Goal: Task Accomplishment & Management: Manage account settings

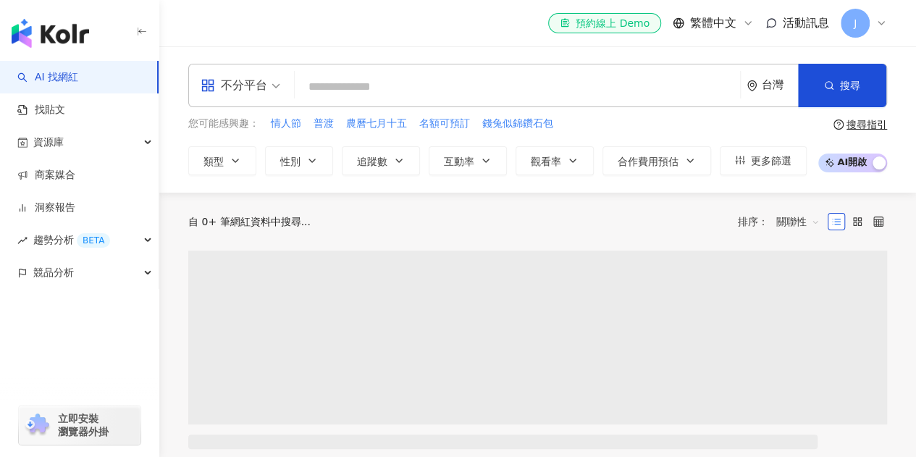
click at [403, 86] on input "search" at bounding box center [517, 87] width 434 height 28
type input "*"
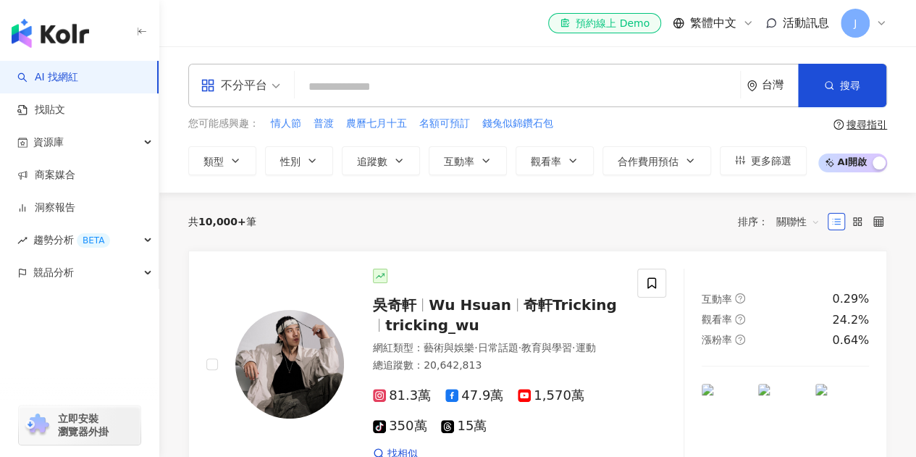
click at [505, 91] on input "search" at bounding box center [517, 87] width 434 height 28
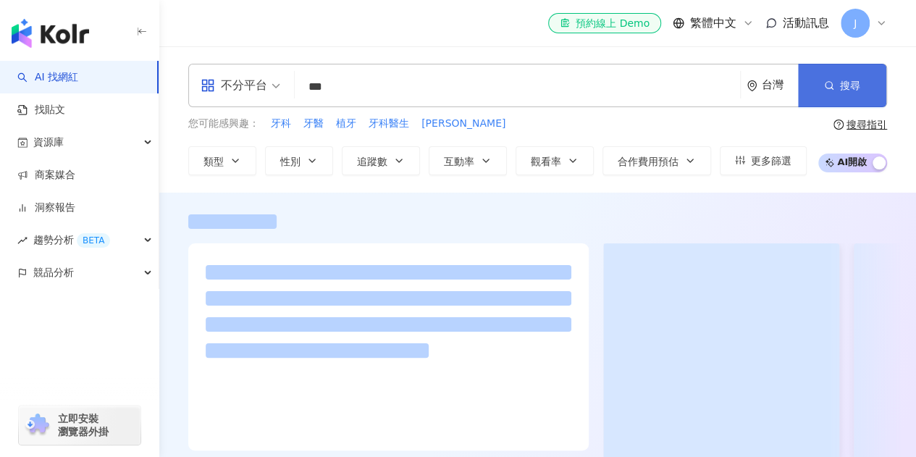
click at [857, 85] on span "搜尋" at bounding box center [850, 86] width 20 height 12
click at [356, 86] on input "***" at bounding box center [517, 87] width 434 height 28
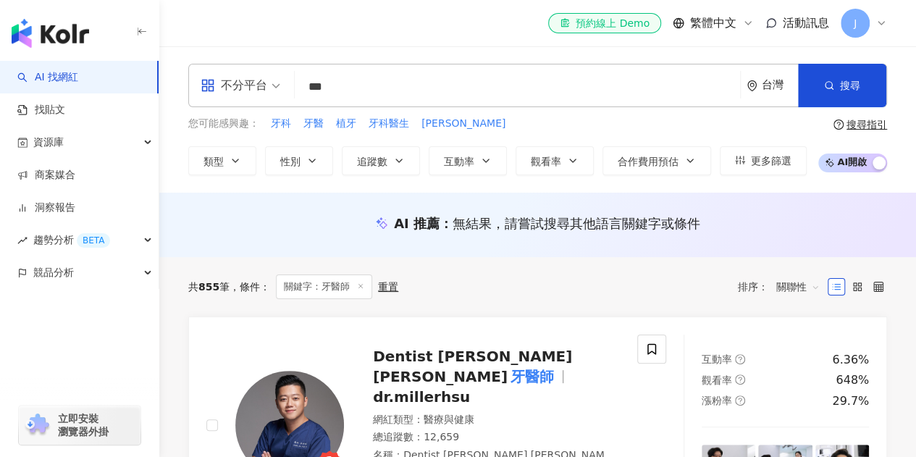
click at [391, 45] on div "el-icon-cs 預約線上 Demo 繁體中文 活動訊息 J" at bounding box center [537, 23] width 699 height 46
click at [751, 163] on span "更多篩選" at bounding box center [771, 161] width 41 height 12
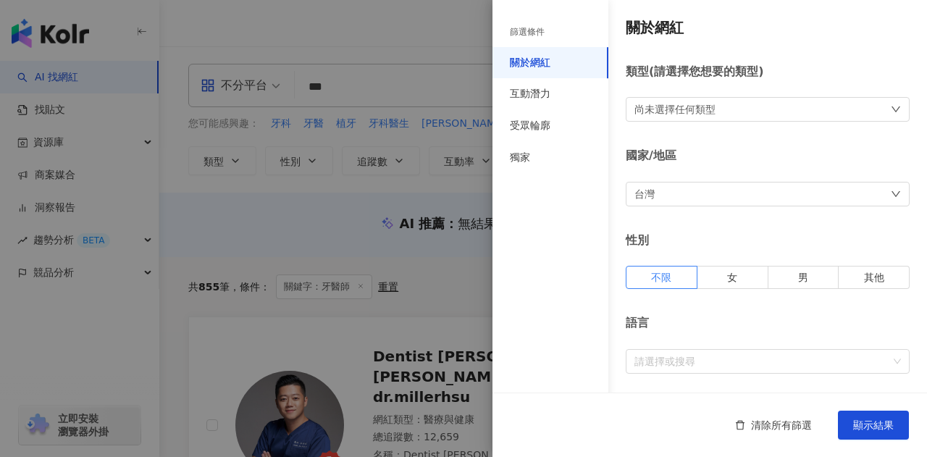
click at [443, 38] on div at bounding box center [463, 228] width 927 height 457
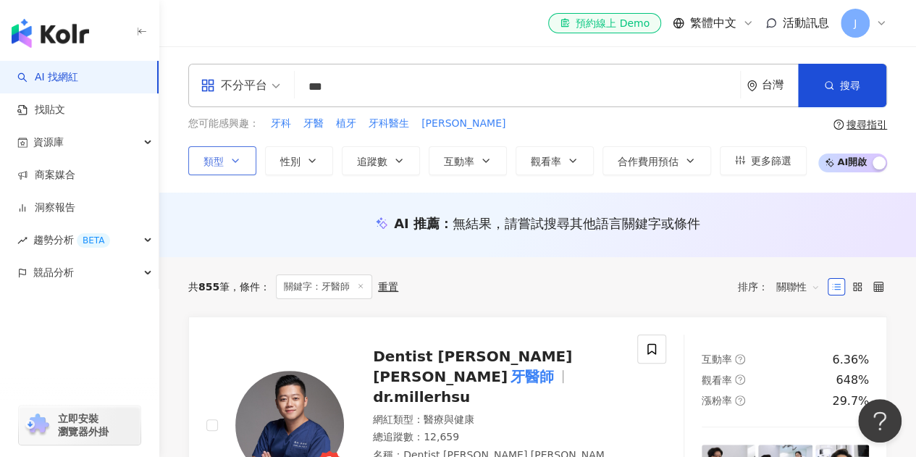
click at [239, 157] on icon "button" at bounding box center [236, 161] width 12 height 12
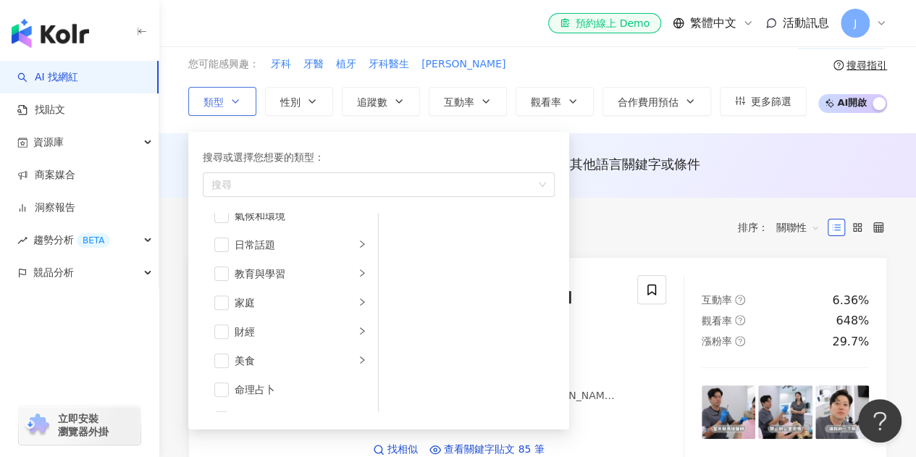
scroll to position [72, 0]
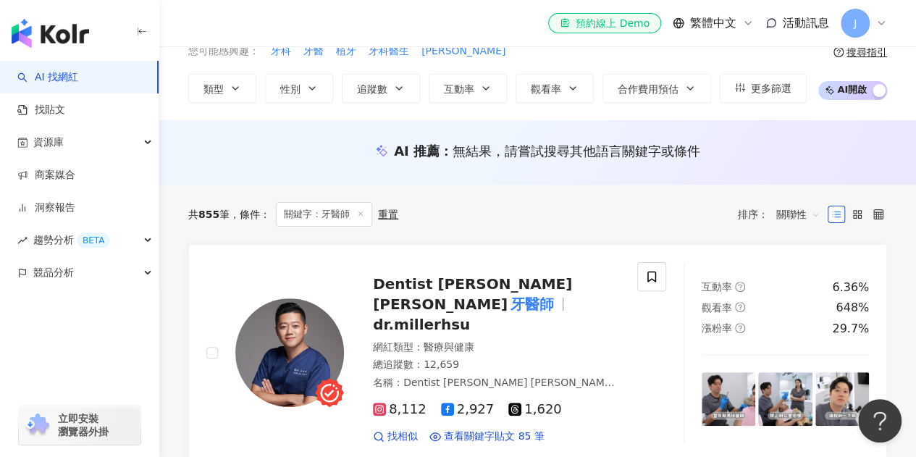
click at [644, 211] on div "共 855 筆 條件 ： 關鍵字：牙醫師 重置 排序： 關聯性" at bounding box center [537, 214] width 699 height 25
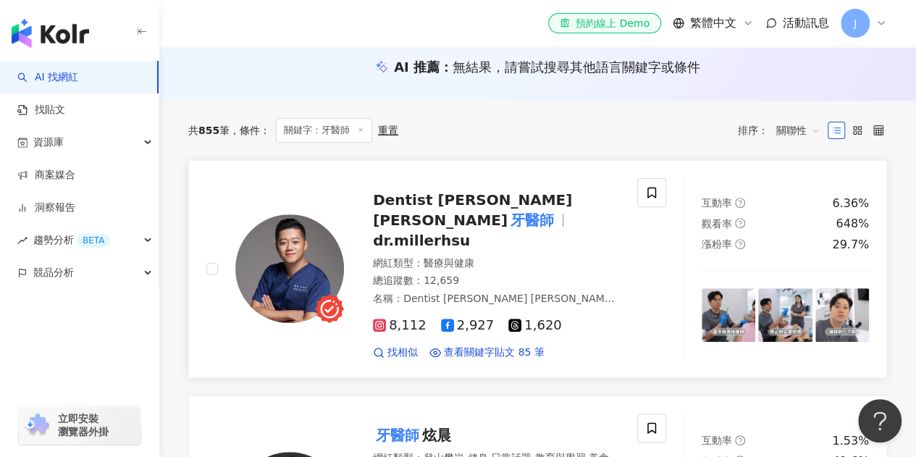
scroll to position [217, 0]
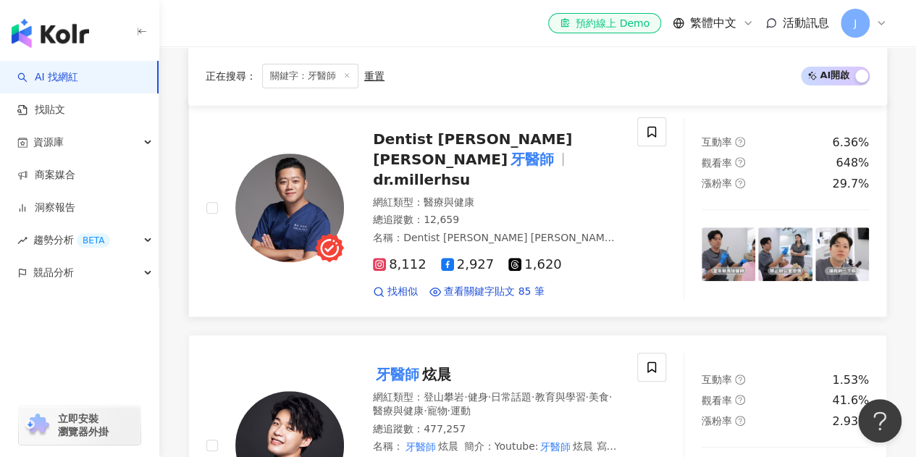
click at [508, 148] on span "Dentist Miller 徐鈞信" at bounding box center [472, 149] width 199 height 38
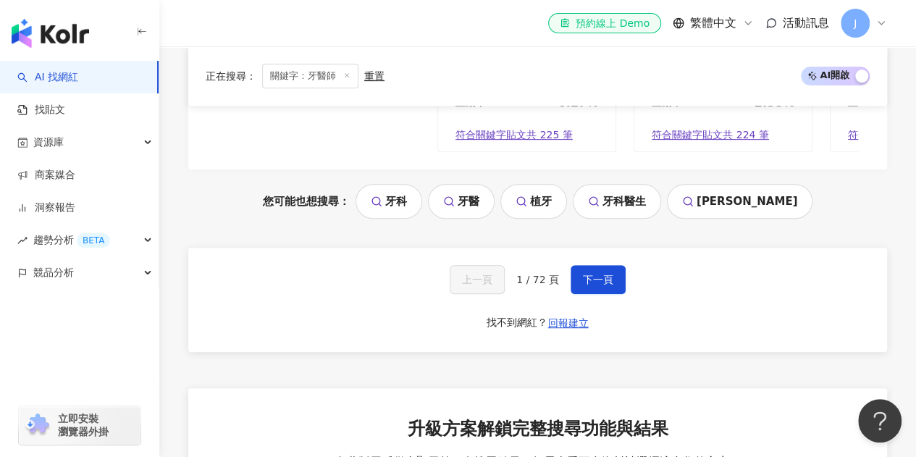
scroll to position [3041, 0]
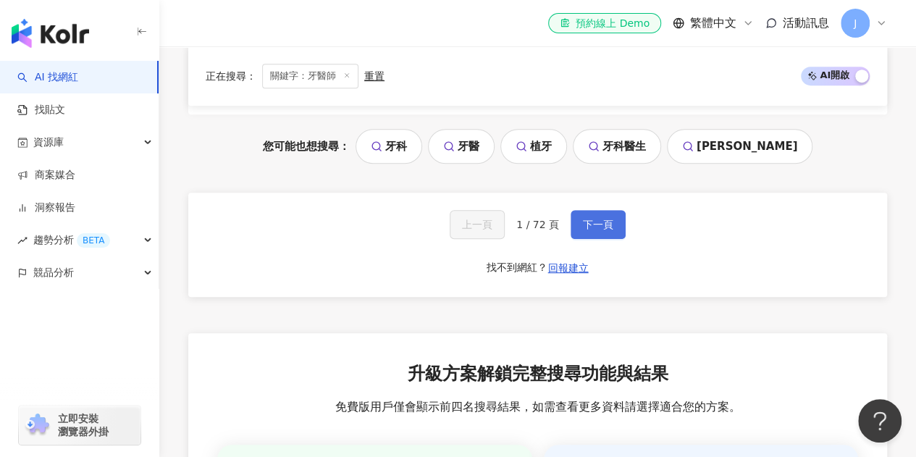
click at [600, 210] on button "下一頁" at bounding box center [598, 224] width 55 height 29
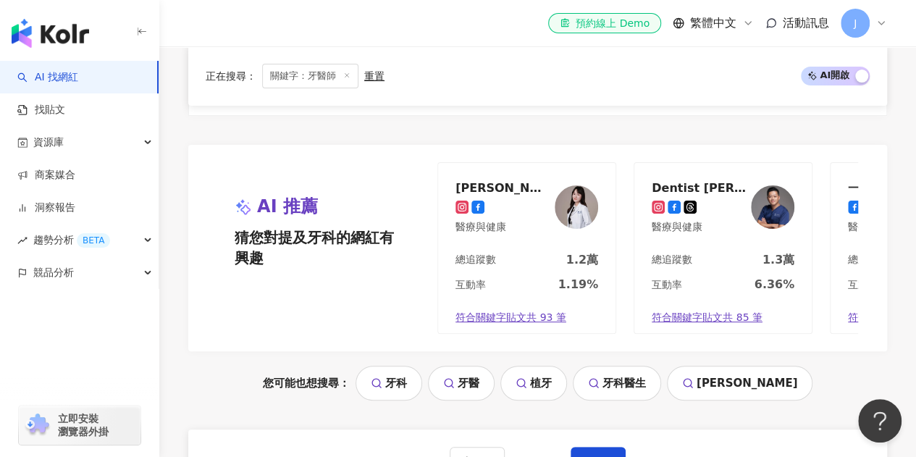
scroll to position [2824, 0]
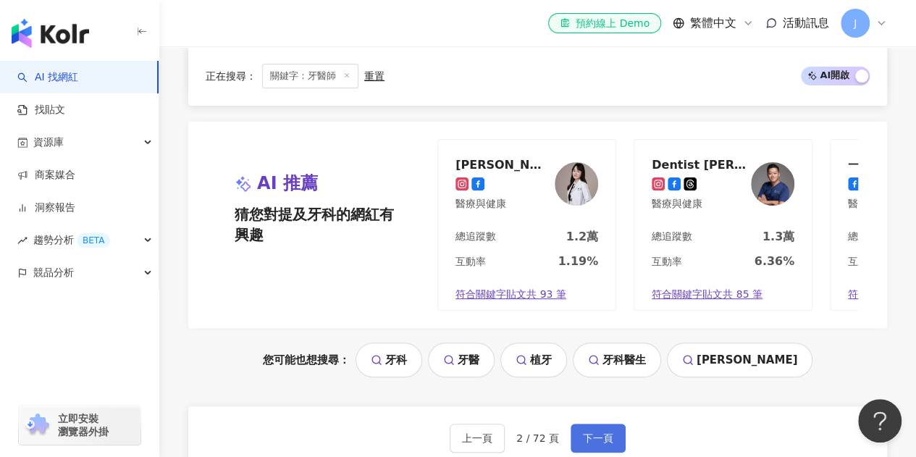
click at [585, 432] on span "下一頁" at bounding box center [598, 438] width 30 height 12
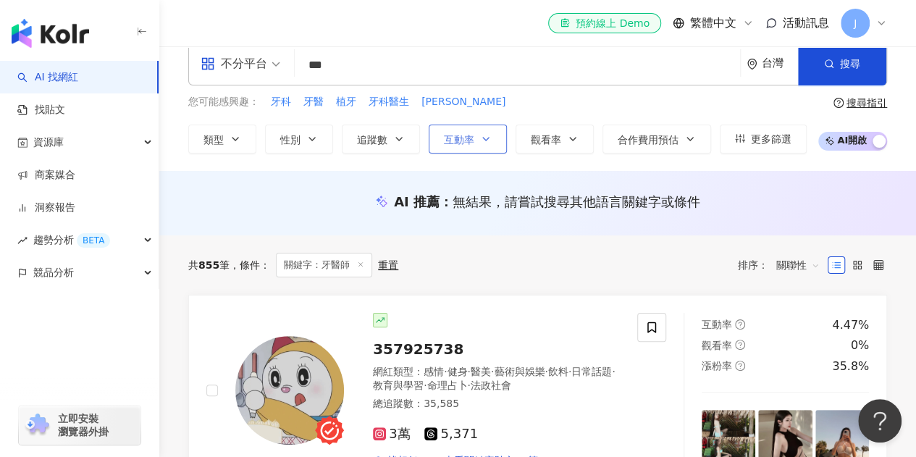
scroll to position [0, 0]
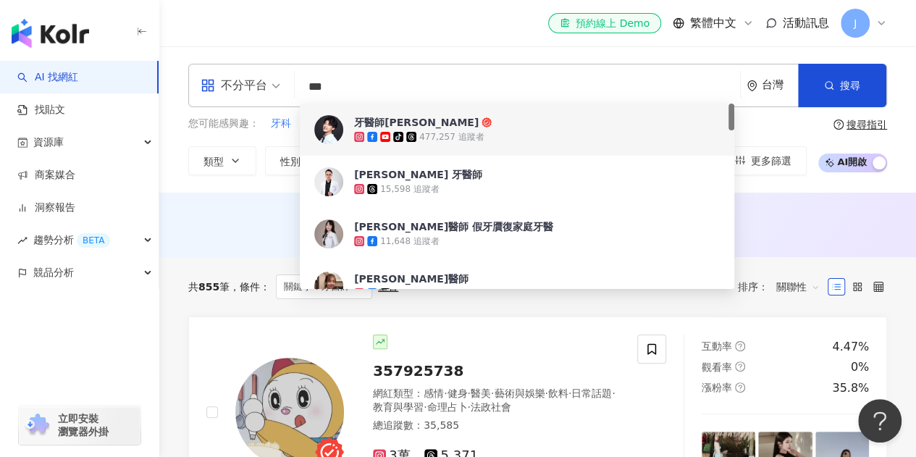
drag, startPoint x: 326, startPoint y: 89, endPoint x: 375, endPoint y: 73, distance: 51.7
click at [357, 89] on input "***" at bounding box center [517, 87] width 434 height 28
type input "**"
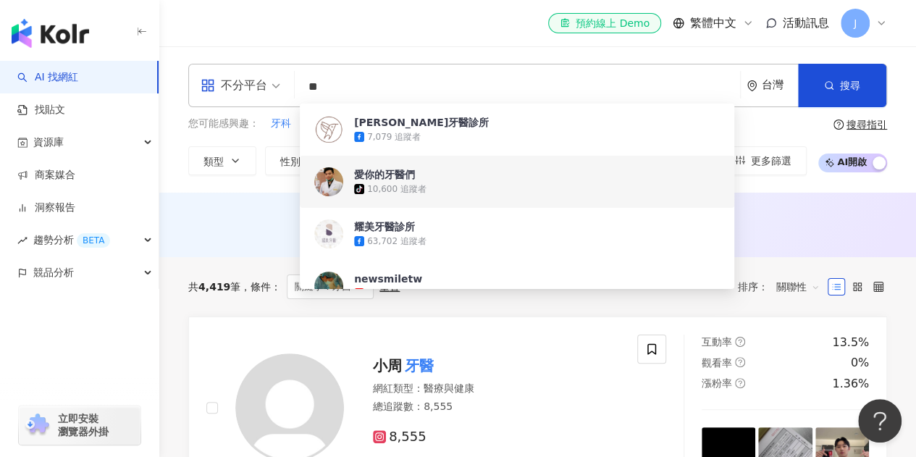
click at [410, 188] on div "10,600 追蹤者" at bounding box center [396, 189] width 59 height 12
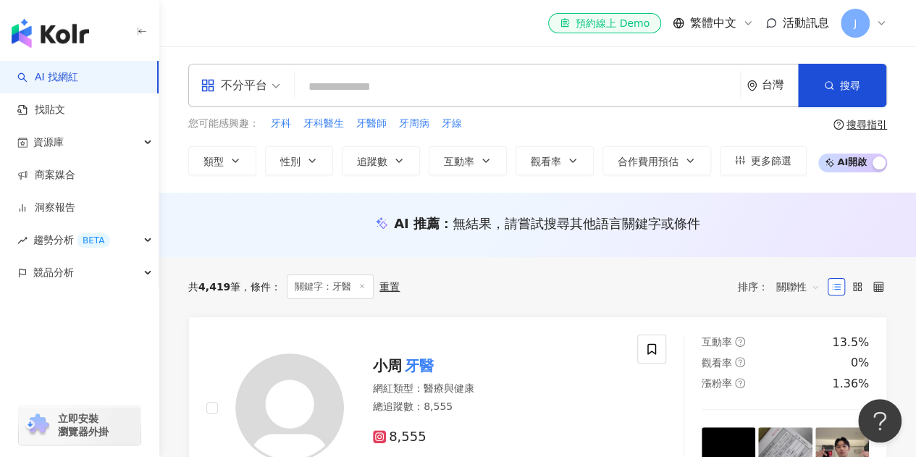
scroll to position [290, 0]
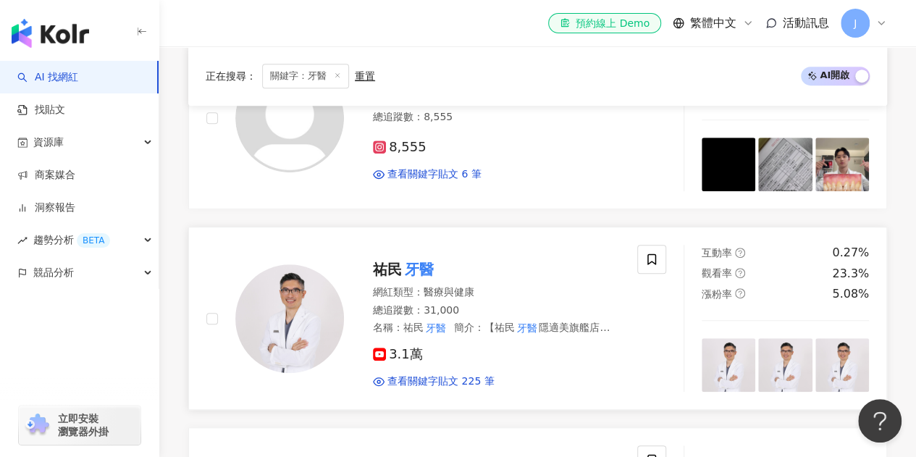
click at [410, 269] on mark "牙醫" at bounding box center [419, 269] width 35 height 23
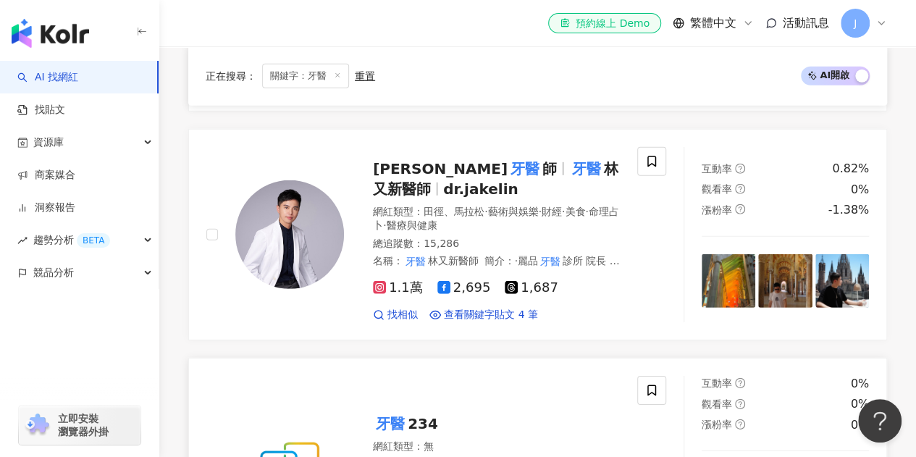
scroll to position [1955, 0]
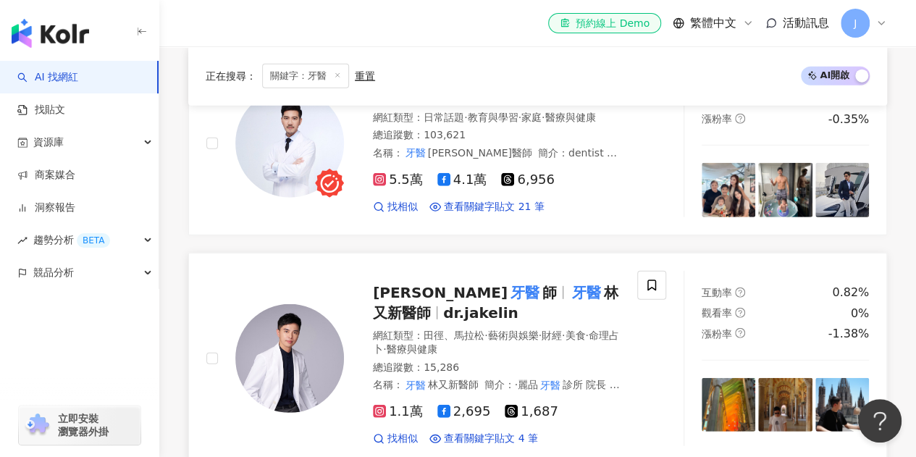
click at [400, 284] on span "林又新" at bounding box center [440, 292] width 135 height 17
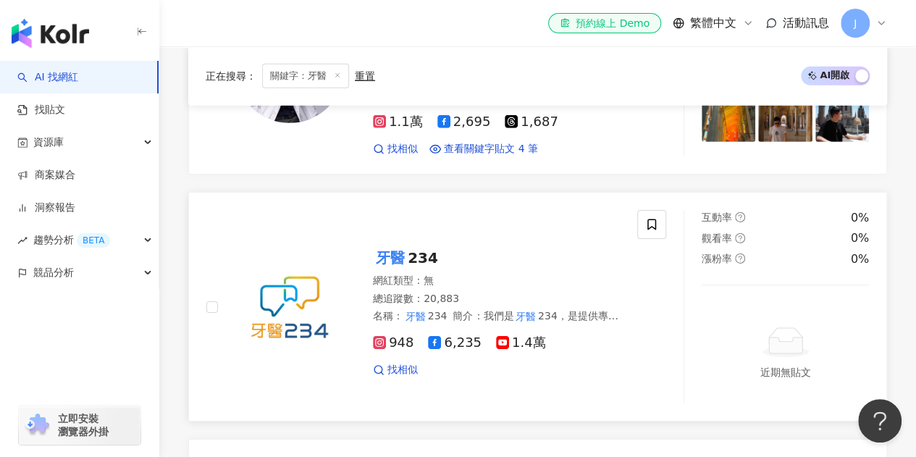
scroll to position [1883, 0]
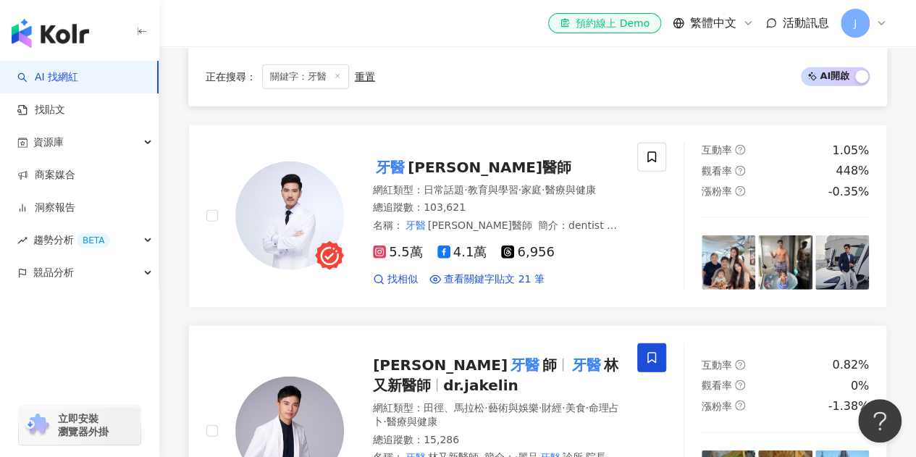
click at [652, 343] on span at bounding box center [651, 357] width 29 height 29
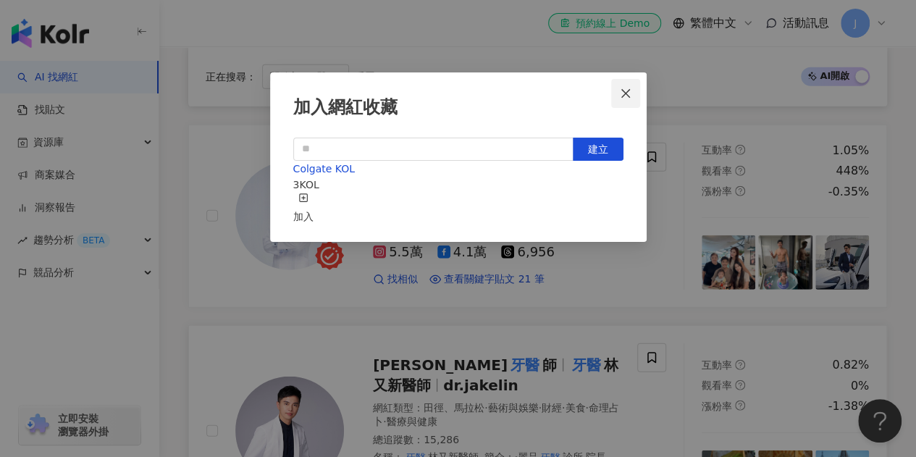
click at [620, 96] on icon "close" at bounding box center [626, 94] width 12 height 12
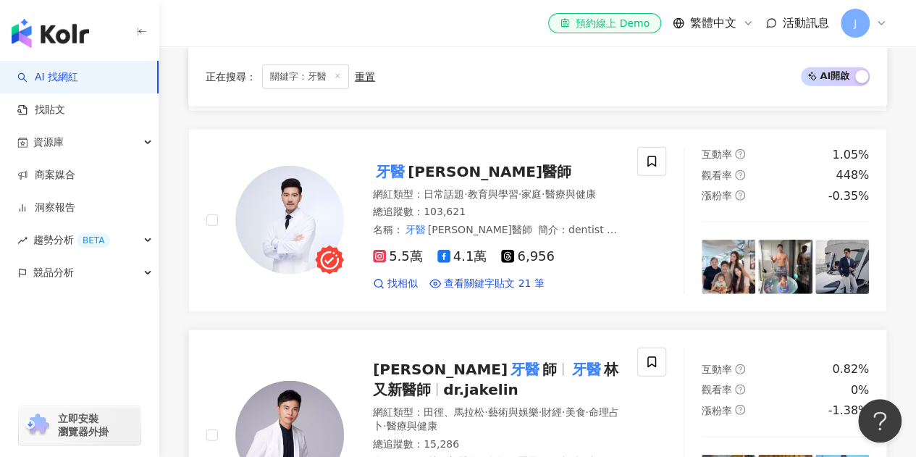
scroll to position [1955, 0]
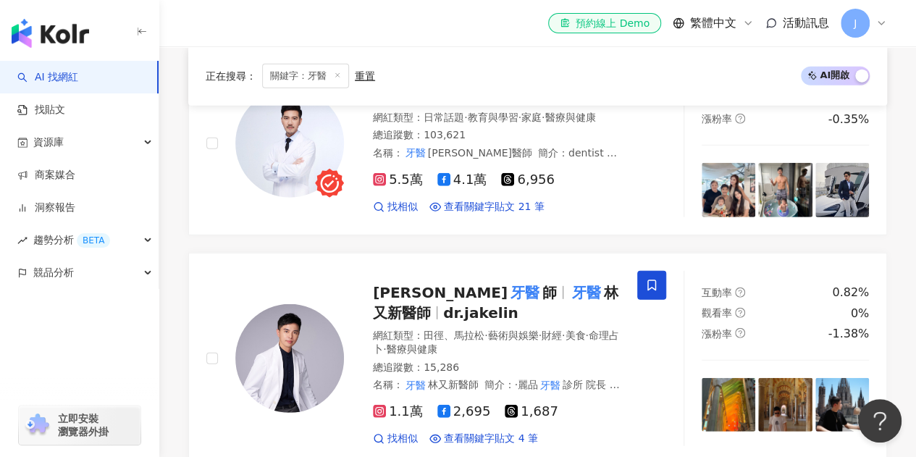
click at [659, 271] on span at bounding box center [651, 285] width 29 height 29
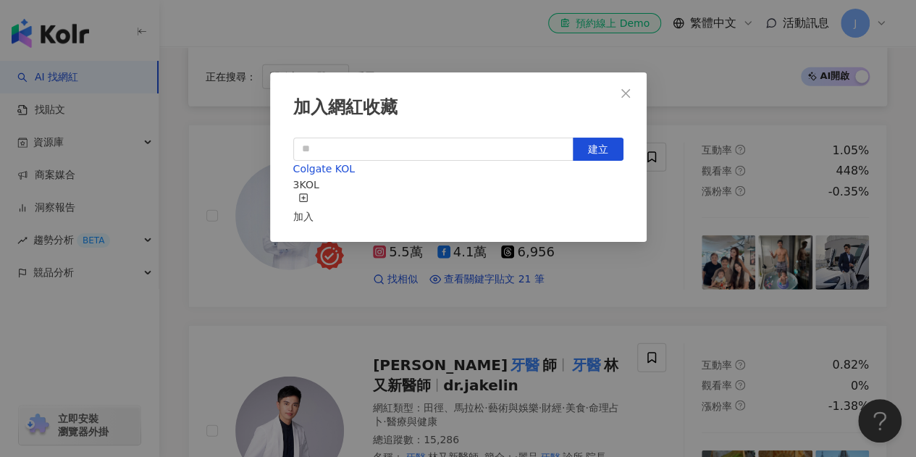
scroll to position [0, 0]
click at [624, 93] on icon "close" at bounding box center [626, 94] width 12 height 12
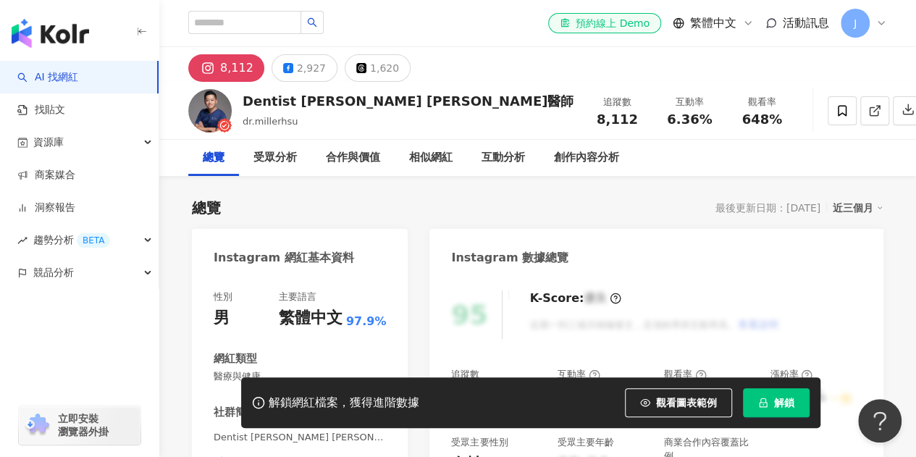
click at [226, 93] on div "Dentist Miller 徐鈞信 牙醫師 dr.millerhsu 追蹤數 8,112 互動率 6.36% 觀看率 648%" at bounding box center [537, 110] width 757 height 57
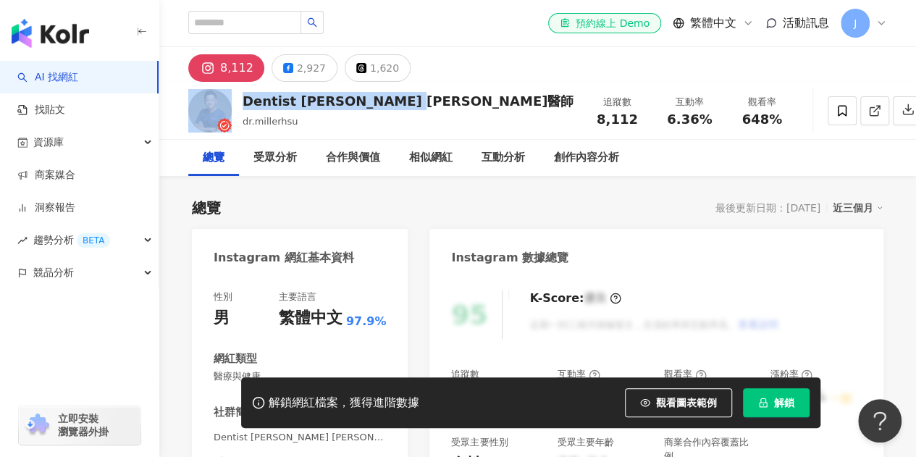
click at [264, 112] on div "Dentist Miller 徐鈞信 牙醫師 dr.millerhsu" at bounding box center [408, 110] width 331 height 36
click at [243, 104] on div "Dentist [PERSON_NAME] [PERSON_NAME]醫師" at bounding box center [408, 101] width 331 height 18
click at [230, 66] on div "8,112" at bounding box center [236, 68] width 33 height 20
drag, startPoint x: 250, startPoint y: 101, endPoint x: 430, endPoint y: 108, distance: 180.4
click at [430, 108] on div "Dentist Miller 徐鈞信 牙醫師 dr.millerhsu 追蹤數 8,112 互動率 6.36% 觀看率 648%" at bounding box center [537, 110] width 757 height 57
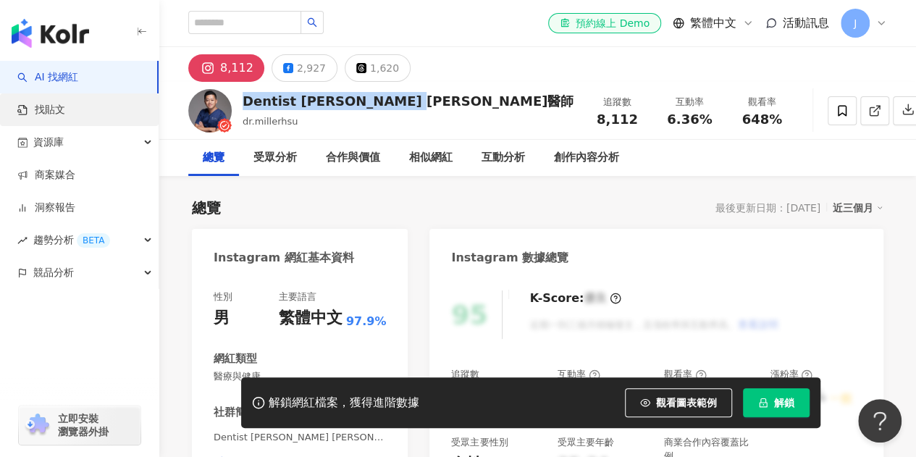
click at [65, 115] on link "找貼文" at bounding box center [41, 110] width 48 height 14
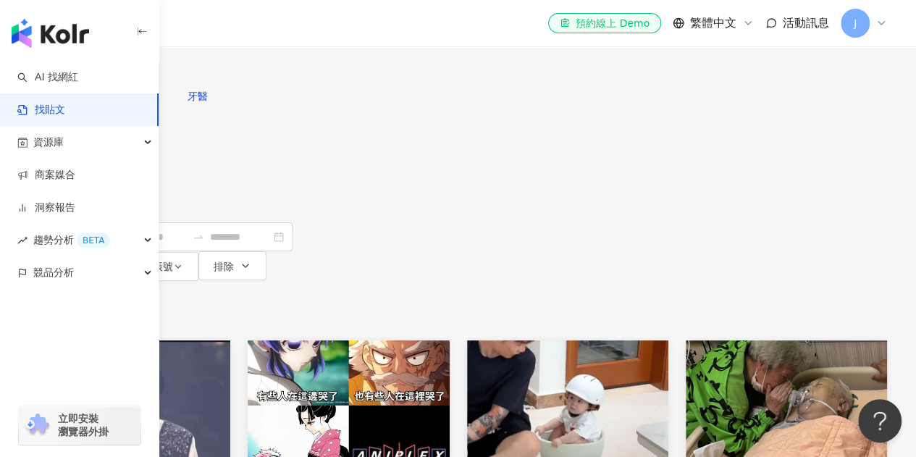
click at [254, 31] on input "search" at bounding box center [188, 15] width 132 height 31
click at [146, 102] on span "牙科" at bounding box center [136, 97] width 20 height 12
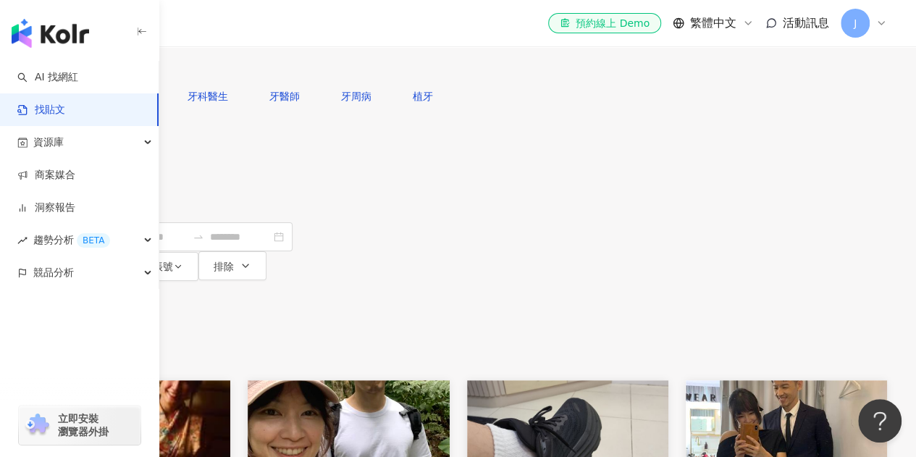
click at [254, 31] on input "**" at bounding box center [188, 15] width 132 height 31
click at [300, 102] on span "牙醫師" at bounding box center [284, 97] width 30 height 12
type input "***"
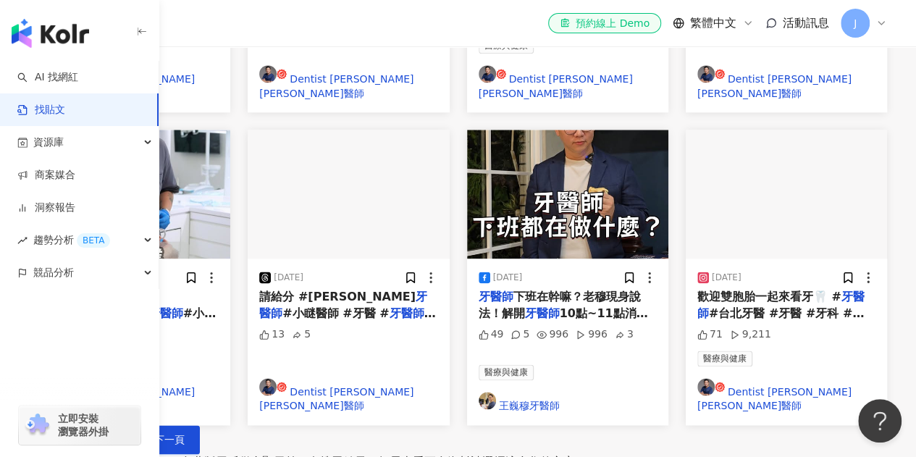
scroll to position [941, 0]
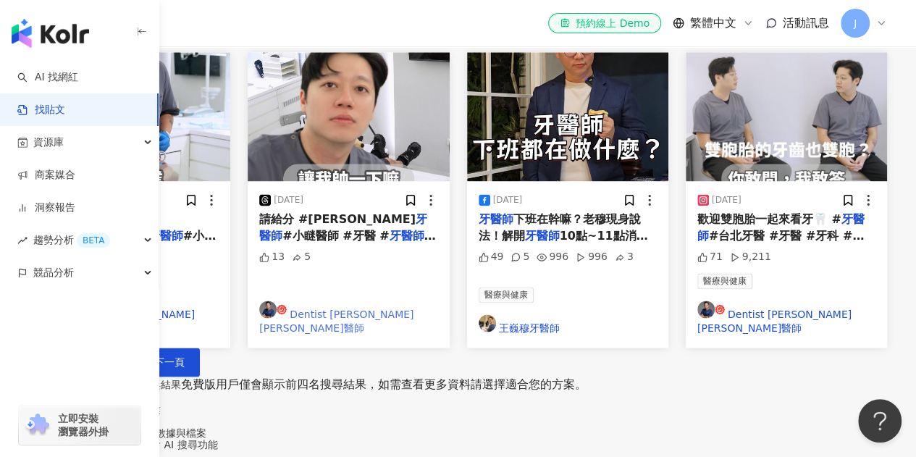
click at [428, 300] on link "Dentist [PERSON_NAME] [PERSON_NAME]醫師" at bounding box center [348, 317] width 178 height 35
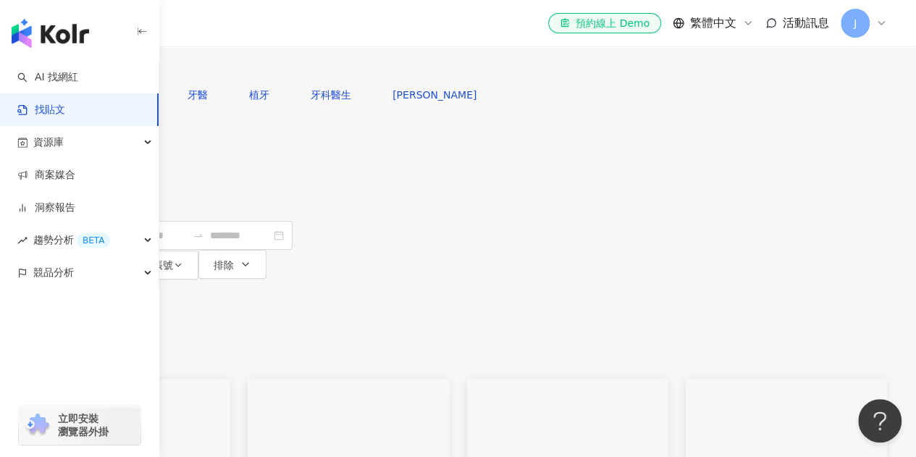
scroll to position [0, 0]
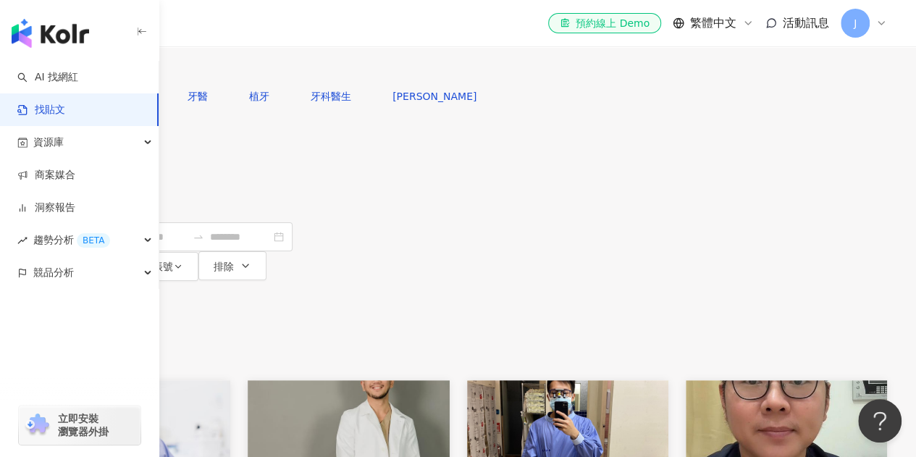
click at [880, 22] on icon at bounding box center [881, 23] width 12 height 12
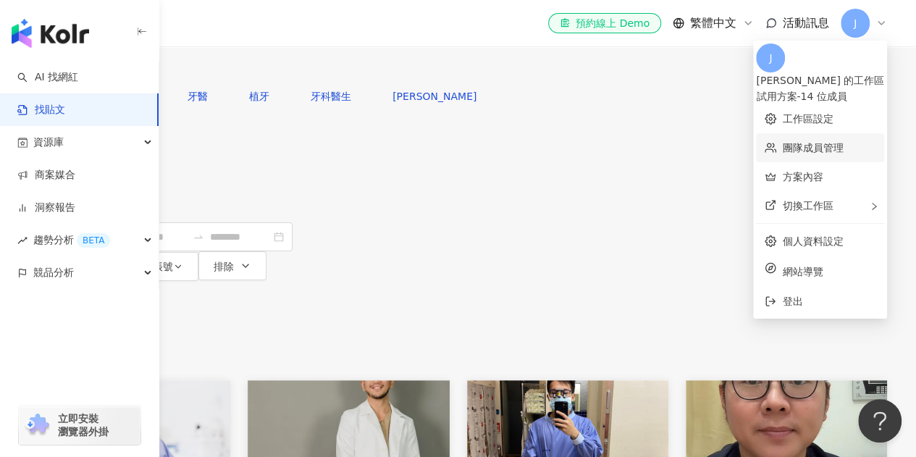
click at [824, 142] on link "團隊成員管理" at bounding box center [812, 148] width 61 height 12
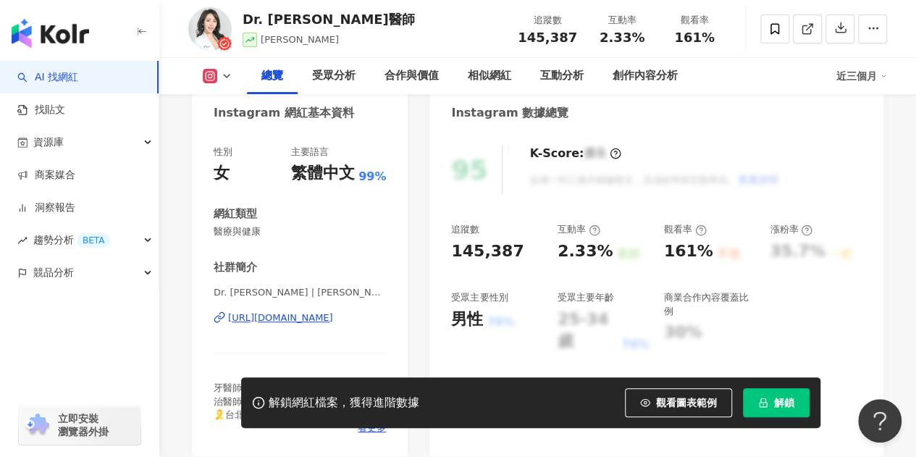
scroll to position [217, 0]
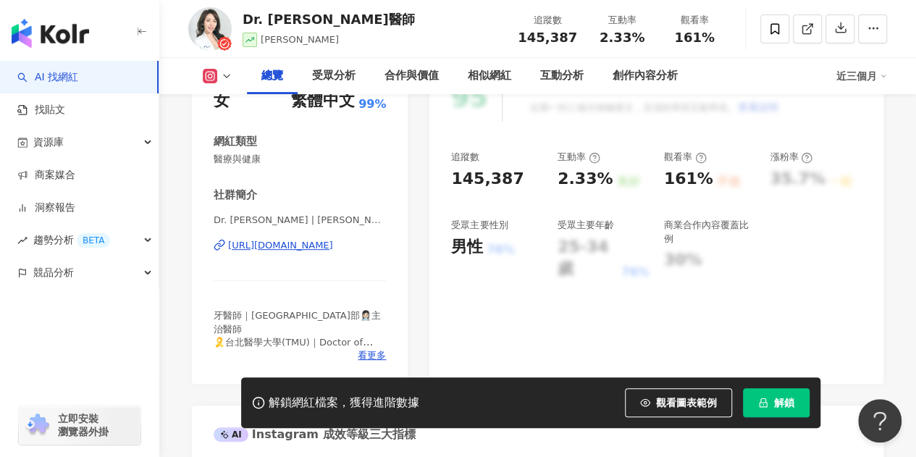
click at [324, 248] on div "https://www.instagram.com/chavelle_liu/" at bounding box center [280, 245] width 105 height 13
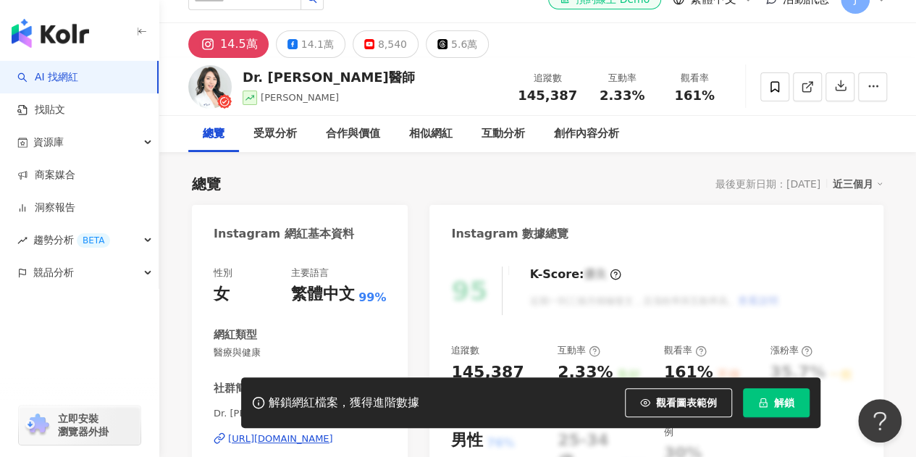
scroll to position [0, 0]
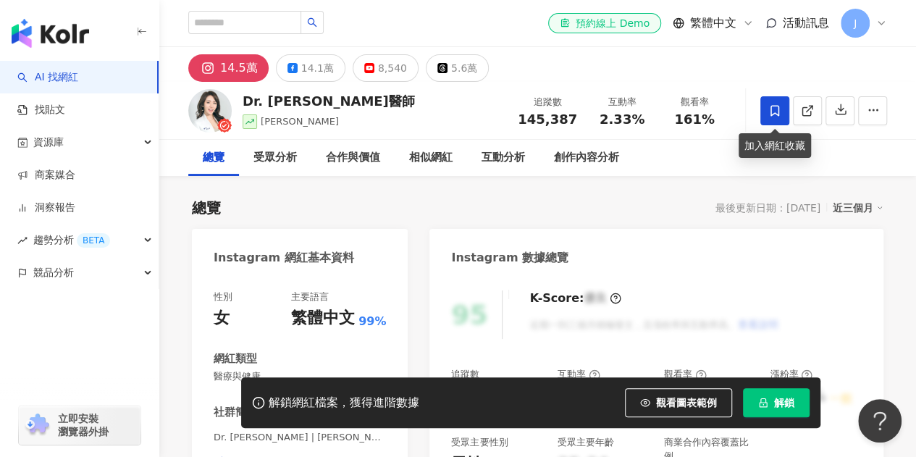
click at [776, 112] on icon at bounding box center [774, 110] width 13 height 13
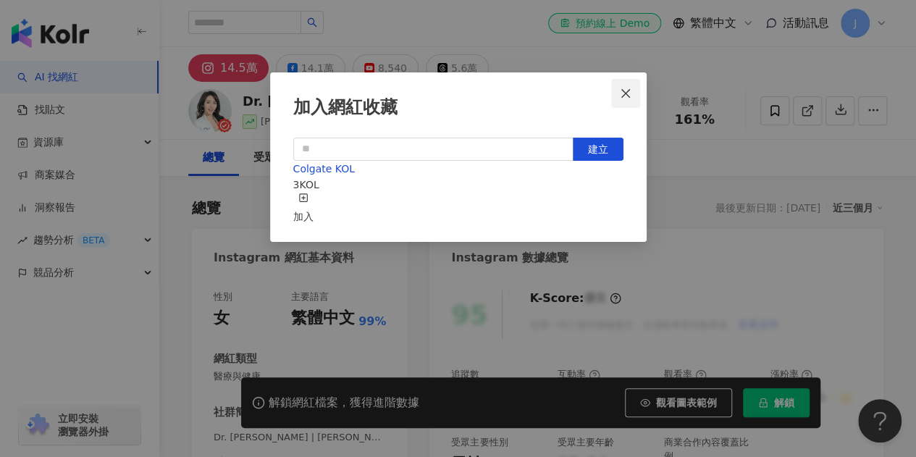
click at [621, 93] on icon "close" at bounding box center [625, 92] width 9 height 9
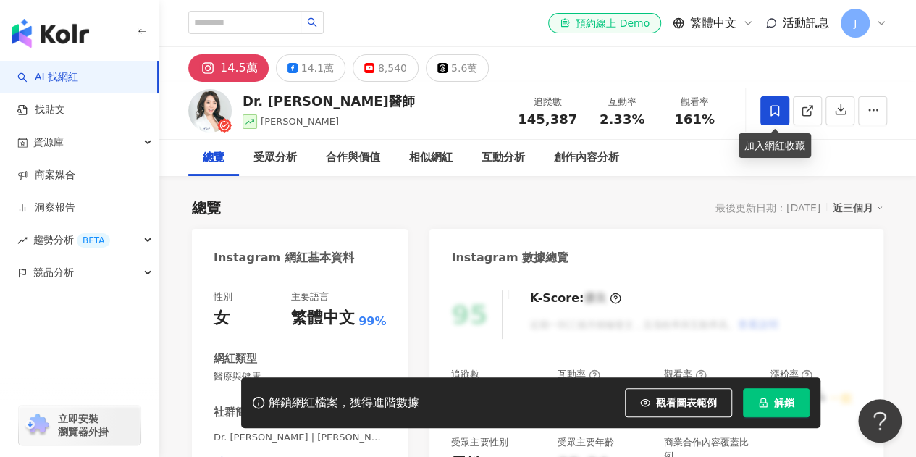
click at [768, 104] on icon at bounding box center [774, 110] width 13 height 13
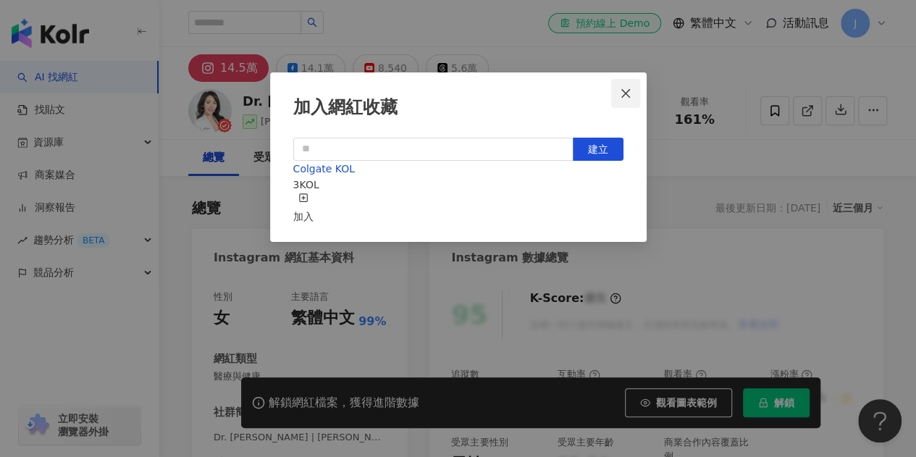
click at [620, 96] on icon "close" at bounding box center [626, 94] width 12 height 12
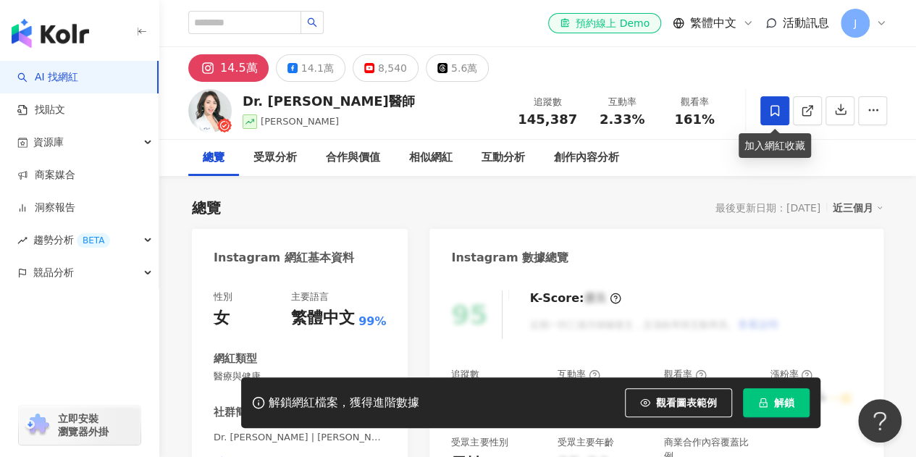
click at [765, 115] on span at bounding box center [774, 110] width 29 height 29
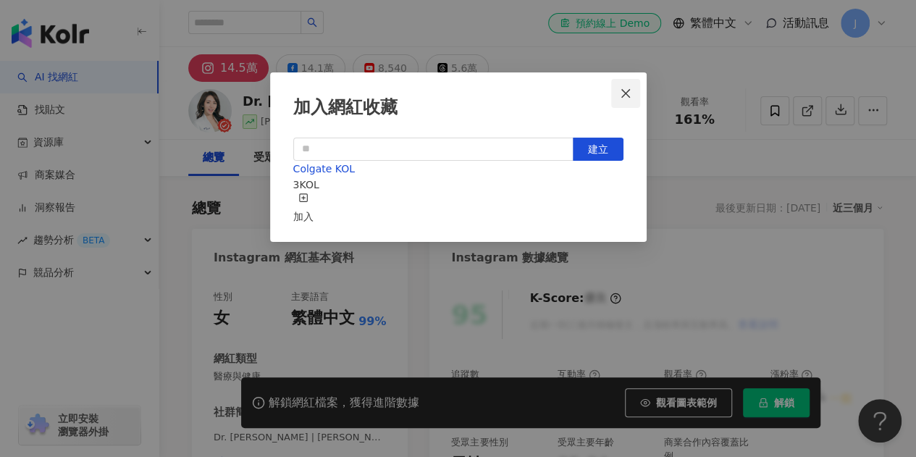
click at [611, 96] on span "Close" at bounding box center [625, 94] width 29 height 12
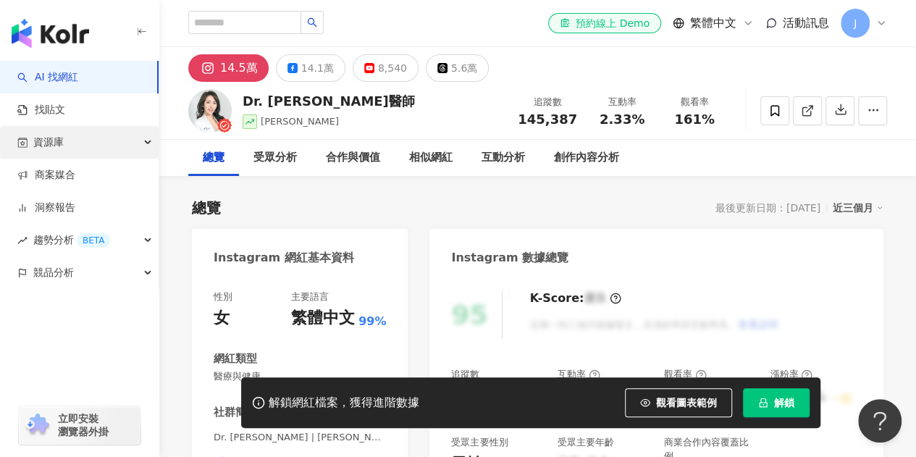
click at [148, 140] on div "資源庫" at bounding box center [79, 142] width 159 height 33
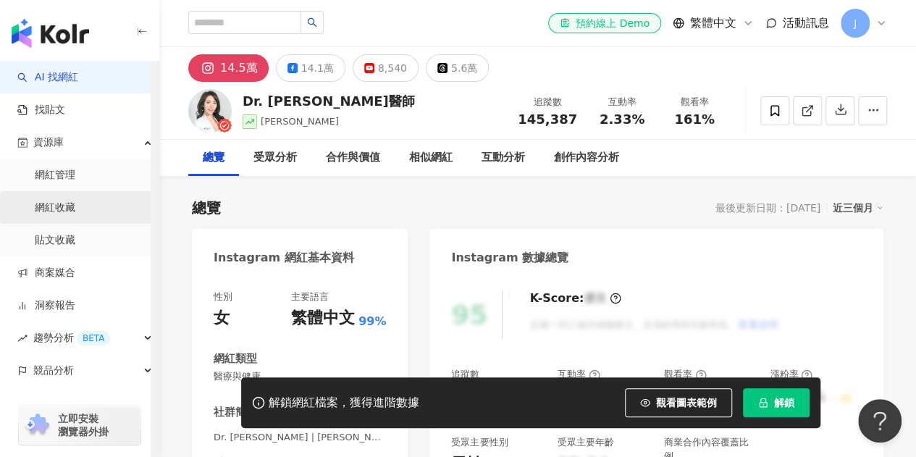
click at [75, 212] on link "網紅收藏" at bounding box center [55, 208] width 41 height 14
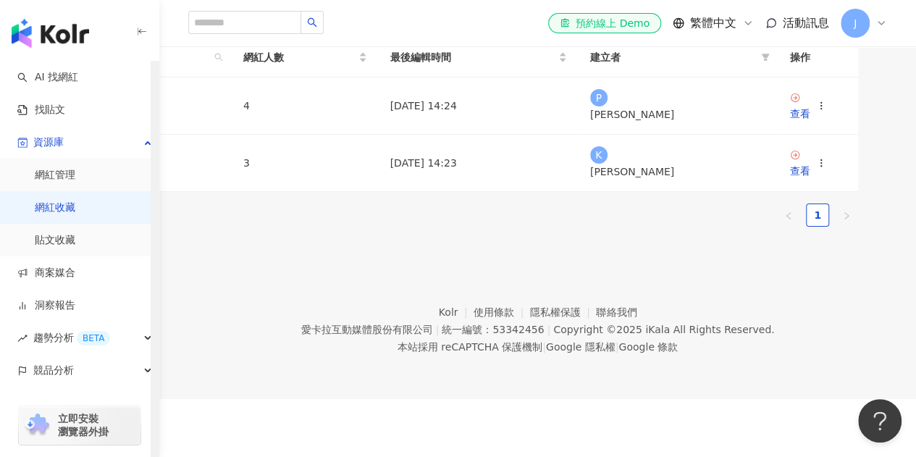
scroll to position [210, 0]
click at [130, 112] on link "COL Dentist" at bounding box center [100, 106] width 60 height 12
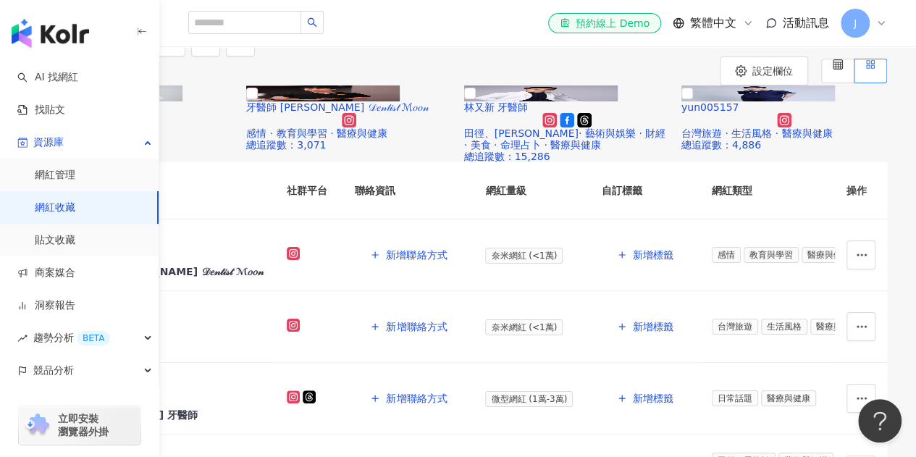
click at [101, 48] on span "加入網紅" at bounding box center [80, 42] width 41 height 12
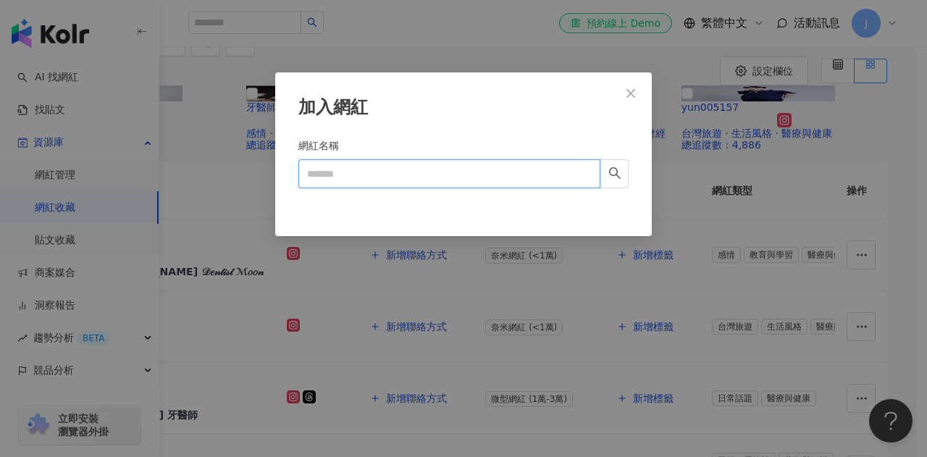
click at [395, 163] on input "網紅名稱" at bounding box center [449, 173] width 302 height 29
paste input "**********"
type input "**********"
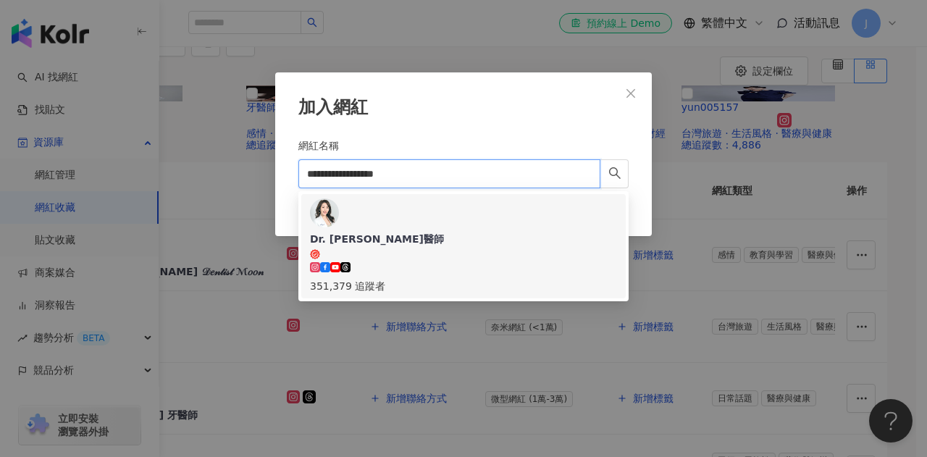
click at [458, 232] on div "Dr. Chavelle 劉芷伊醫師 351,379 追蹤者" at bounding box center [463, 263] width 307 height 62
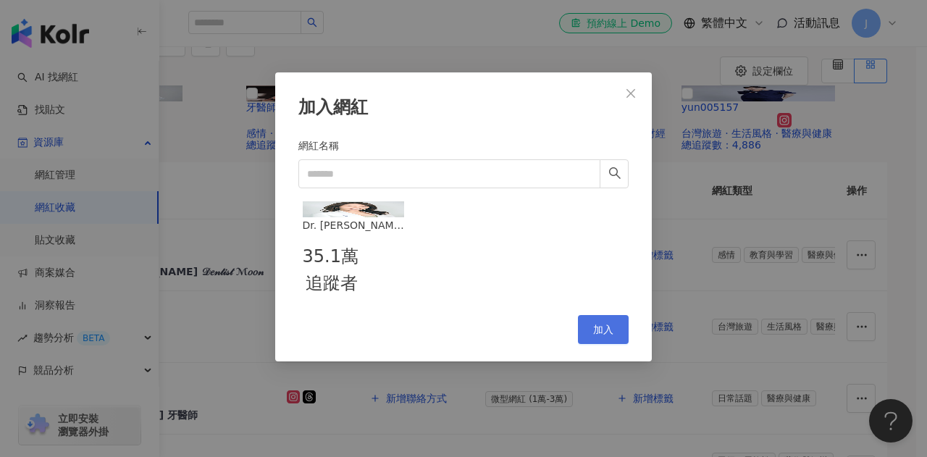
click at [605, 335] on span "加入" at bounding box center [603, 330] width 20 height 12
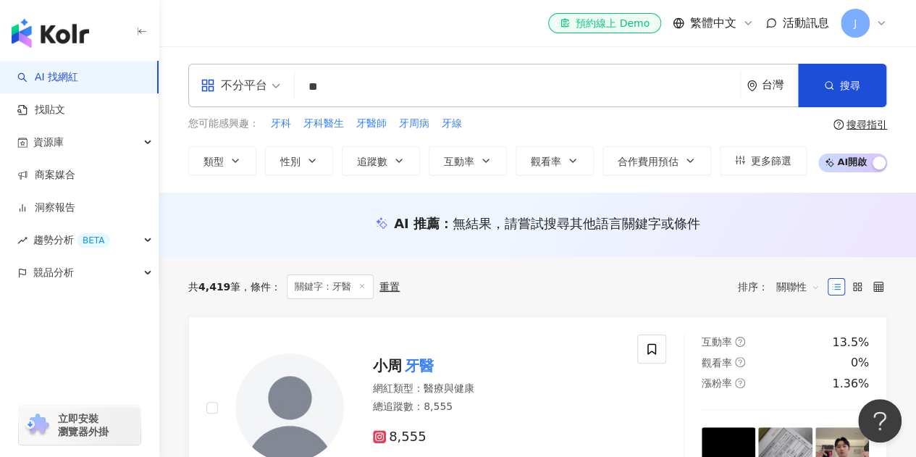
drag, startPoint x: 300, startPoint y: 88, endPoint x: 263, endPoint y: 82, distance: 37.4
click at [264, 82] on div "不分平台 ** 台灣 搜尋 1bf80d23-4250-42c6-81a3-9cbff855bcc4 73b917ed-c575-4df5-8514-ced3…" at bounding box center [537, 85] width 699 height 43
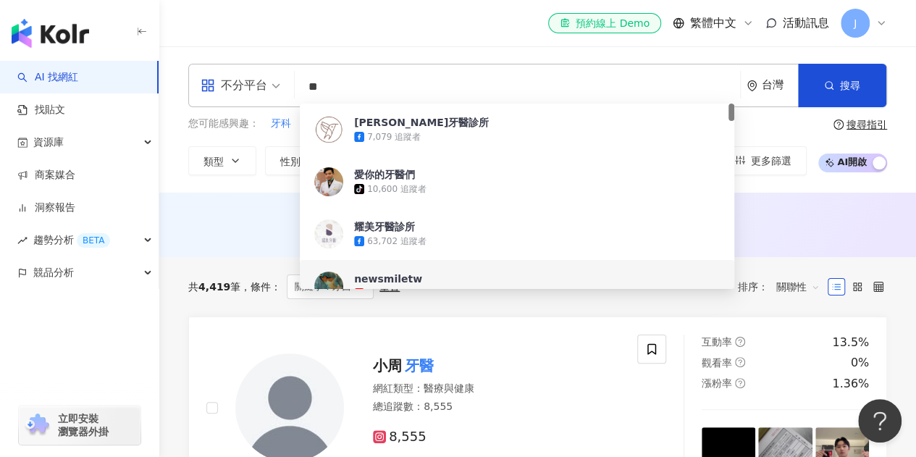
paste input "***"
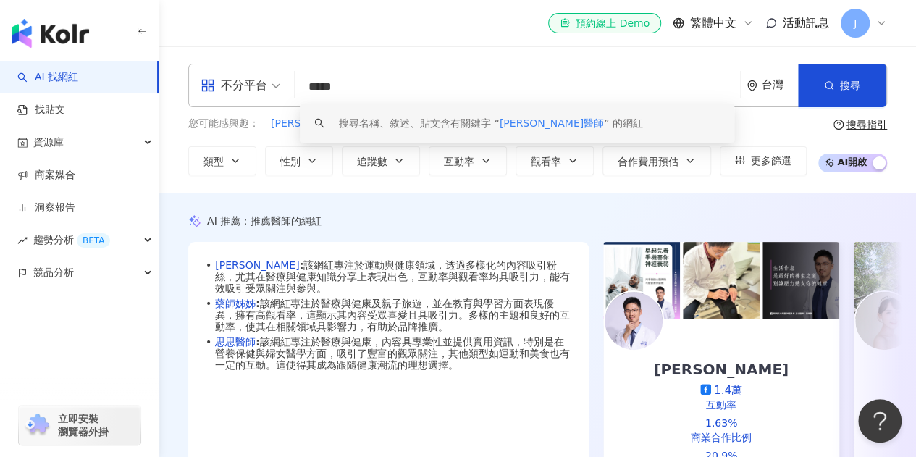
drag, startPoint x: 371, startPoint y: 91, endPoint x: 251, endPoint y: 88, distance: 120.2
click at [251, 88] on div "不分平台 ***** 台灣 搜尋 keyword 搜尋名稱、敘述、貼文含有關鍵字 “ [PERSON_NAME]醫師 ” 的網紅" at bounding box center [537, 85] width 699 height 43
paste input "*****"
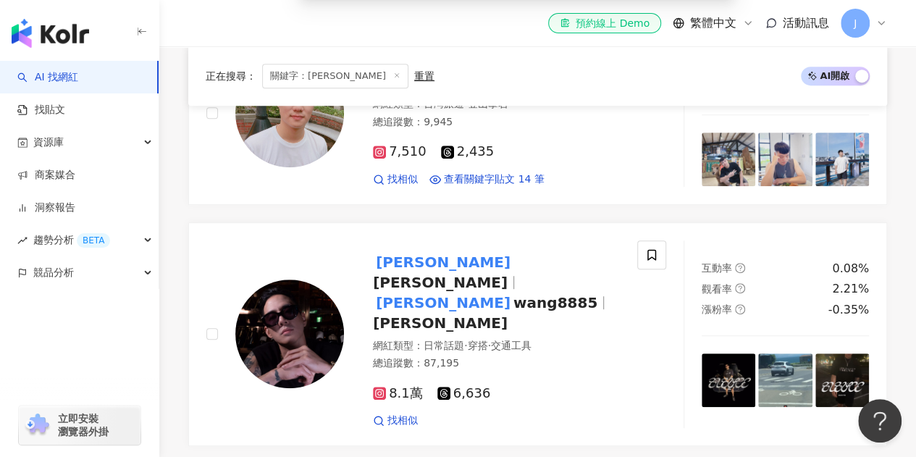
scroll to position [145, 0]
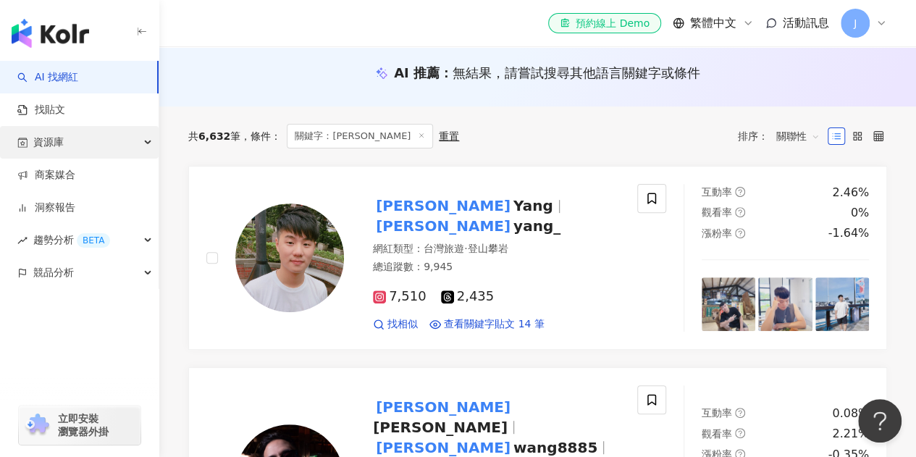
click at [115, 141] on div "資源庫" at bounding box center [79, 142] width 159 height 33
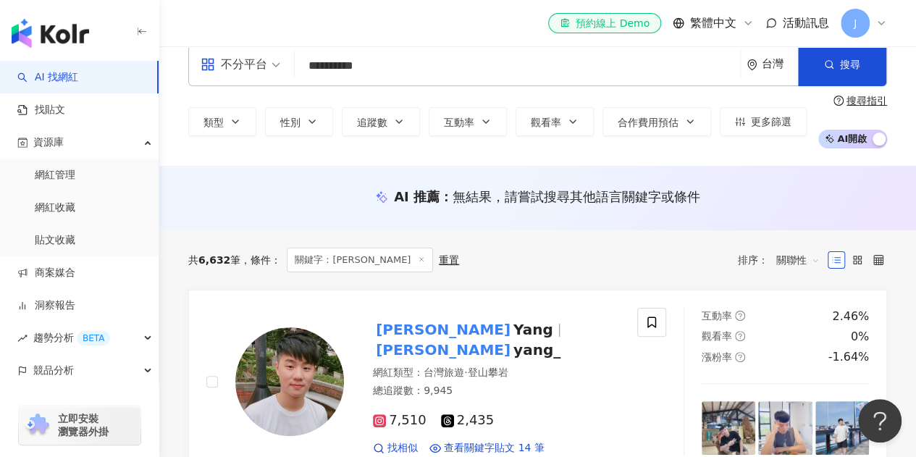
scroll to position [0, 0]
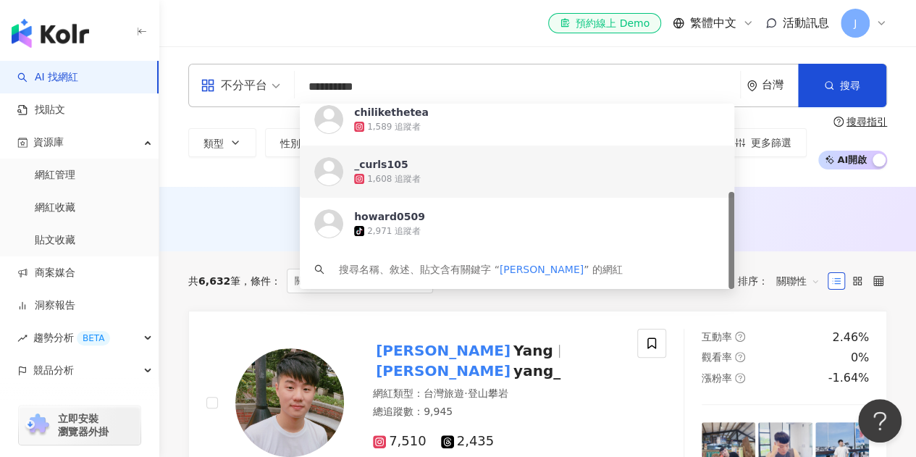
drag, startPoint x: 320, startPoint y: 89, endPoint x: 290, endPoint y: 91, distance: 29.8
click at [290, 91] on div "**********" at bounding box center [537, 85] width 699 height 43
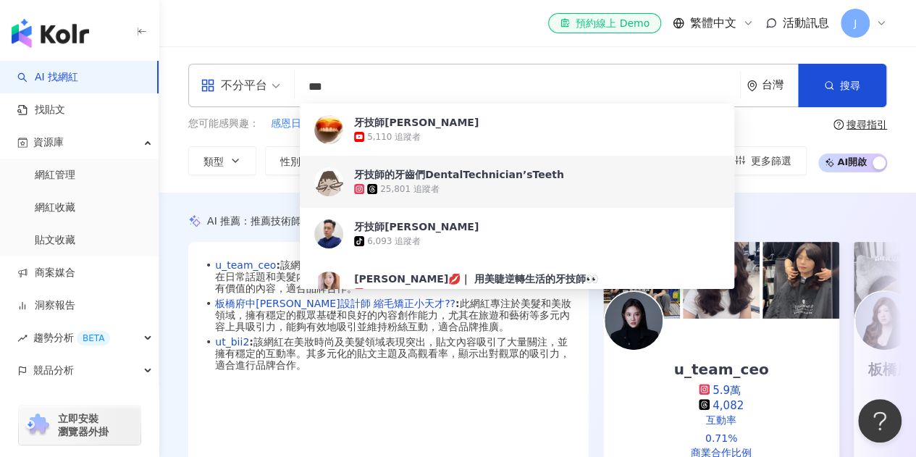
type input "***"
click at [763, 182] on div "不分平台 *** 台灣 搜尋 26e86f29-4f79-489e-a349-8e5a365b58e4 cf5ddb35-d103-47fc-b5fe-361…" at bounding box center [537, 119] width 757 height 146
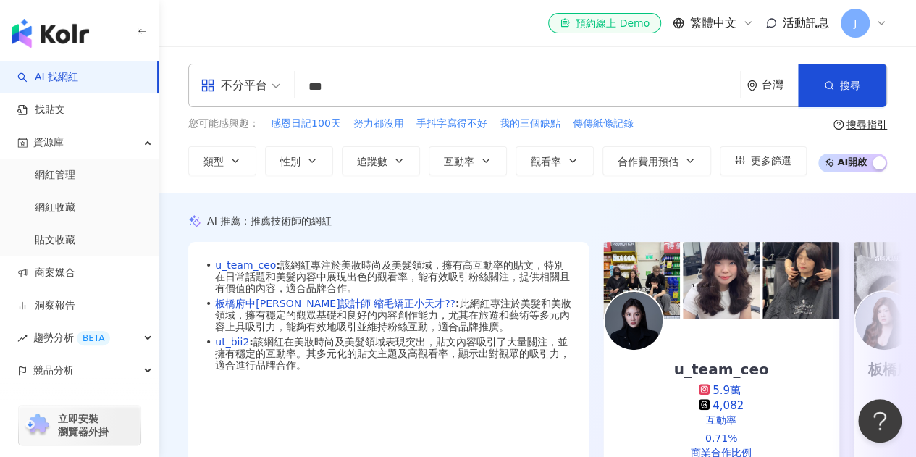
click at [367, 82] on input "***" at bounding box center [517, 87] width 434 height 28
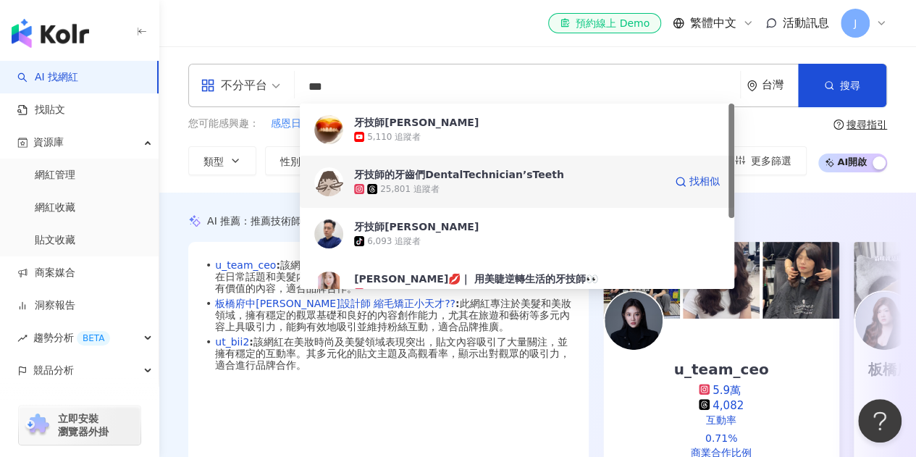
click at [475, 189] on div "25,801 追蹤者" at bounding box center [509, 189] width 310 height 14
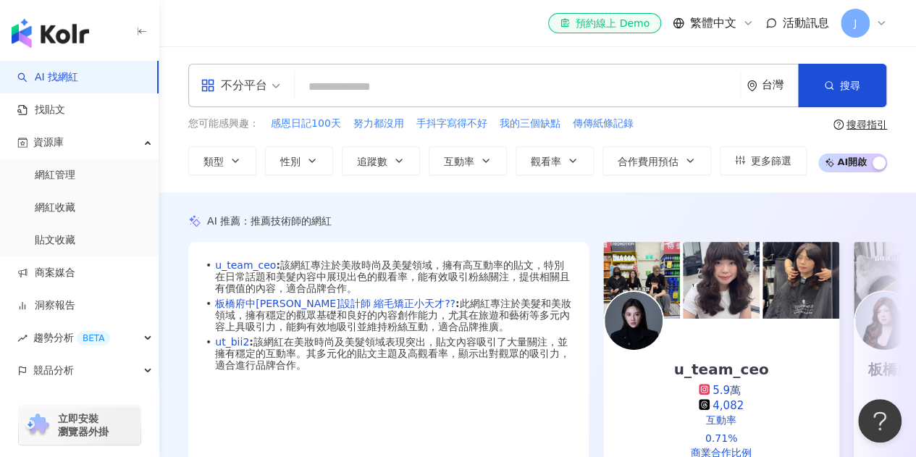
click at [366, 79] on input "search" at bounding box center [517, 87] width 434 height 28
click at [368, 85] on input "search" at bounding box center [517, 87] width 434 height 28
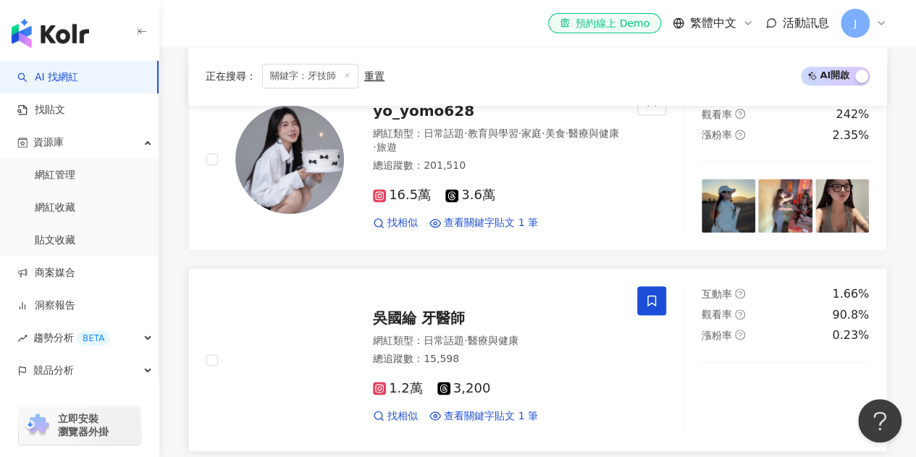
scroll to position [869, 0]
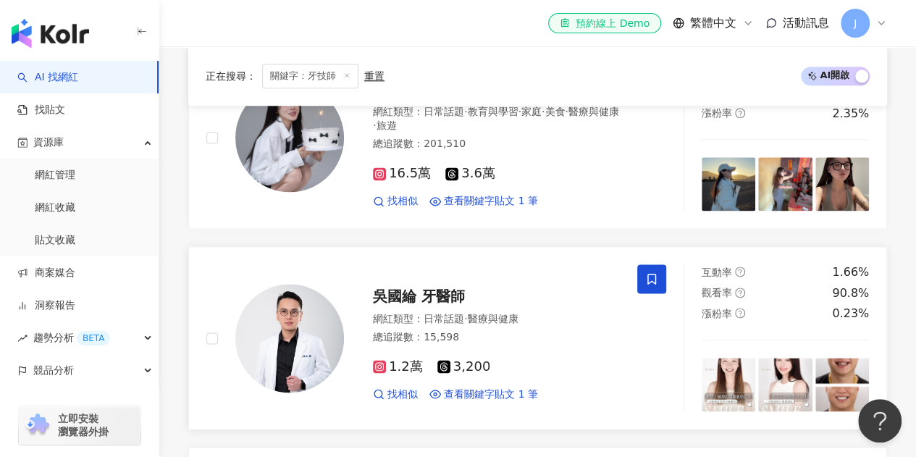
click at [442, 287] on span "吳國綸 牙醫師" at bounding box center [464, 295] width 183 height 17
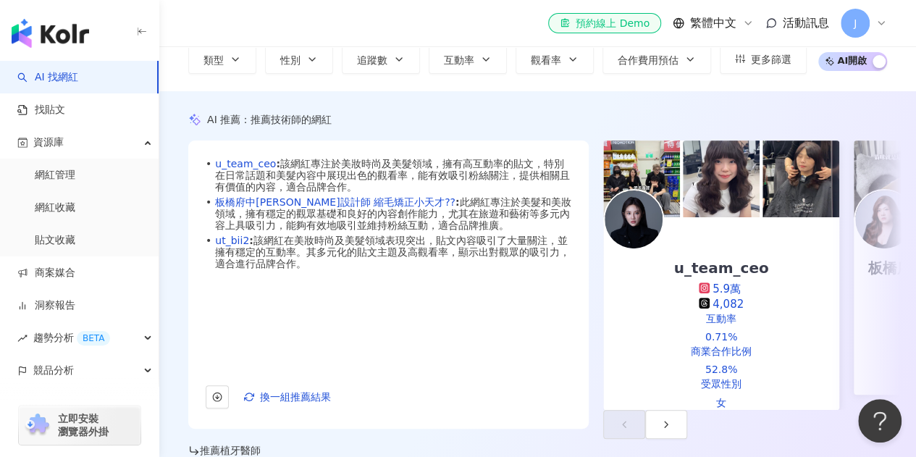
scroll to position [0, 0]
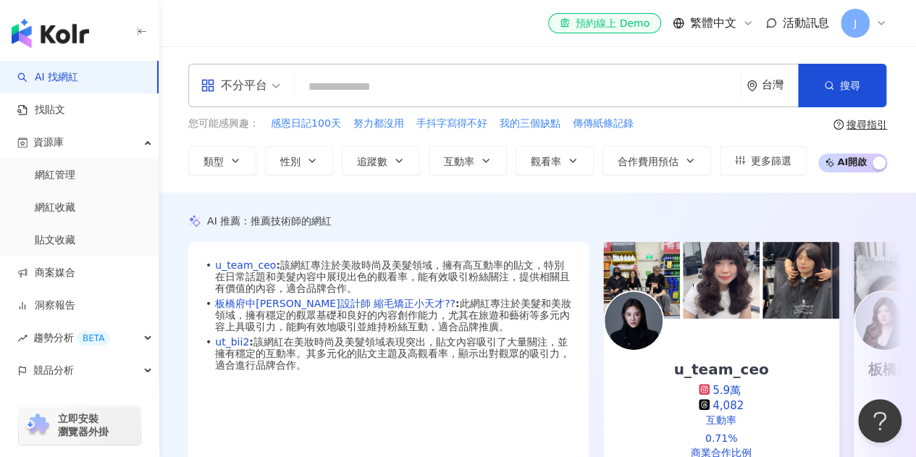
click at [319, 94] on input "search" at bounding box center [517, 87] width 434 height 28
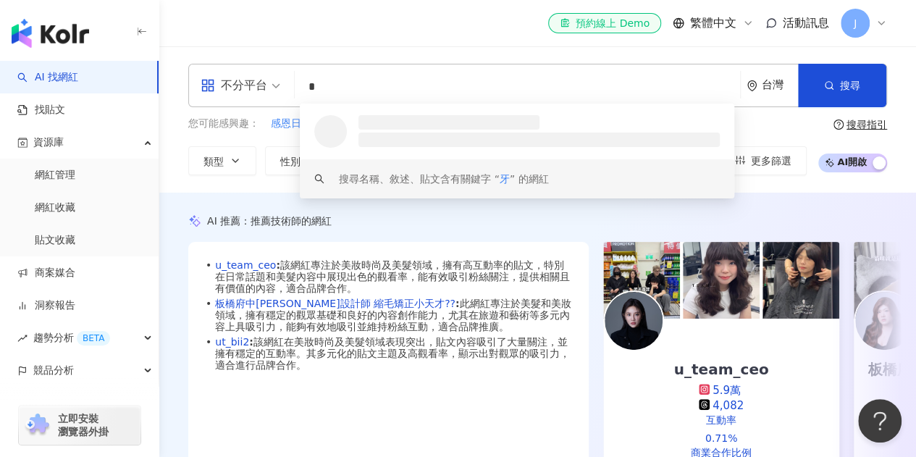
click at [387, 95] on input "*" at bounding box center [517, 87] width 434 height 28
click at [384, 87] on input "*" at bounding box center [517, 87] width 434 height 28
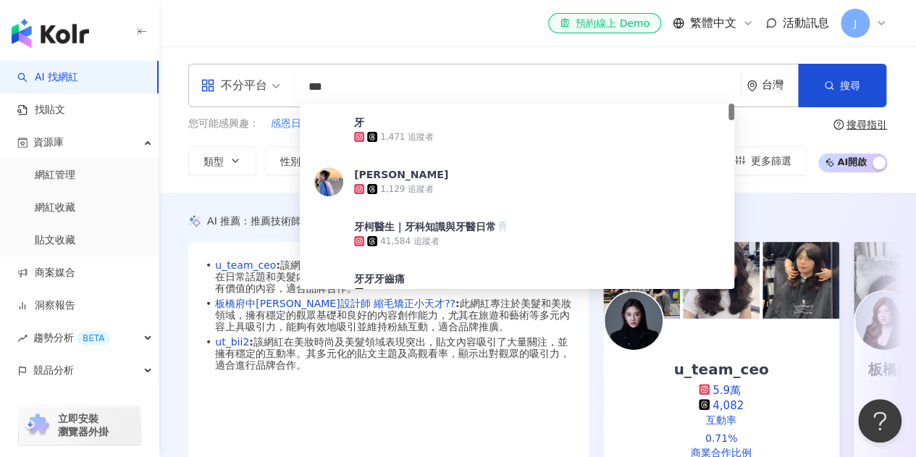
type input "***"
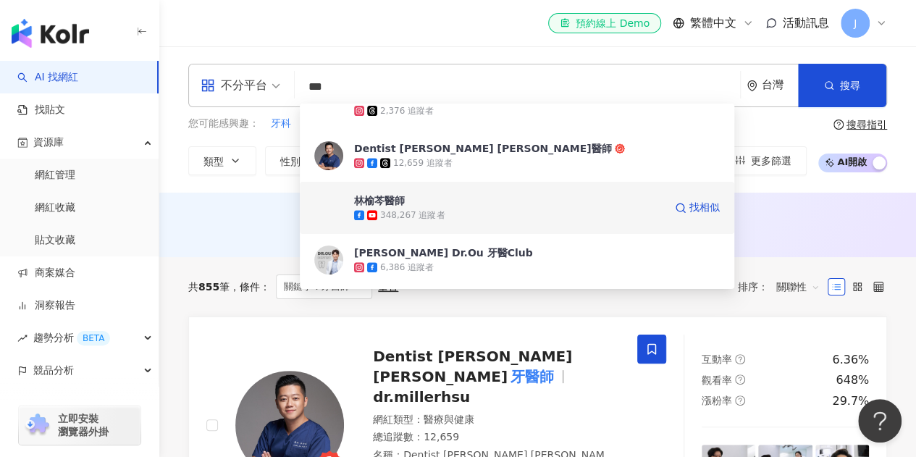
scroll to position [724, 0]
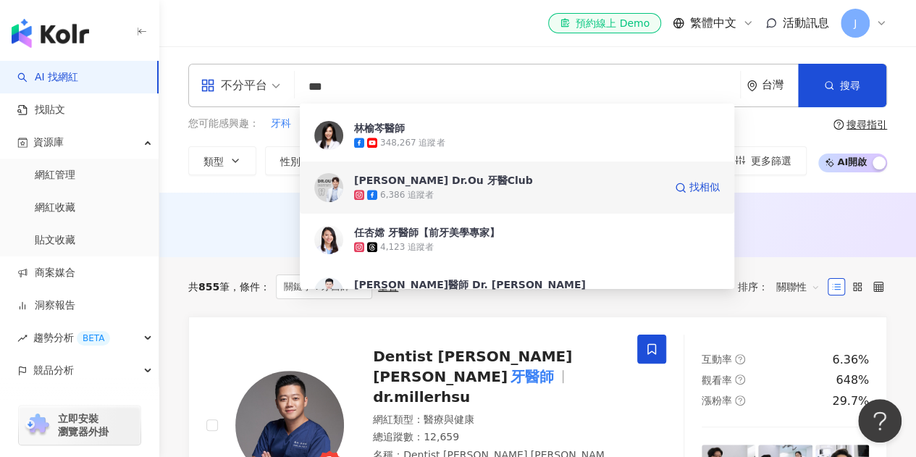
drag, startPoint x: 455, startPoint y: 197, endPoint x: 422, endPoint y: 188, distance: 34.4
click at [422, 189] on div "6,386 追蹤者" at bounding box center [407, 195] width 54 height 12
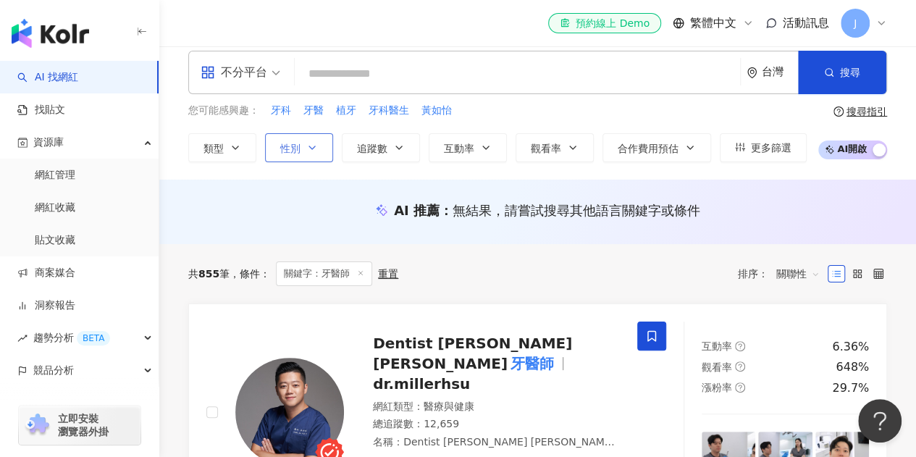
scroll to position [0, 0]
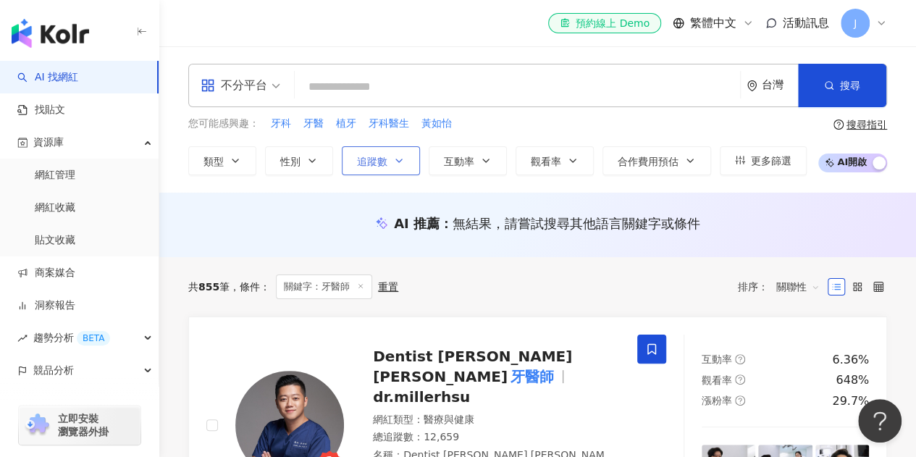
click at [407, 159] on button "追蹤數" at bounding box center [381, 160] width 78 height 29
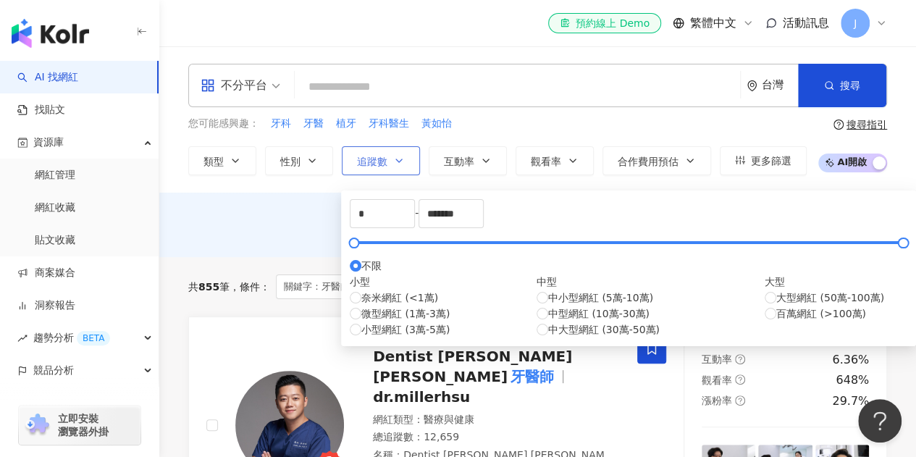
click at [407, 159] on button "追蹤數" at bounding box center [381, 160] width 78 height 29
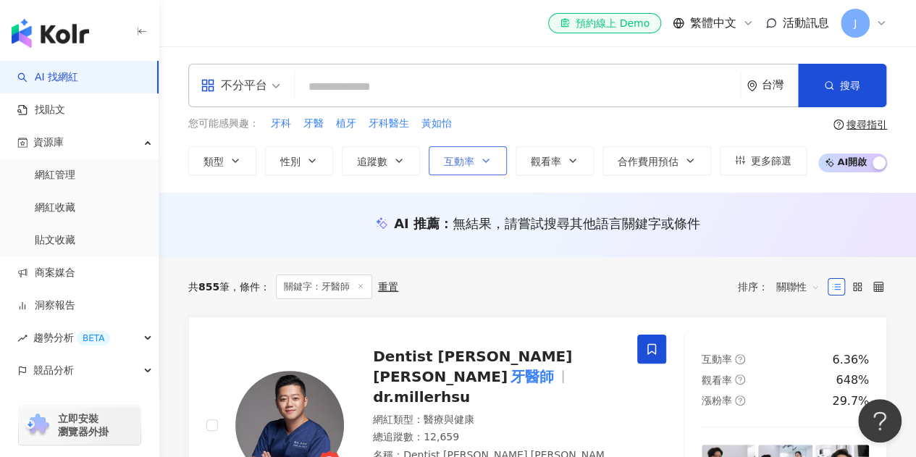
click at [489, 155] on icon "button" at bounding box center [486, 161] width 12 height 12
click at [384, 130] on span "牙科醫生" at bounding box center [389, 124] width 41 height 14
type input "****"
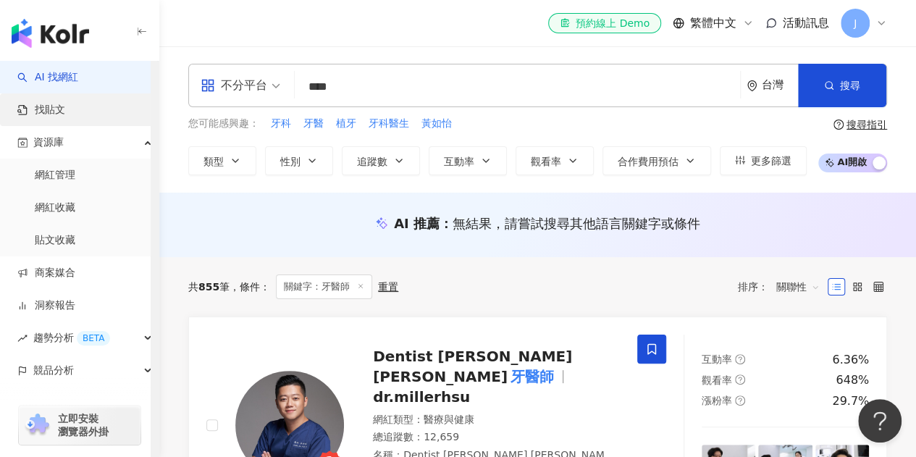
click at [65, 117] on link "找貼文" at bounding box center [41, 110] width 48 height 14
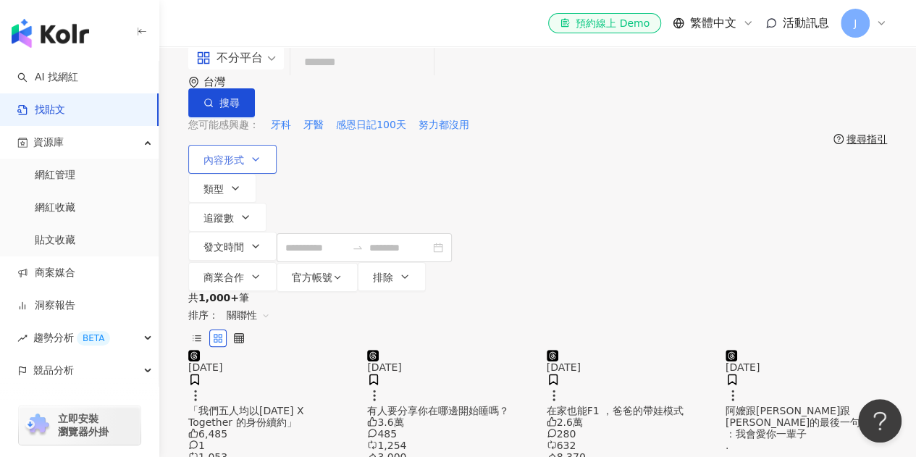
click at [253, 158] on icon "button" at bounding box center [256, 159] width 6 height 3
click at [332, 272] on span "官方帳號" at bounding box center [312, 278] width 41 height 12
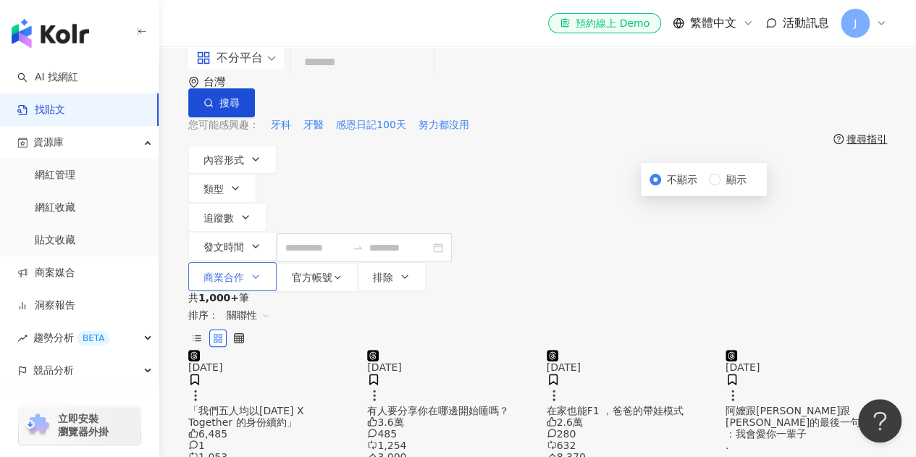
click at [277, 262] on button "商業合作" at bounding box center [232, 276] width 88 height 29
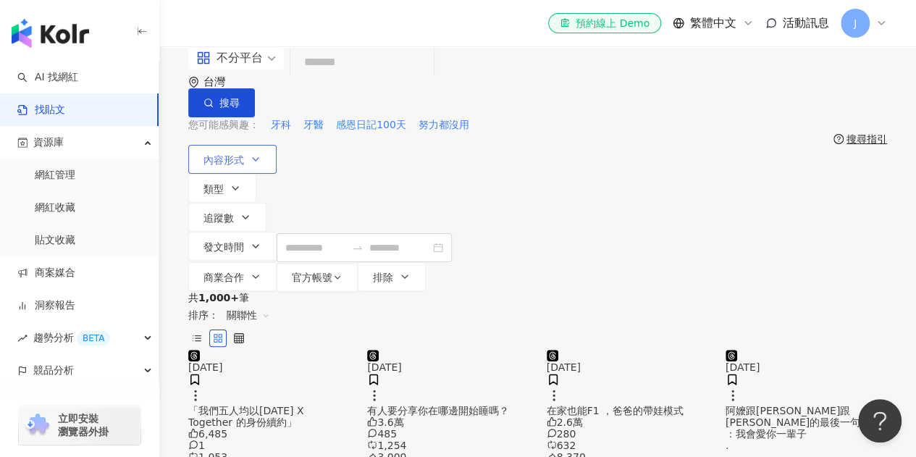
click at [272, 154] on button "內容形式" at bounding box center [232, 159] width 88 height 29
click at [504, 292] on div "共 1,000+ 筆 排序： 關聯性" at bounding box center [537, 321] width 699 height 58
click at [256, 174] on button "類型" at bounding box center [222, 188] width 68 height 29
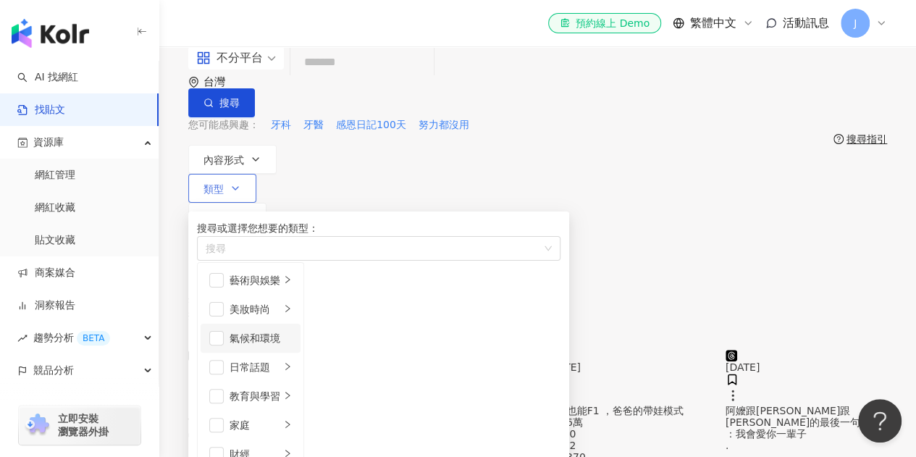
scroll to position [362, 0]
drag, startPoint x: 240, startPoint y: 196, endPoint x: 316, endPoint y: 186, distance: 76.0
click at [240, 292] on div "共 1,000+ 筆 排序： 關聯性" at bounding box center [537, 321] width 699 height 58
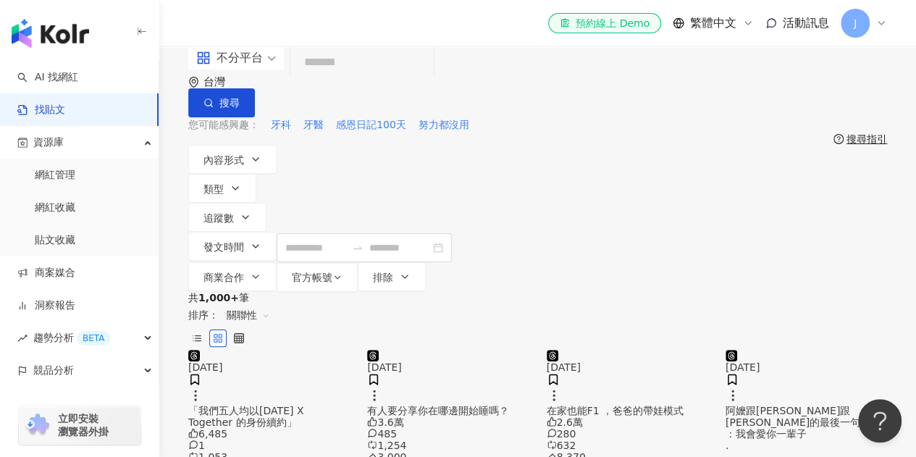
click at [878, 133] on div "搜尋指引" at bounding box center [866, 139] width 41 height 12
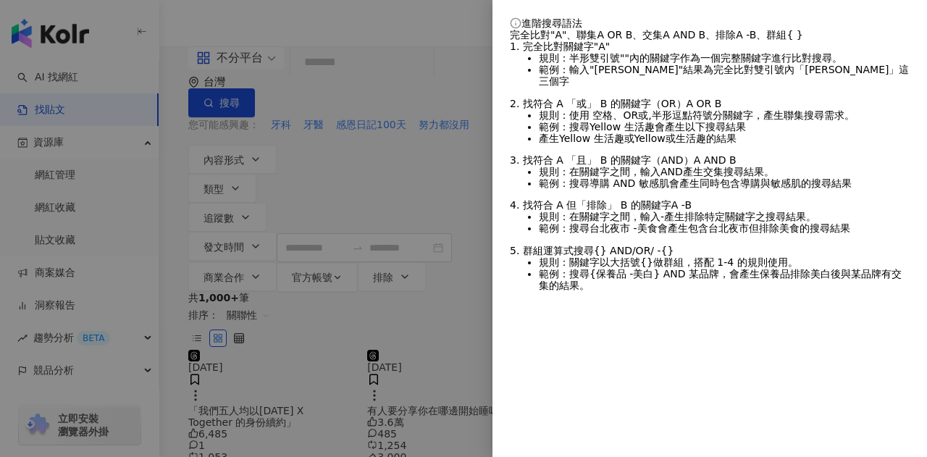
click at [386, 85] on div at bounding box center [463, 228] width 927 height 457
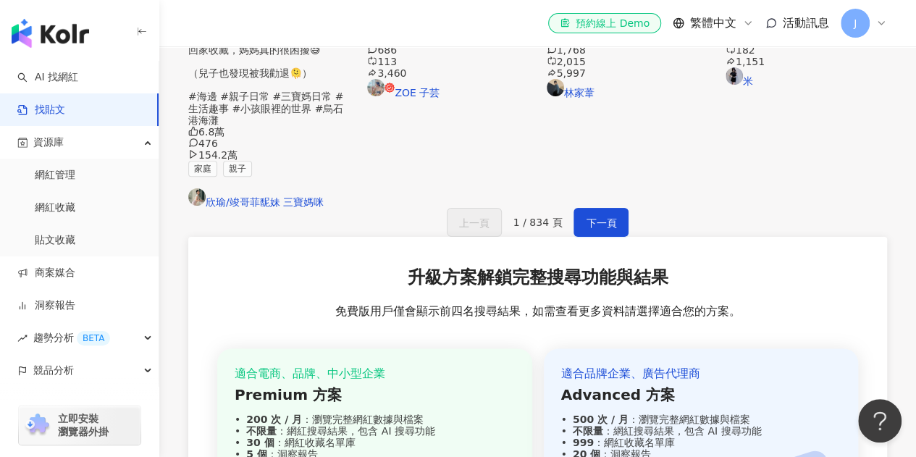
scroll to position [941, 0]
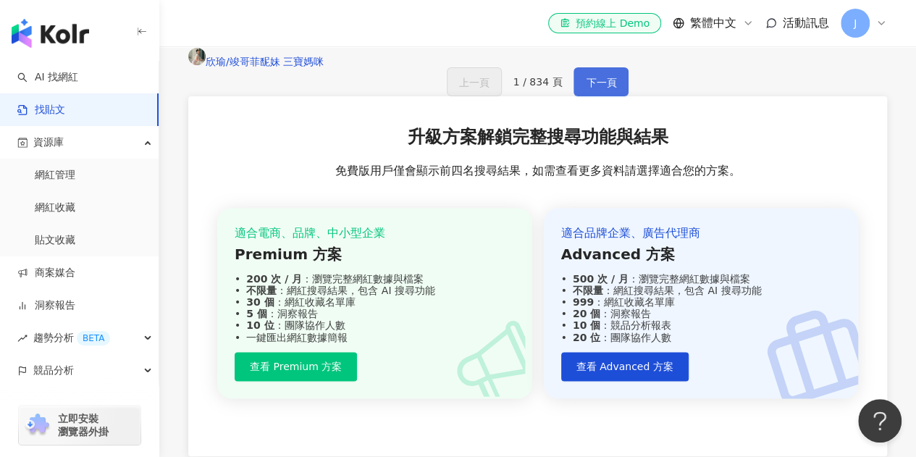
click at [615, 96] on button "下一頁" at bounding box center [600, 81] width 55 height 29
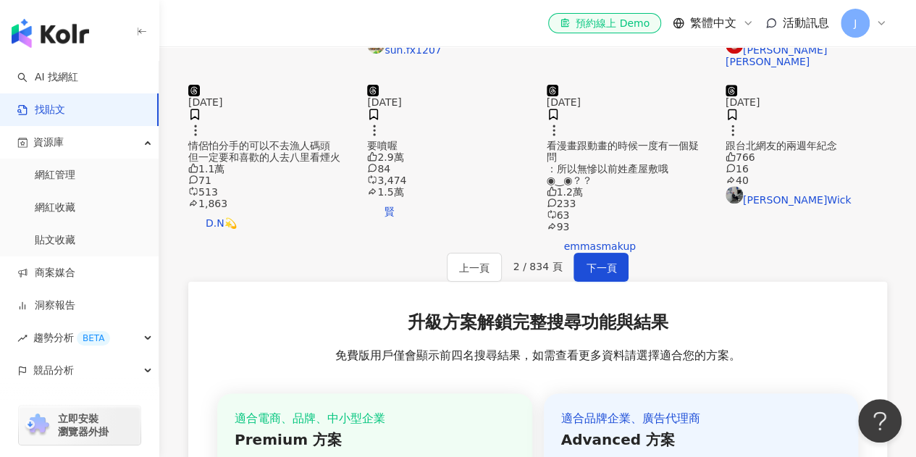
scroll to position [796, 0]
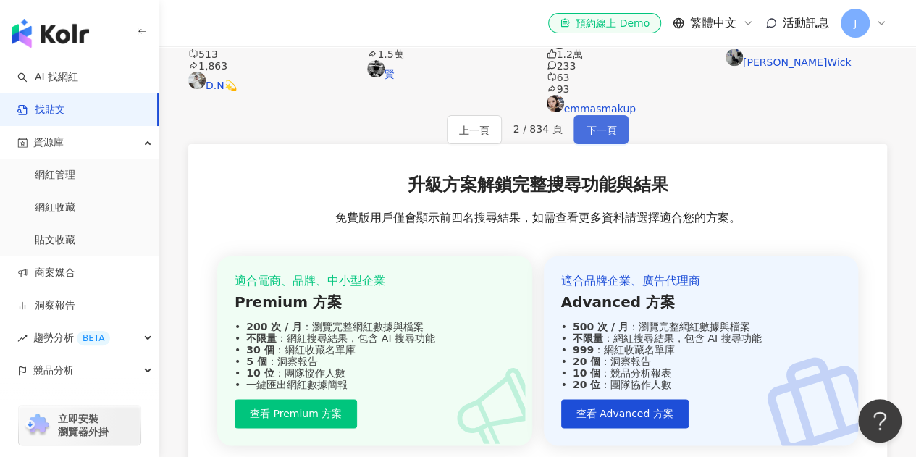
click at [595, 139] on span "下一頁" at bounding box center [601, 130] width 30 height 17
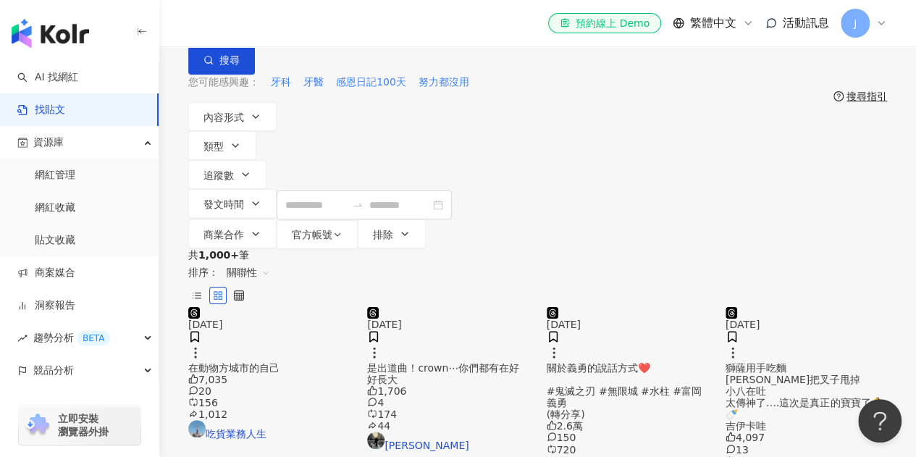
scroll to position [0, 0]
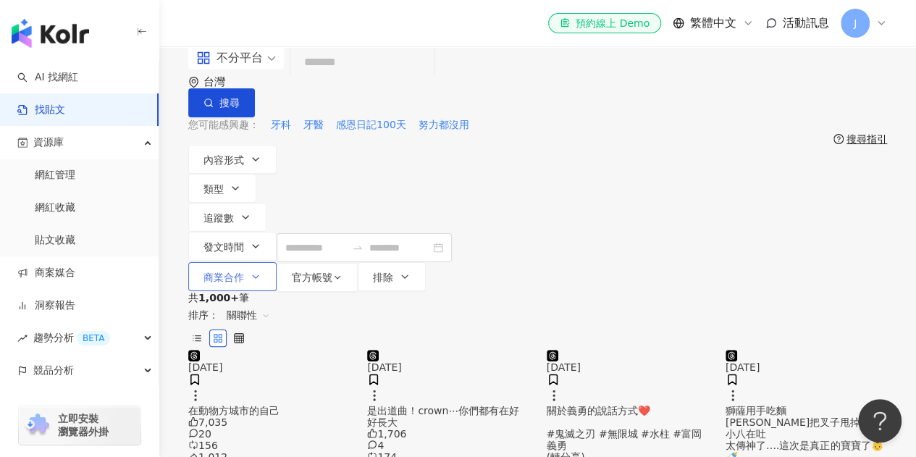
click at [244, 272] on span "商業合作" at bounding box center [223, 278] width 41 height 12
click at [426, 262] on button "排除" at bounding box center [392, 276] width 68 height 29
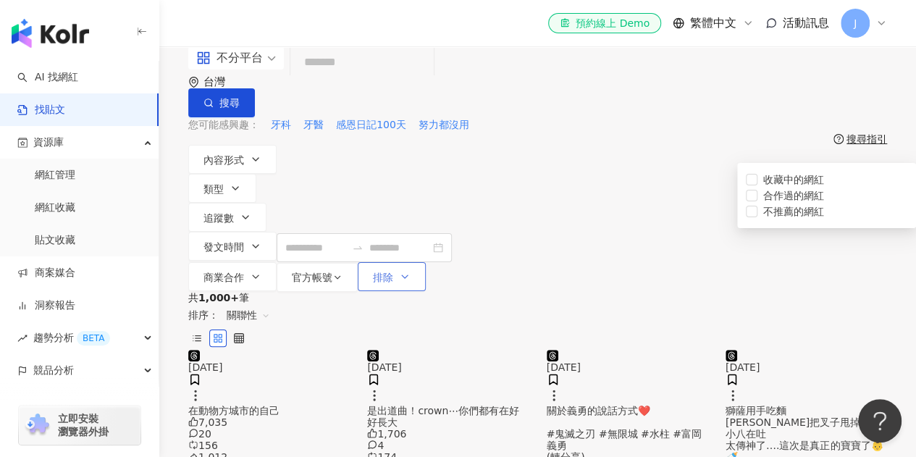
click at [426, 262] on button "排除" at bounding box center [392, 276] width 68 height 29
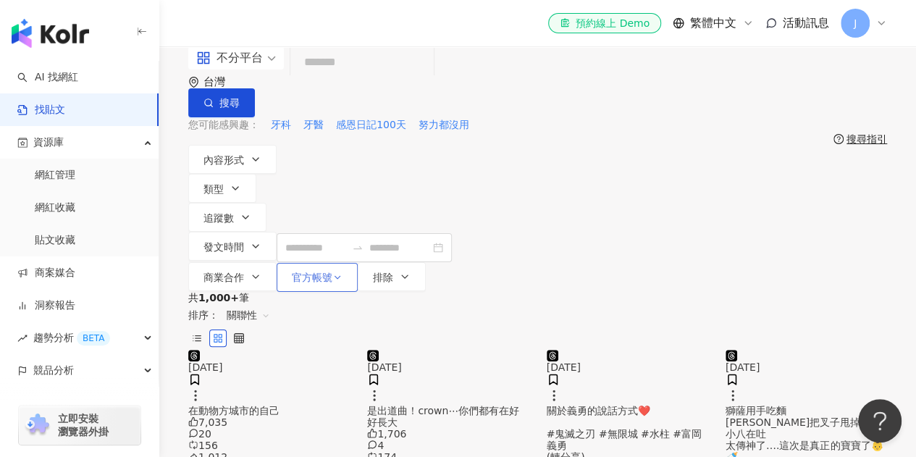
click at [332, 272] on span "官方帳號" at bounding box center [312, 278] width 41 height 12
click at [253, 154] on icon "button" at bounding box center [256, 160] width 12 height 12
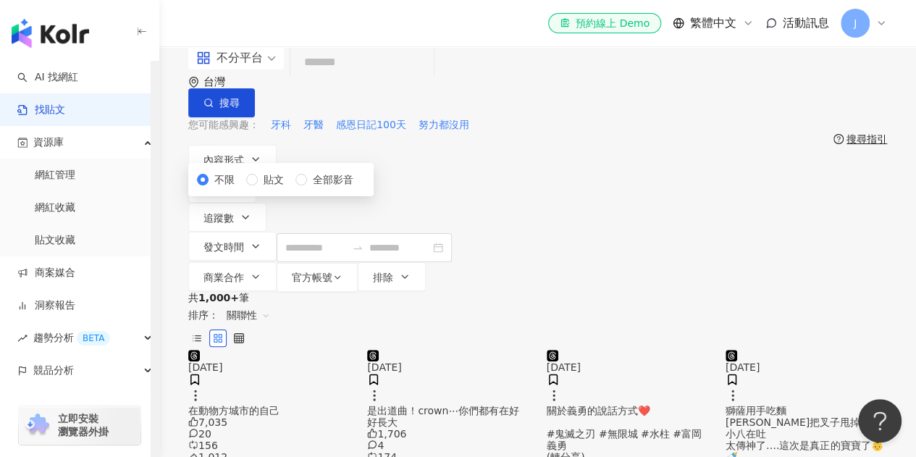
click at [275, 70] on span at bounding box center [236, 57] width 80 height 23
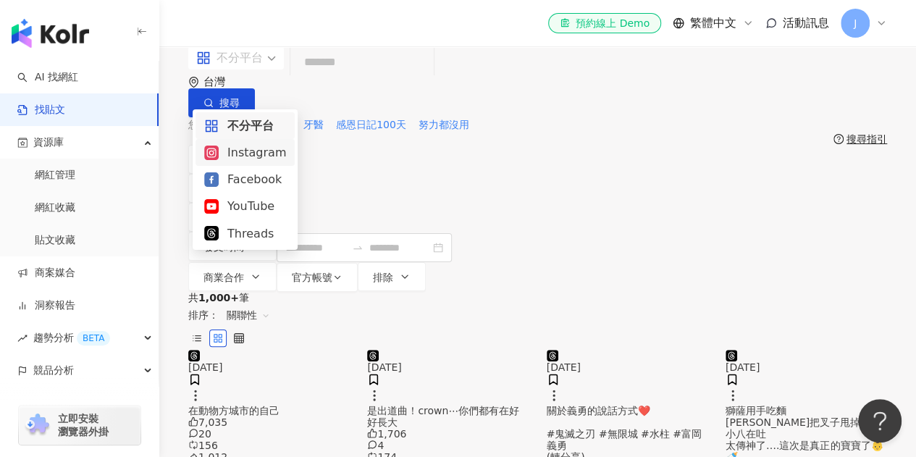
click at [246, 159] on div "Instagram" at bounding box center [245, 152] width 82 height 18
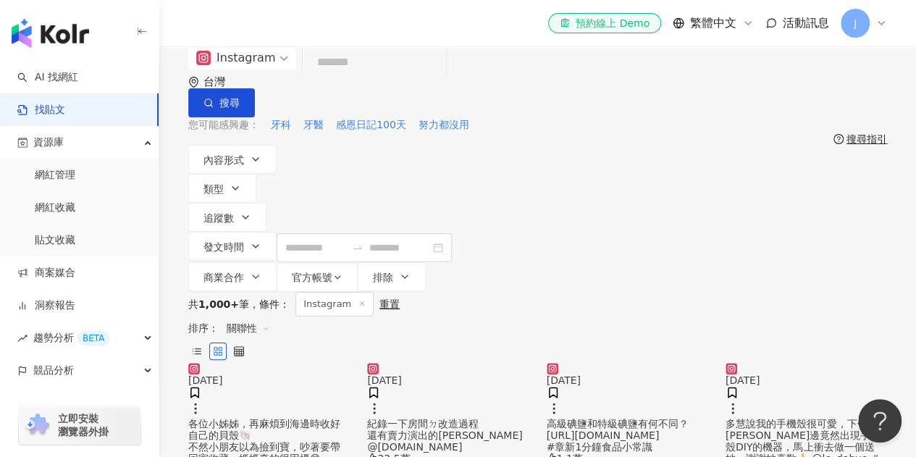
click at [377, 78] on input "search" at bounding box center [374, 62] width 132 height 31
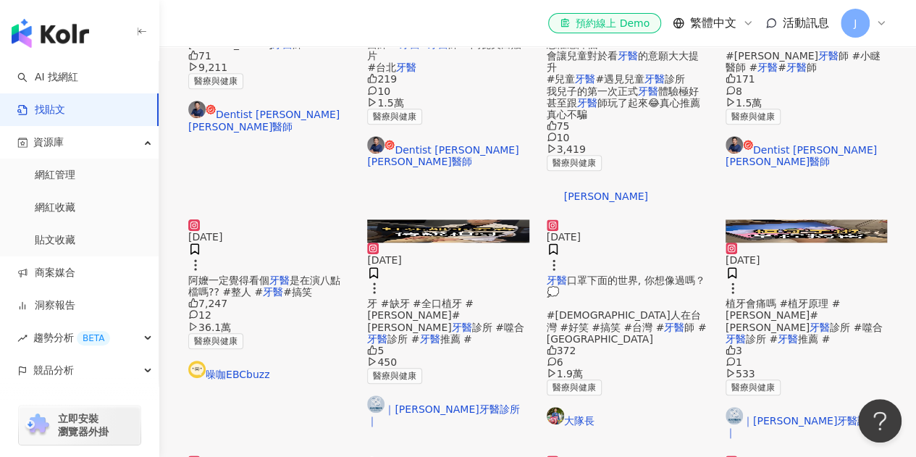
scroll to position [434, 0]
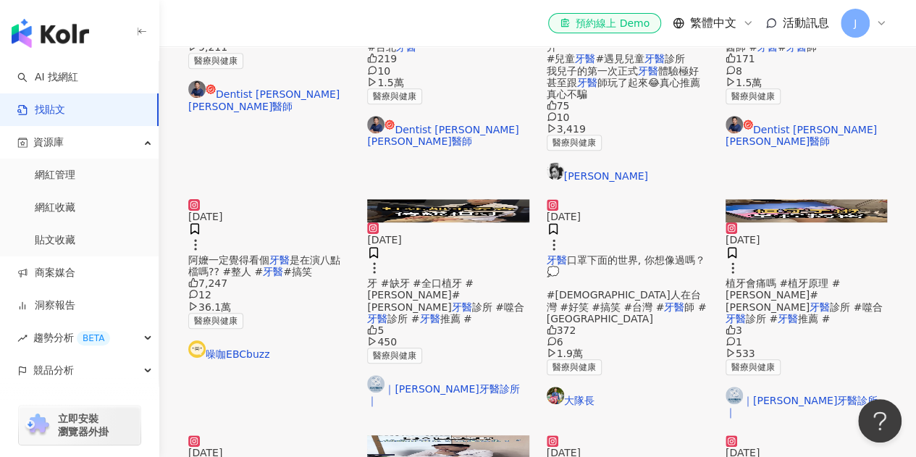
drag, startPoint x: 620, startPoint y: 274, endPoint x: 646, endPoint y: 293, distance: 32.2
click at [646, 293] on span "口罩下面的世界, 你想像過嗎？💭 #外國人在台灣 #好笑 #搞笑 #台灣 #" at bounding box center [626, 283] width 159 height 58
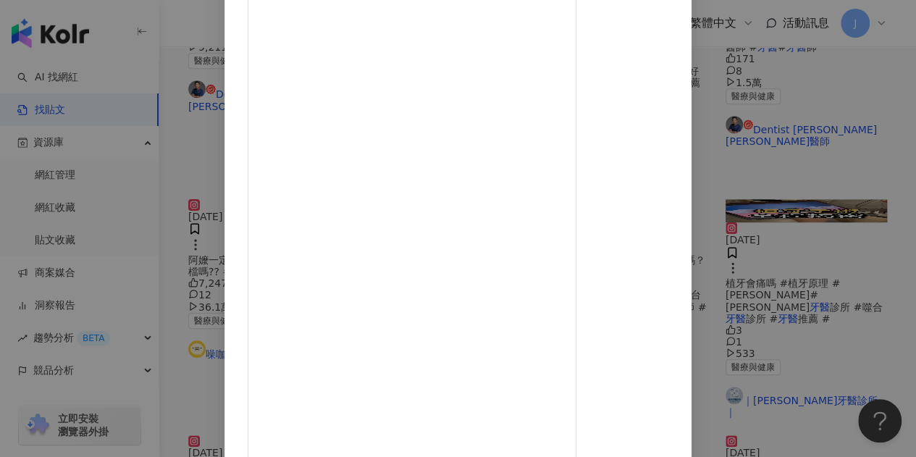
scroll to position [193, 0]
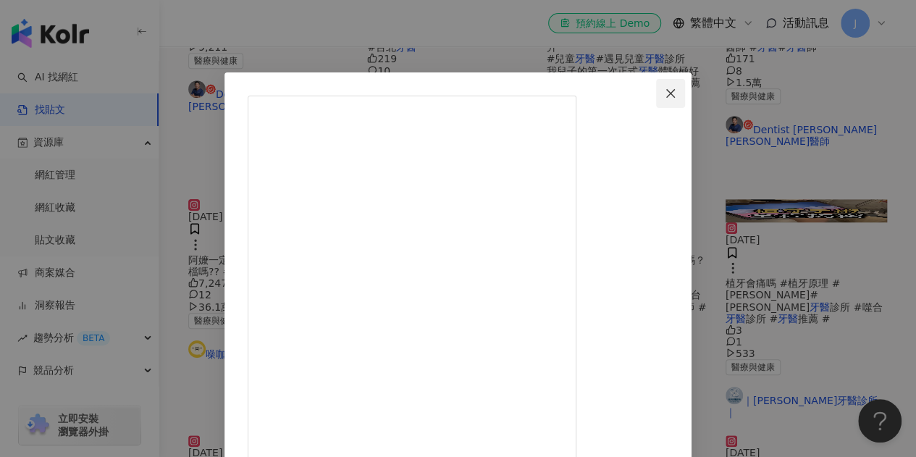
click at [675, 96] on icon "close" at bounding box center [670, 92] width 9 height 9
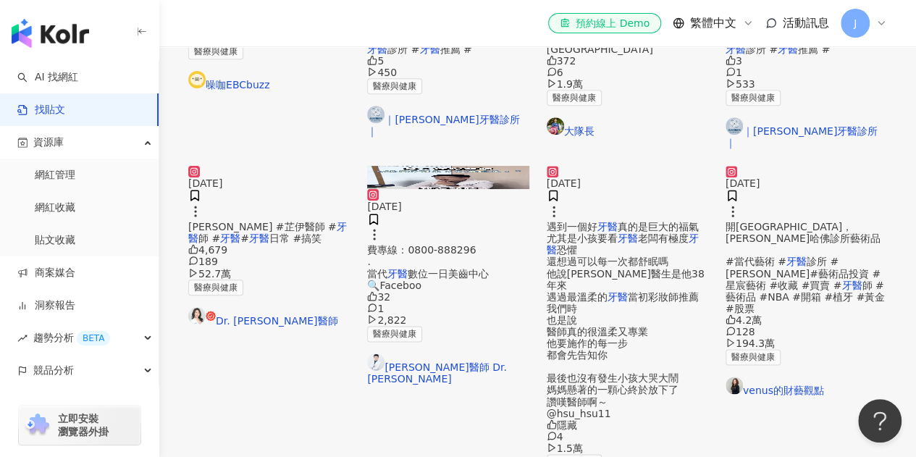
scroll to position [724, 0]
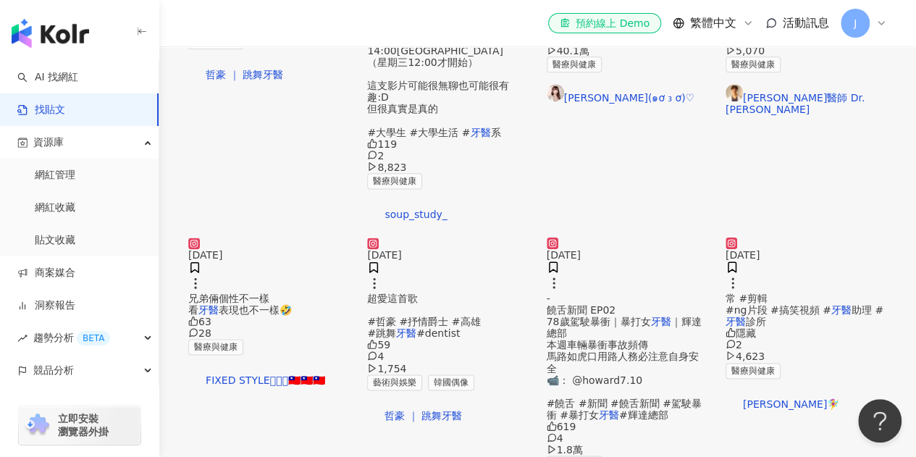
scroll to position [876, 0]
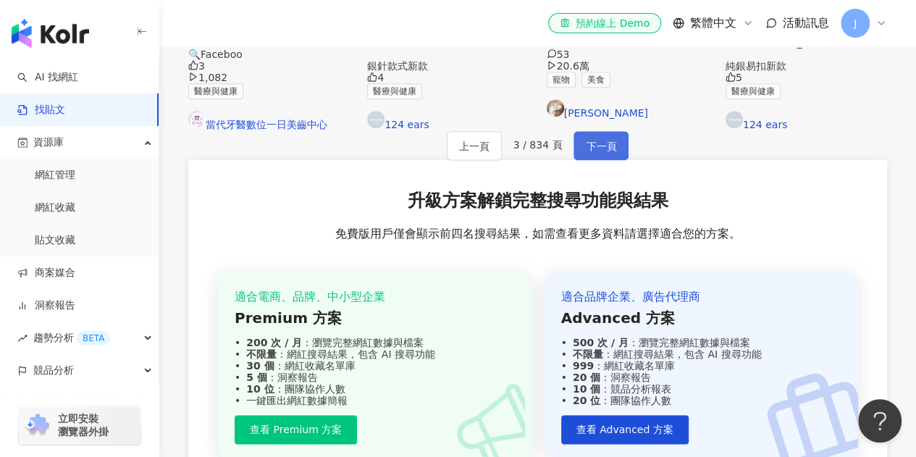
click at [597, 155] on span "下一頁" at bounding box center [601, 146] width 30 height 17
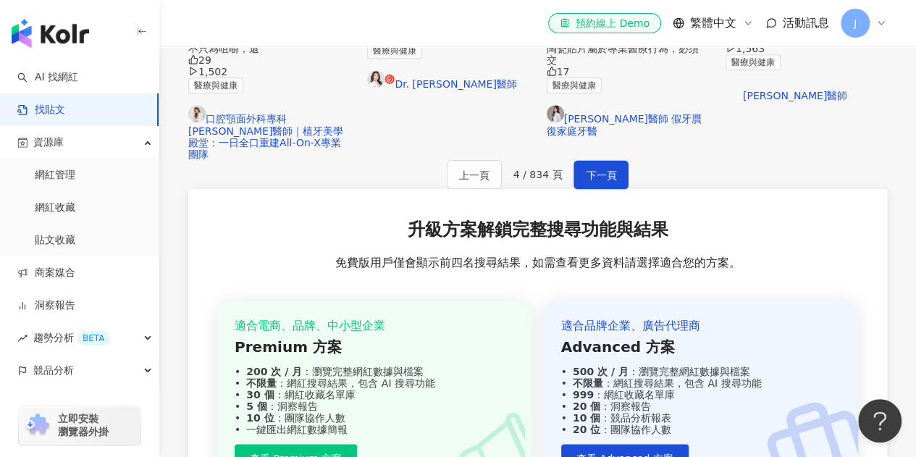
scroll to position [888, 0]
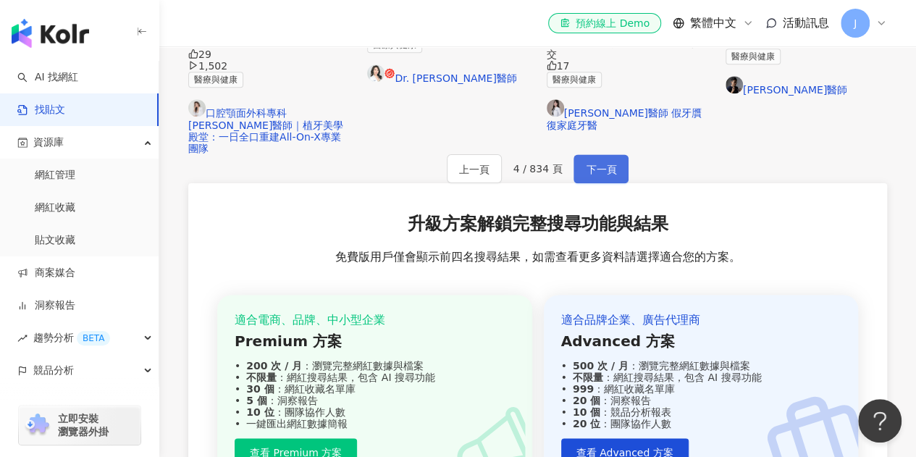
click at [606, 178] on span "下一頁" at bounding box center [601, 169] width 30 height 17
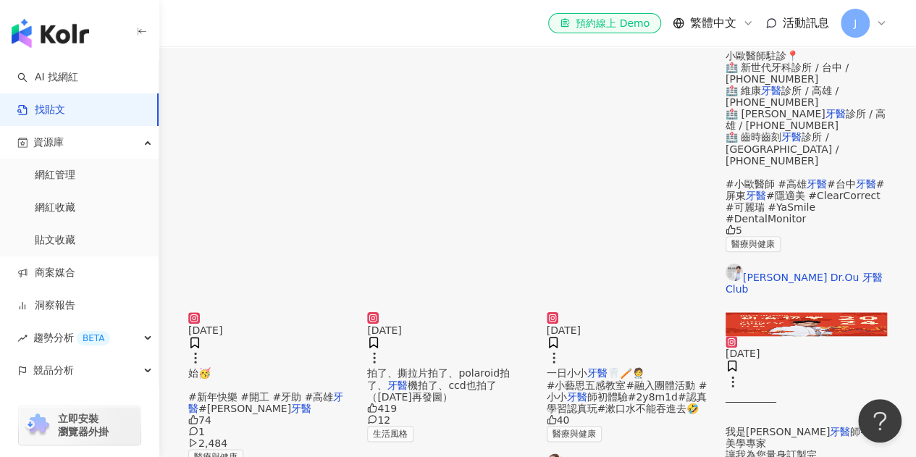
scroll to position [507, 0]
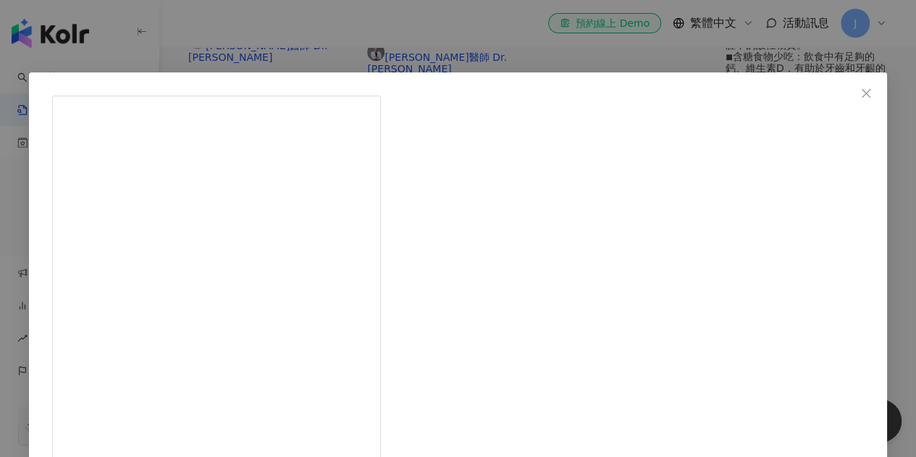
drag, startPoint x: 672, startPoint y: 103, endPoint x: 531, endPoint y: 104, distance: 140.5
copy span "歐凱捷 Dr.Ou 牙醫Club"
click at [860, 92] on icon "close" at bounding box center [866, 94] width 12 height 12
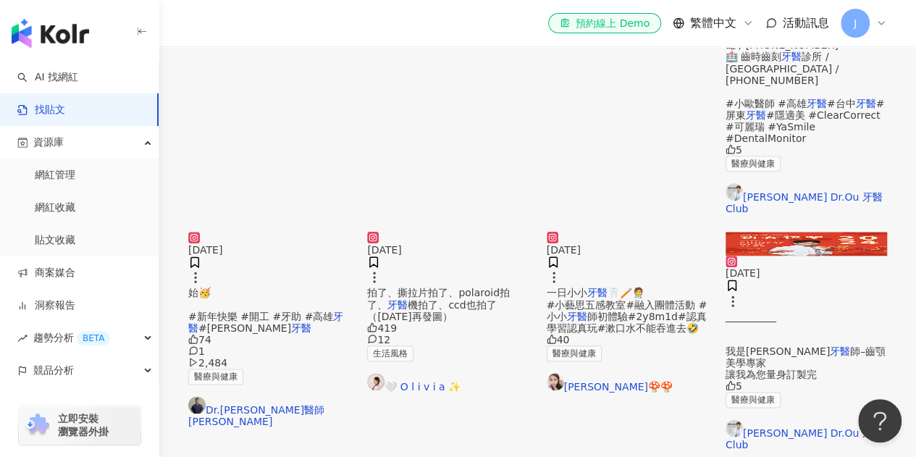
scroll to position [796, 0]
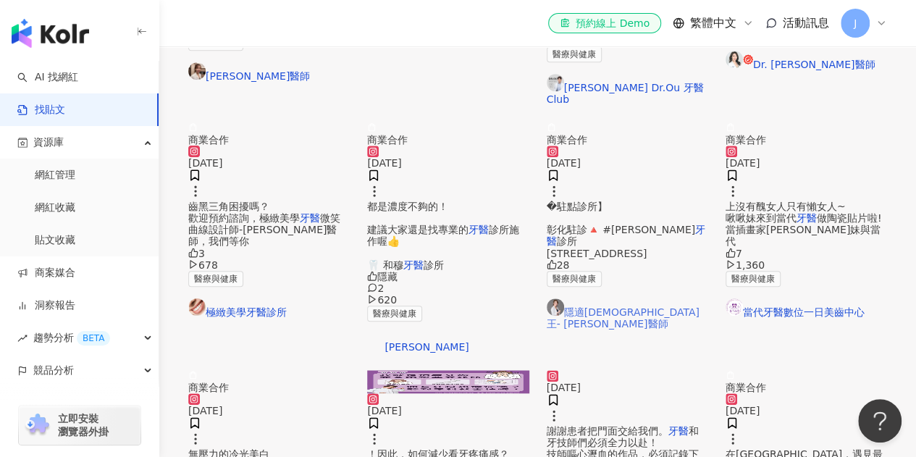
scroll to position [507, 0]
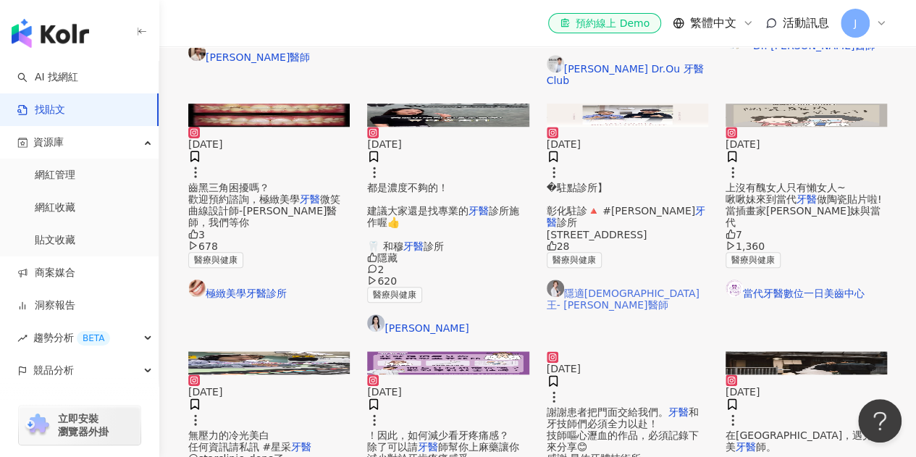
click at [639, 290] on link "隱適美女王- 陳筠婷醫師" at bounding box center [627, 294] width 161 height 31
click at [419, 314] on link "林安安" at bounding box center [447, 324] width 161 height 20
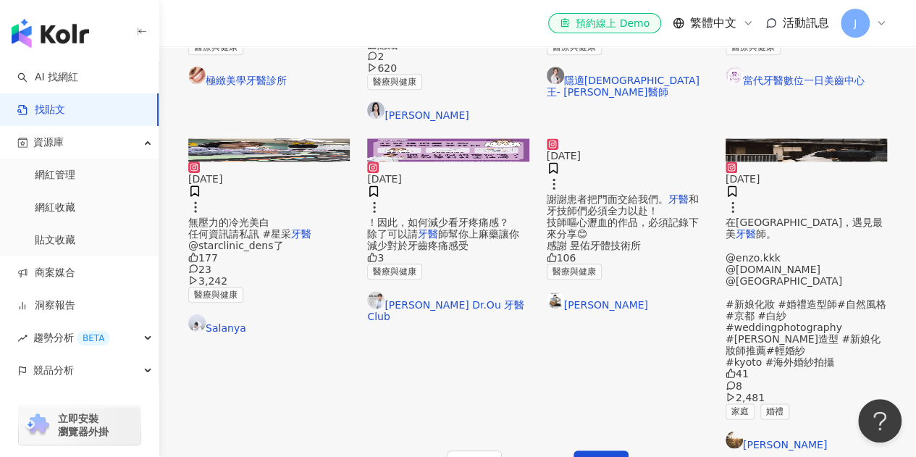
scroll to position [796, 0]
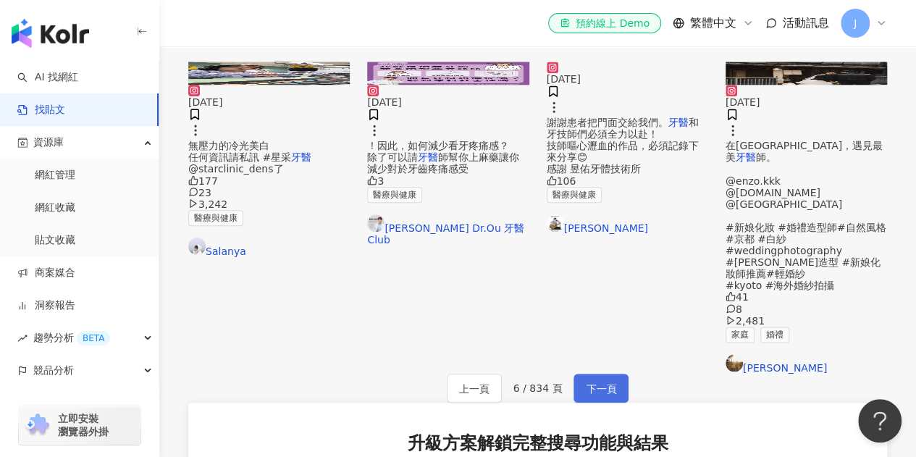
click at [597, 380] on span "下一頁" at bounding box center [601, 388] width 30 height 17
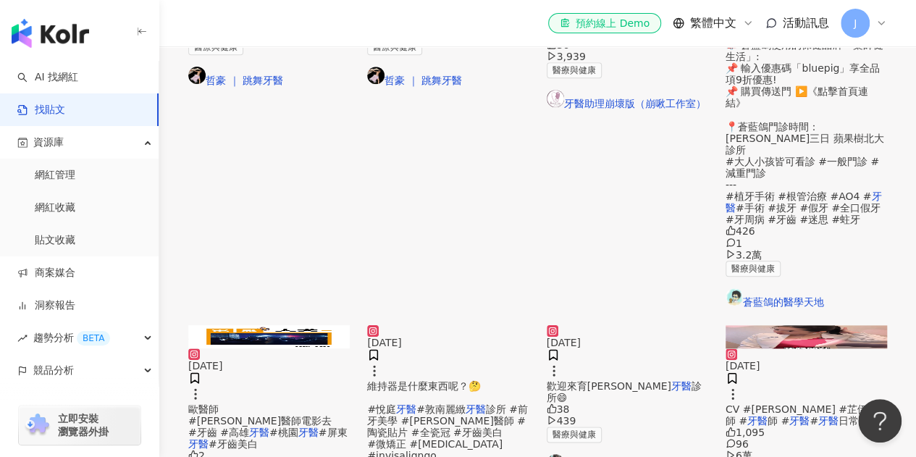
scroll to position [738, 0]
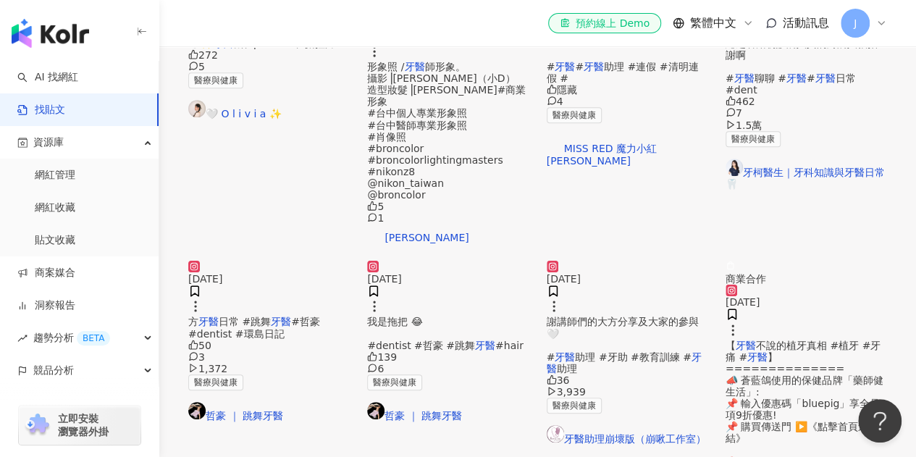
scroll to position [376, 0]
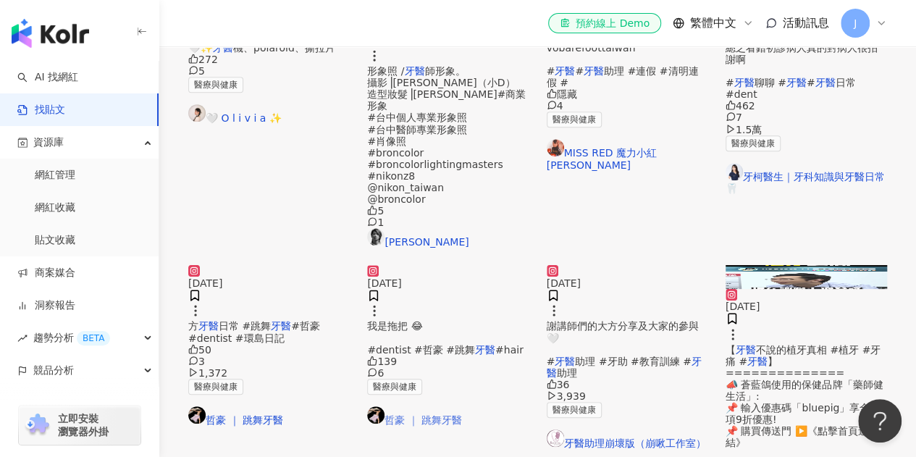
click at [424, 426] on link "哲豪 ｜ 跳舞牙醫" at bounding box center [447, 416] width 161 height 20
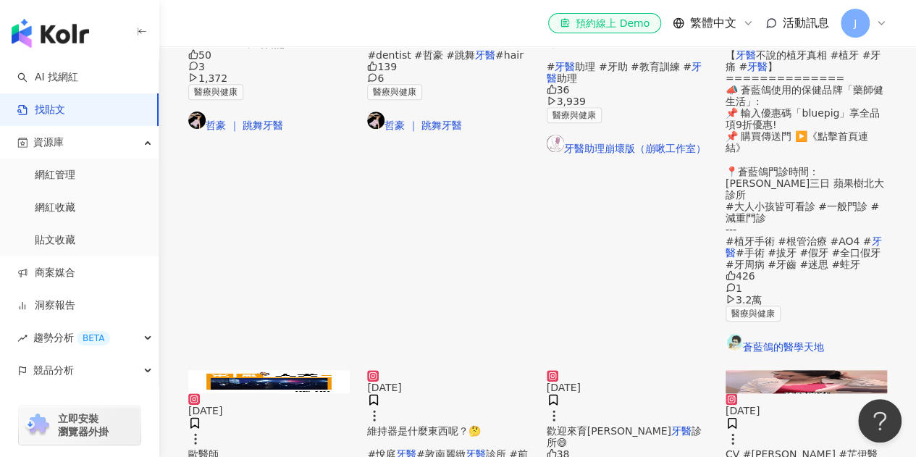
scroll to position [810, 0]
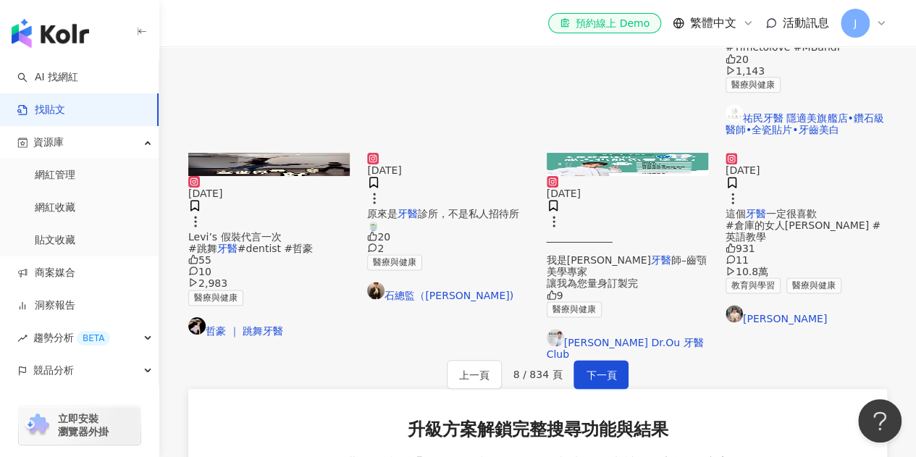
click at [418, 208] on mark "牙醫" at bounding box center [408, 214] width 20 height 12
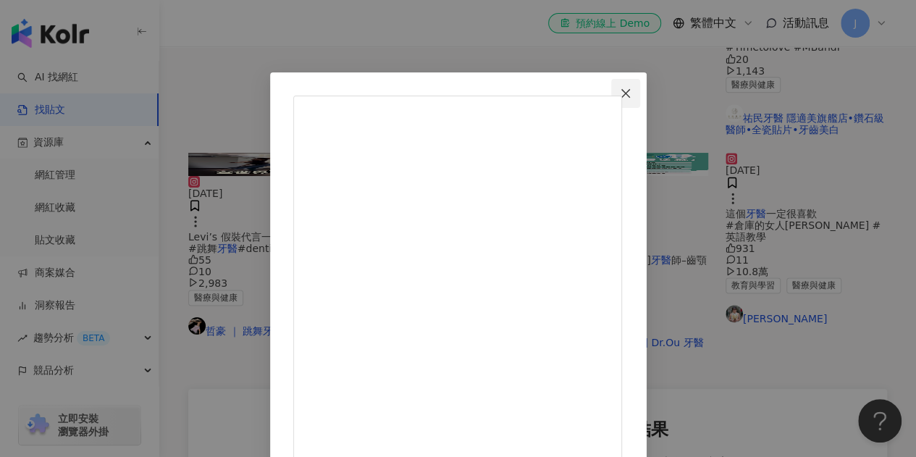
click at [630, 96] on icon "close" at bounding box center [625, 92] width 9 height 9
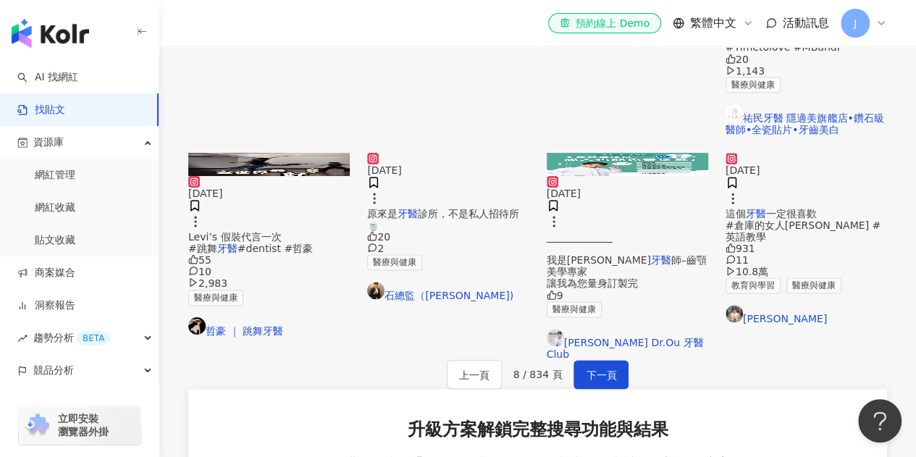
click at [418, 208] on mark "牙醫" at bounding box center [408, 214] width 20 height 12
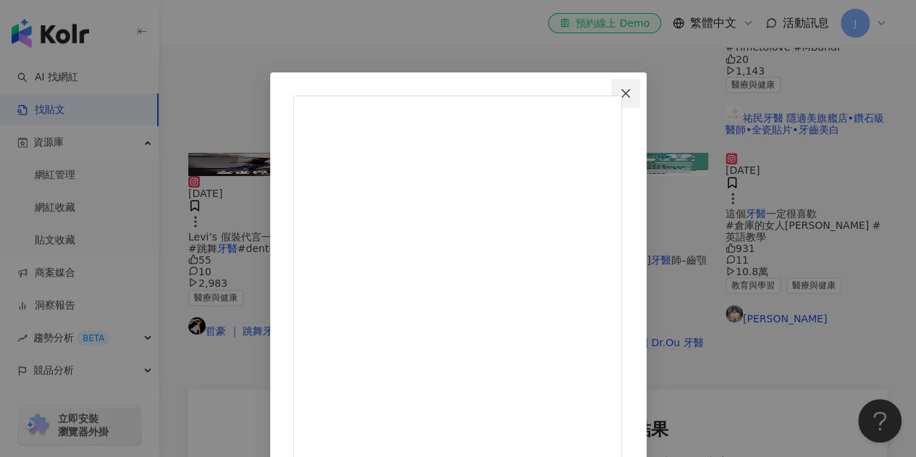
click at [631, 96] on icon "close" at bounding box center [626, 94] width 12 height 12
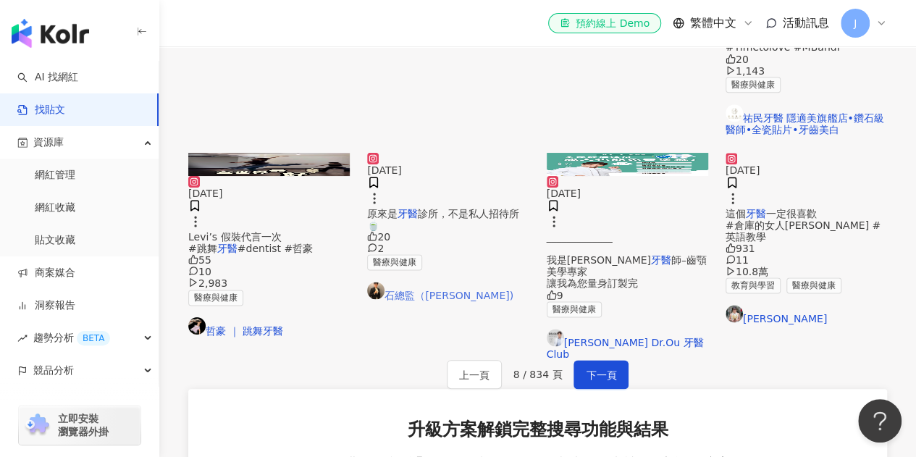
click at [421, 296] on link "石總監（Winston)" at bounding box center [447, 292] width 161 height 20
click at [618, 360] on button "下一頁" at bounding box center [600, 374] width 55 height 29
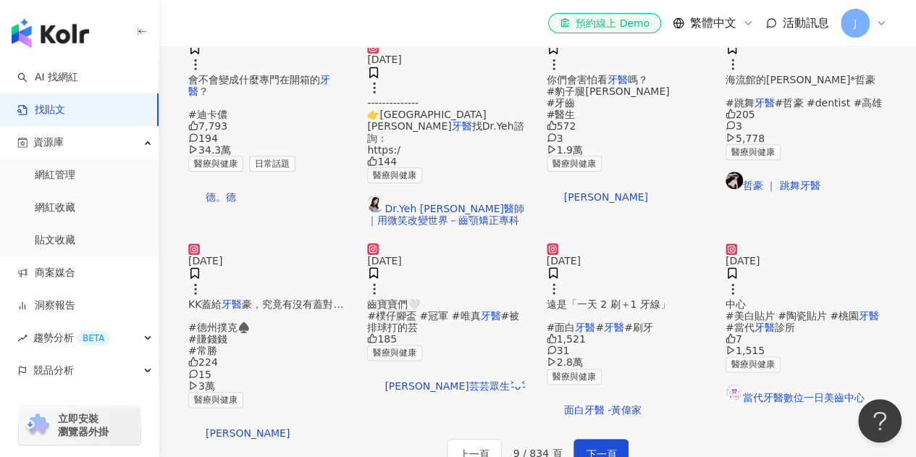
scroll to position [804, 0]
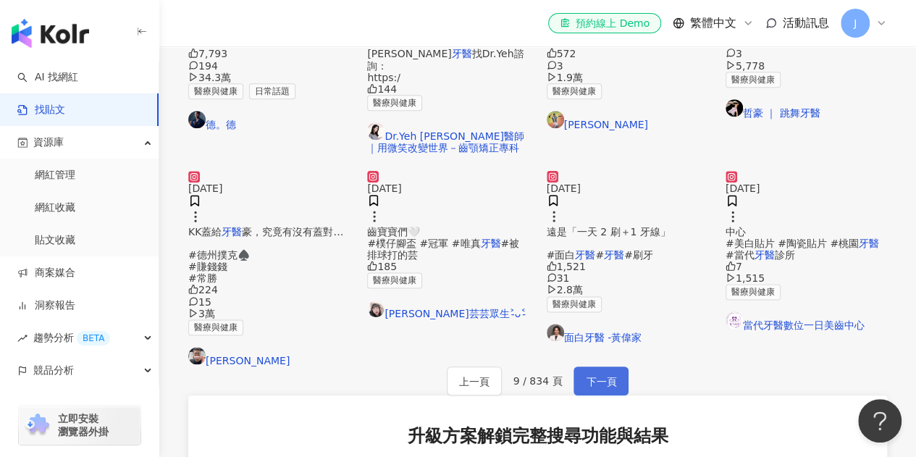
click at [606, 373] on span "下一頁" at bounding box center [601, 381] width 30 height 17
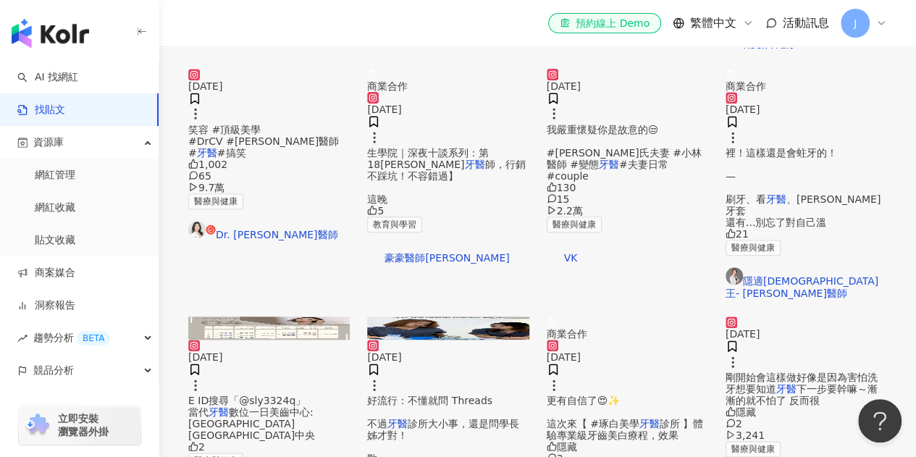
scroll to position [652, 0]
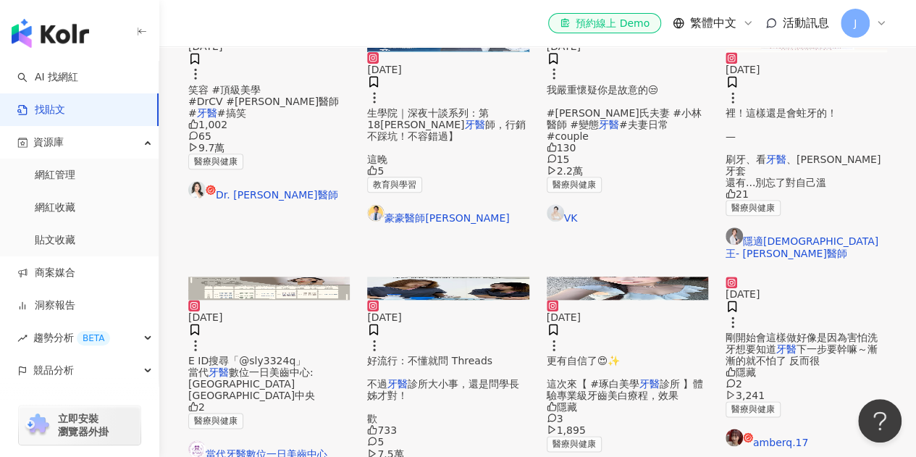
click at [458, 355] on span "好流行：不懂就問 Threads 不過" at bounding box center [429, 372] width 125 height 35
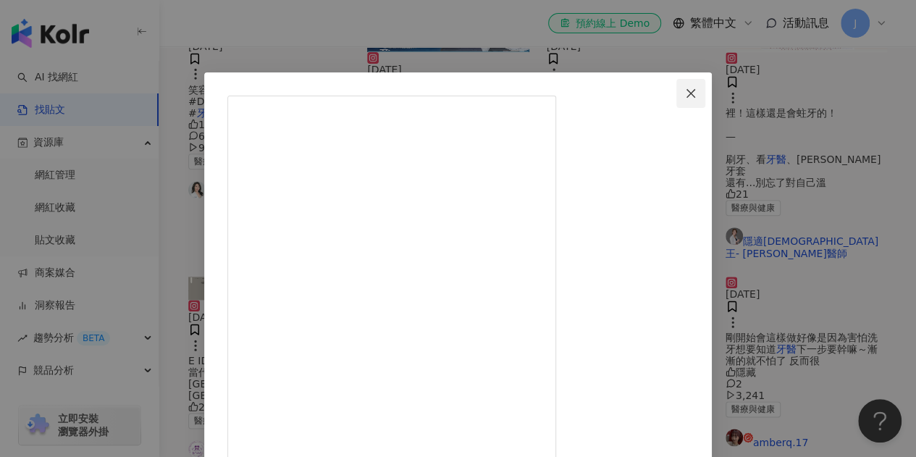
click at [705, 93] on span "Close" at bounding box center [690, 94] width 29 height 12
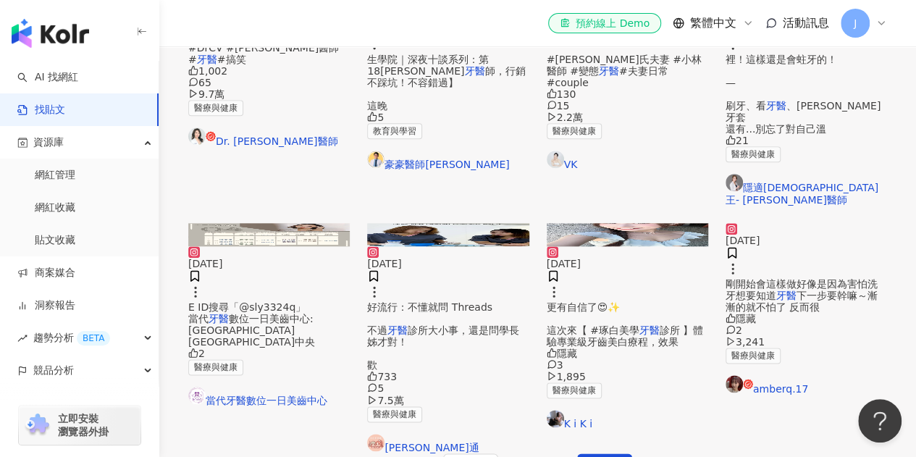
scroll to position [796, 0]
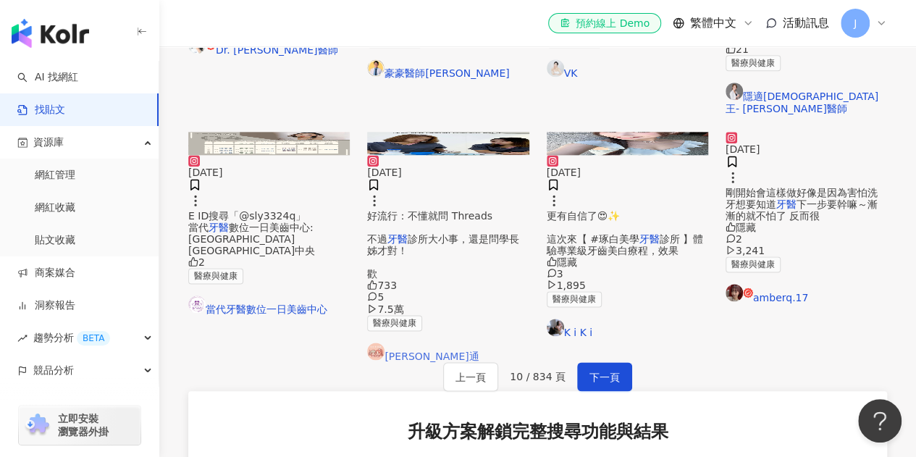
click at [423, 342] on link "小小牙助通" at bounding box center [447, 352] width 161 height 20
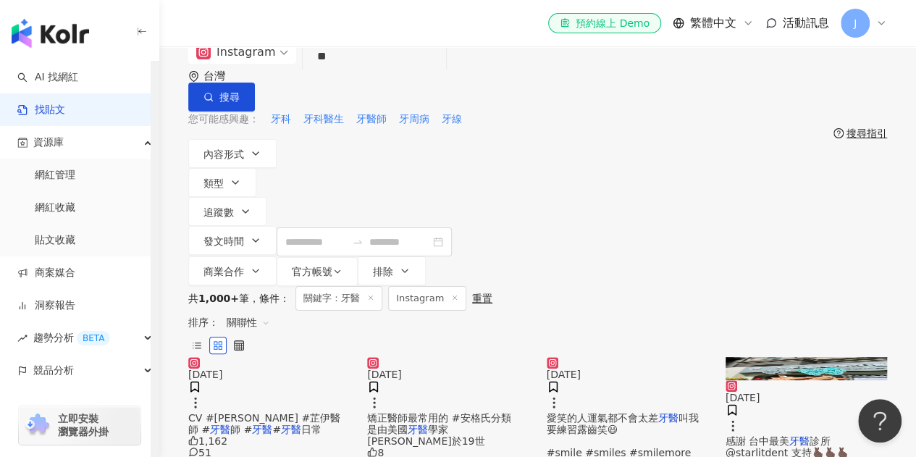
scroll to position [0, 0]
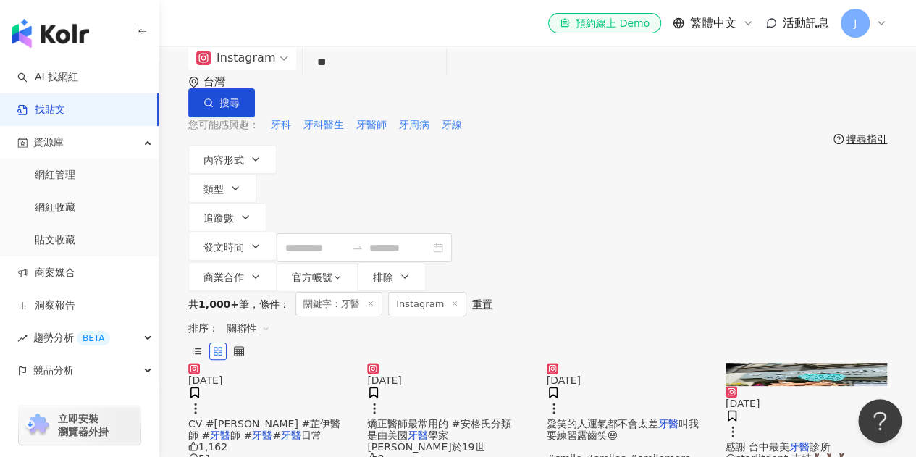
drag, startPoint x: 390, startPoint y: 91, endPoint x: 372, endPoint y: 89, distance: 17.5
click at [385, 78] on input "**" at bounding box center [374, 62] width 132 height 31
drag, startPoint x: 280, startPoint y: 82, endPoint x: 228, endPoint y: 83, distance: 52.1
click at [228, 82] on div "Instagram 牙醫 ** 台灣 搜尋" at bounding box center [537, 81] width 699 height 71
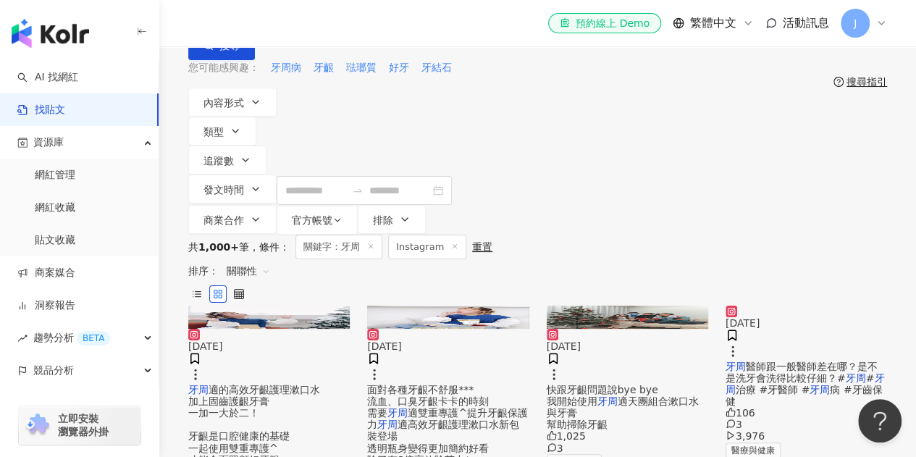
scroll to position [145, 0]
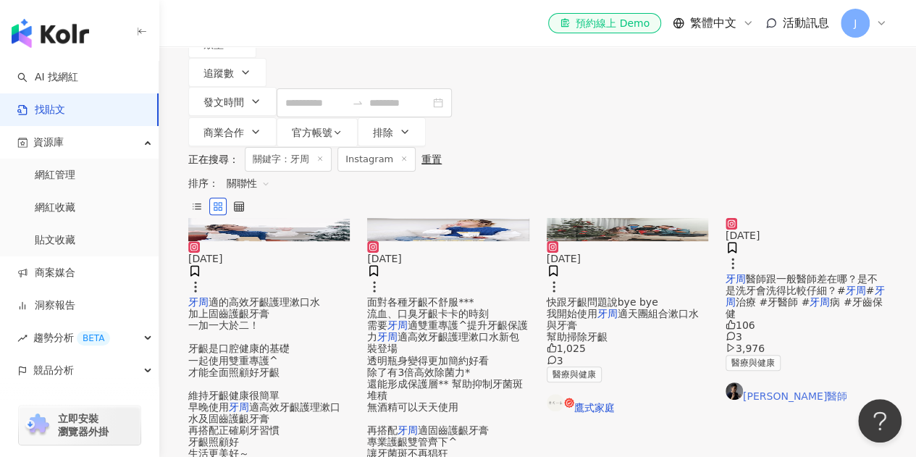
click at [795, 382] on link "楊倚弦醫師" at bounding box center [806, 392] width 161 height 20
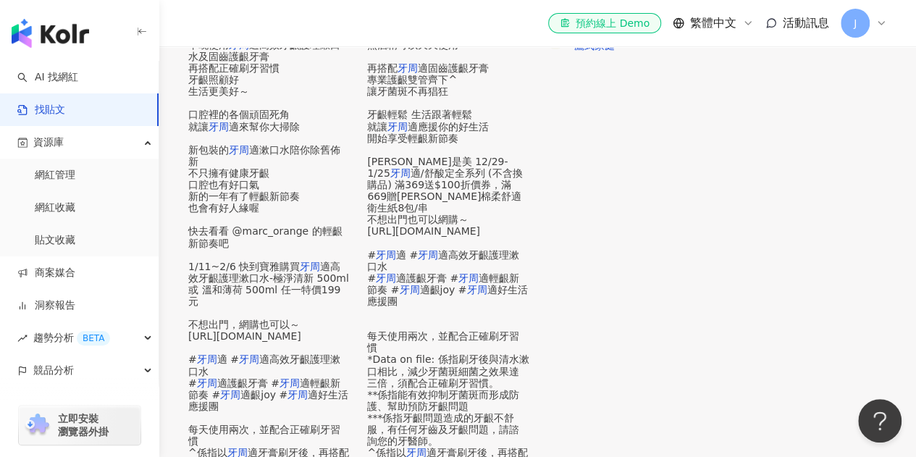
scroll to position [434, 0]
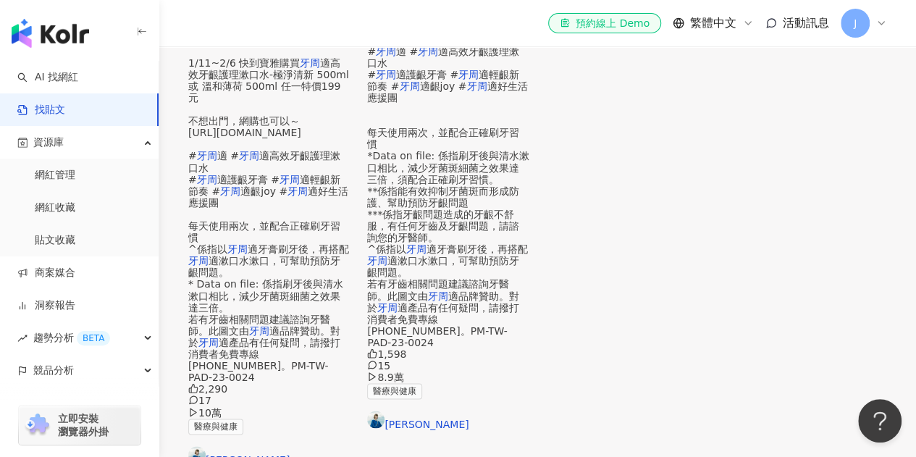
scroll to position [724, 0]
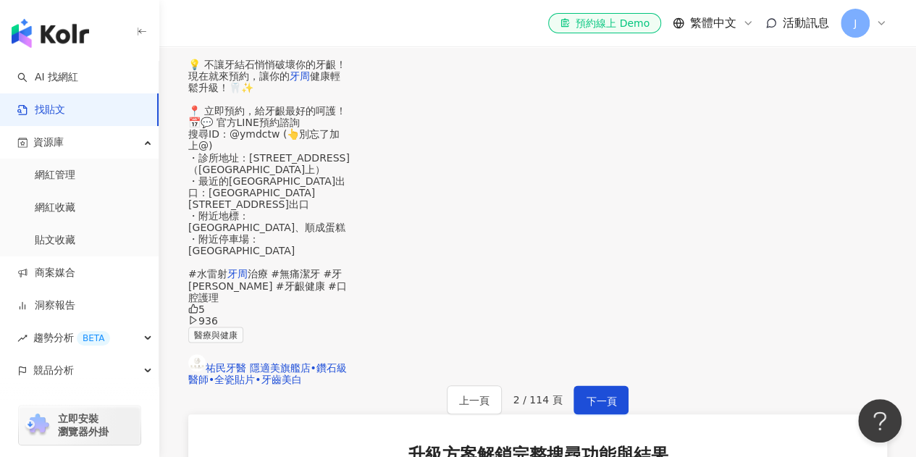
scroll to position [966, 0]
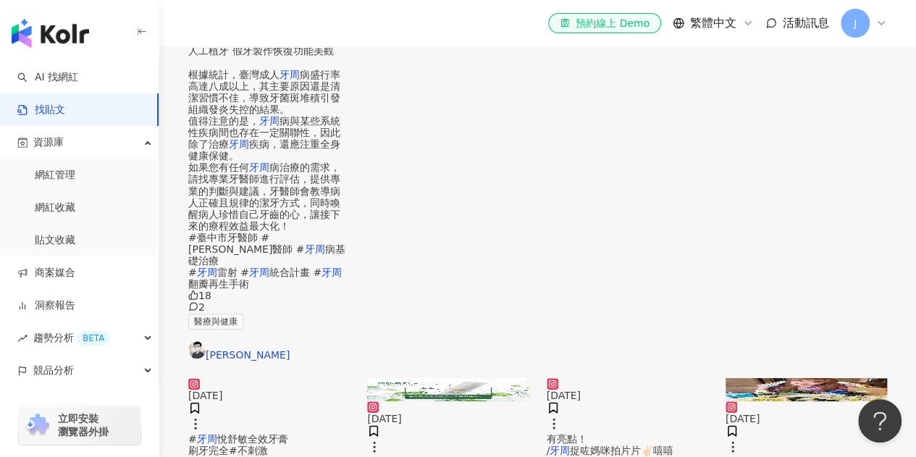
scroll to position [760, 0]
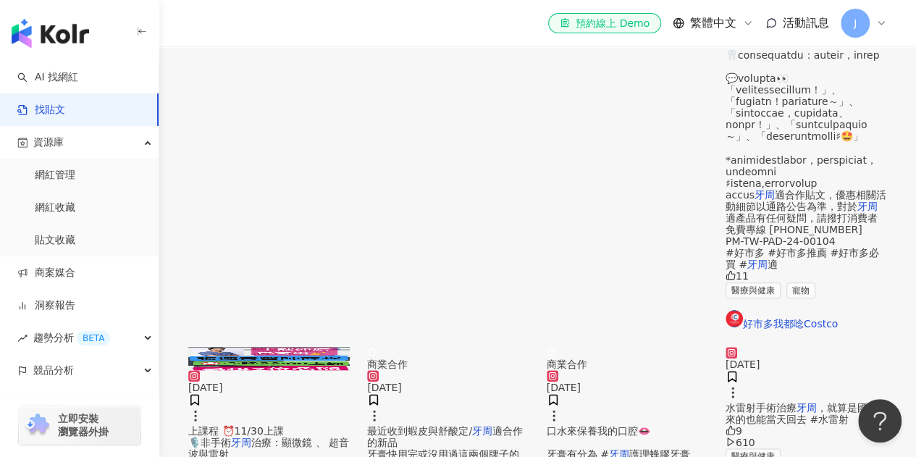
scroll to position [741, 0]
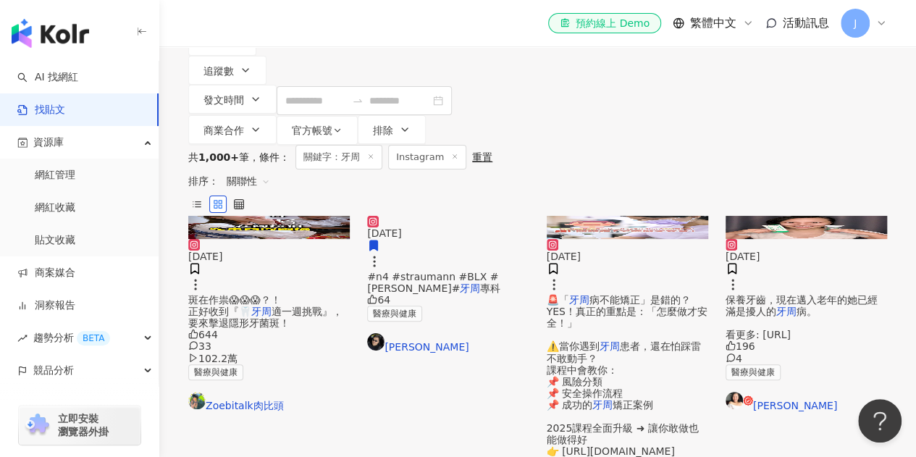
scroll to position [97, 0]
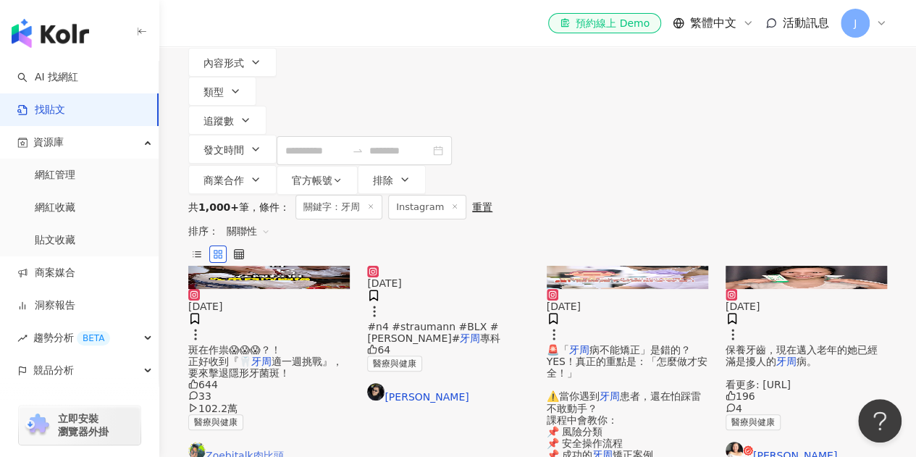
click at [262, 442] on link "Zoebitalk肉比頭" at bounding box center [268, 452] width 161 height 20
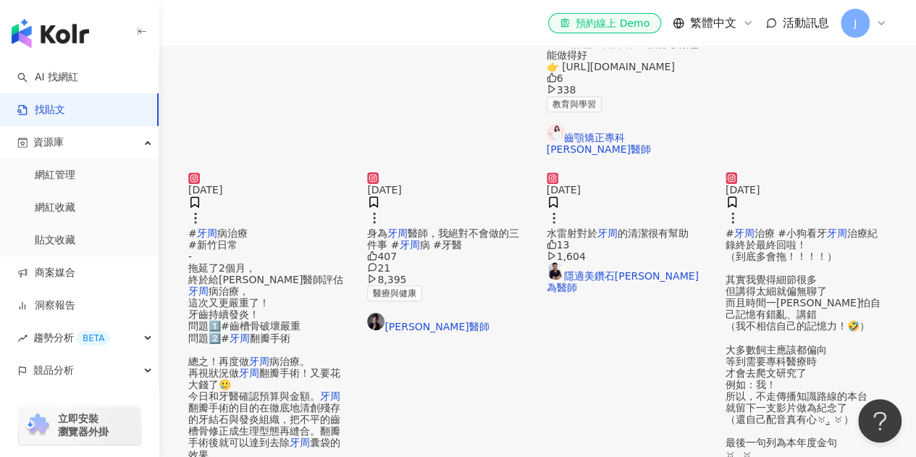
scroll to position [387, 0]
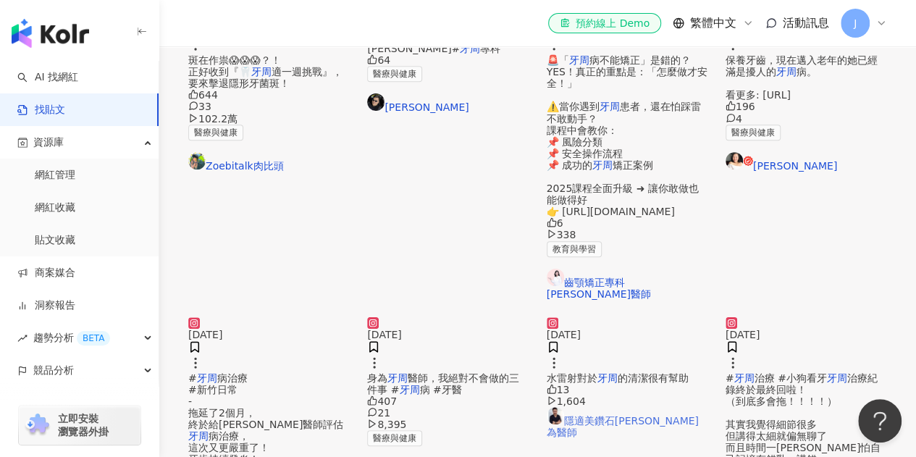
click at [597, 416] on link "隱適美鑽石楊大為醫師" at bounding box center [627, 422] width 161 height 31
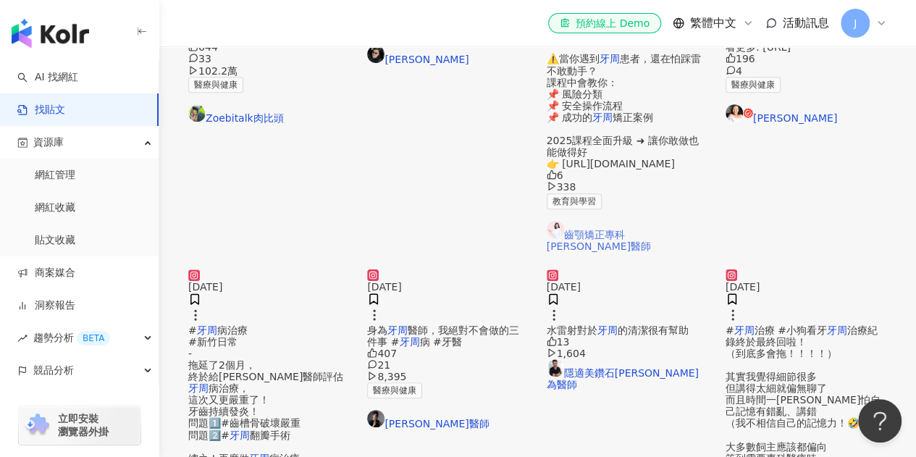
scroll to position [869, 0]
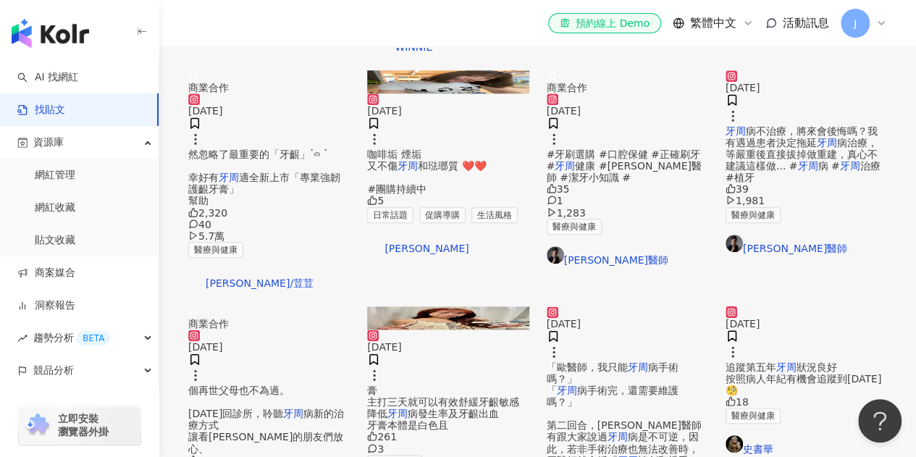
scroll to position [796, 0]
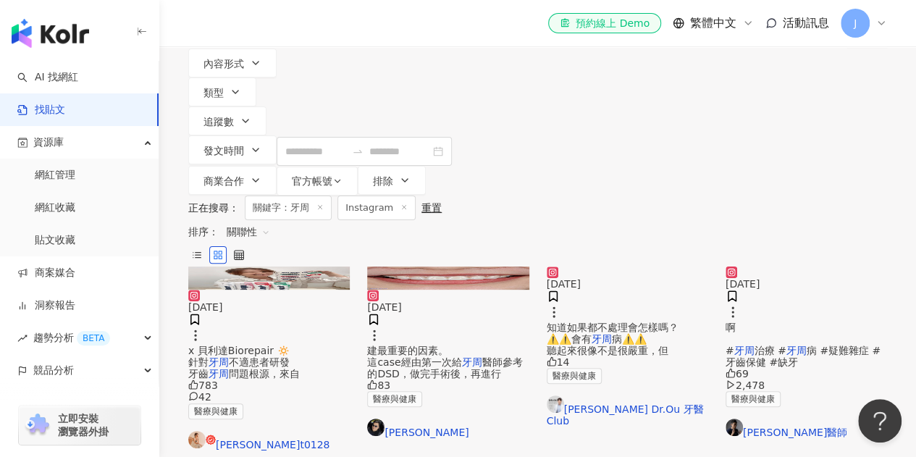
scroll to position [0, 0]
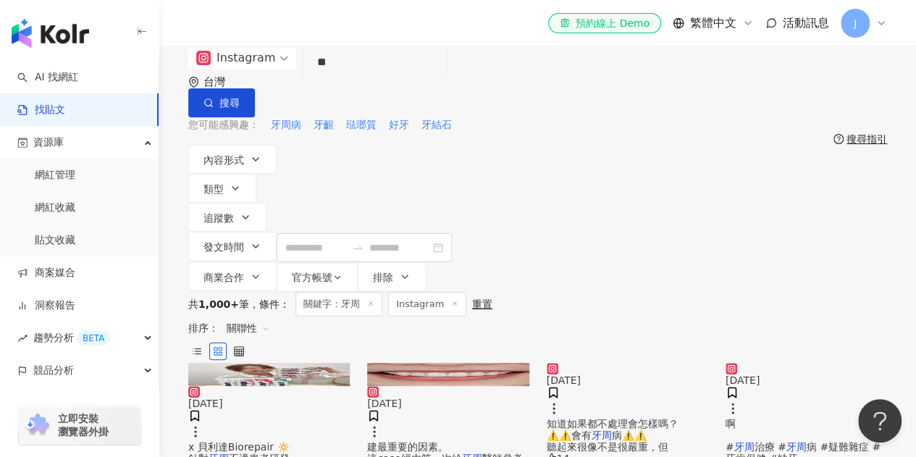
drag, startPoint x: 326, startPoint y: 91, endPoint x: 445, endPoint y: 100, distance: 119.8
click at [440, 78] on input "**" at bounding box center [374, 62] width 132 height 31
type input "**"
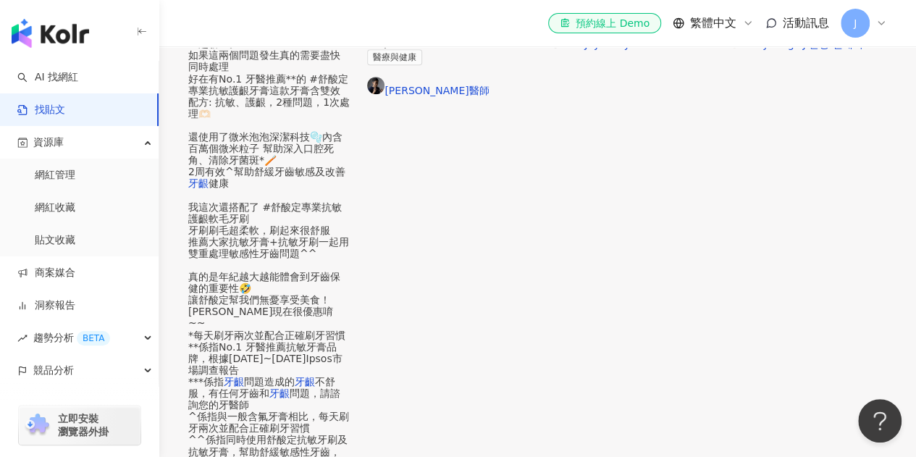
scroll to position [724, 0]
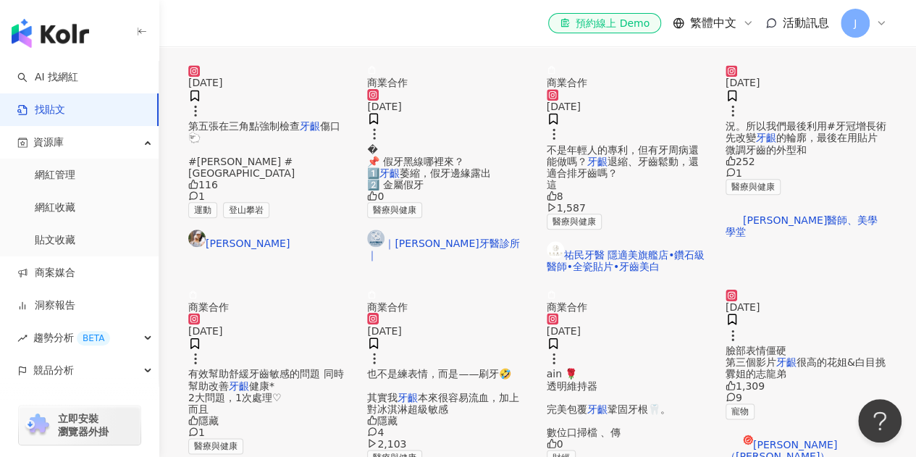
scroll to position [796, 0]
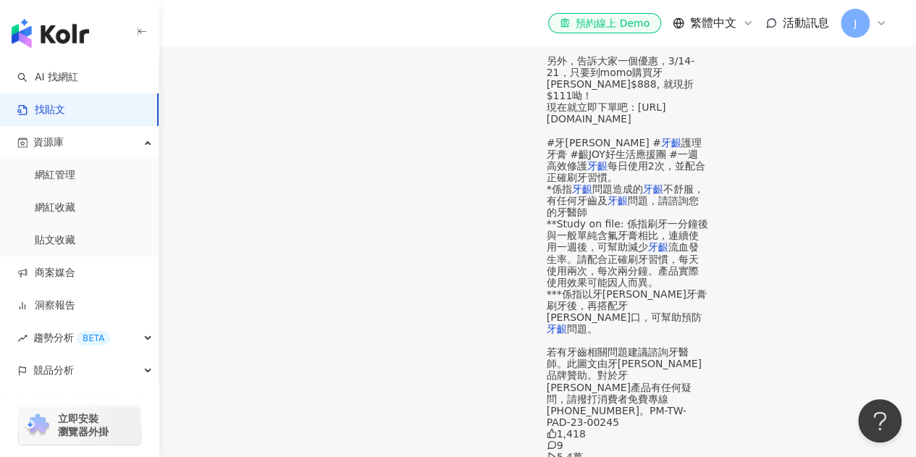
scroll to position [1014, 0]
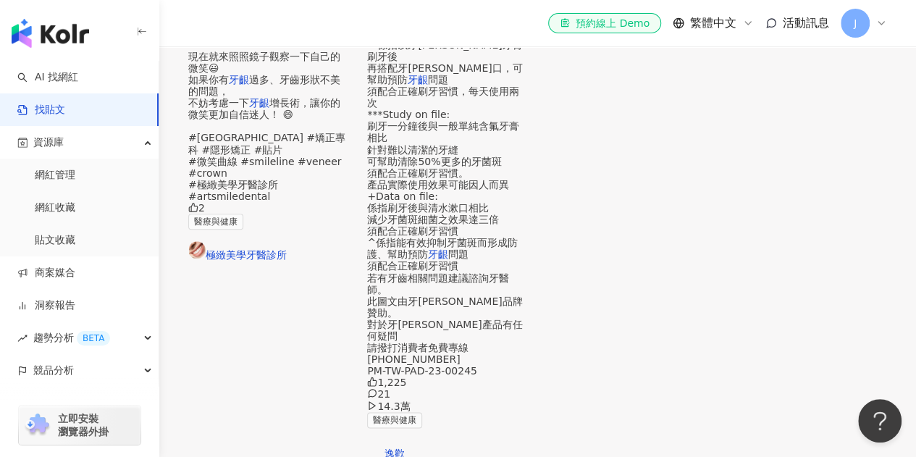
scroll to position [796, 0]
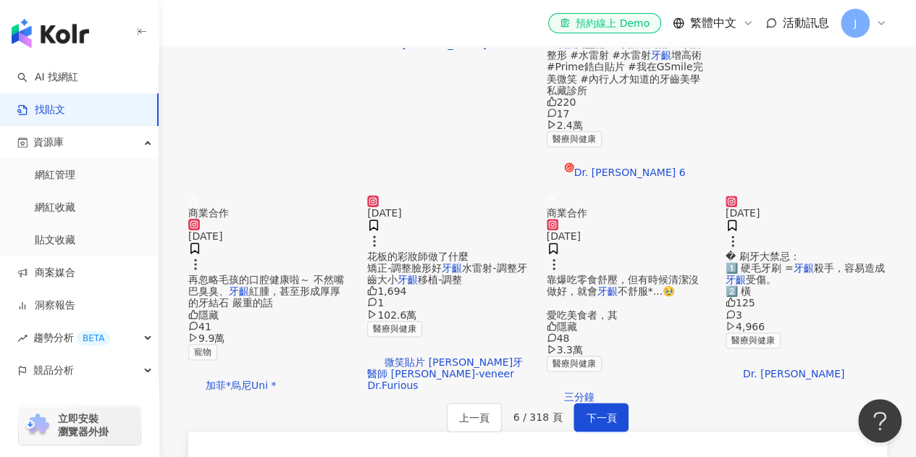
scroll to position [738, 0]
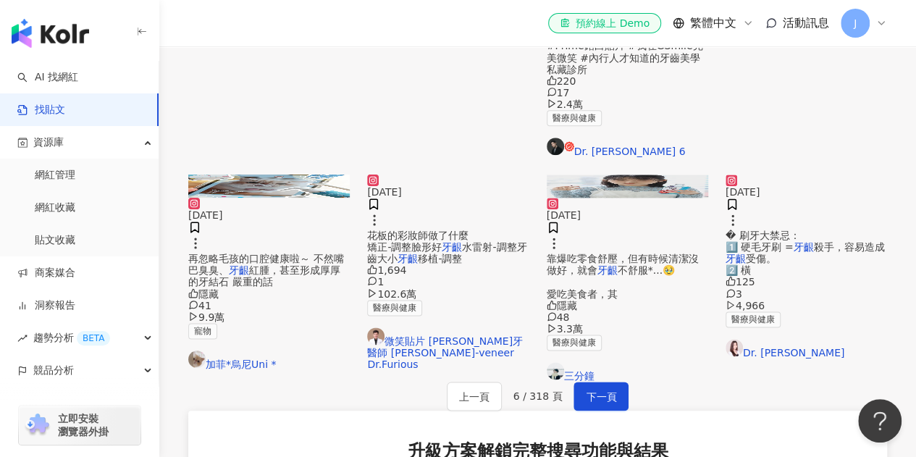
drag, startPoint x: 788, startPoint y: 361, endPoint x: 760, endPoint y: 352, distance: 29.1
click at [760, 352] on div "醫療與健康 Dr. Giny Woo" at bounding box center [806, 334] width 161 height 47
click at [768, 358] on link "Dr. Giny Woo" at bounding box center [806, 349] width 161 height 20
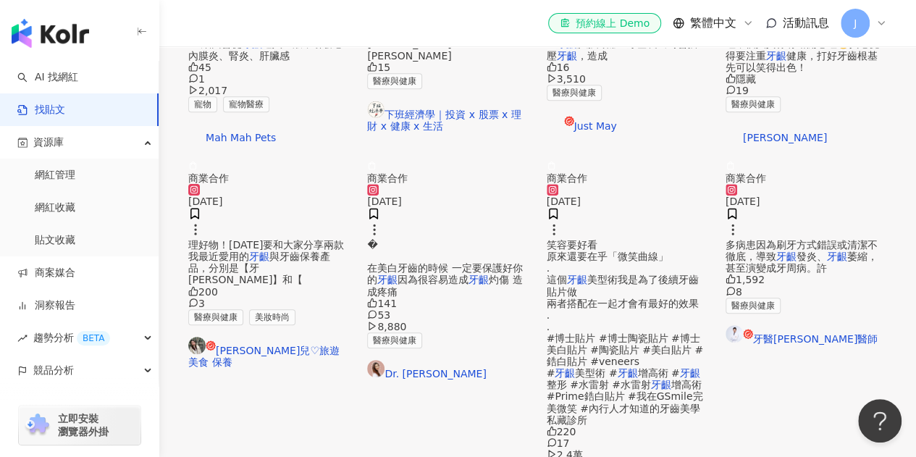
scroll to position [159, 0]
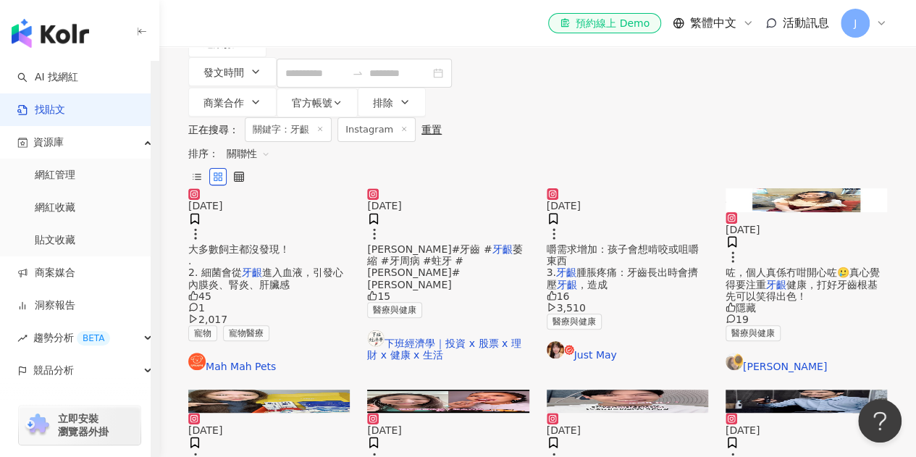
click at [65, 115] on link "找貼文" at bounding box center [41, 110] width 48 height 14
click at [78, 80] on link "AI 找網紅" at bounding box center [47, 77] width 61 height 14
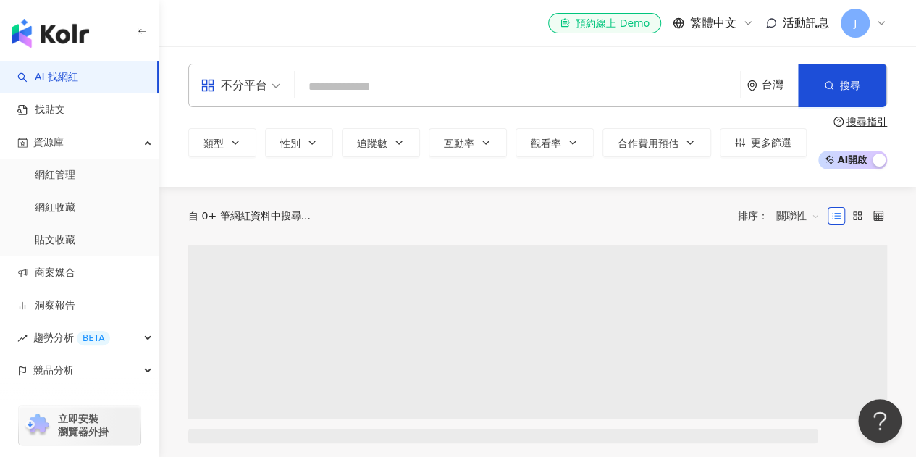
drag, startPoint x: 346, startPoint y: 65, endPoint x: 349, endPoint y: 83, distance: 18.3
click at [349, 82] on div "不分平台 台灣 搜尋" at bounding box center [537, 85] width 699 height 43
click at [349, 84] on input "search" at bounding box center [517, 87] width 434 height 28
paste input "*********"
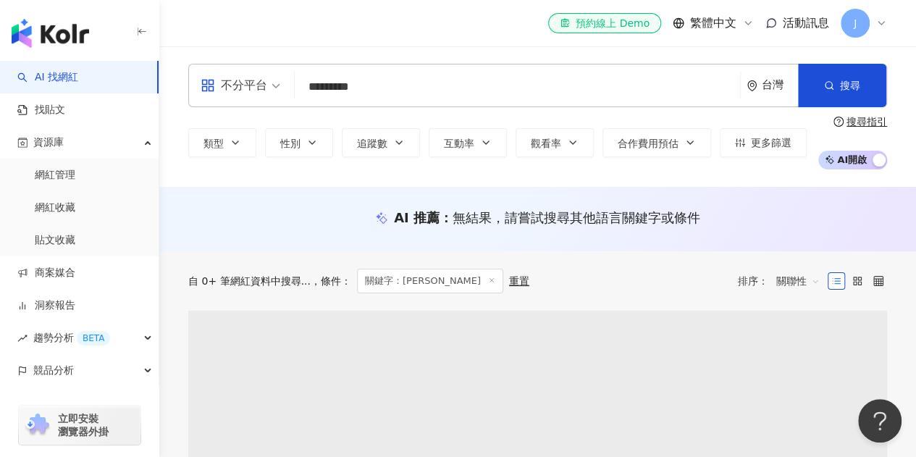
click at [350, 86] on input "*********" at bounding box center [517, 87] width 434 height 28
drag, startPoint x: 354, startPoint y: 86, endPoint x: 479, endPoint y: 86, distance: 125.3
click at [479, 86] on input "********" at bounding box center [517, 87] width 434 height 28
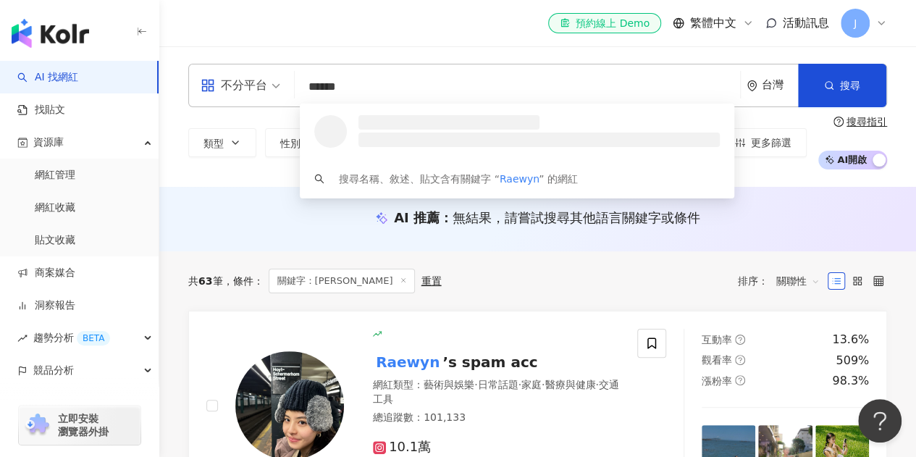
click at [444, 104] on div at bounding box center [517, 132] width 434 height 56
click at [439, 93] on input "******" at bounding box center [517, 87] width 434 height 28
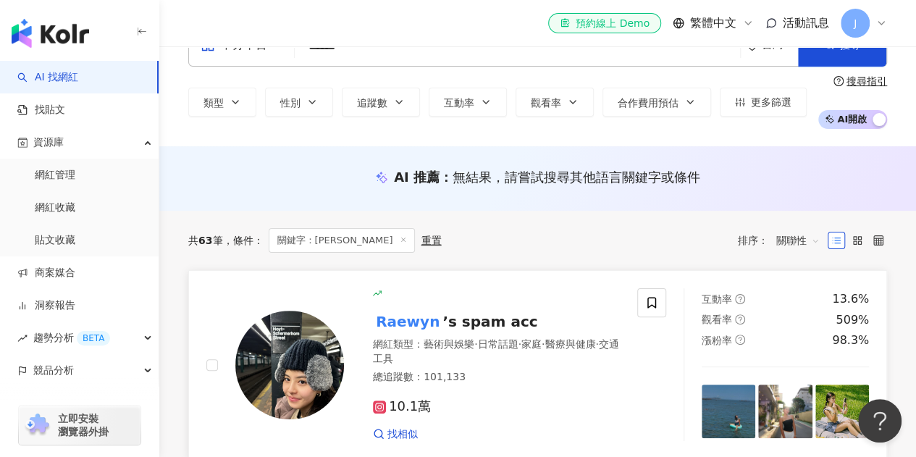
scroll to position [72, 0]
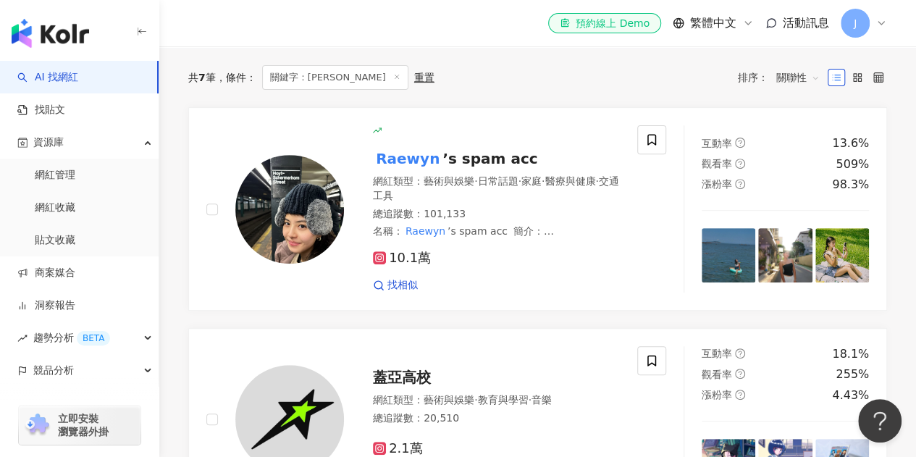
scroll to position [217, 0]
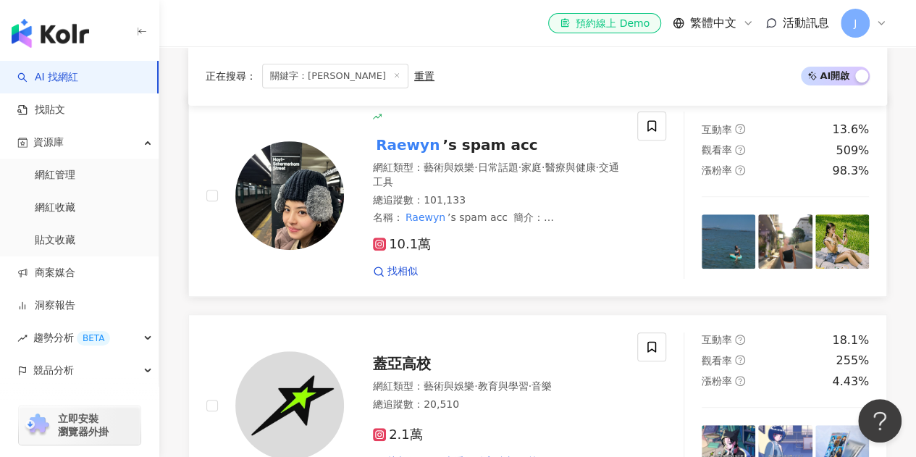
click at [414, 146] on mark "Raewyn" at bounding box center [408, 144] width 70 height 23
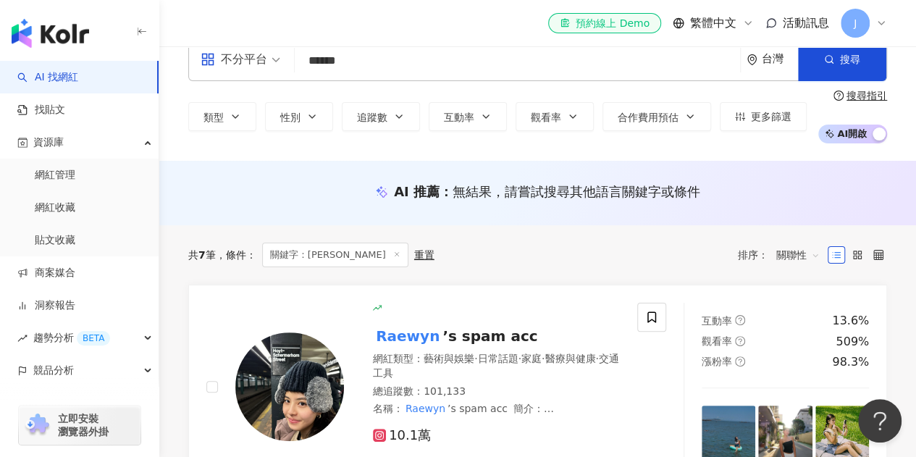
scroll to position [0, 0]
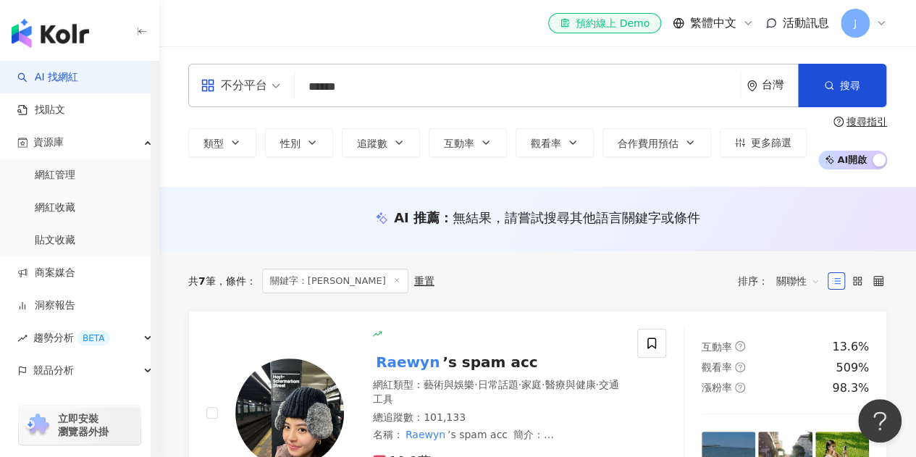
drag, startPoint x: 288, startPoint y: 85, endPoint x: 272, endPoint y: 89, distance: 17.2
click at [272, 89] on div "不分平台 ****** 台灣 搜尋 9c6fe5b6-e27a-4529-9ef2-ba939a7ee394 Raewyn Teng 5,970 追蹤者 Ra…" at bounding box center [537, 85] width 699 height 43
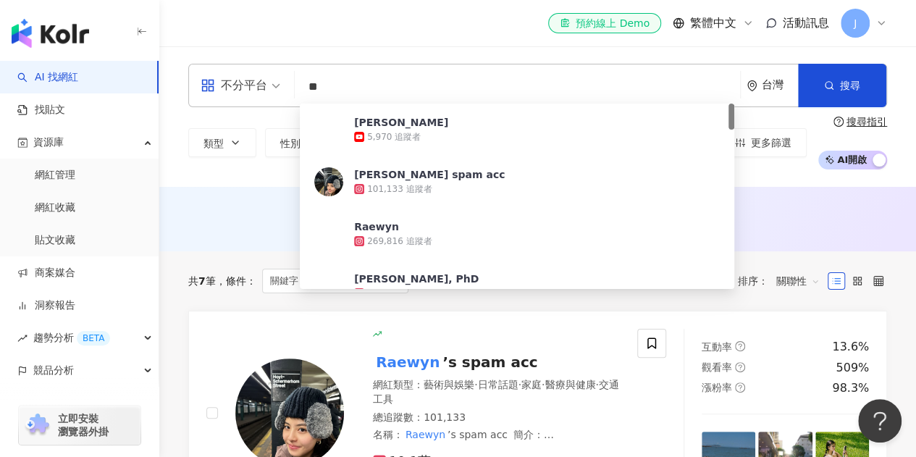
type input "*"
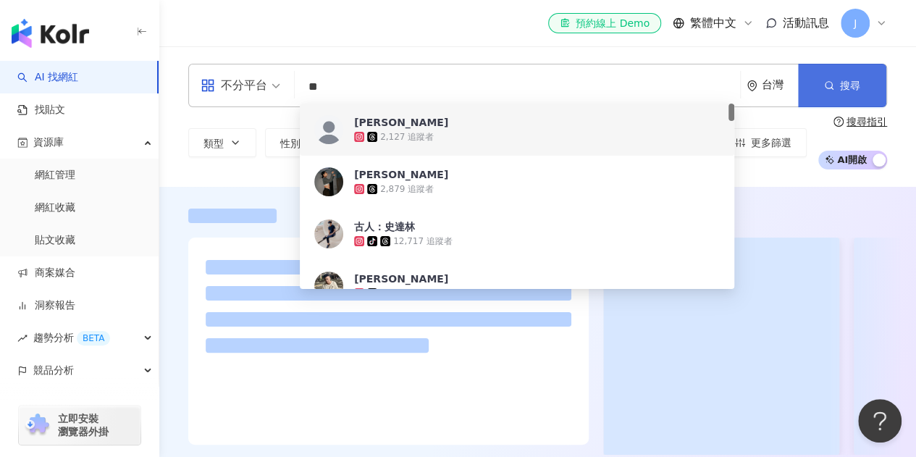
click at [869, 93] on button "搜尋" at bounding box center [842, 85] width 88 height 43
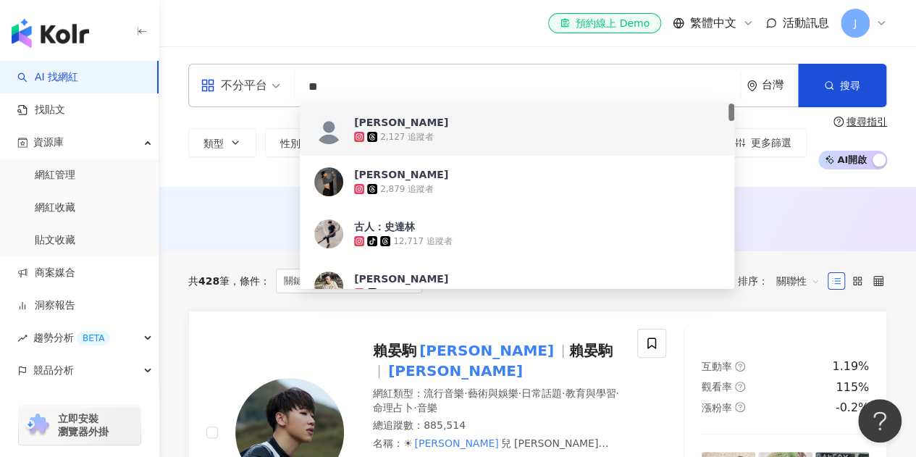
drag, startPoint x: 346, startPoint y: 91, endPoint x: 295, endPoint y: 84, distance: 51.1
click at [295, 84] on div "不分平台 ** 台灣 搜尋 297e22c0-5419-4610-a415-611806bcabe1 f321eb65-d139-46b2-a9ad-3e6e…" at bounding box center [537, 85] width 699 height 43
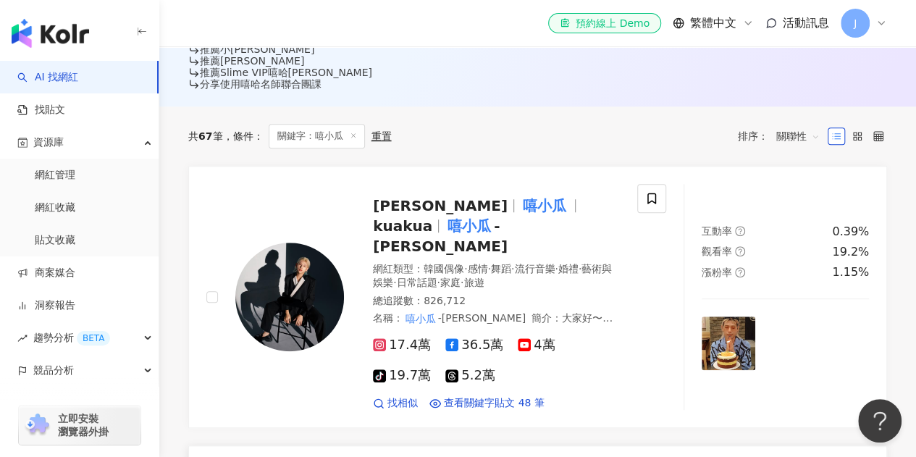
scroll to position [441, 0]
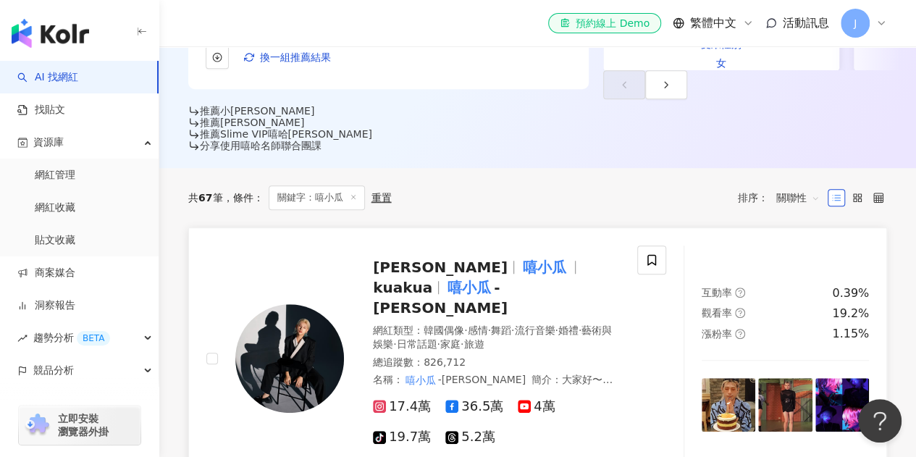
type input "***"
click at [413, 399] on span "17.4萬" at bounding box center [402, 406] width 58 height 15
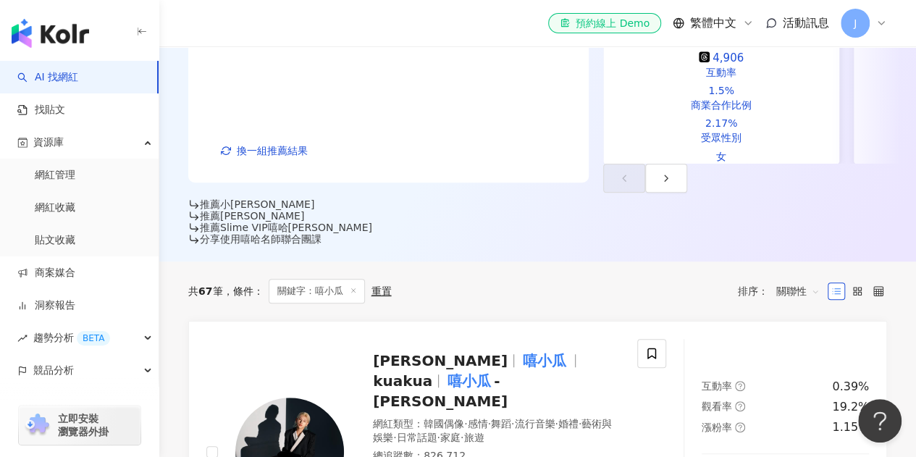
scroll to position [79, 0]
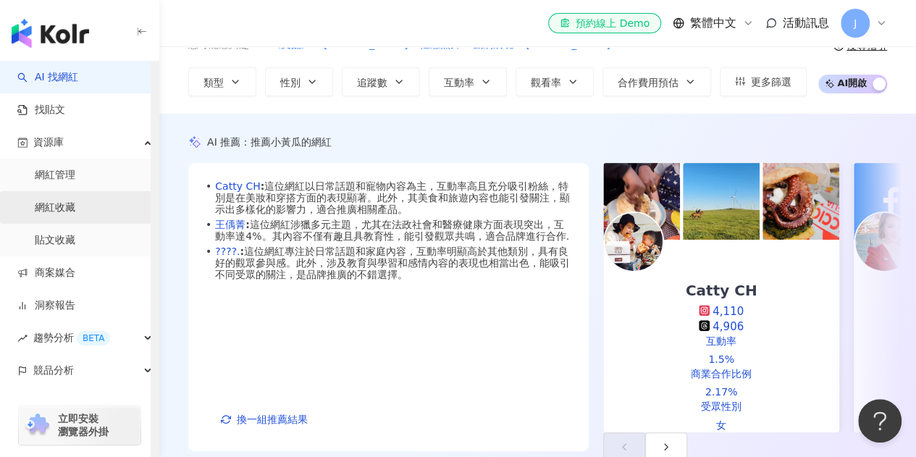
click at [75, 201] on link "網紅收藏" at bounding box center [55, 208] width 41 height 14
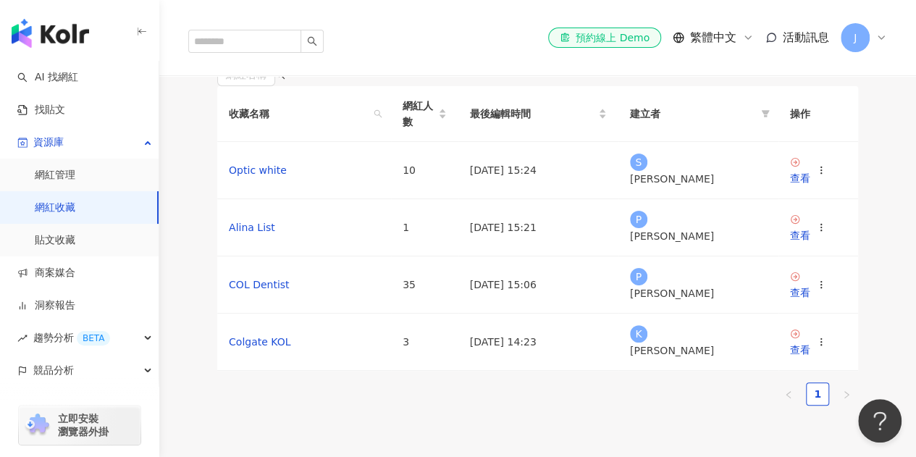
scroll to position [145, 0]
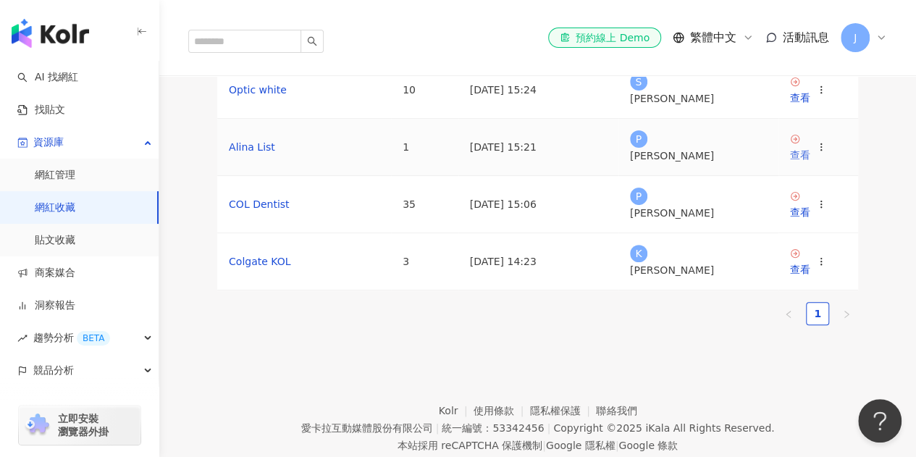
click at [802, 163] on div "查看" at bounding box center [800, 155] width 20 height 16
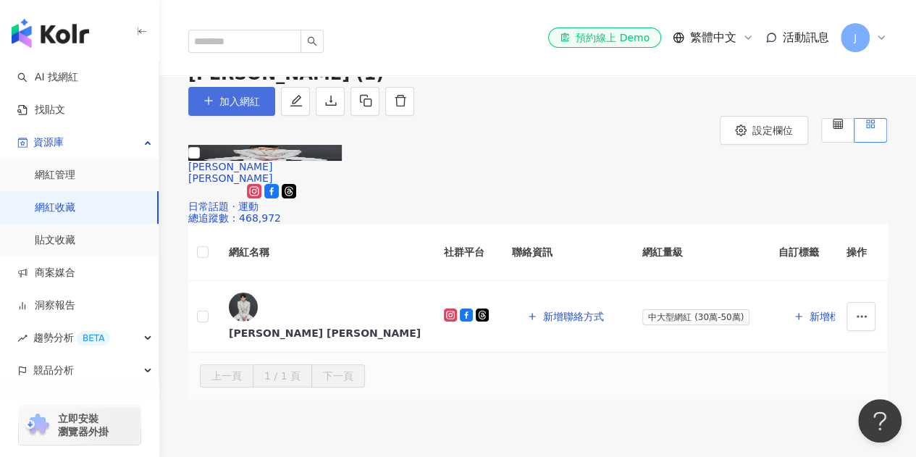
click at [260, 107] on span "加入網紅" at bounding box center [239, 102] width 41 height 12
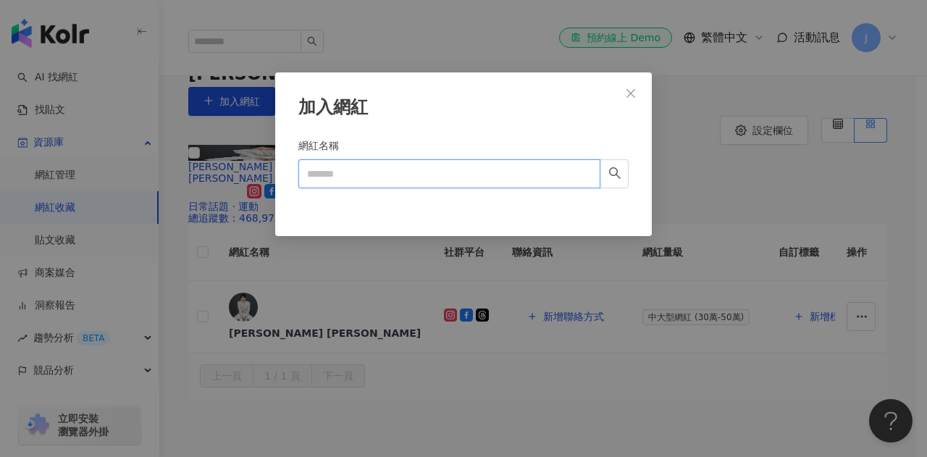
click at [377, 176] on input "網紅名稱" at bounding box center [449, 173] width 302 height 29
paste input "**********"
type input "**********"
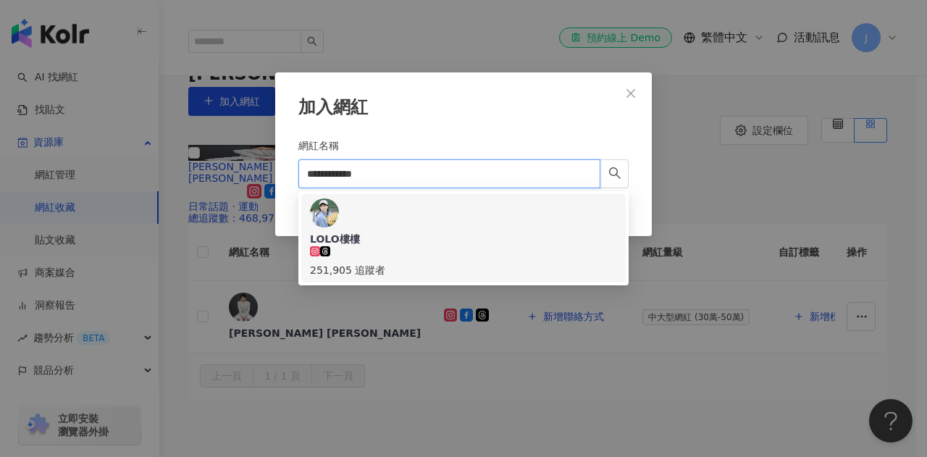
click at [425, 262] on div "251,905 追蹤者" at bounding box center [463, 270] width 307 height 16
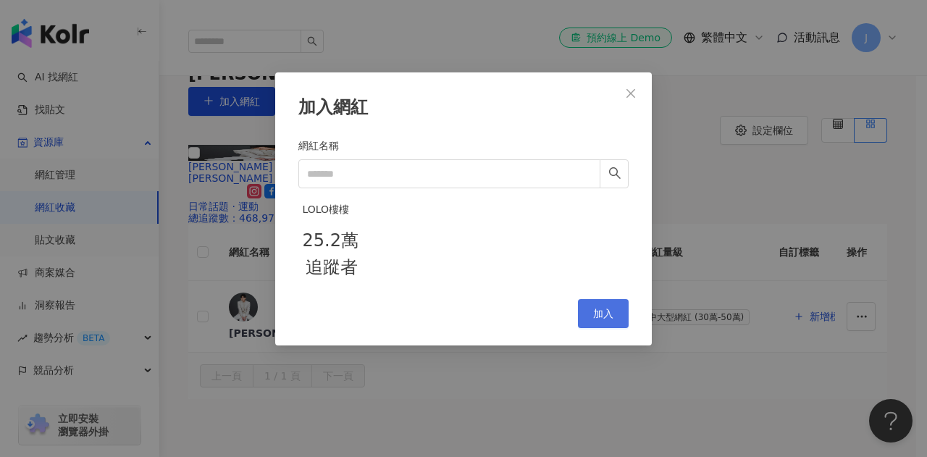
click at [593, 319] on span "加入" at bounding box center [603, 314] width 20 height 12
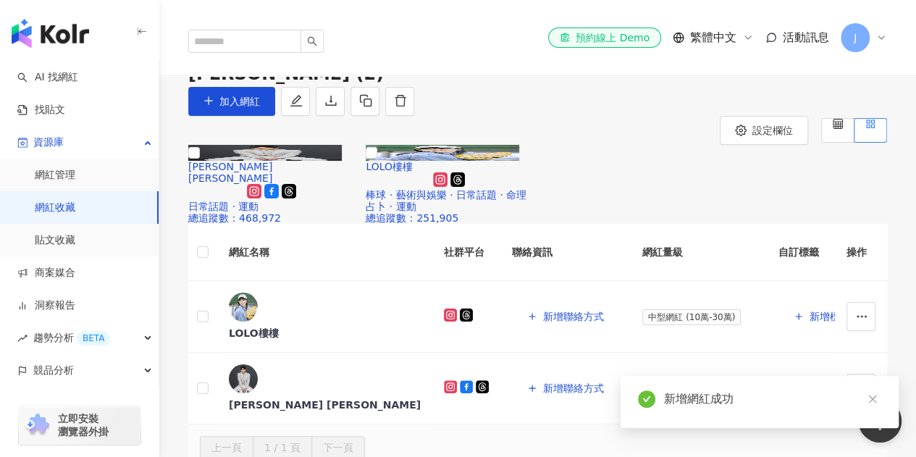
click at [606, 224] on div "解鎖網紅檔案，獲得進階數據 王冠閎 Eddie Kuan-Hung Wang 日常話題 · 運動 總追蹤數 ： 468,972 解鎖網紅檔案，獲得進階數據 L…" at bounding box center [537, 184] width 710 height 79
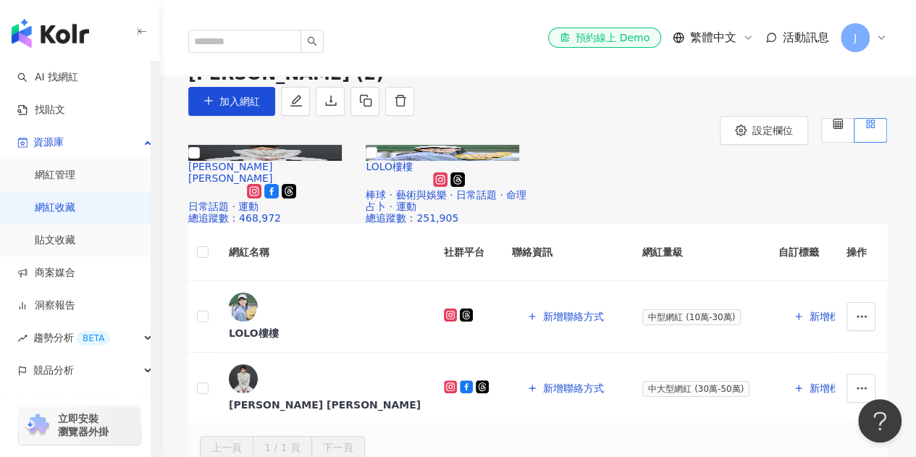
click at [59, 36] on img "button" at bounding box center [50, 33] width 77 height 29
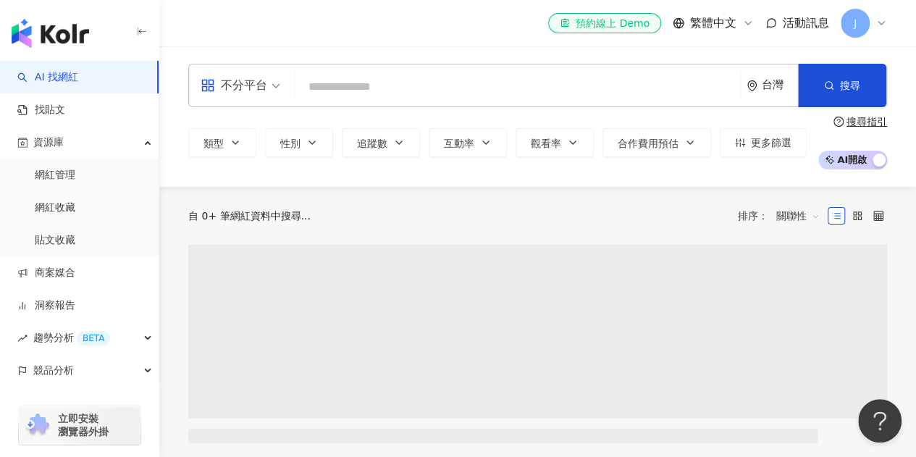
click at [375, 89] on input "search" at bounding box center [517, 87] width 434 height 28
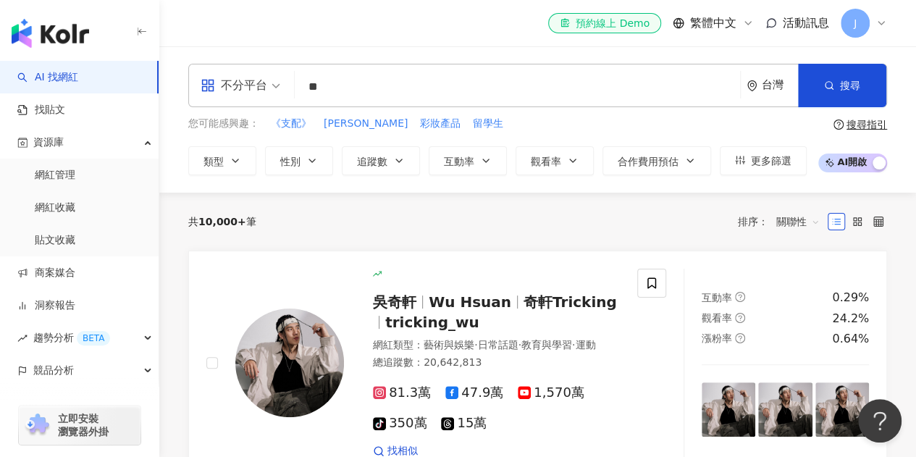
type input "*"
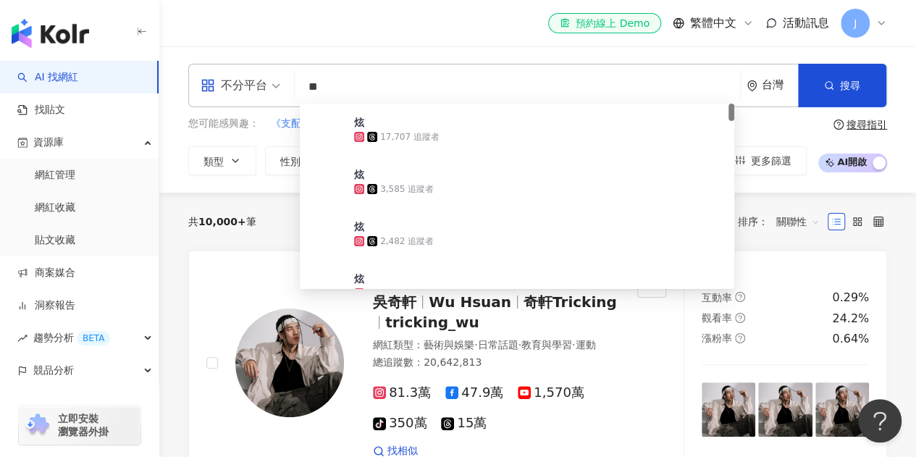
type input "**"
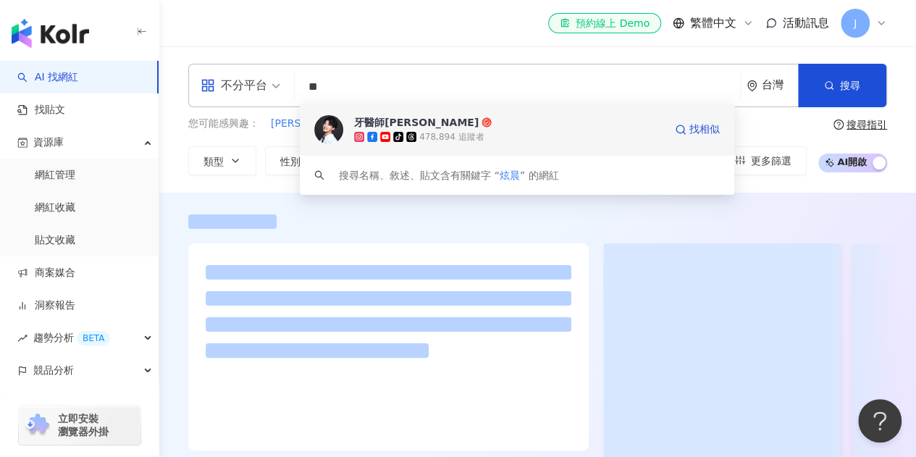
click at [527, 138] on div "tiktok-icon 478,894 追蹤者" at bounding box center [509, 137] width 310 height 14
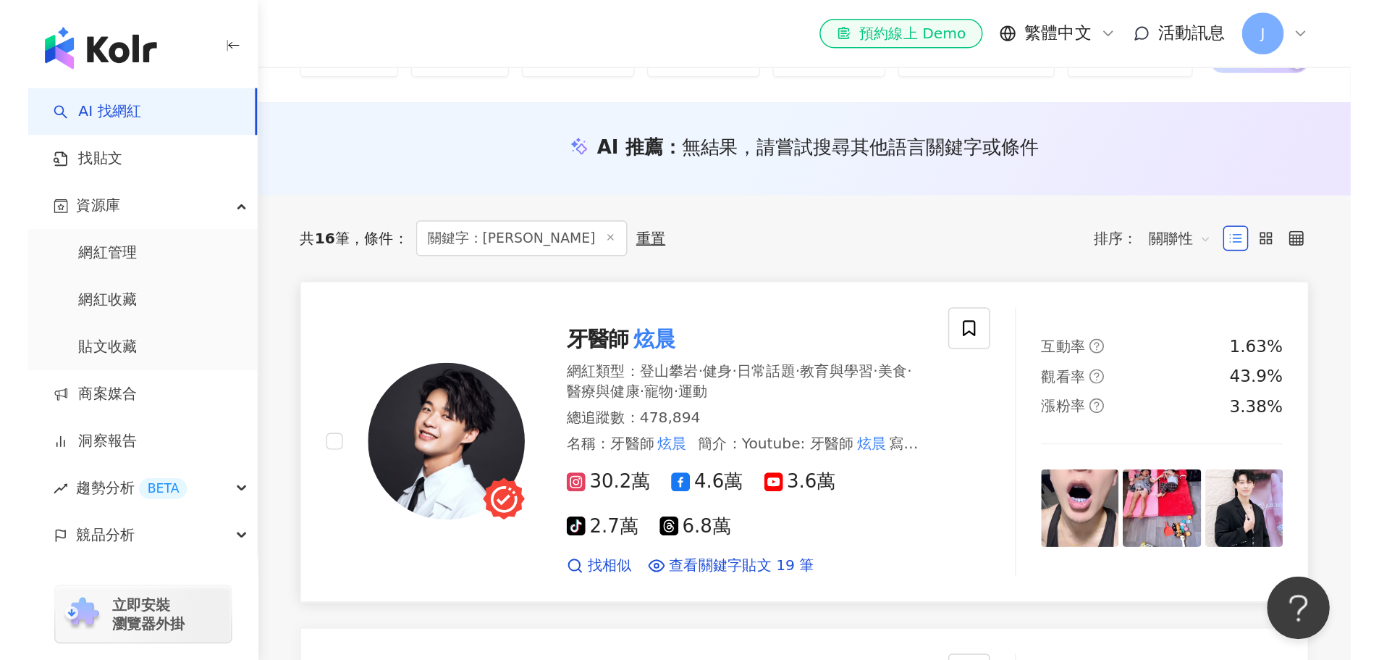
scroll to position [145, 0]
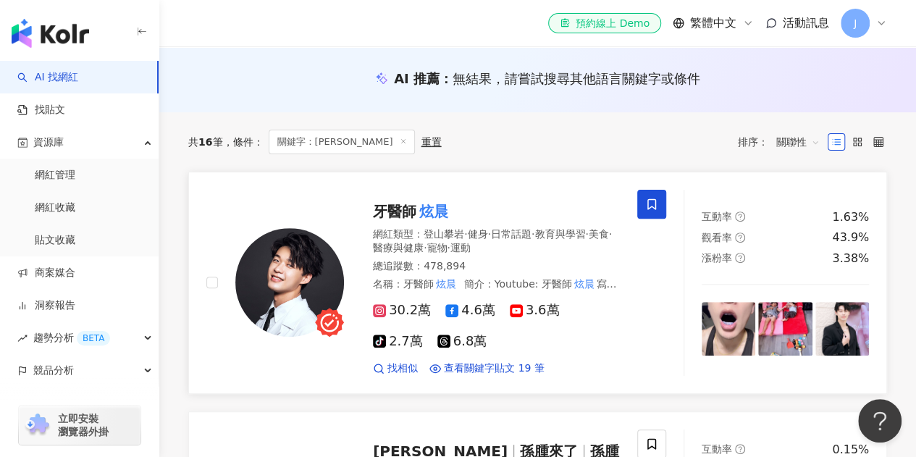
click at [647, 203] on icon at bounding box center [651, 203] width 9 height 11
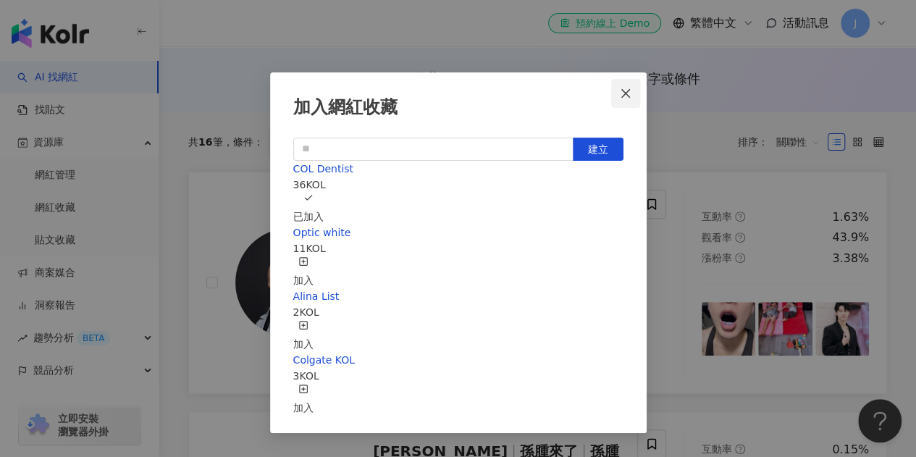
click at [621, 95] on icon "close" at bounding box center [626, 94] width 12 height 12
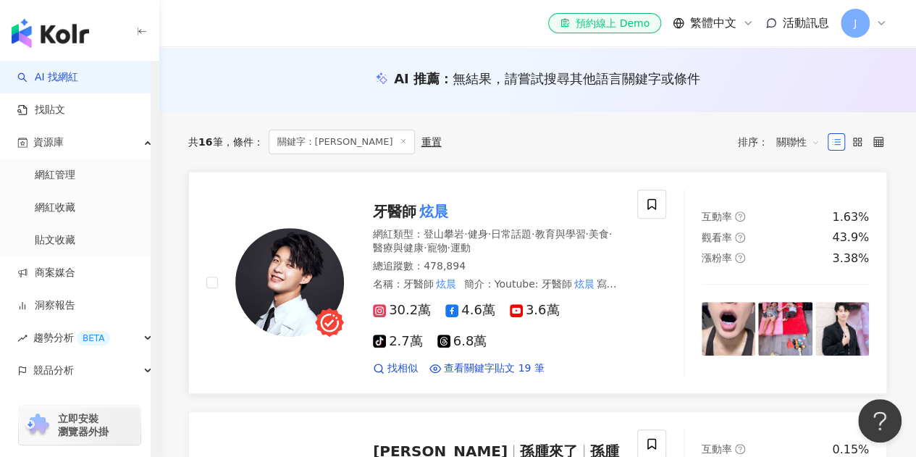
click at [398, 203] on span "牙醫師" at bounding box center [394, 211] width 43 height 17
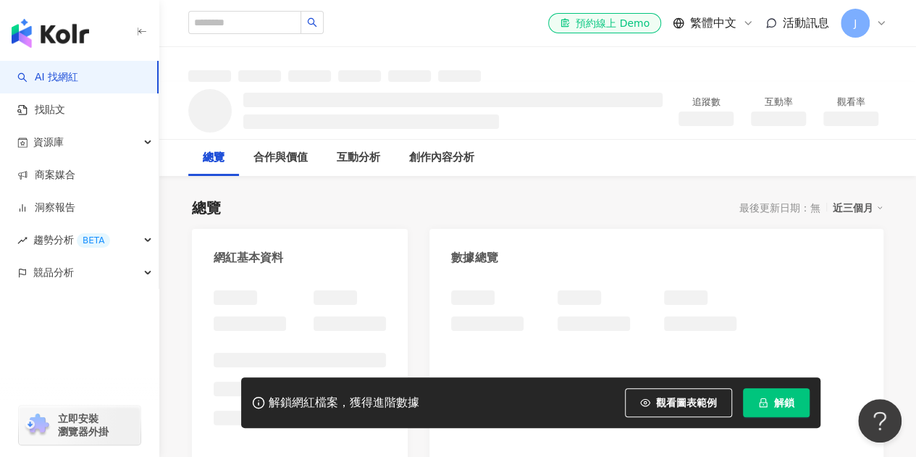
click at [246, 100] on div "追蹤數 互動率 觀看率" at bounding box center [537, 110] width 757 height 57
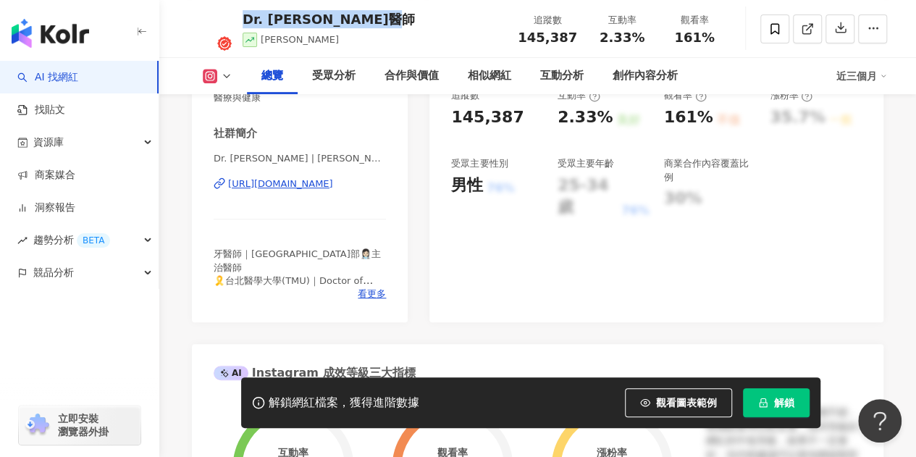
scroll to position [145, 0]
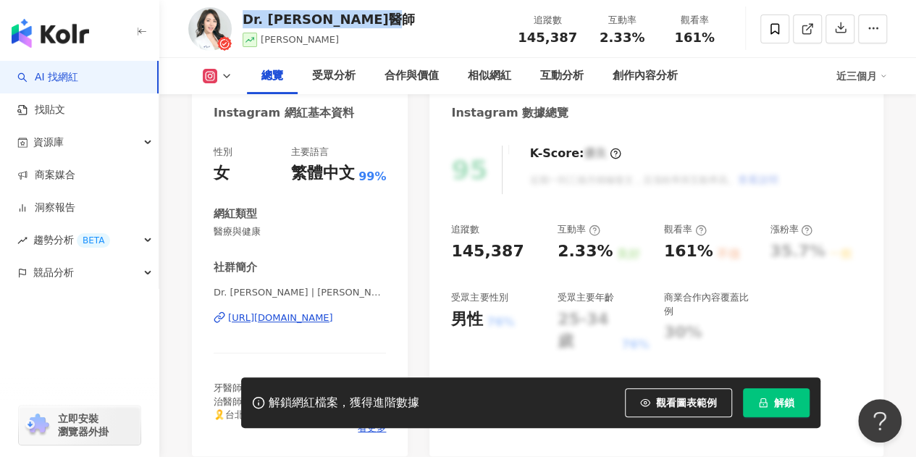
click at [65, 73] on link "AI 找網紅" at bounding box center [47, 77] width 61 height 14
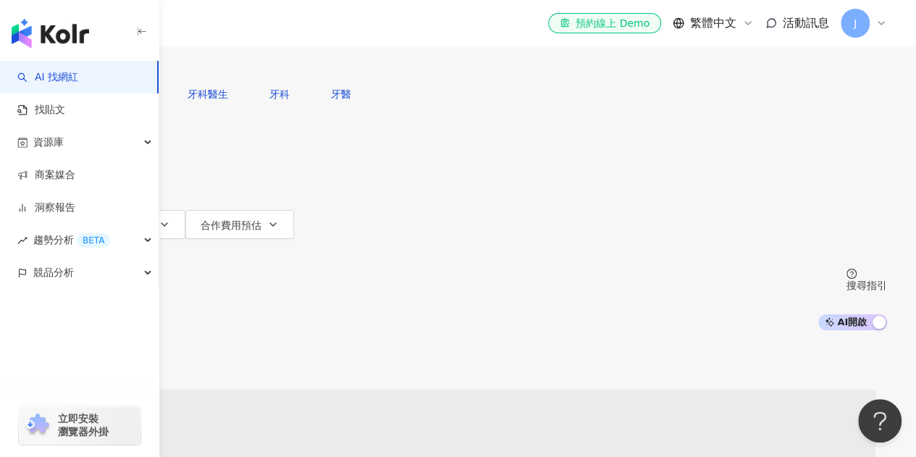
click at [240, 28] on input "search" at bounding box center [180, 14] width 117 height 28
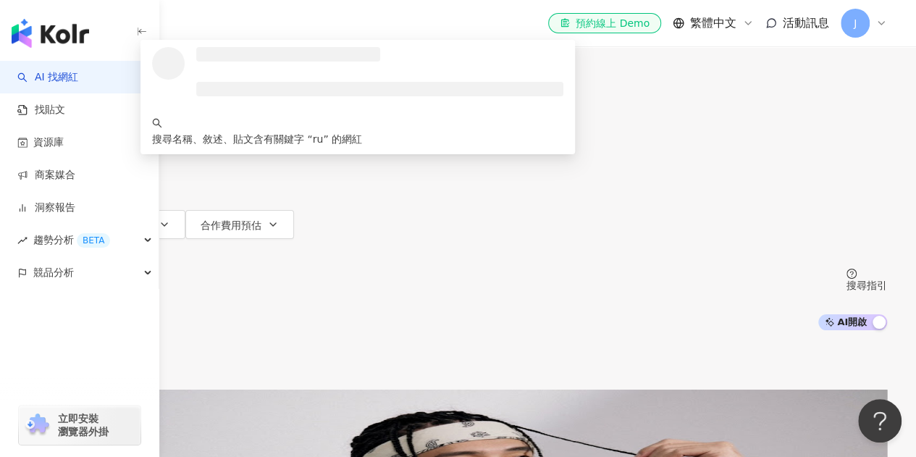
type input "*"
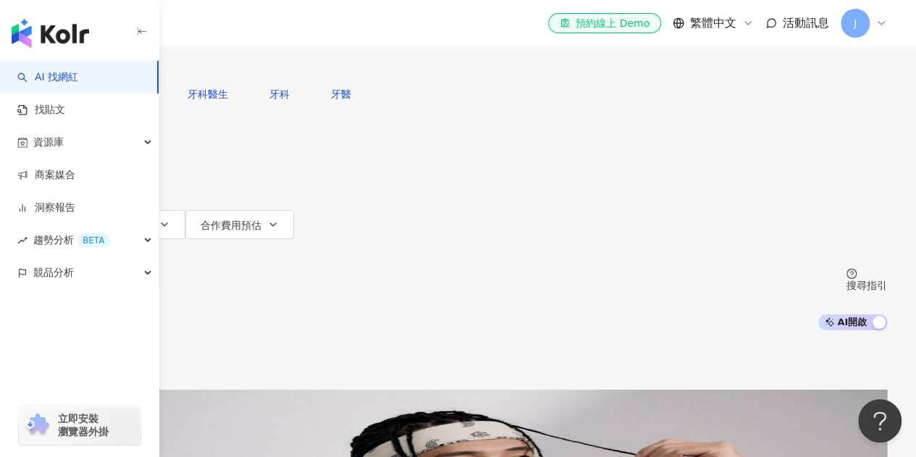
type input "***"
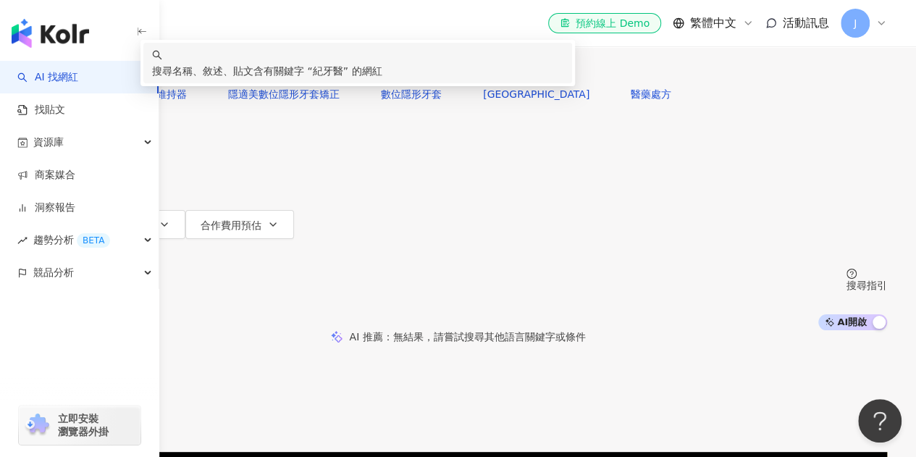
drag, startPoint x: 355, startPoint y: 79, endPoint x: 284, endPoint y: 83, distance: 71.1
click at [284, 80] on div "不分平台 *** 台灣 搜尋 keyword 搜尋名稱、敘述、貼文含有關鍵字 “ 紀牙醫 ” 的網紅" at bounding box center [458, 40] width 858 height 80
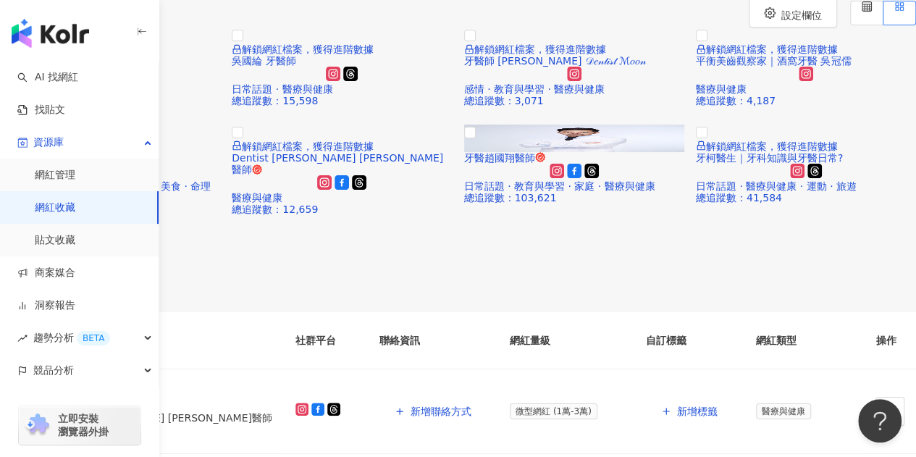
scroll to position [72, 0]
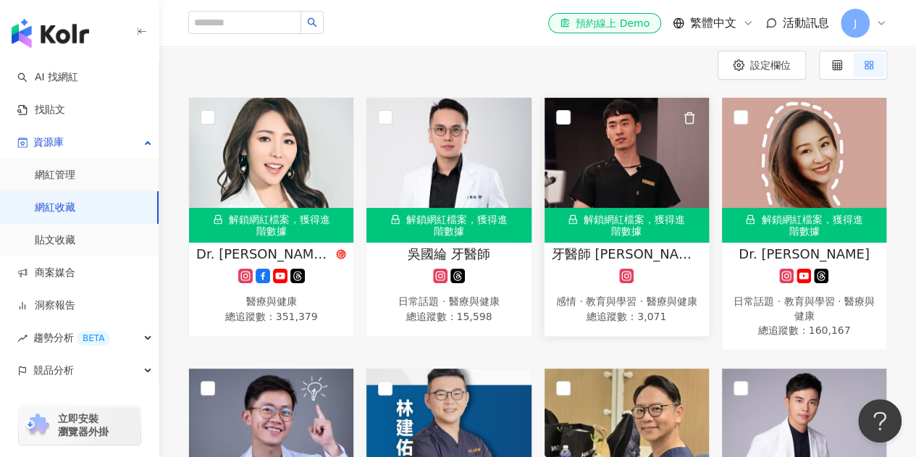
drag, startPoint x: 626, startPoint y: 141, endPoint x: 595, endPoint y: 182, distance: 51.3
click at [595, 182] on img at bounding box center [626, 170] width 164 height 145
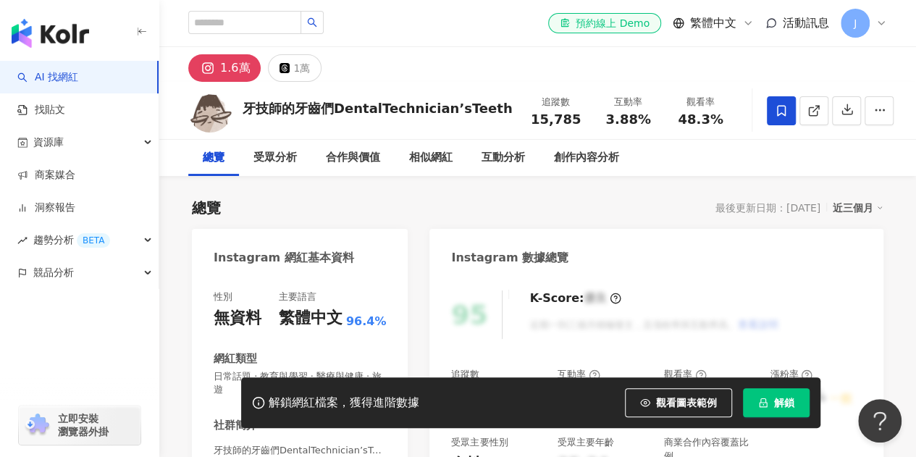
click at [775, 111] on icon at bounding box center [781, 110] width 13 height 13
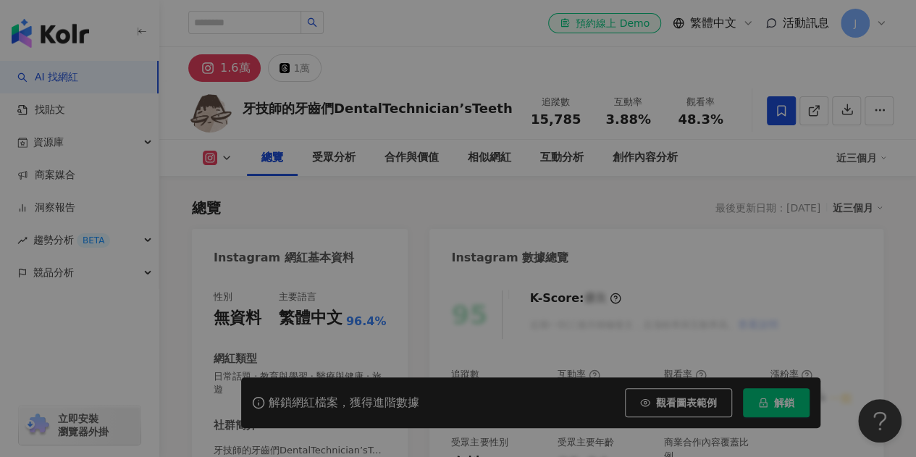
click at [774, 111] on div "加入網紅收藏 建立" at bounding box center [458, 228] width 916 height 457
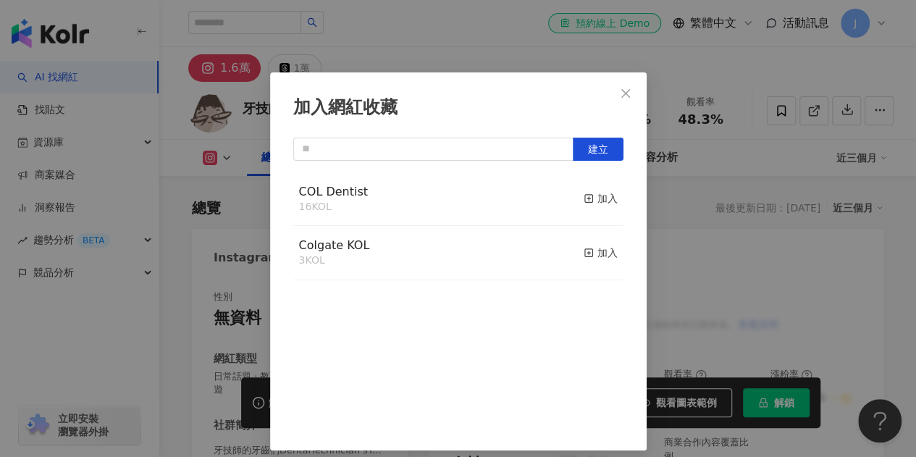
click at [573, 200] on div "加入網紅收藏 建立 COL Dentist 16 KOL 加入 Colgate KOL 3 KOL 加入" at bounding box center [458, 228] width 916 height 457
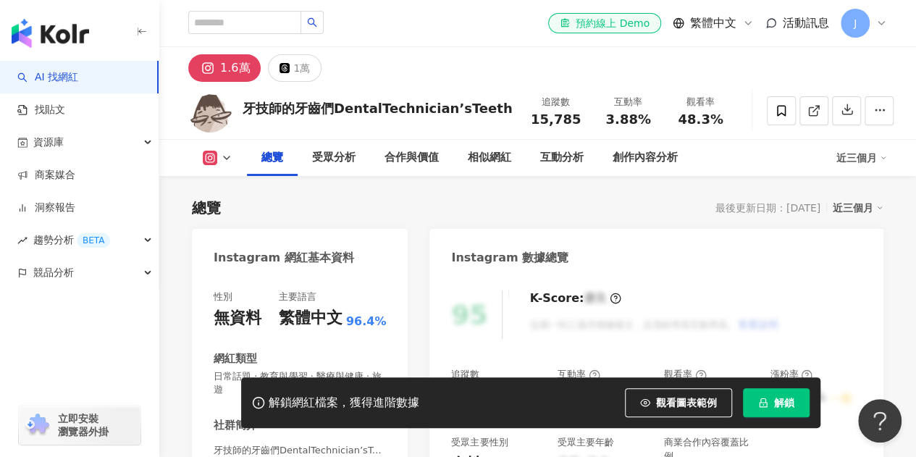
click at [773, 114] on div "加入網紅收藏 建立 COL Dentist 16 KOL 加入 Colgate KOL 3 KOL 加入" at bounding box center [458, 228] width 916 height 457
click at [777, 114] on icon at bounding box center [781, 110] width 9 height 11
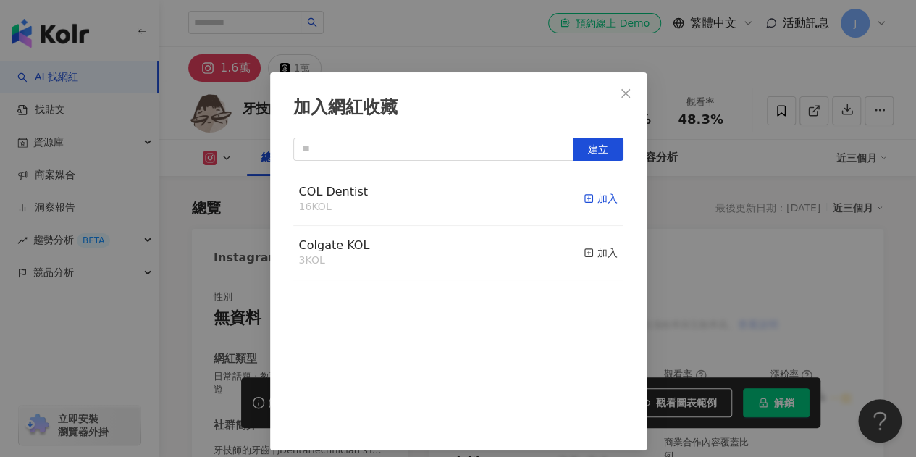
click at [584, 204] on span "button" at bounding box center [589, 199] width 10 height 12
click at [621, 95] on icon "close" at bounding box center [625, 92] width 9 height 9
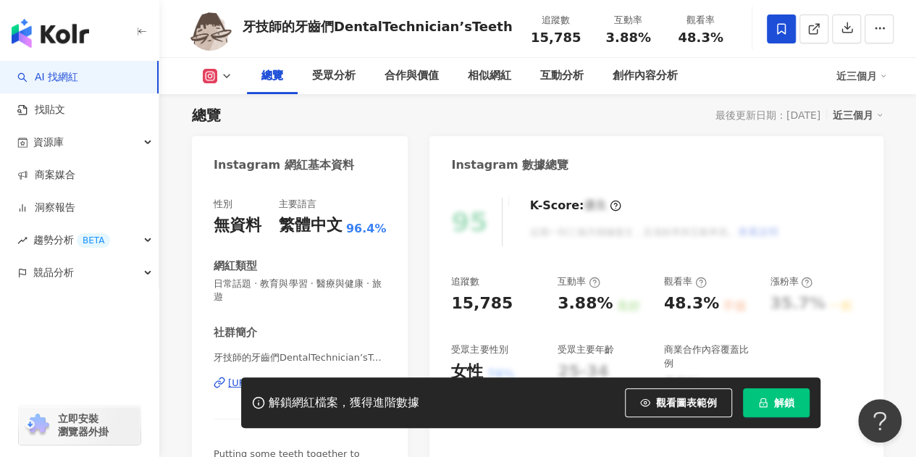
scroll to position [72, 0]
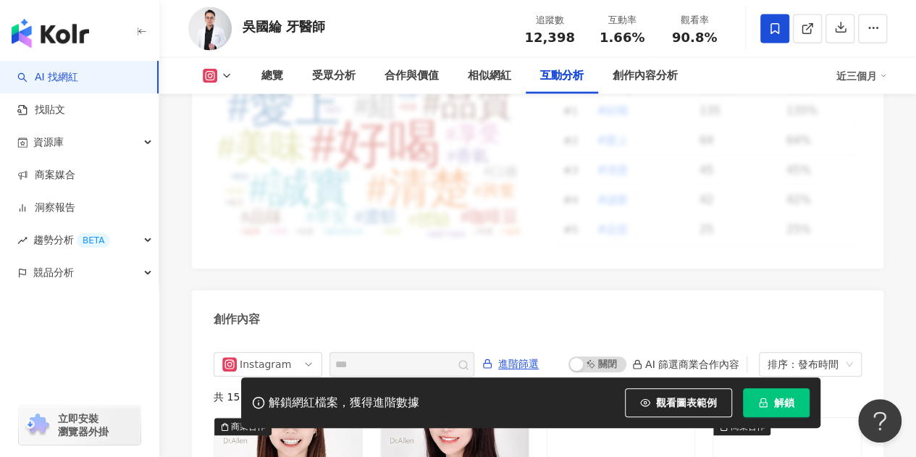
scroll to position [4055, 0]
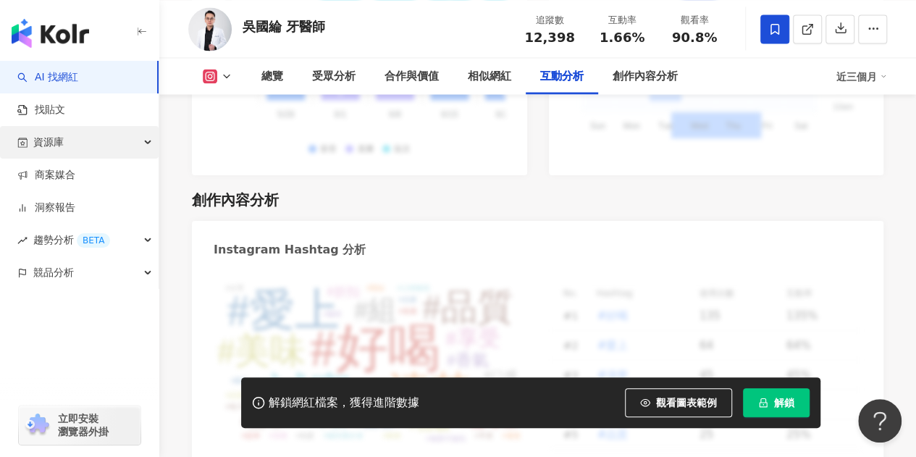
click at [119, 144] on div "資源庫" at bounding box center [79, 142] width 159 height 33
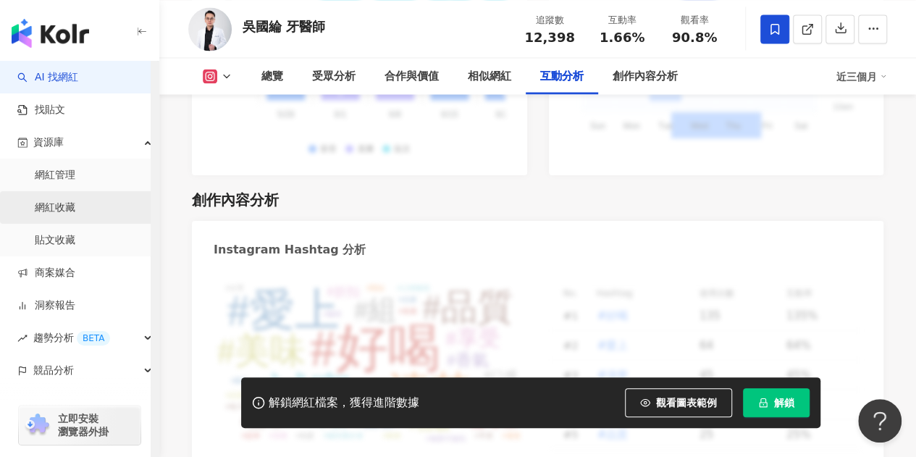
click at [75, 206] on link "網紅收藏" at bounding box center [55, 208] width 41 height 14
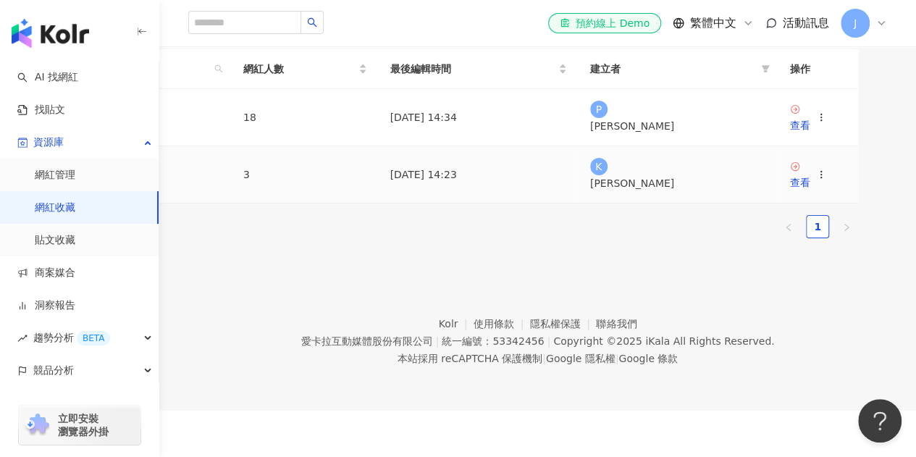
scroll to position [72, 0]
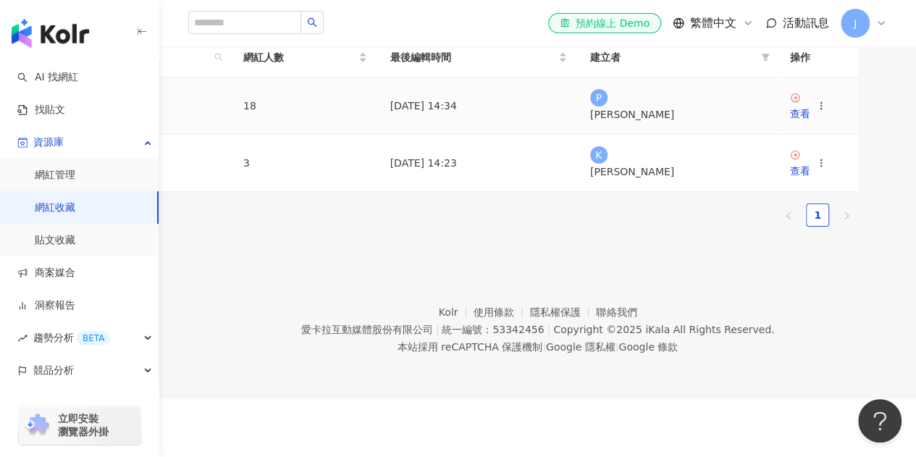
click at [130, 112] on link "COL Dentist" at bounding box center [100, 106] width 60 height 12
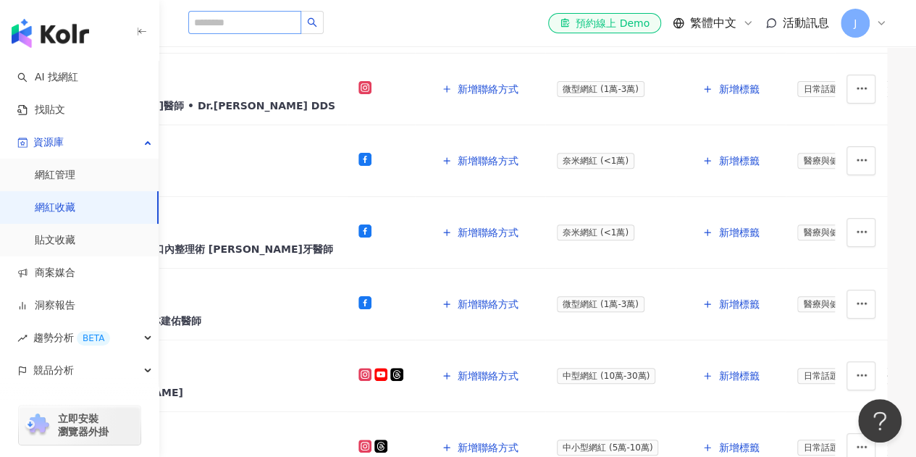
scroll to position [579, 0]
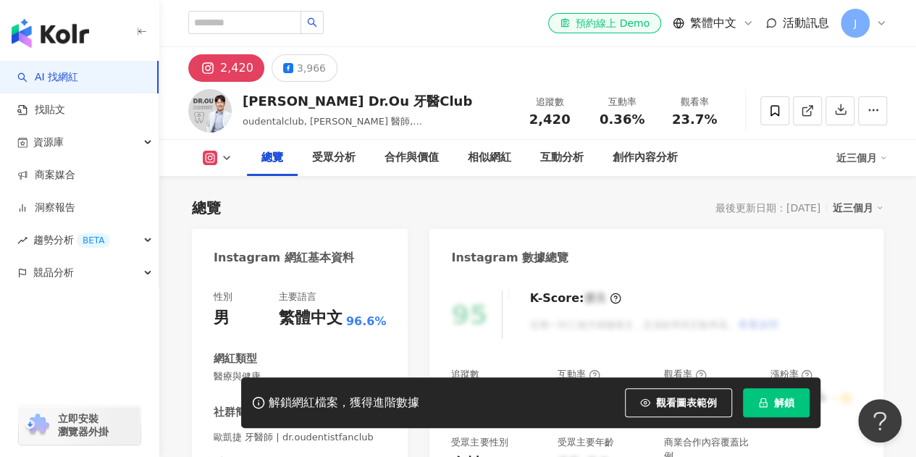
scroll to position [362, 0]
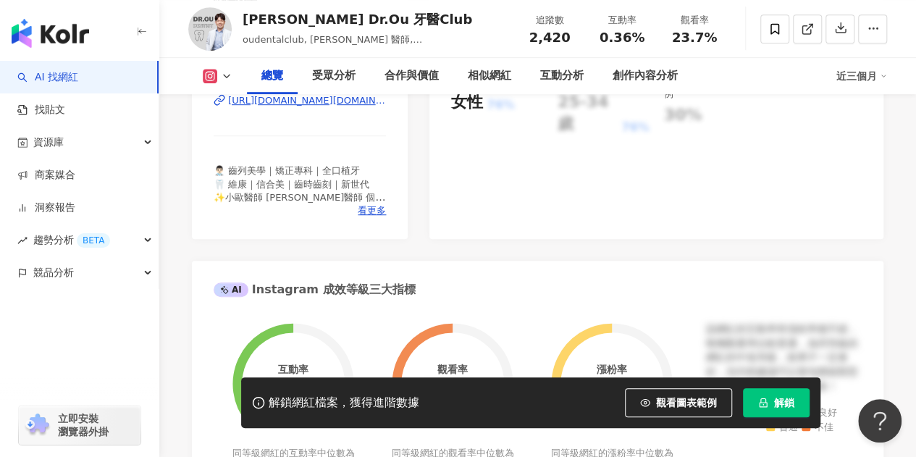
click at [311, 107] on div "[URL][DOMAIN_NAME][DOMAIN_NAME]" at bounding box center [307, 100] width 158 height 13
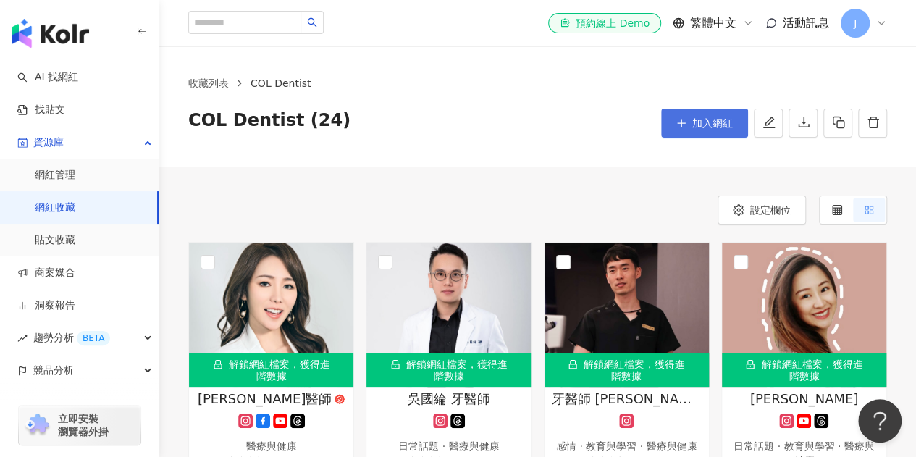
click at [714, 117] on span "加入網紅" at bounding box center [712, 123] width 41 height 12
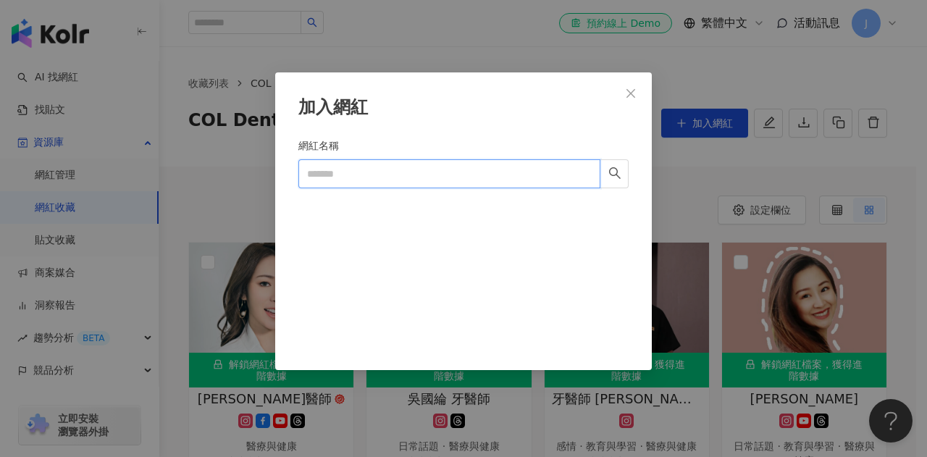
click at [401, 173] on input "網紅名稱" at bounding box center [449, 173] width 302 height 29
paste input "**********"
type input "**********"
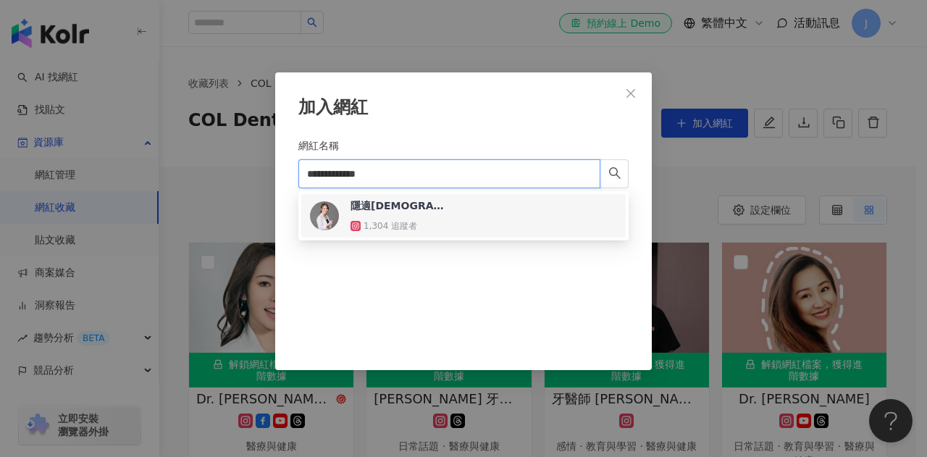
click at [446, 209] on div "隱適美女王- 陳筠婷醫師 1,304 追蹤者" at bounding box center [463, 215] width 307 height 35
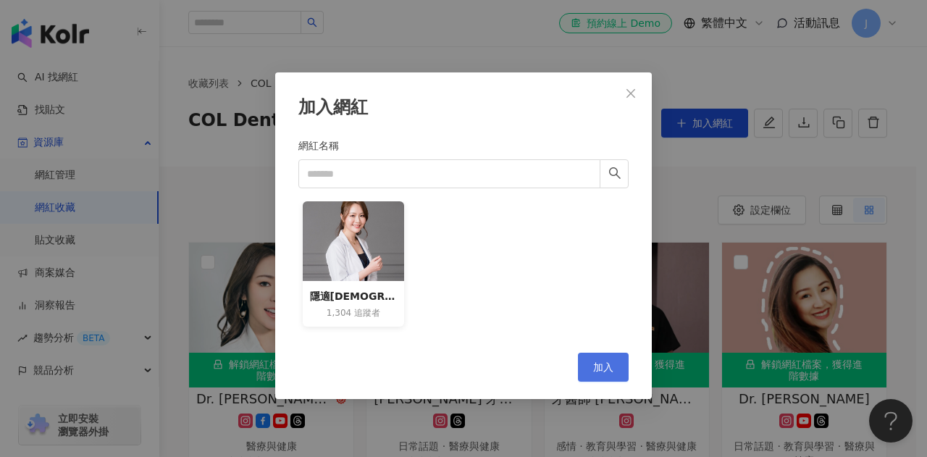
click at [608, 371] on span "加入" at bounding box center [603, 367] width 20 height 12
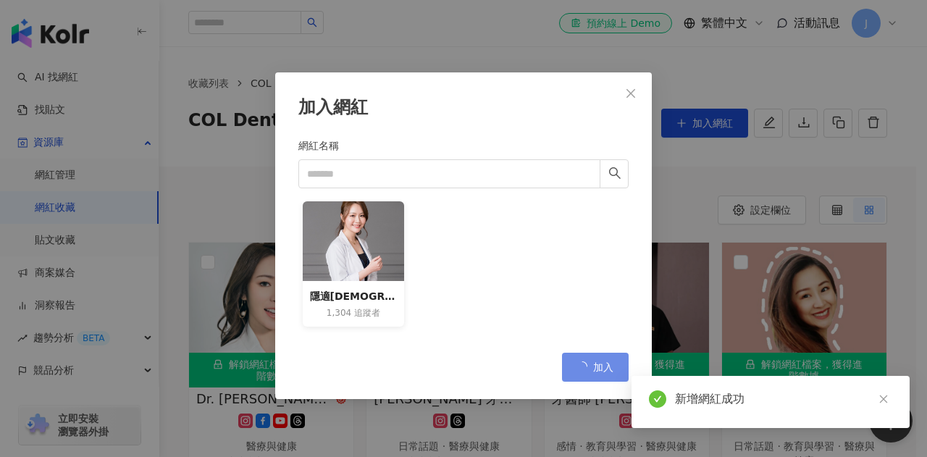
click at [626, 96] on div "加入網紅 網紅名稱 隱適美女王- 陳筠婷醫師 1,304 追蹤者 Cancel 加入" at bounding box center [463, 228] width 927 height 457
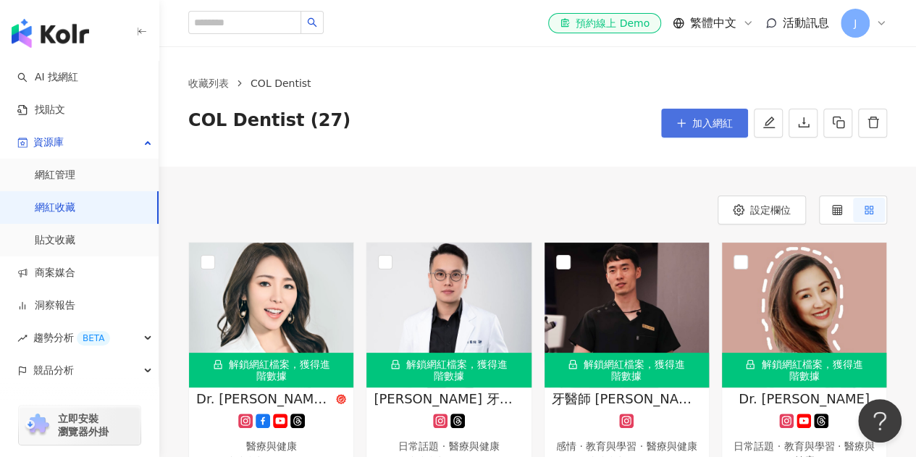
click at [681, 121] on icon "plus" at bounding box center [681, 123] width 10 height 10
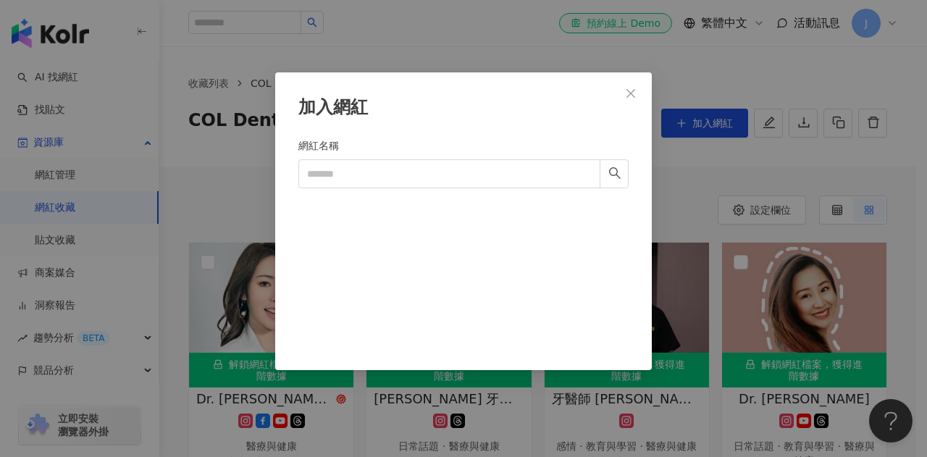
click at [426, 190] on form "網紅名稱" at bounding box center [463, 237] width 330 height 198
click at [421, 161] on input "網紅名稱" at bounding box center [449, 173] width 302 height 29
paste input "*********"
type input "*********"
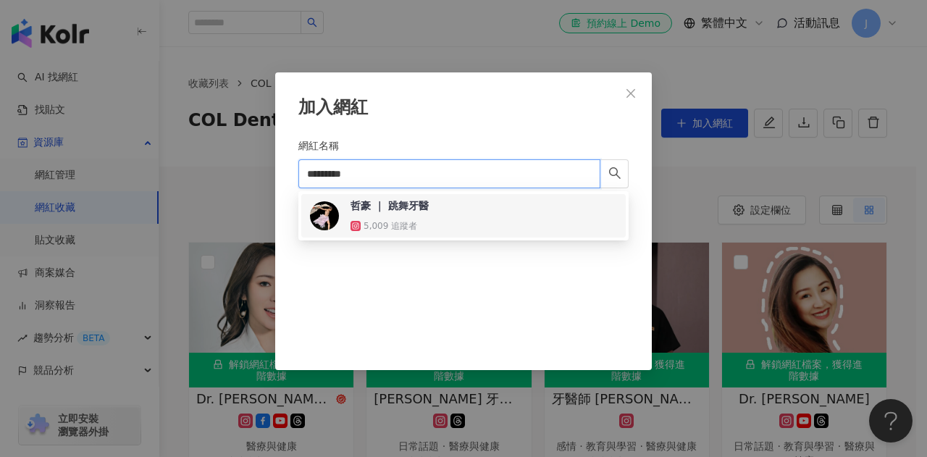
click at [483, 227] on div "哲豪 ｜ 跳舞牙醫 5,009 追蹤者" at bounding box center [463, 215] width 307 height 35
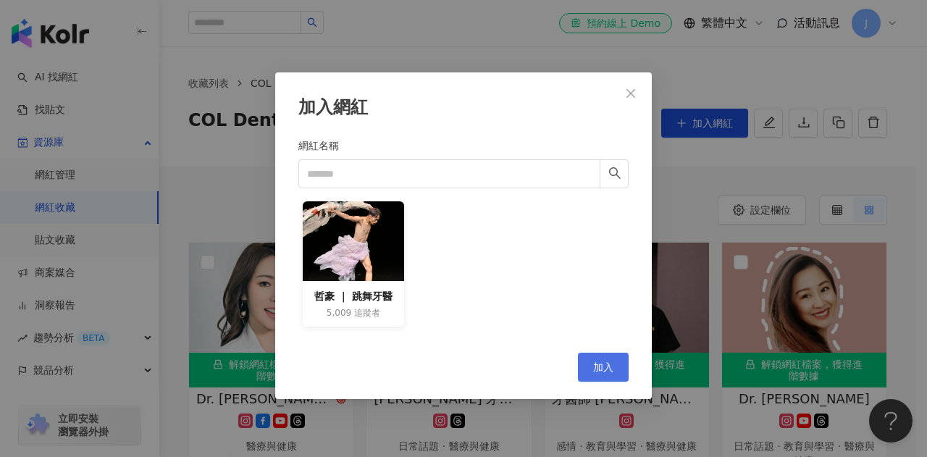
click at [615, 370] on button "加入" at bounding box center [603, 367] width 51 height 29
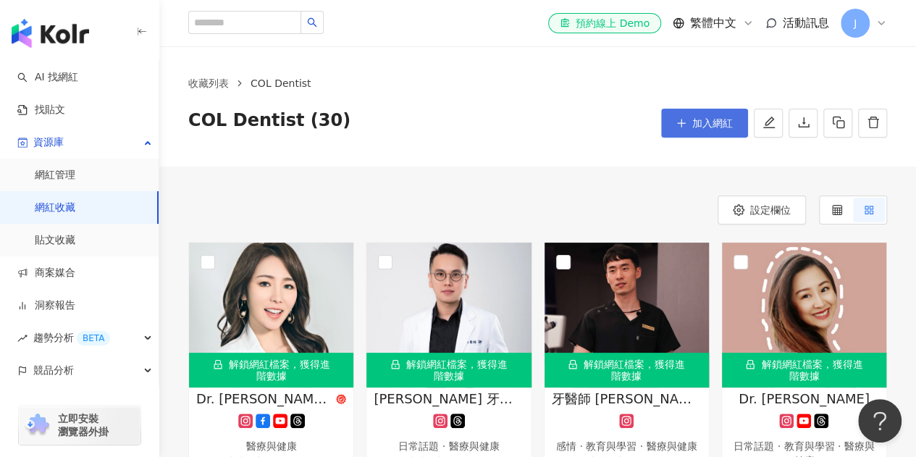
click at [707, 120] on span "加入網紅" at bounding box center [712, 123] width 41 height 12
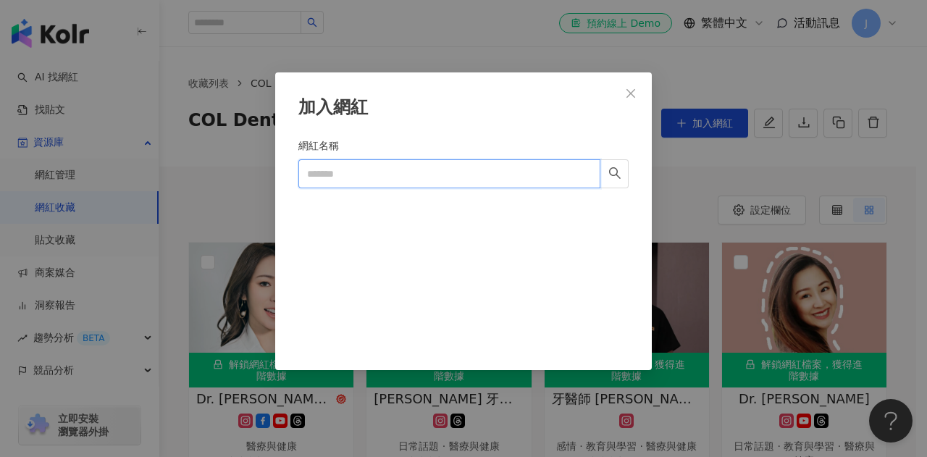
click at [426, 174] on input "網紅名稱" at bounding box center [449, 173] width 302 height 29
paste input "*****"
type input "*****"
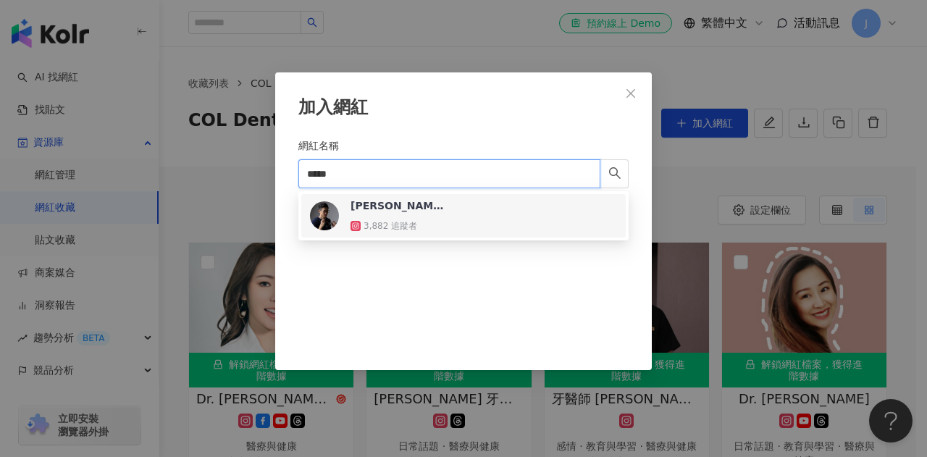
click at [426, 228] on div "3,882 追蹤者" at bounding box center [397, 226] width 94 height 14
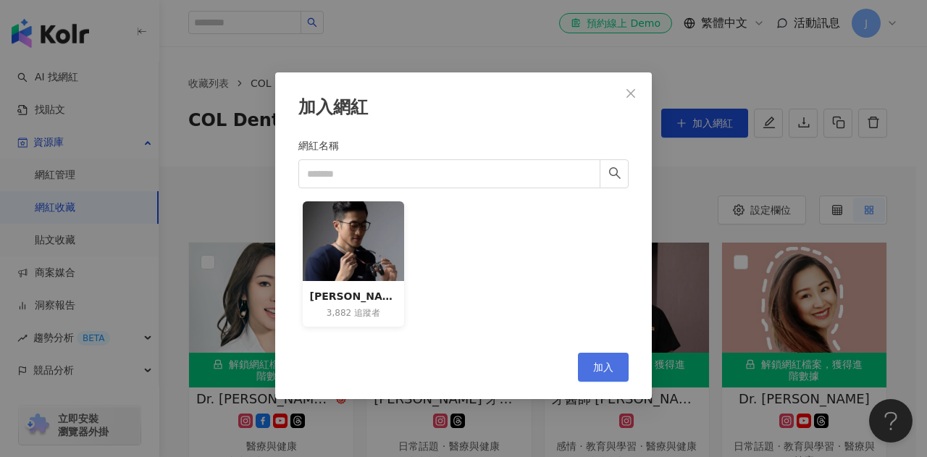
click at [589, 357] on button "加入" at bounding box center [603, 367] width 51 height 29
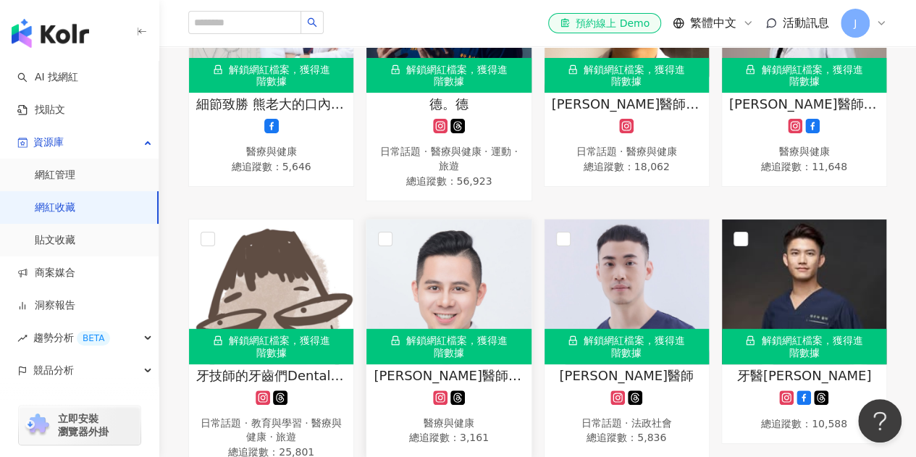
scroll to position [1231, 0]
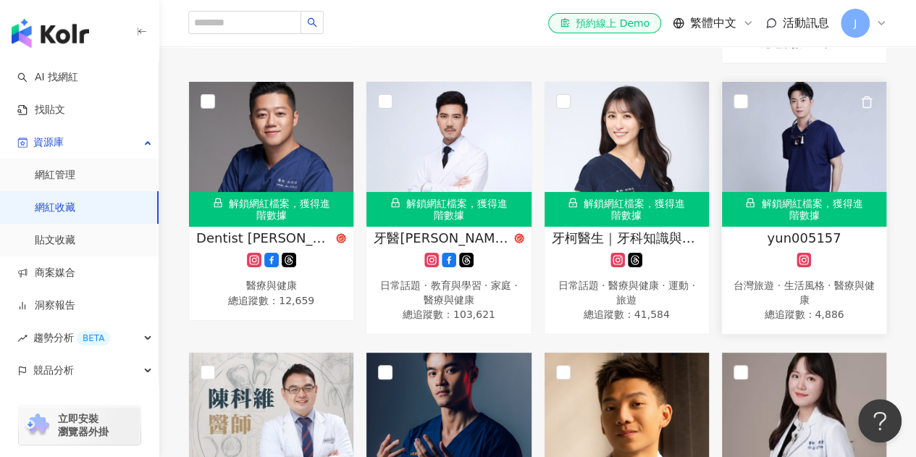
click at [776, 146] on img at bounding box center [804, 154] width 164 height 145
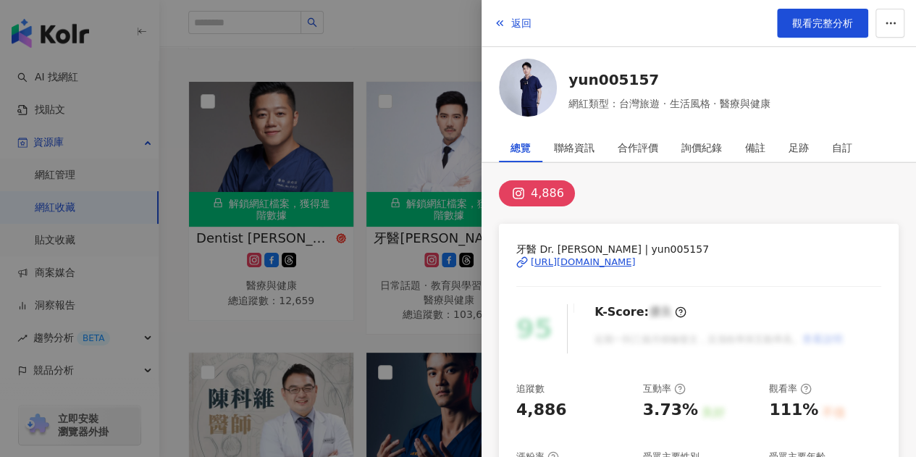
click at [636, 264] on div "https://www.instagram.com/yun005157/" at bounding box center [583, 262] width 105 height 13
click at [512, 18] on span "返回" at bounding box center [521, 23] width 20 height 12
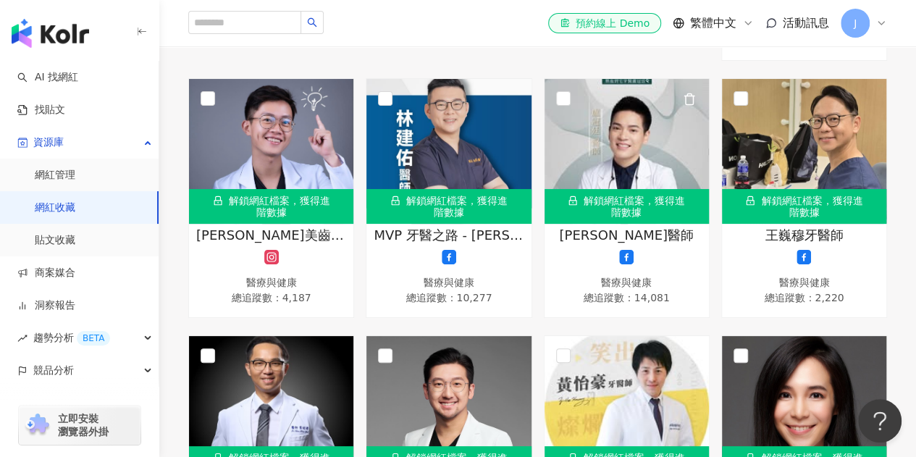
scroll to position [0, 0]
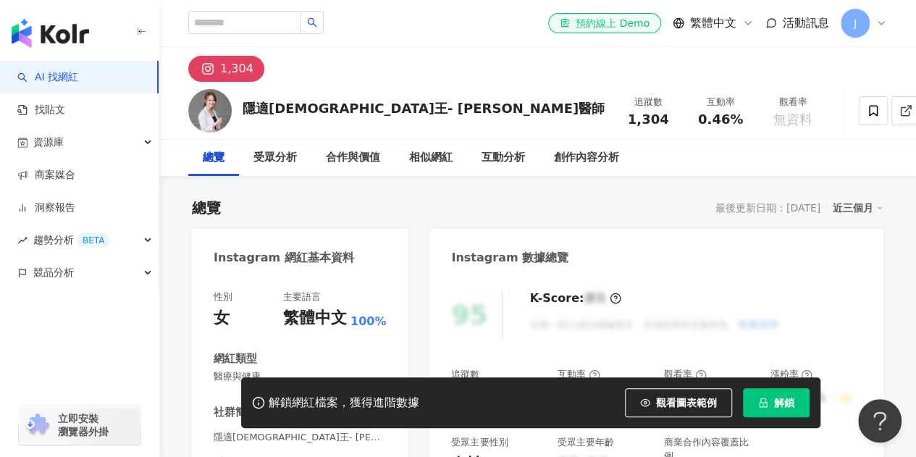
scroll to position [290, 0]
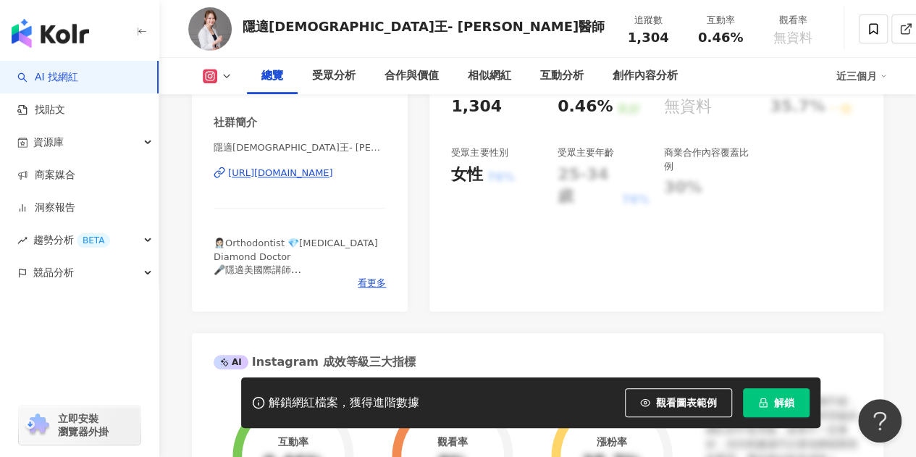
click at [313, 176] on div "[URL][DOMAIN_NAME]" at bounding box center [280, 173] width 105 height 13
drag, startPoint x: 293, startPoint y: 25, endPoint x: 243, endPoint y: 26, distance: 49.2
click at [235, 26] on div "隱適美女王- [PERSON_NAME]醫師 追蹤數 1,304 互動率 0.46% 觀看率 無資料" at bounding box center [537, 28] width 757 height 57
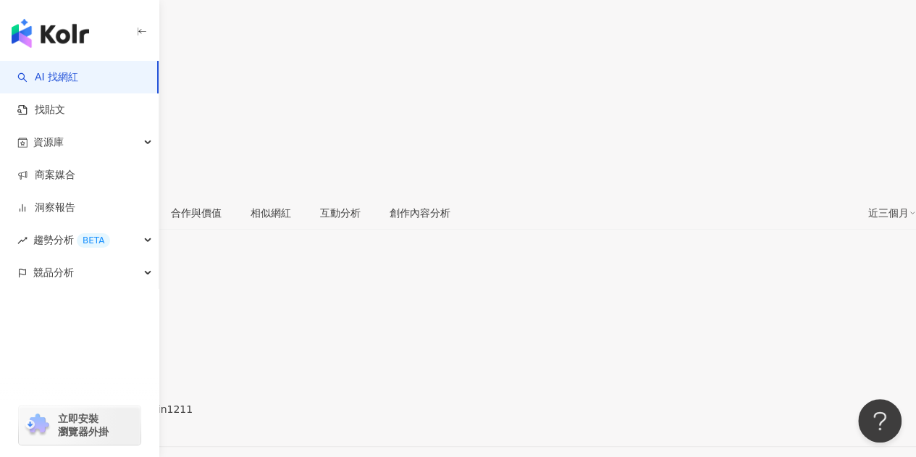
click at [127, 416] on div "[URL][DOMAIN_NAME]" at bounding box center [70, 422] width 113 height 12
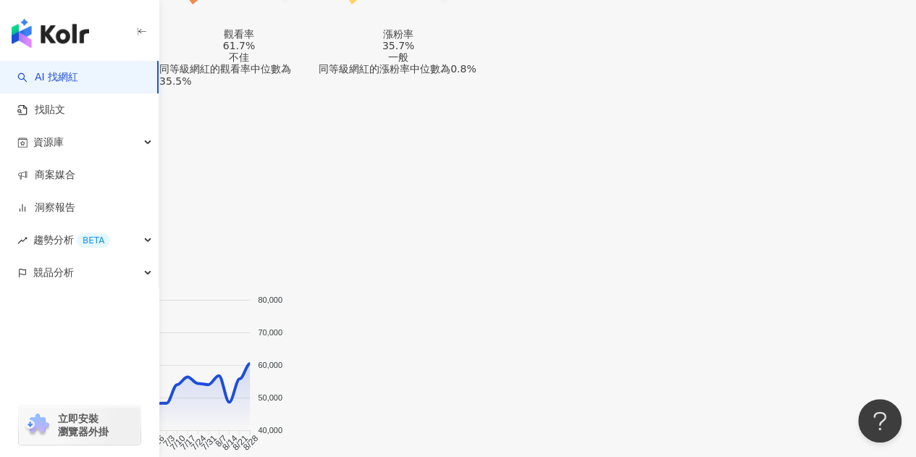
scroll to position [1521, 0]
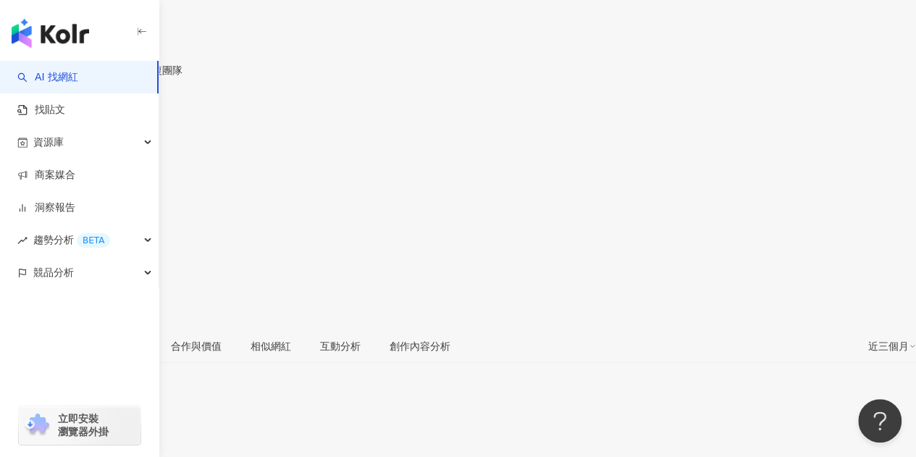
scroll to position [56, 0]
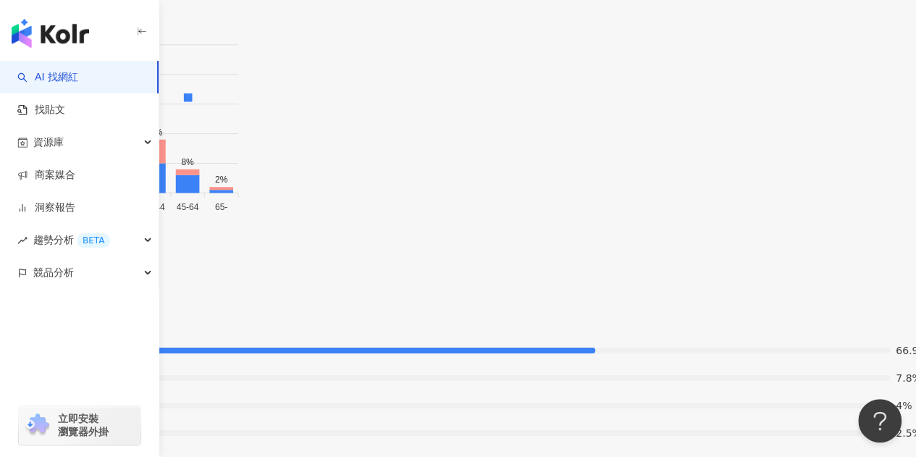
scroll to position [2317, 0]
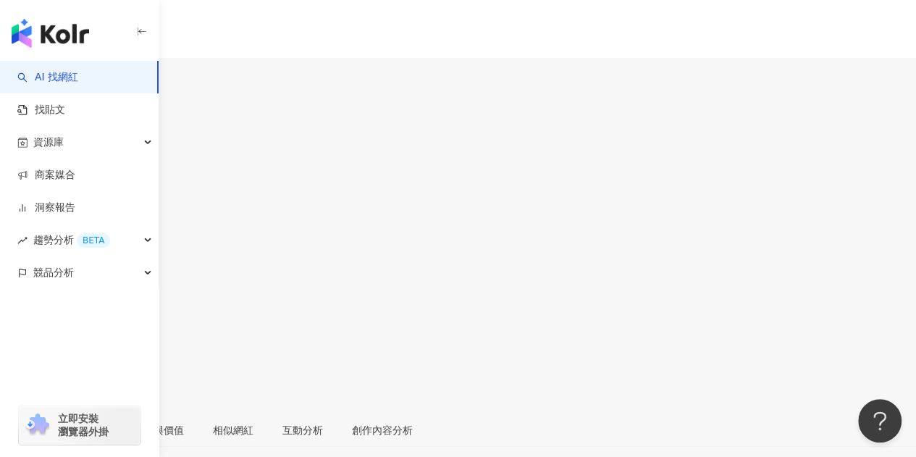
scroll to position [217, 0]
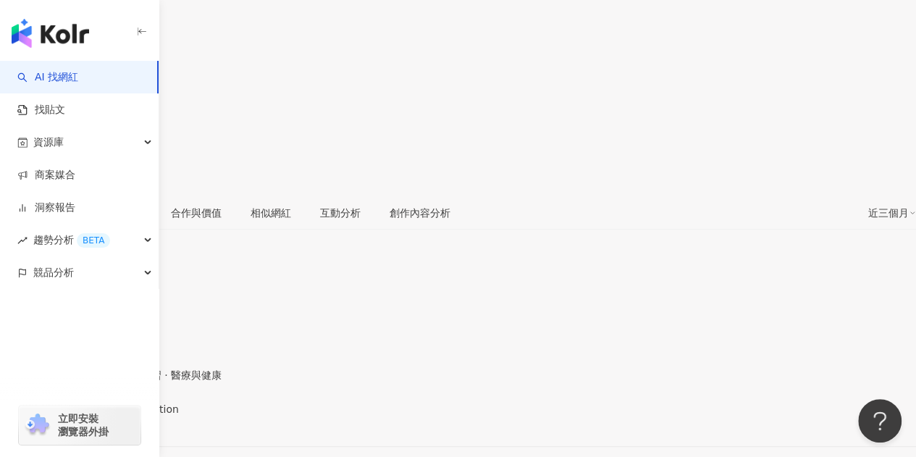
click at [127, 416] on div "[URL][DOMAIN_NAME]" at bounding box center [70, 422] width 113 height 12
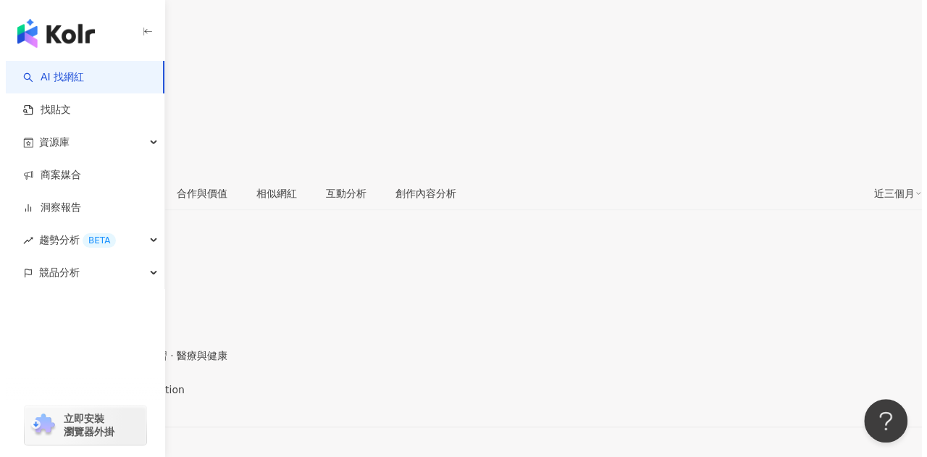
scroll to position [290, 0]
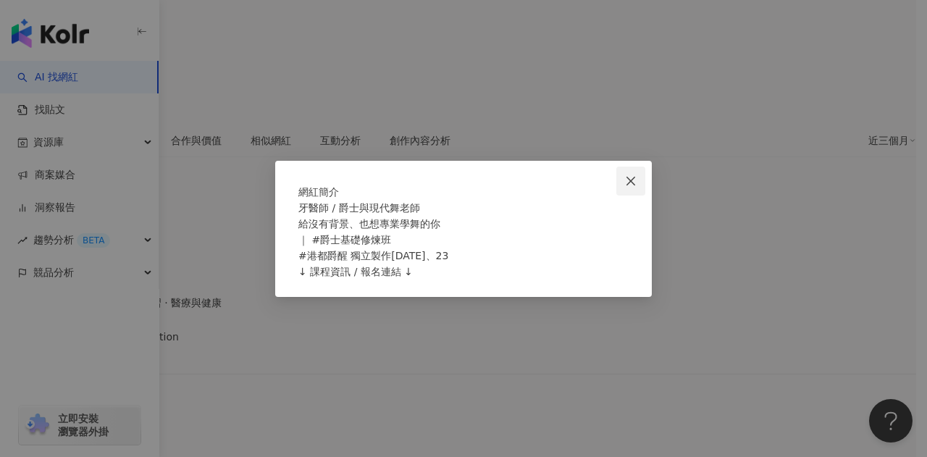
click at [634, 175] on icon "close" at bounding box center [631, 181] width 12 height 12
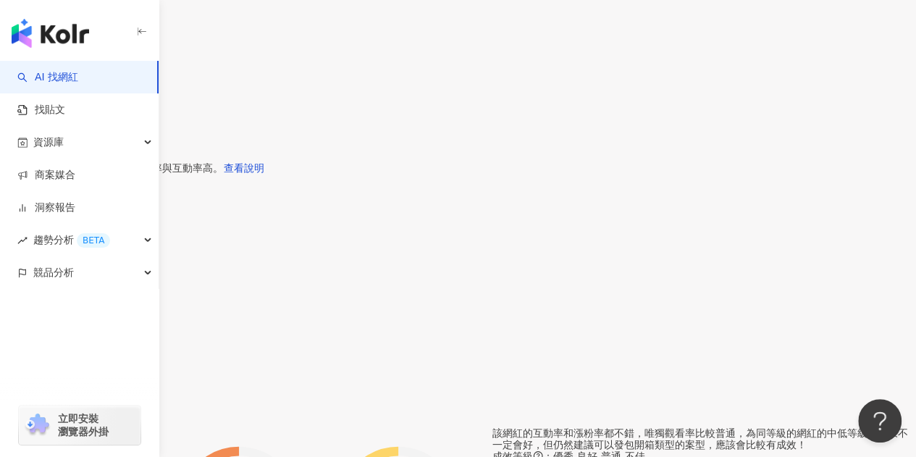
scroll to position [579, 0]
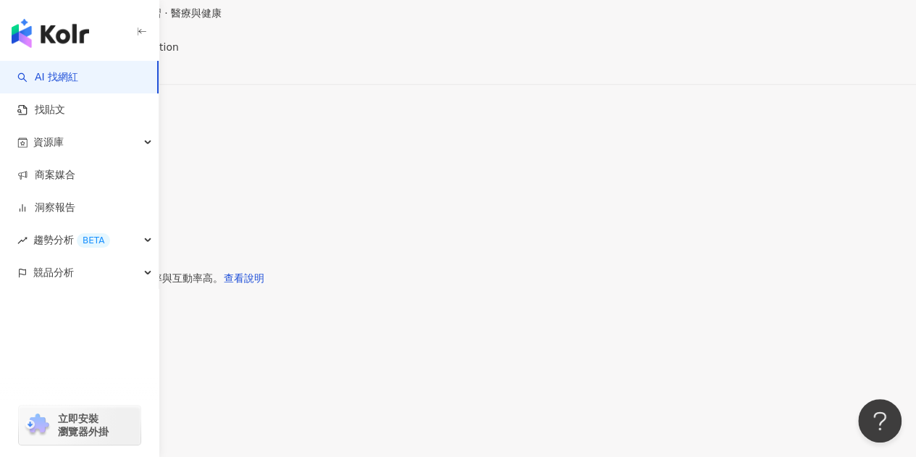
drag, startPoint x: 275, startPoint y: 14, endPoint x: 248, endPoint y: 28, distance: 30.4
copy div "哲豪 ｜ 跳舞牙醫"
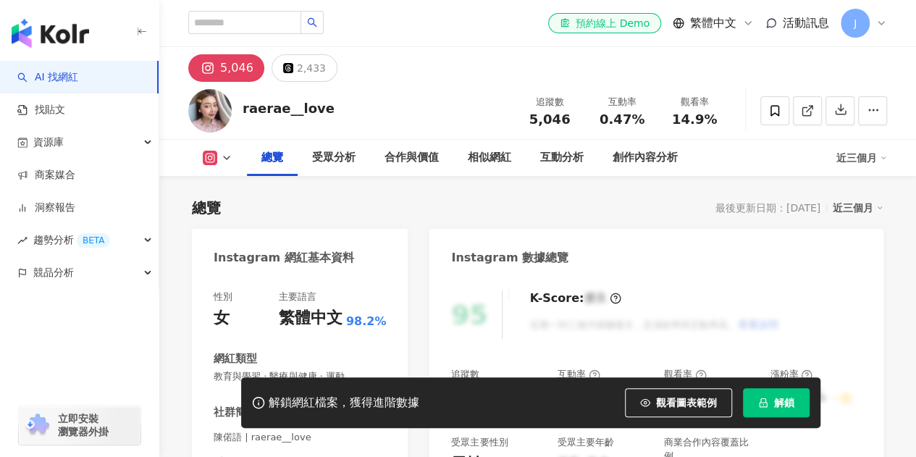
click at [317, 456] on div "[URL][DOMAIN_NAME]" at bounding box center [280, 462] width 105 height 13
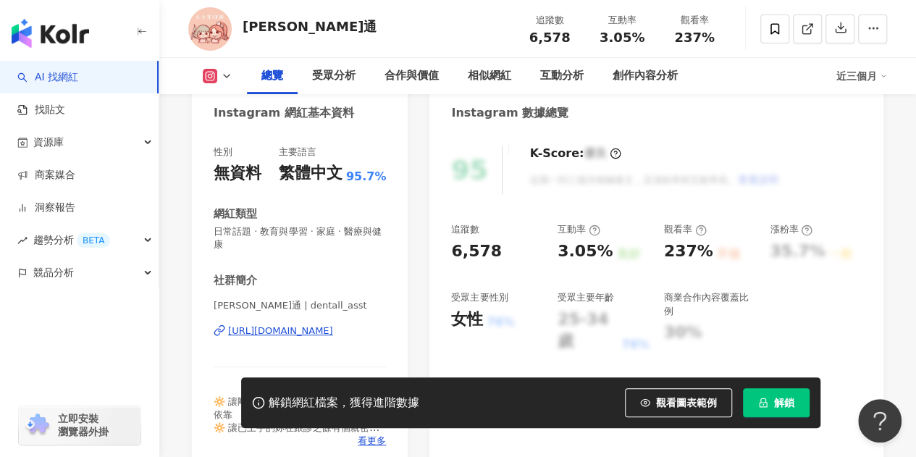
scroll to position [217, 0]
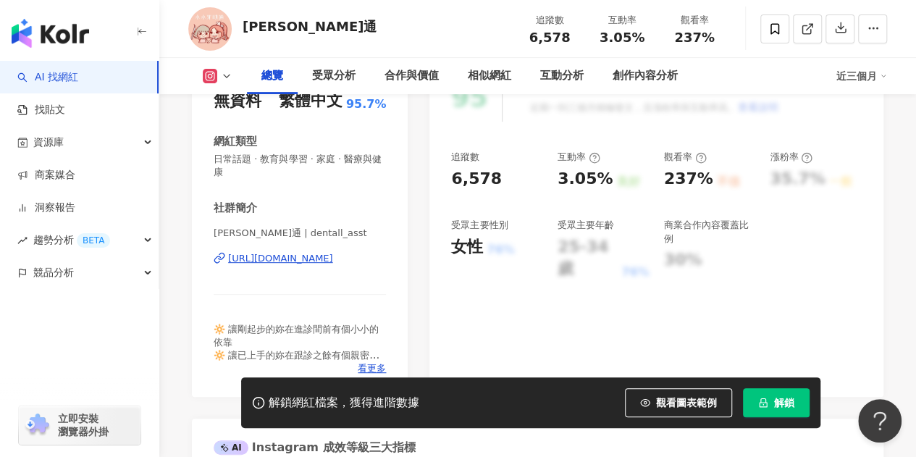
click at [333, 258] on div "[URL][DOMAIN_NAME]" at bounding box center [280, 258] width 105 height 13
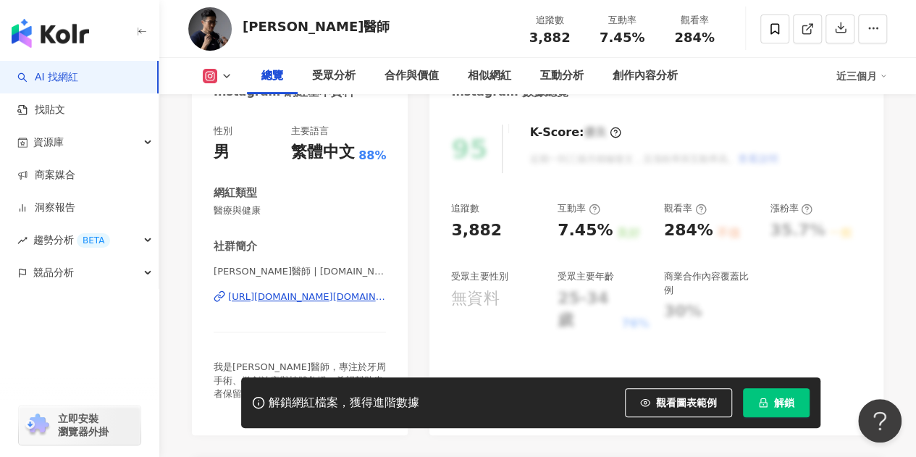
scroll to position [290, 0]
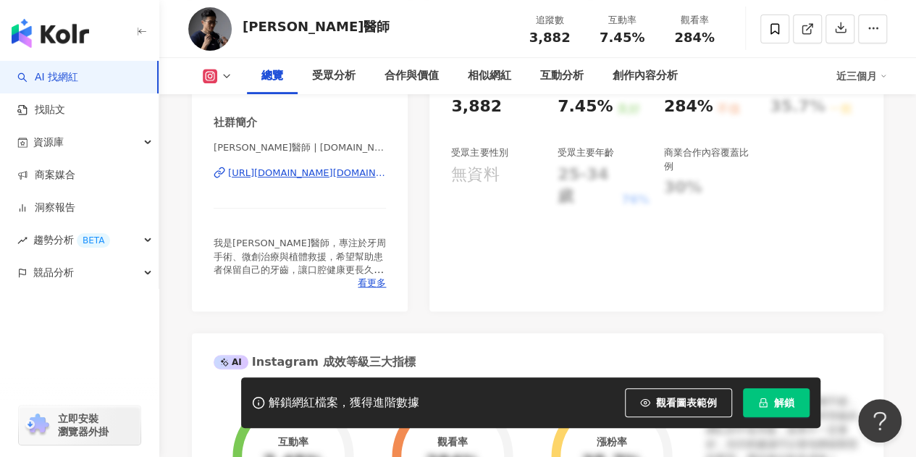
click at [316, 170] on div "https://www.instagram.com/dr.yang.tw/" at bounding box center [307, 173] width 158 height 13
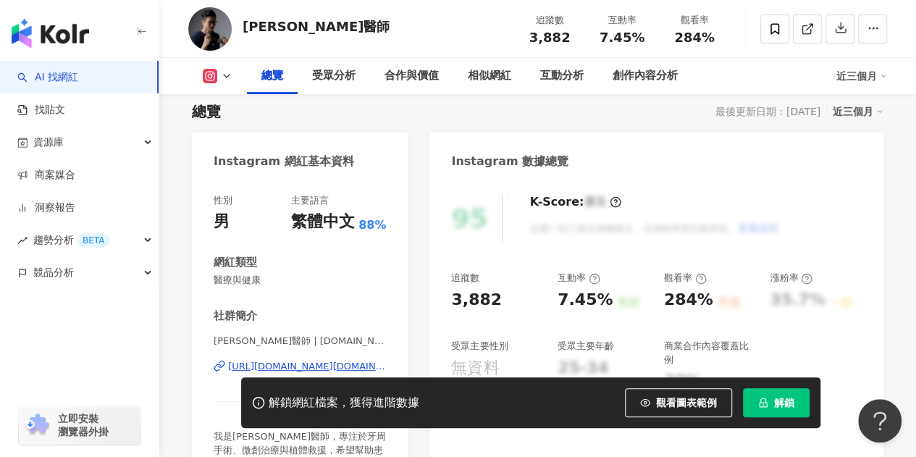
scroll to position [145, 0]
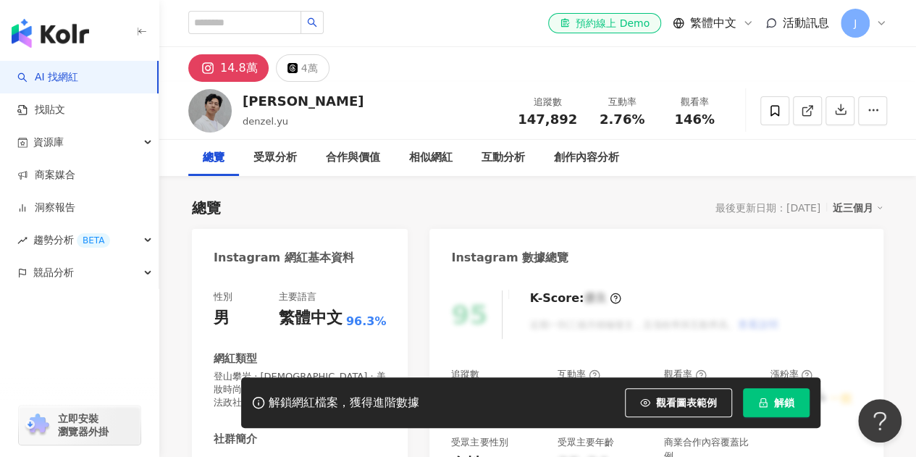
scroll to position [145, 0]
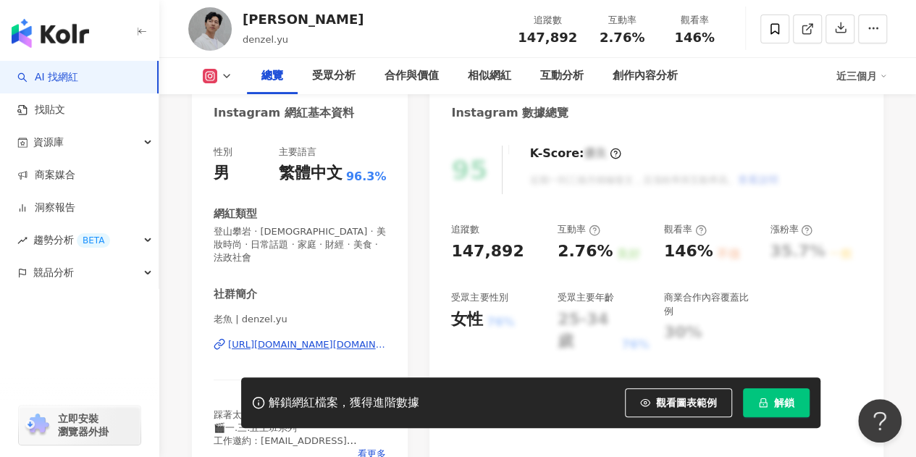
click at [327, 338] on div "[URL][DOMAIN_NAME][DOMAIN_NAME]" at bounding box center [307, 344] width 158 height 13
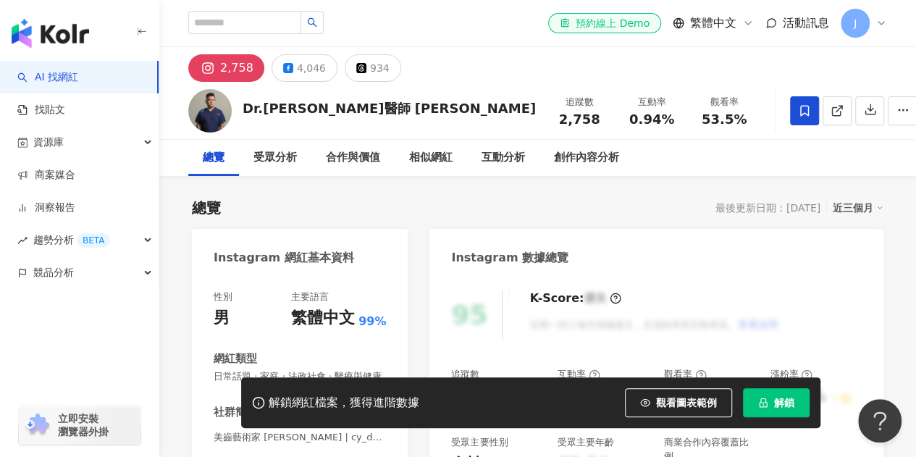
scroll to position [721, 0]
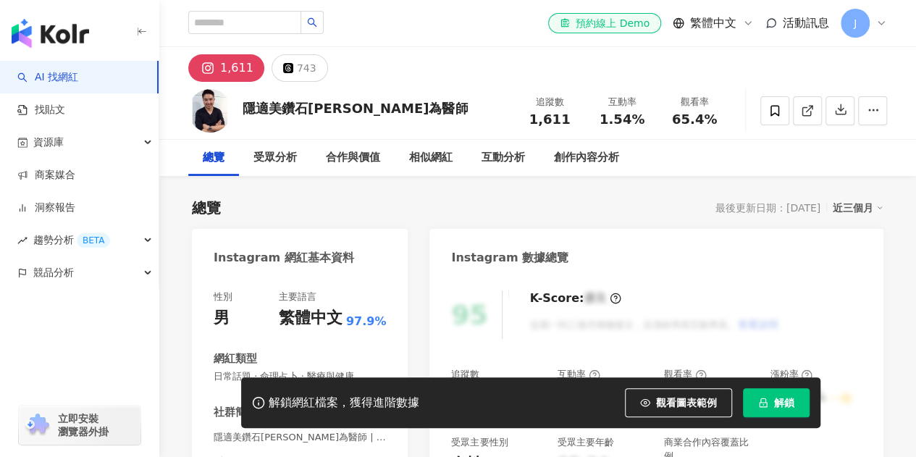
scroll to position [72, 0]
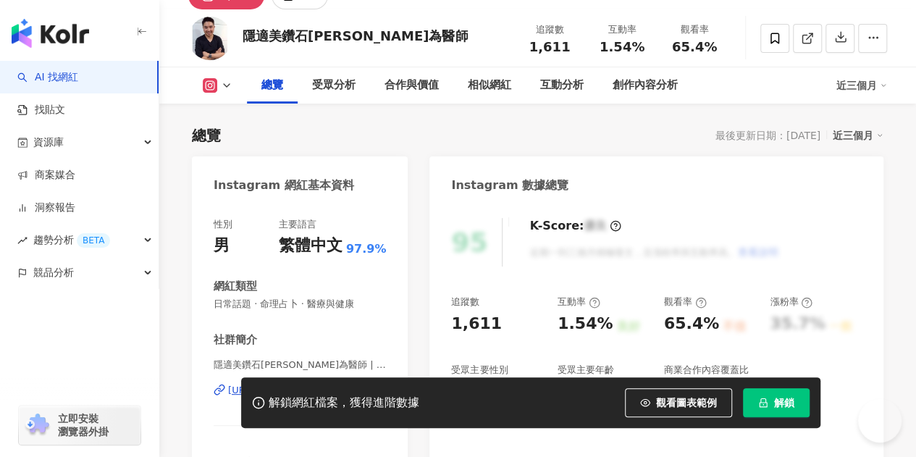
click at [301, 249] on div "Instagram 網紅基本資料 性別 男 主要語言 繁體中文 97.9% 網紅類型 日常話題 · 命理占卜 · 醫療與健康 社群簡介 隱適美鑽石[PERSO…" at bounding box center [300, 327] width 216 height 342
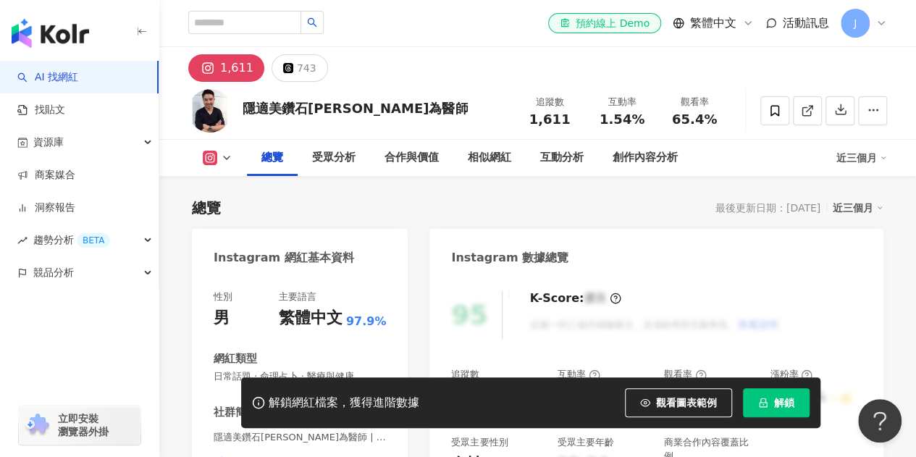
scroll to position [0, 0]
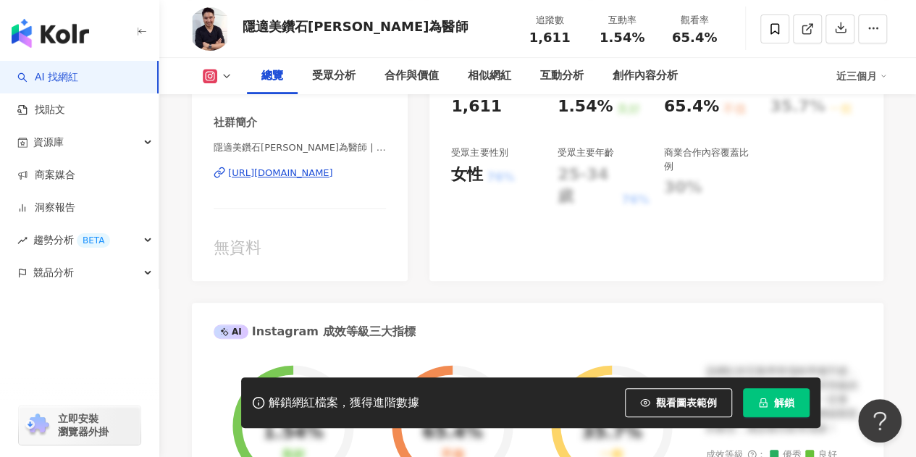
click at [293, 171] on div "[URL][DOMAIN_NAME]" at bounding box center [280, 173] width 105 height 13
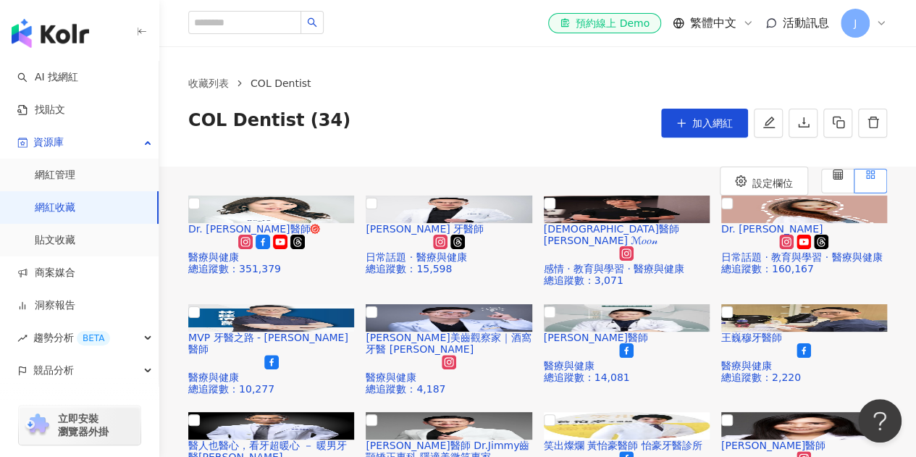
click at [60, 31] on img "button" at bounding box center [50, 33] width 77 height 29
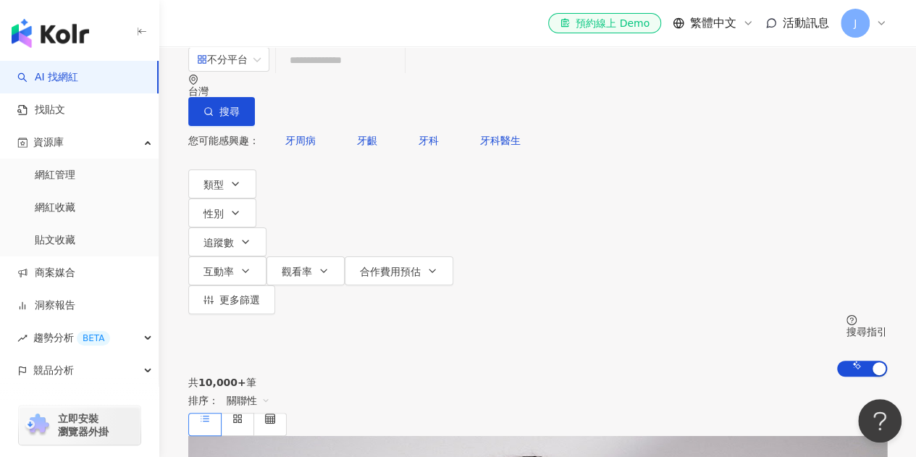
click at [382, 74] on input "search" at bounding box center [340, 60] width 117 height 28
drag, startPoint x: 421, startPoint y: 87, endPoint x: 435, endPoint y: 106, distance: 23.3
click at [399, 74] on input "**" at bounding box center [340, 60] width 117 height 28
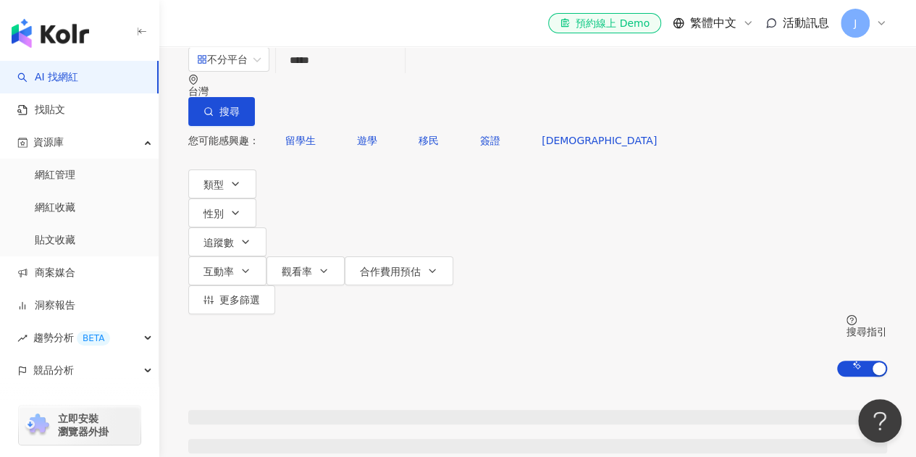
type input "*****"
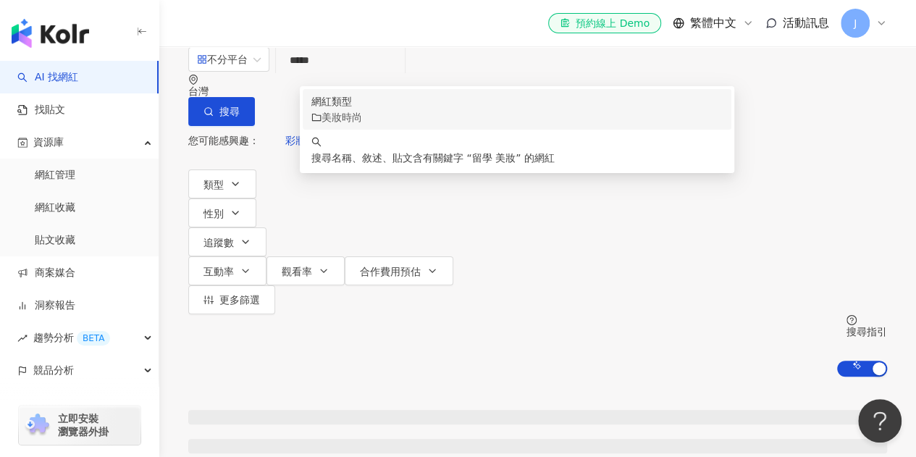
click at [456, 125] on div "美妝時尚" at bounding box center [516, 117] width 411 height 16
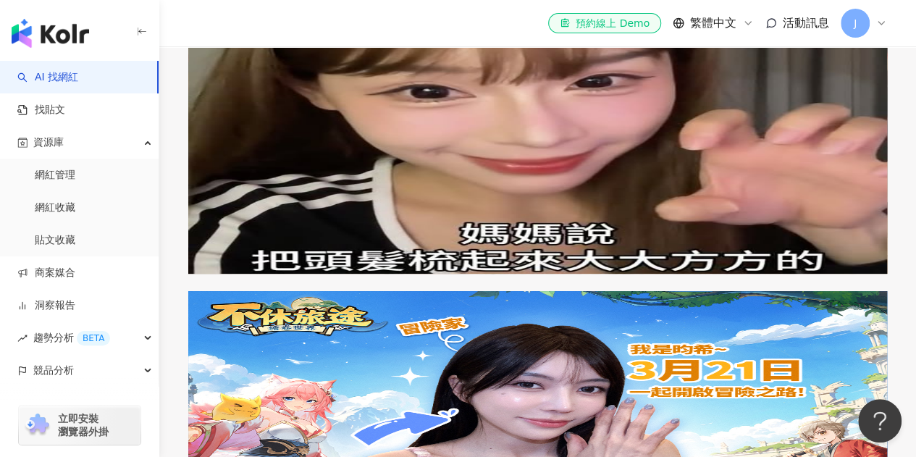
scroll to position [2751, 0]
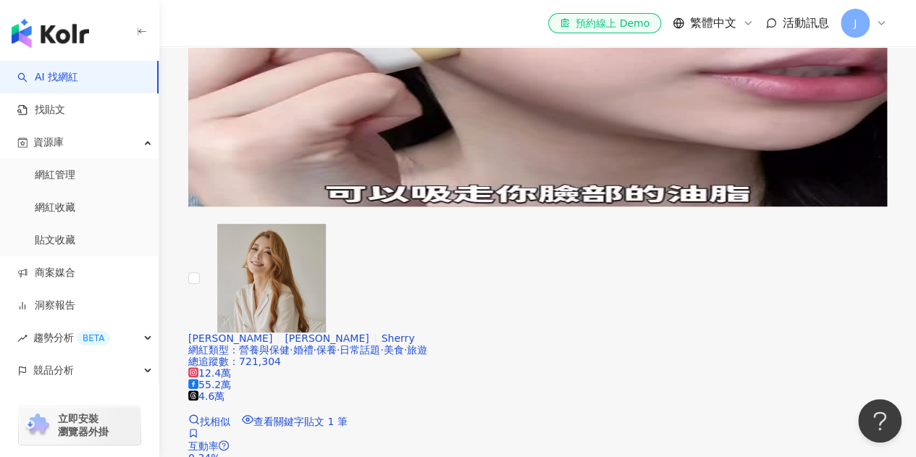
scroll to position [2927, 0]
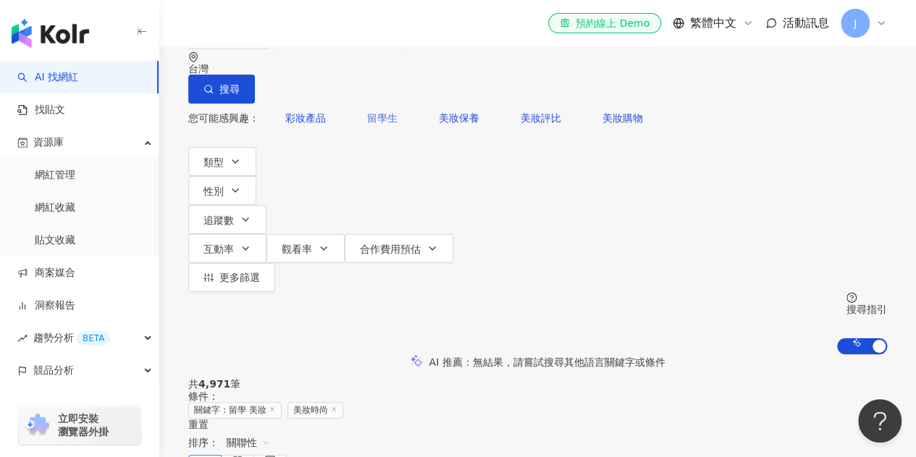
scroll to position [0, 0]
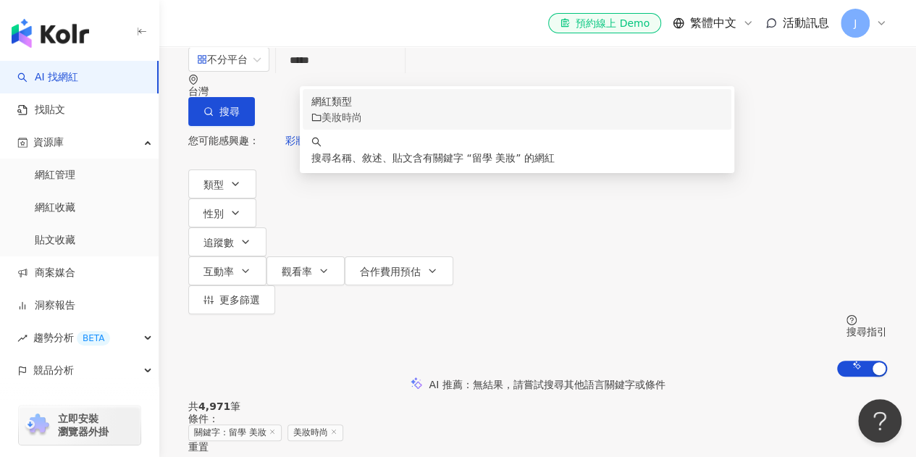
drag, startPoint x: 396, startPoint y: 91, endPoint x: 294, endPoint y: 90, distance: 102.1
click at [294, 90] on div "不分平台 ***** 台灣 搜尋 customizedTag keyword 網紅類型 美妝時尚 搜尋名稱、敘述、貼文含有關鍵字 “ 留學 美妝 ” 的網紅" at bounding box center [537, 86] width 699 height 80
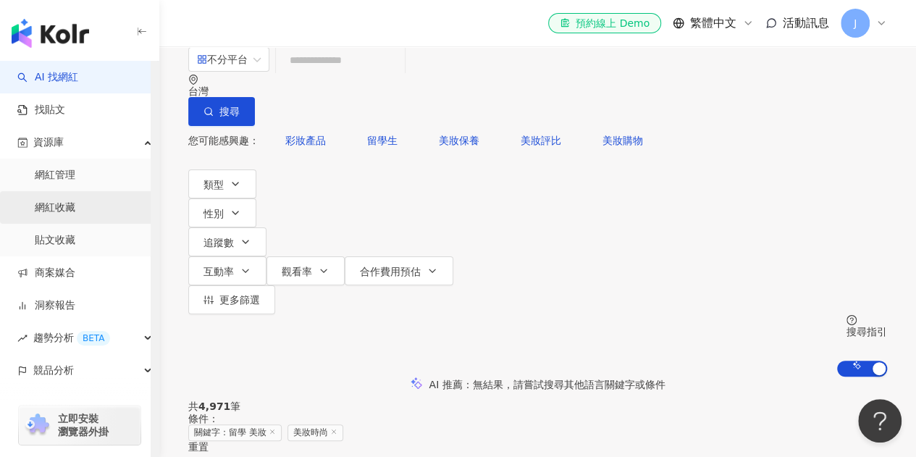
click at [75, 205] on link "網紅收藏" at bounding box center [55, 208] width 41 height 14
click at [74, 205] on link "網紅收藏" at bounding box center [55, 208] width 41 height 14
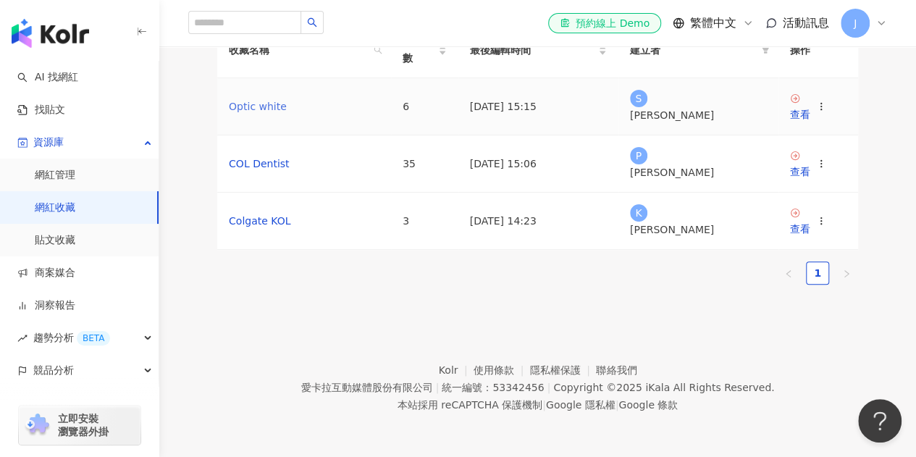
scroll to position [145, 0]
click at [268, 112] on link "Optic white" at bounding box center [258, 107] width 58 height 12
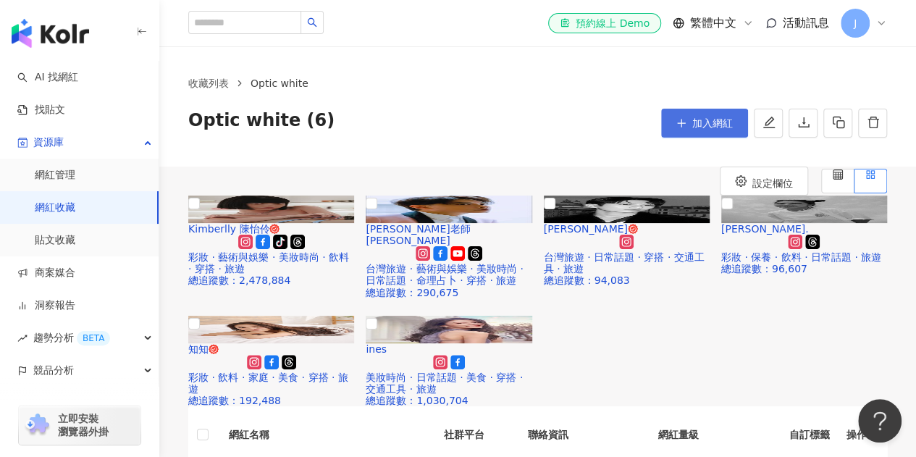
click at [702, 111] on button "加入網紅" at bounding box center [704, 123] width 87 height 29
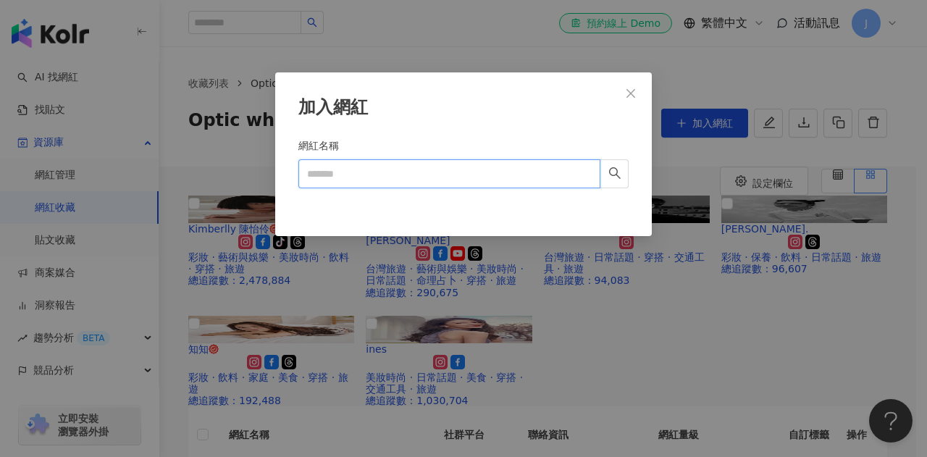
click at [369, 169] on input "網紅名稱" at bounding box center [449, 173] width 302 height 29
paste input "*********"
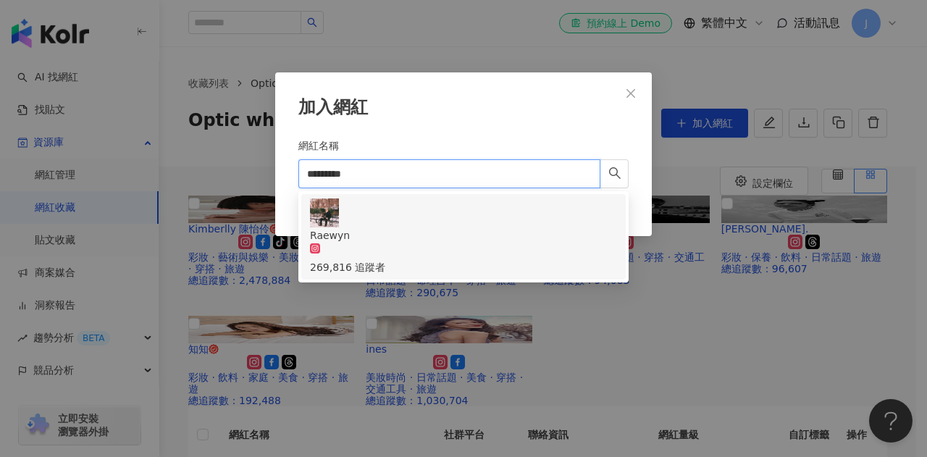
type input "*********"
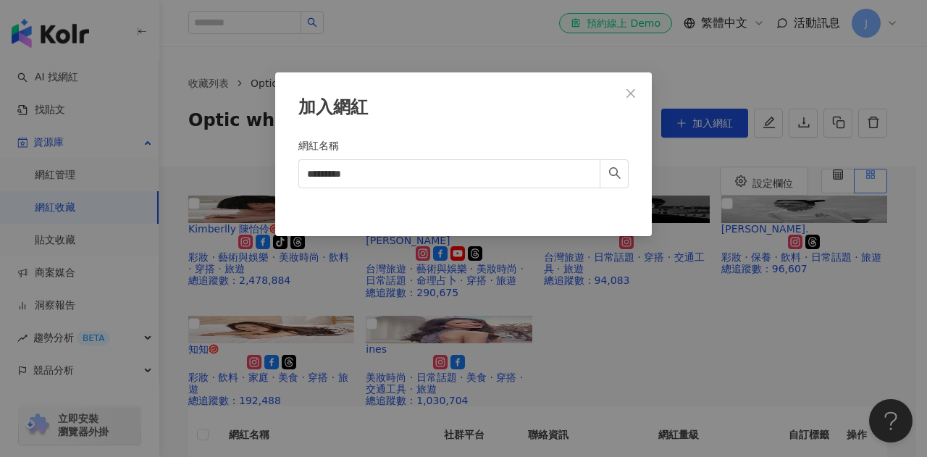
click at [631, 86] on button "Close" at bounding box center [630, 93] width 29 height 29
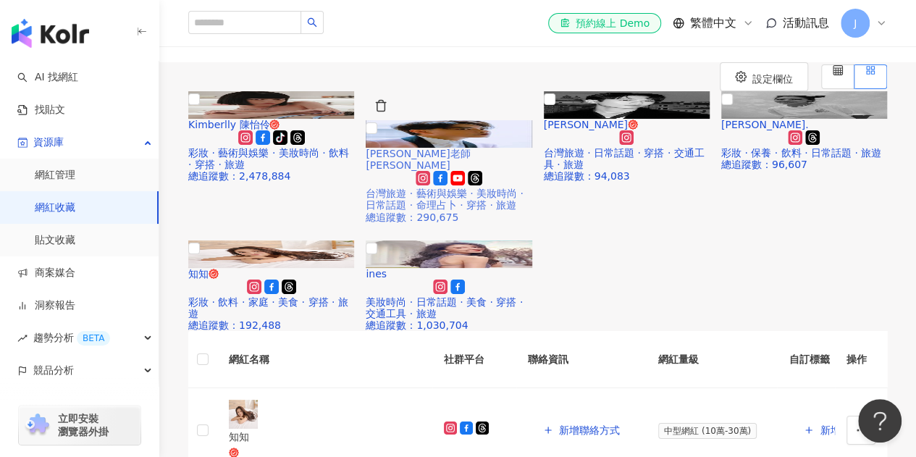
scroll to position [72, 0]
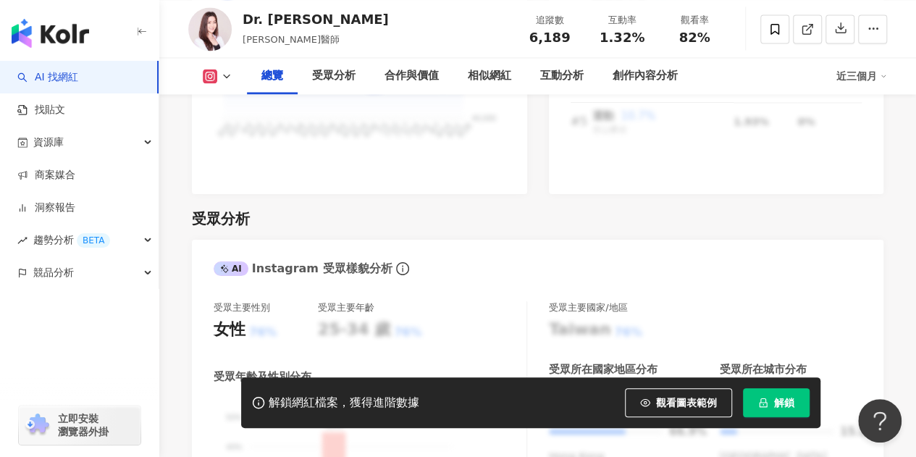
scroll to position [217, 0]
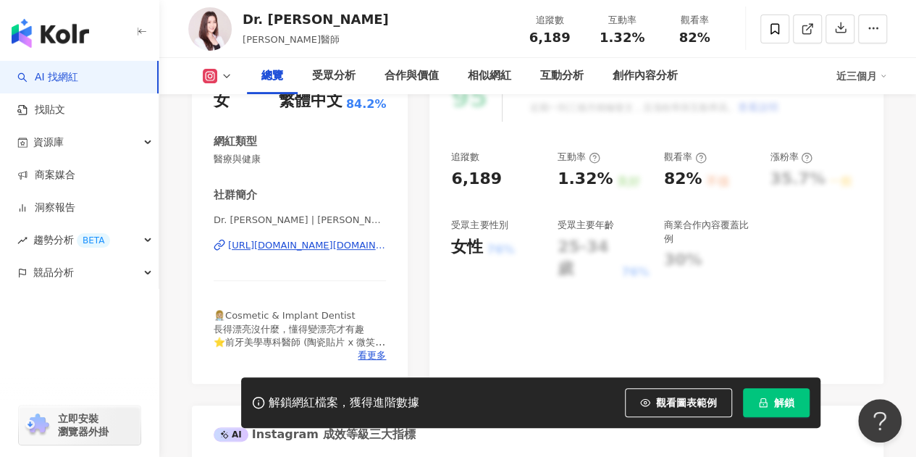
click at [293, 247] on div "https://www.instagram.com/dr.ginywoo/" at bounding box center [307, 245] width 158 height 13
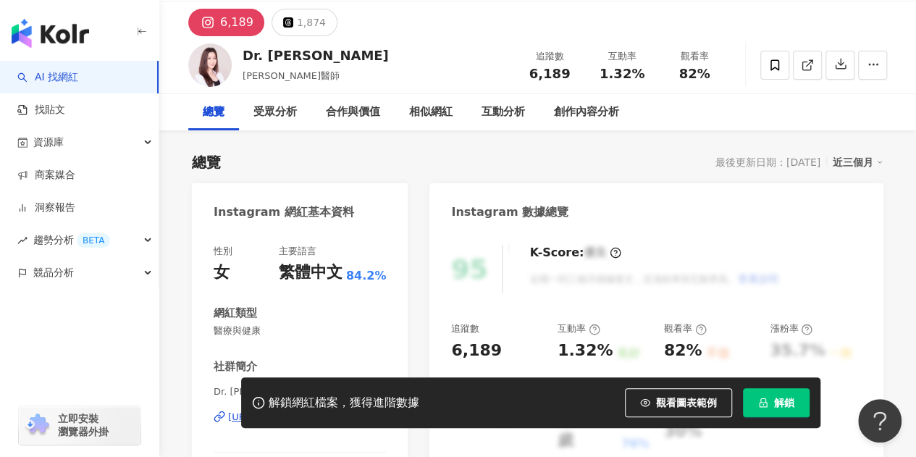
scroll to position [0, 0]
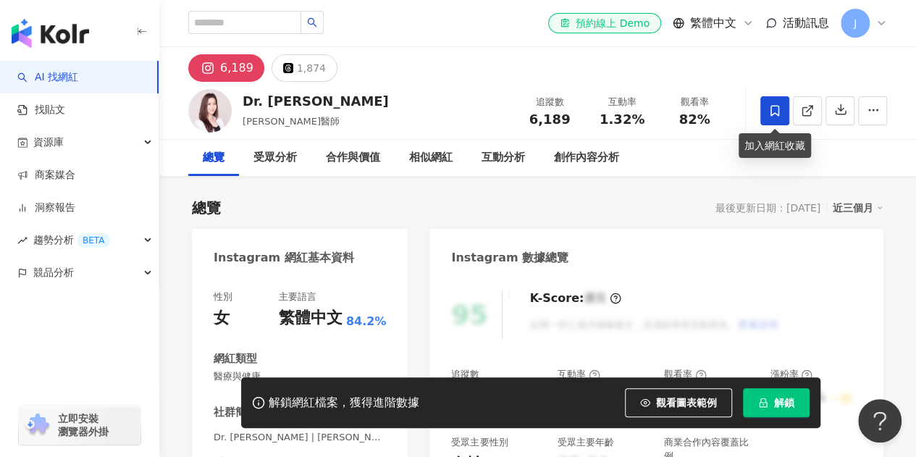
click at [763, 111] on span at bounding box center [774, 110] width 29 height 29
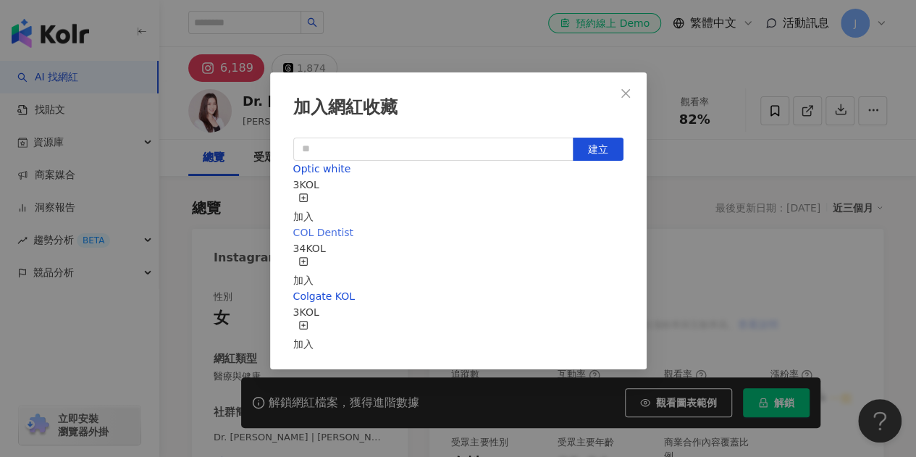
click at [329, 238] on span "COL Dentist" at bounding box center [323, 233] width 60 height 12
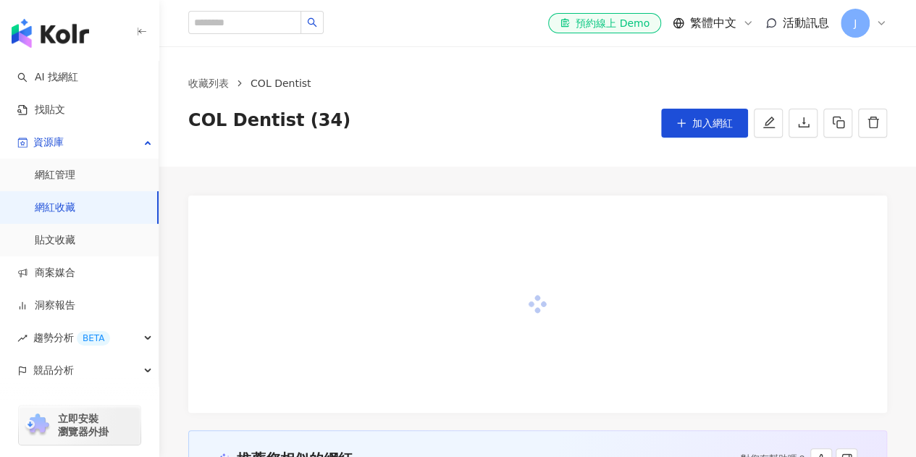
click at [706, 122] on span "加入網紅" at bounding box center [712, 123] width 41 height 12
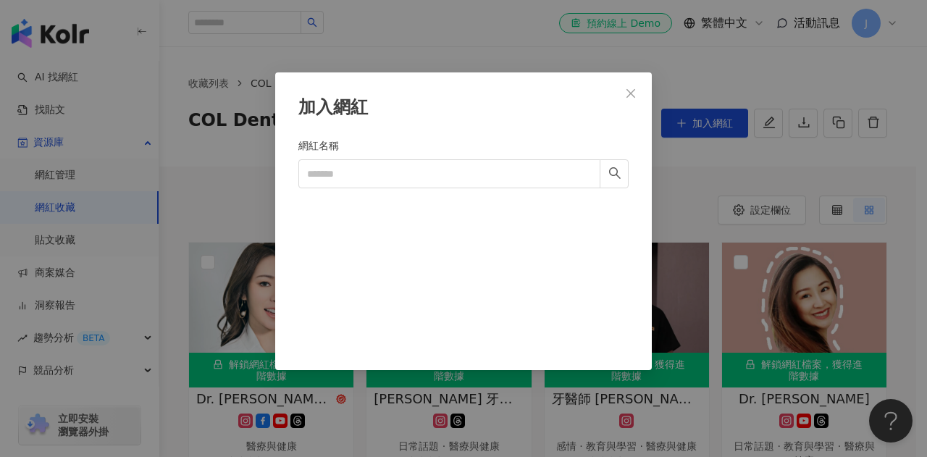
click at [697, 130] on div "加入網紅 網紅名稱 Cancel 加入" at bounding box center [463, 228] width 927 height 457
click at [378, 166] on input "網紅名稱" at bounding box center [449, 173] width 302 height 29
paste input "*****"
type input "*****"
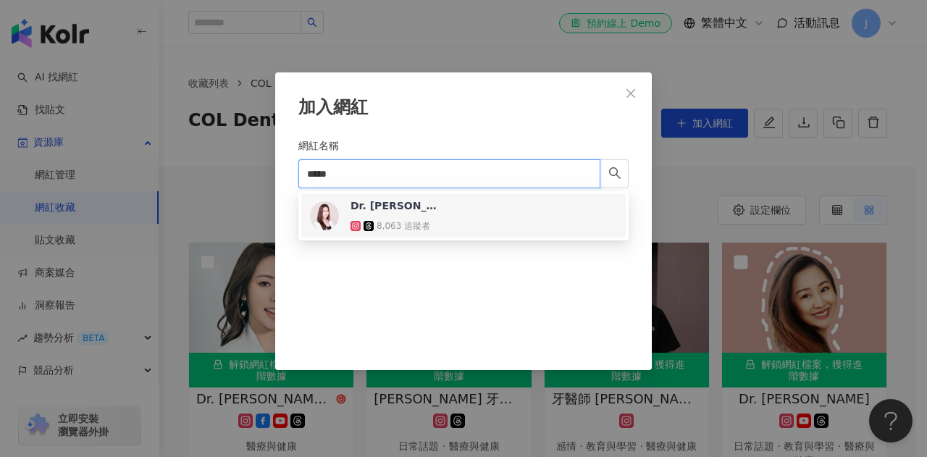
click at [462, 203] on div "Dr. [PERSON_NAME] 8,063 追蹤者" at bounding box center [463, 215] width 307 height 35
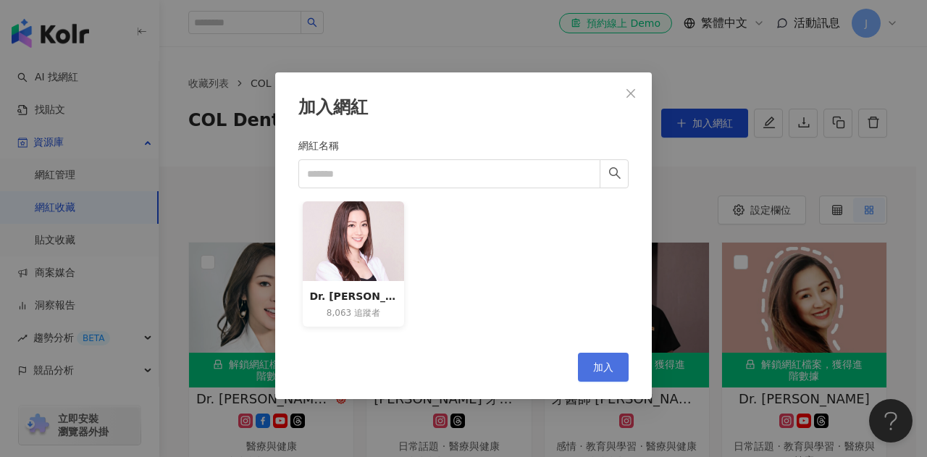
click at [588, 363] on button "加入" at bounding box center [603, 367] width 51 height 29
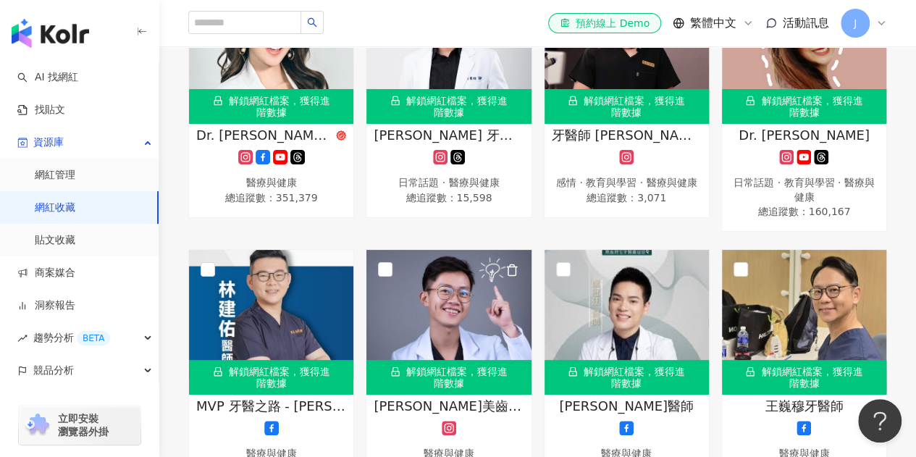
scroll to position [145, 0]
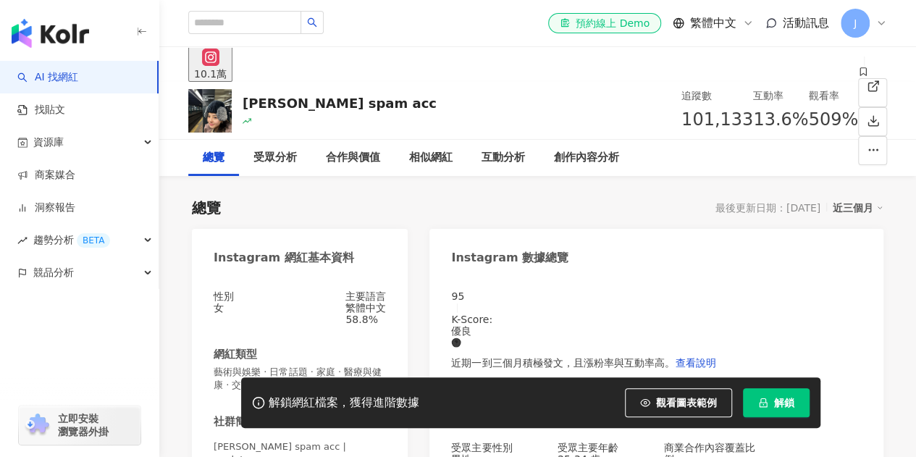
scroll to position [290, 0]
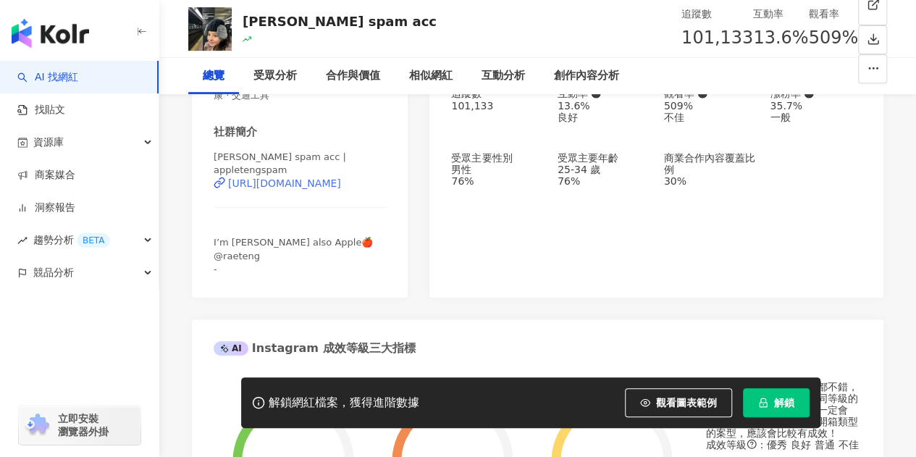
click at [312, 189] on div "https://www.instagram.com/appletengspam/" at bounding box center [284, 183] width 113 height 12
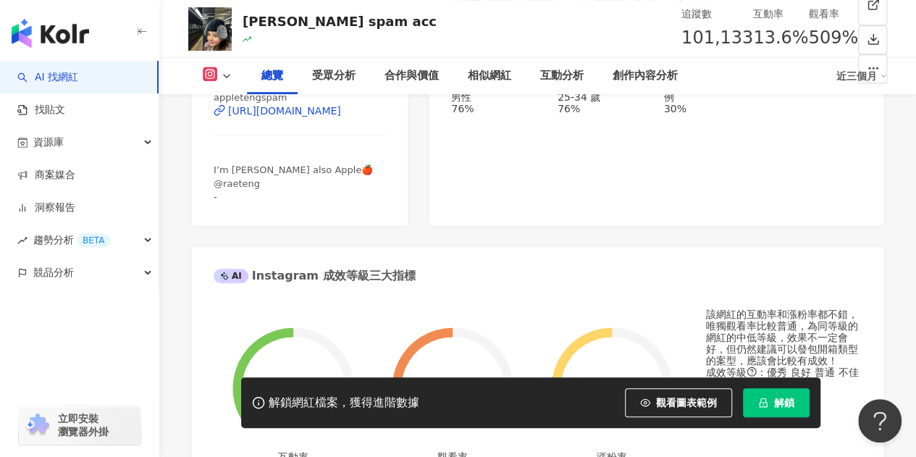
scroll to position [0, 0]
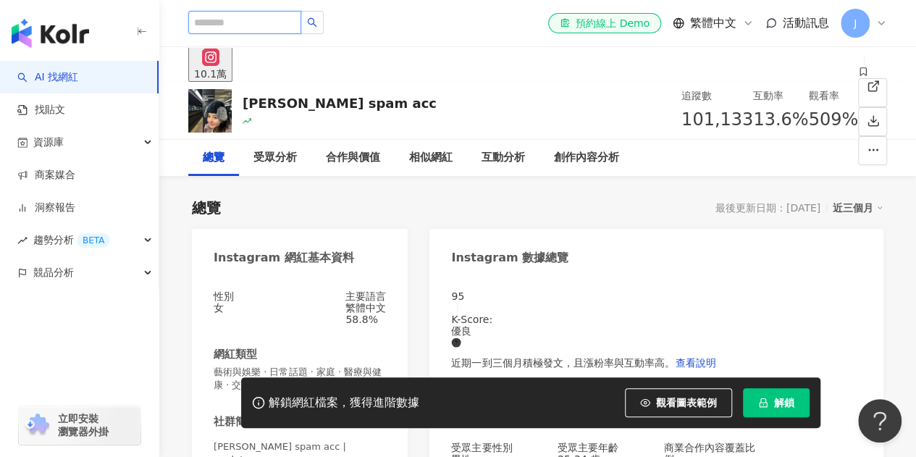
click at [301, 28] on input "search" at bounding box center [244, 22] width 113 height 23
paste input "*******"
type input "*******"
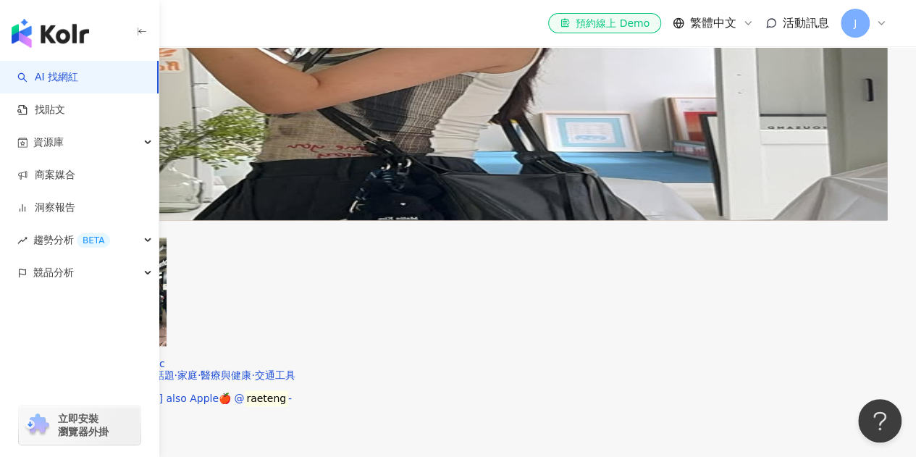
scroll to position [362, 0]
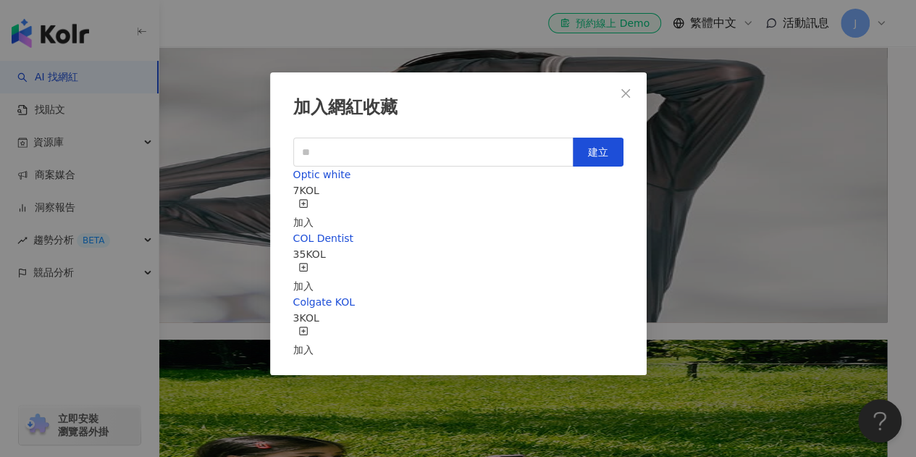
click at [305, 203] on line "button" at bounding box center [303, 203] width 4 height 0
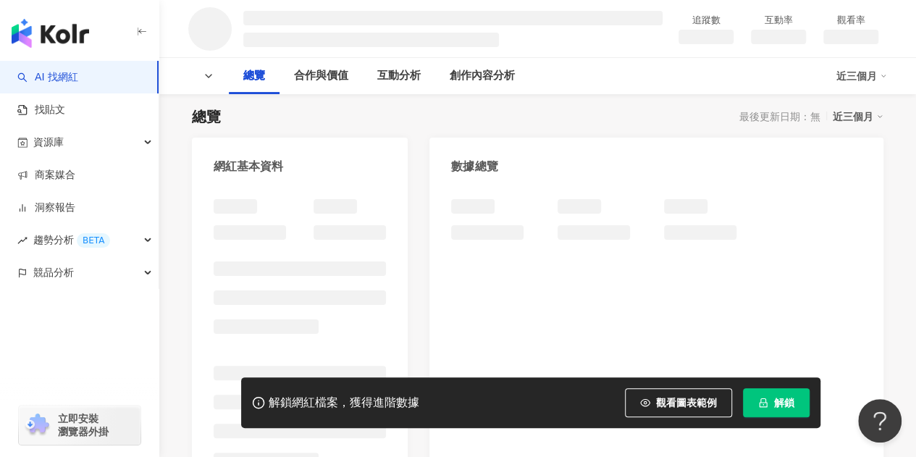
scroll to position [145, 0]
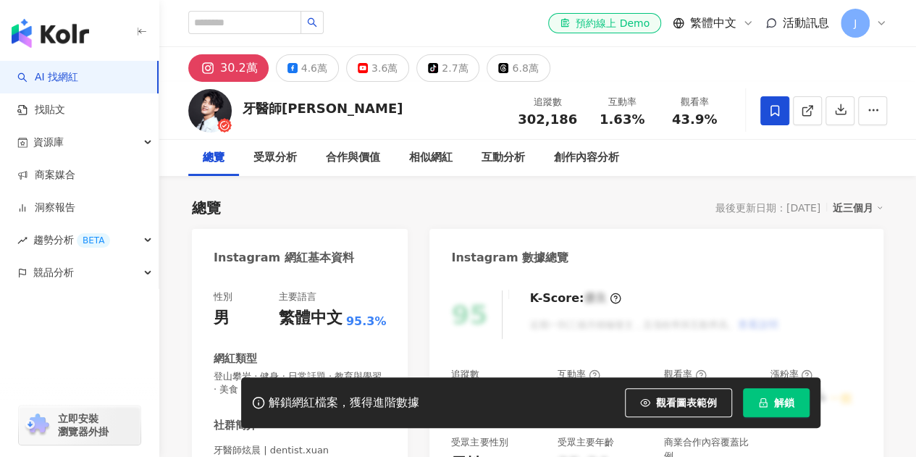
click at [781, 114] on icon at bounding box center [774, 110] width 13 height 13
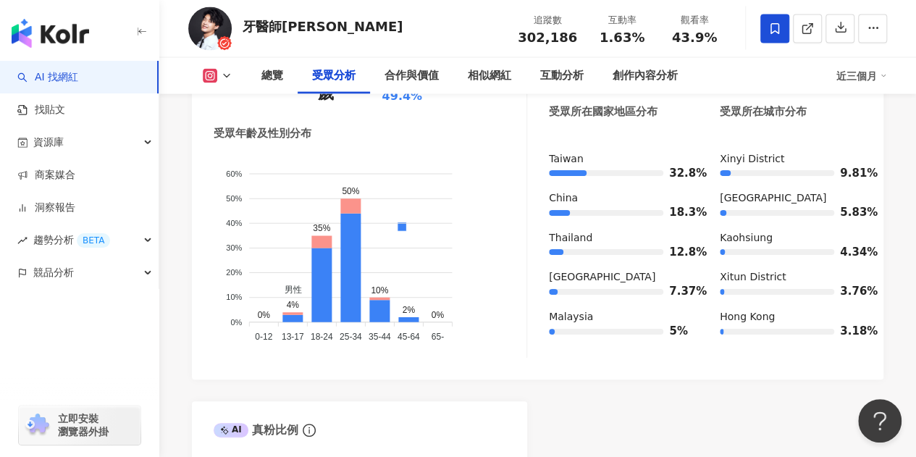
scroll to position [1448, 0]
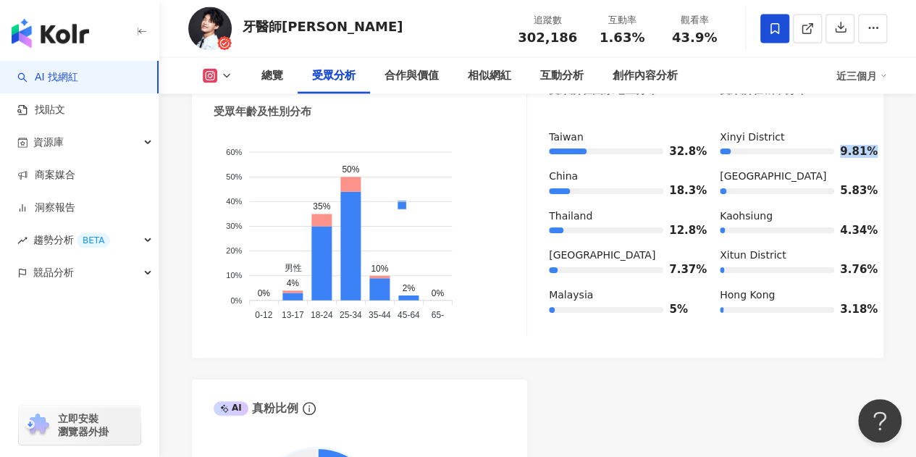
drag, startPoint x: 838, startPoint y: 163, endPoint x: 871, endPoint y: 161, distance: 32.6
click at [862, 159] on div "9.81%" at bounding box center [791, 151] width 142 height 14
click at [862, 157] on span "9.81%" at bounding box center [851, 151] width 22 height 11
drag, startPoint x: 873, startPoint y: 161, endPoint x: 809, endPoint y: 161, distance: 64.4
click at [809, 161] on div "受眾主要性別 男性 86.8% 受眾主要年齡 25-34 歲 49.4% 受眾年齡及性別分布 男性 女性 60% 60% 50% 50% 40% 40% 30…" at bounding box center [537, 182] width 691 height 350
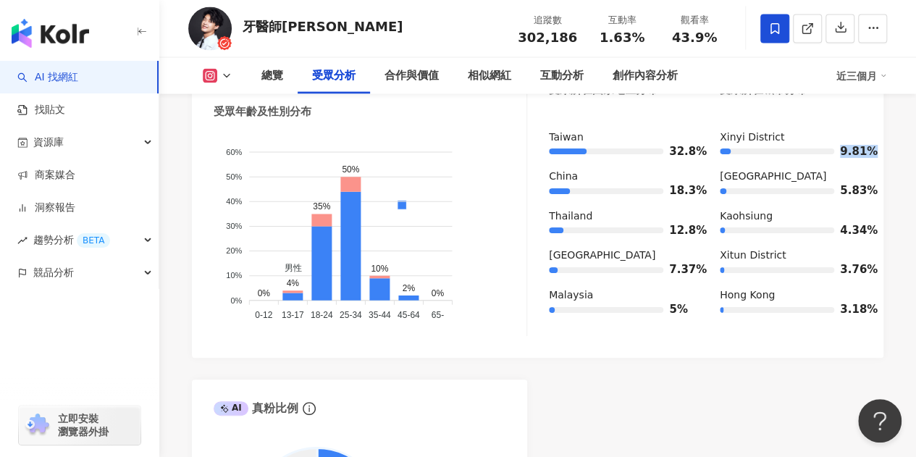
click at [809, 159] on div "9.81%" at bounding box center [791, 151] width 142 height 14
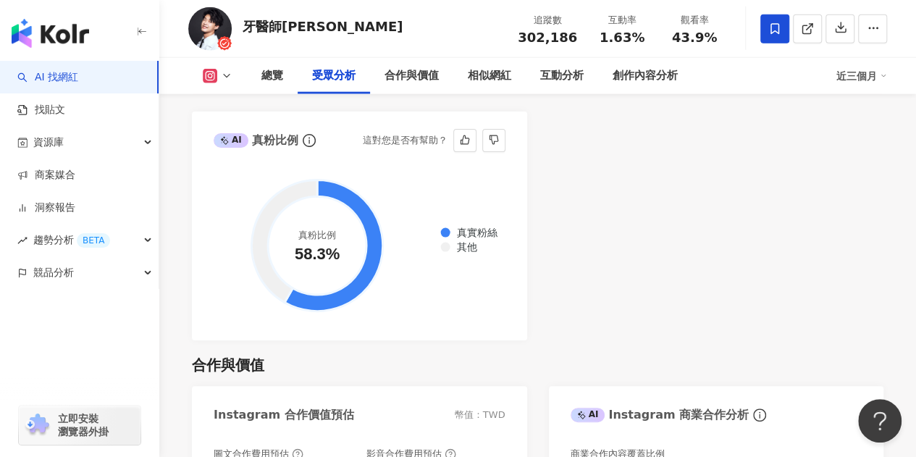
scroll to position [1738, 0]
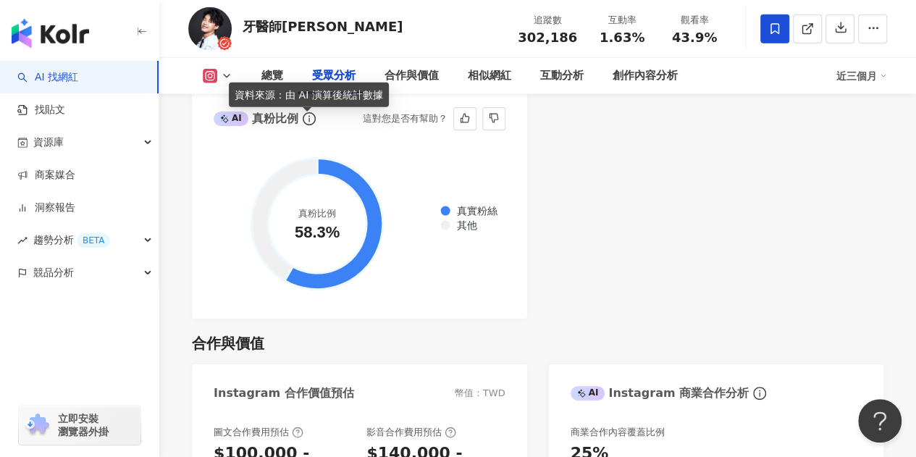
click at [308, 125] on icon "info-circle" at bounding box center [309, 118] width 13 height 13
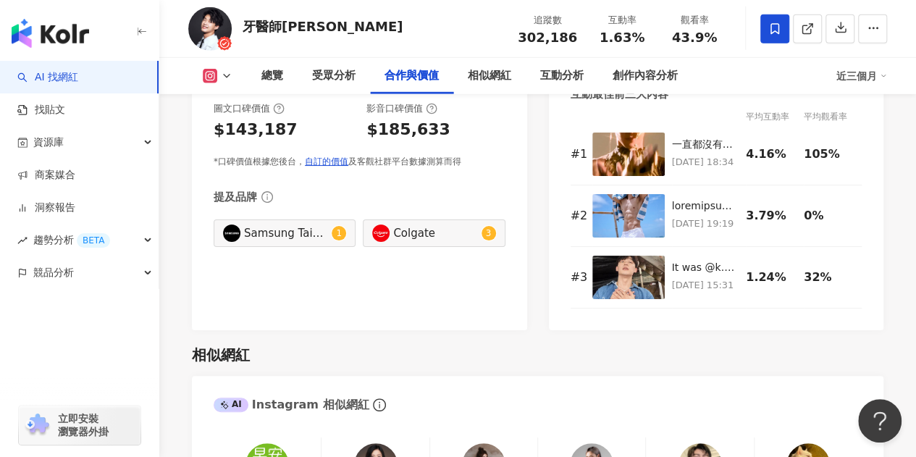
scroll to position [2100, 0]
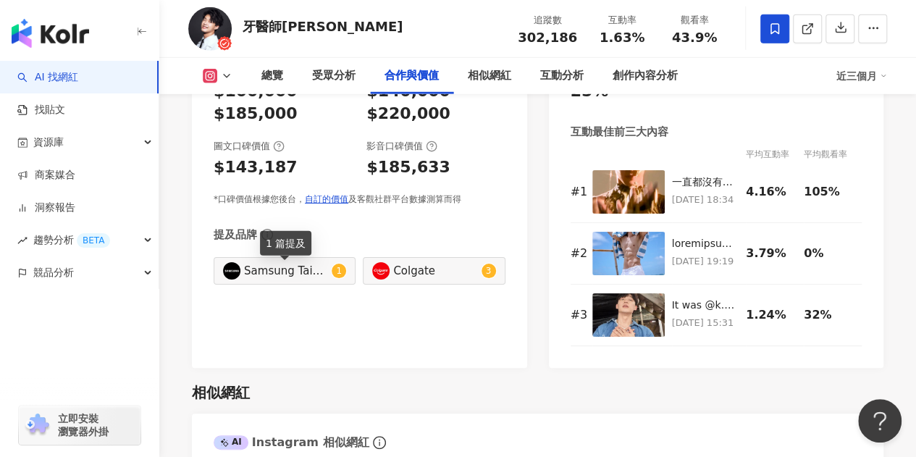
click at [290, 276] on div "Samsung Taiwan" at bounding box center [286, 271] width 84 height 16
type input "**********"
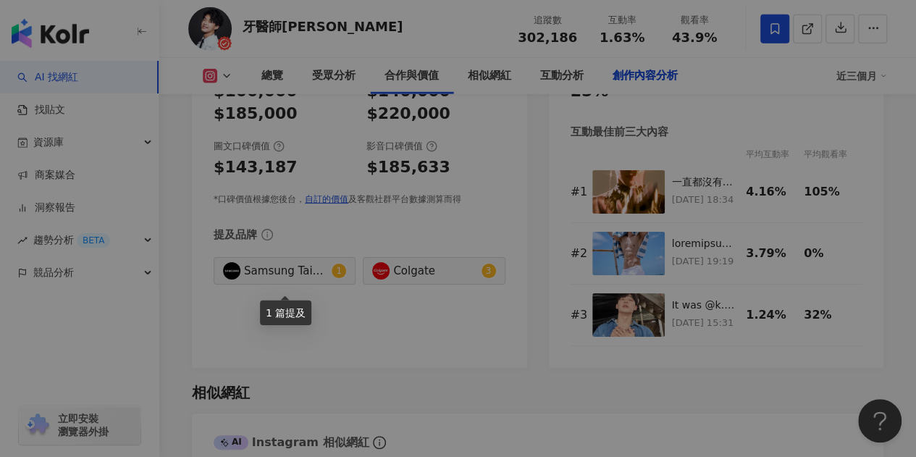
scroll to position [4489, 0]
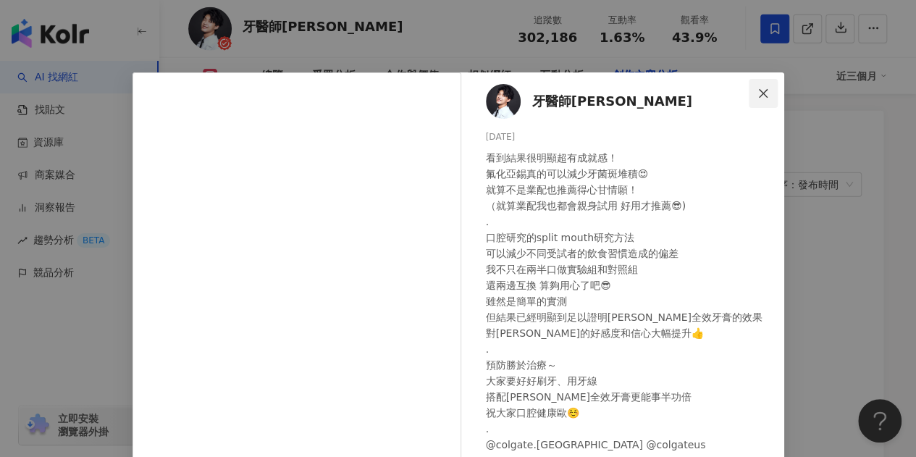
click at [757, 88] on icon "close" at bounding box center [763, 94] width 12 height 12
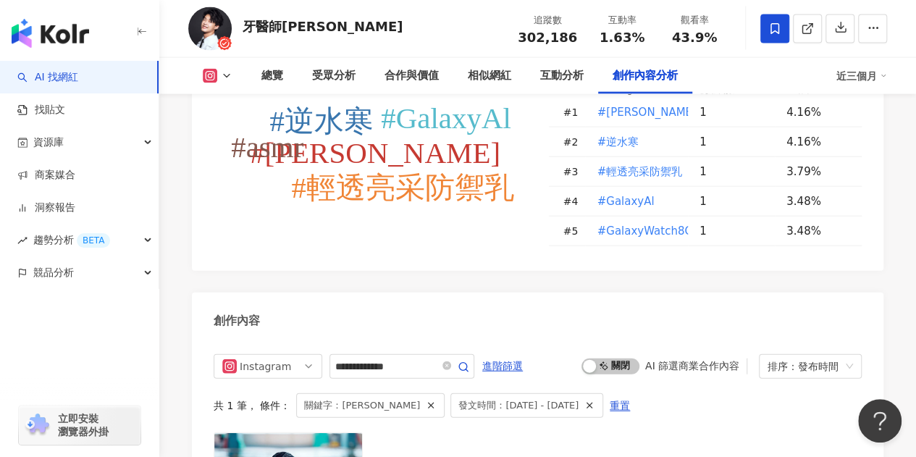
scroll to position [4262, 0]
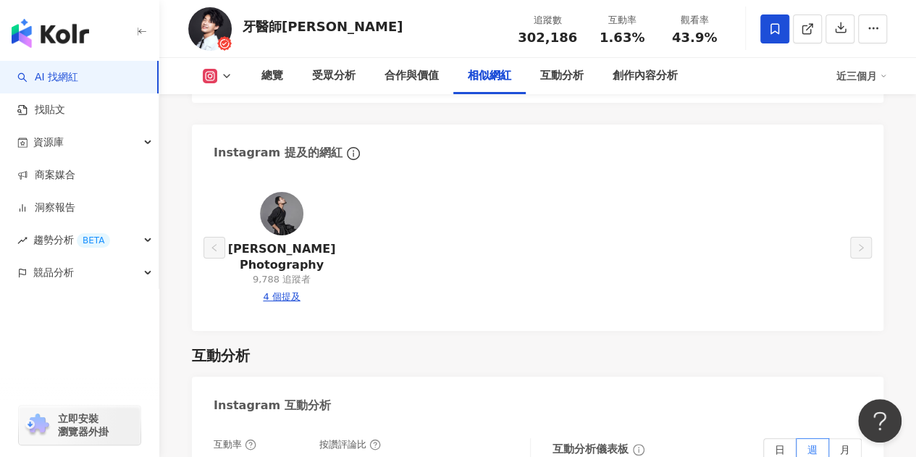
scroll to position [2679, 0]
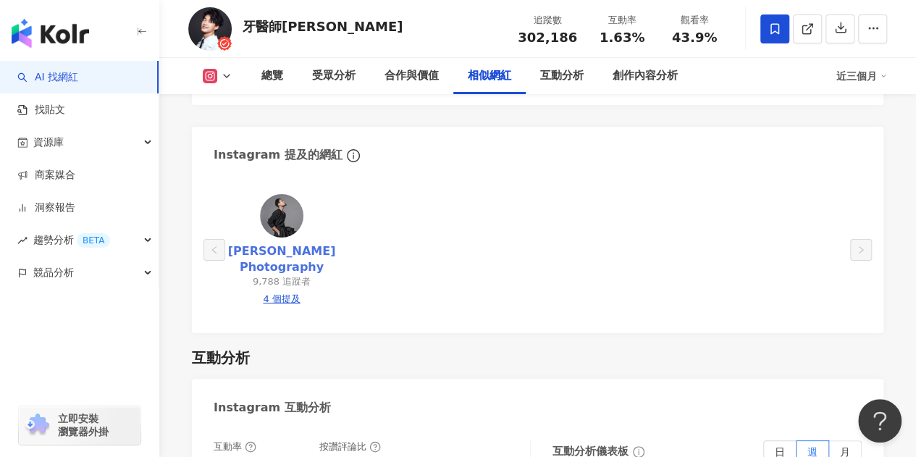
click at [289, 243] on link "田中方堂 Photography" at bounding box center [281, 259] width 113 height 33
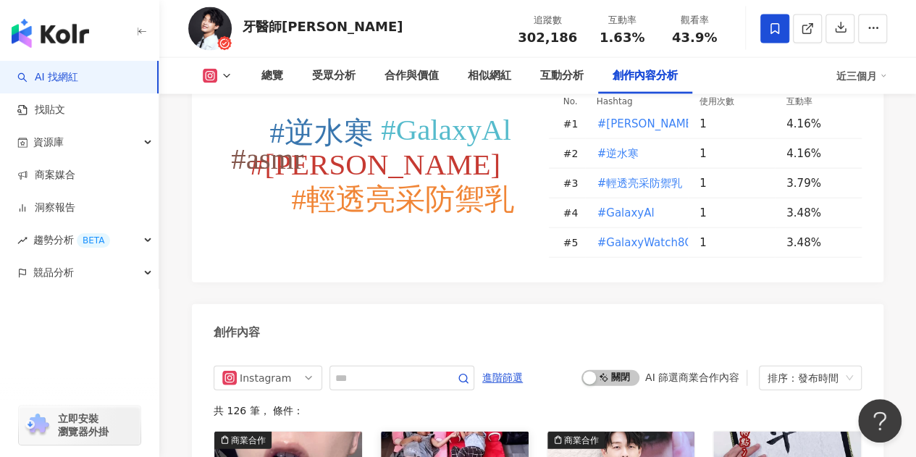
scroll to position [4272, 0]
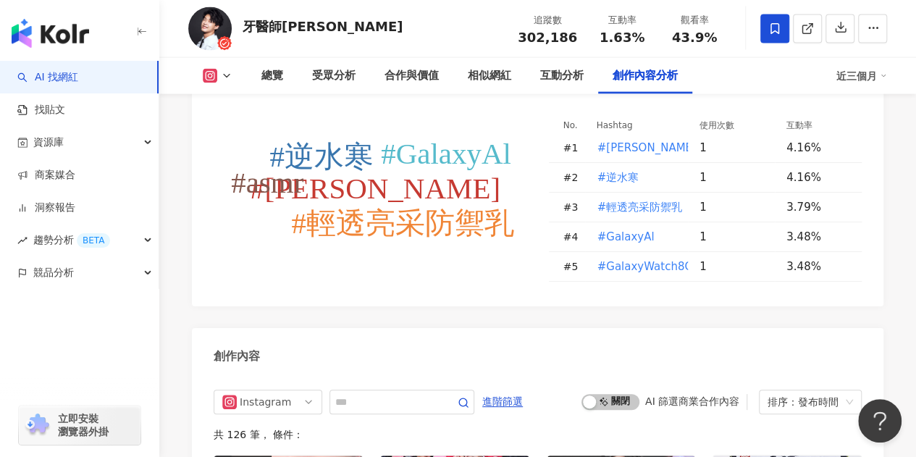
click at [424, 206] on tspan "#輕透亮采防禦乳" at bounding box center [402, 222] width 223 height 33
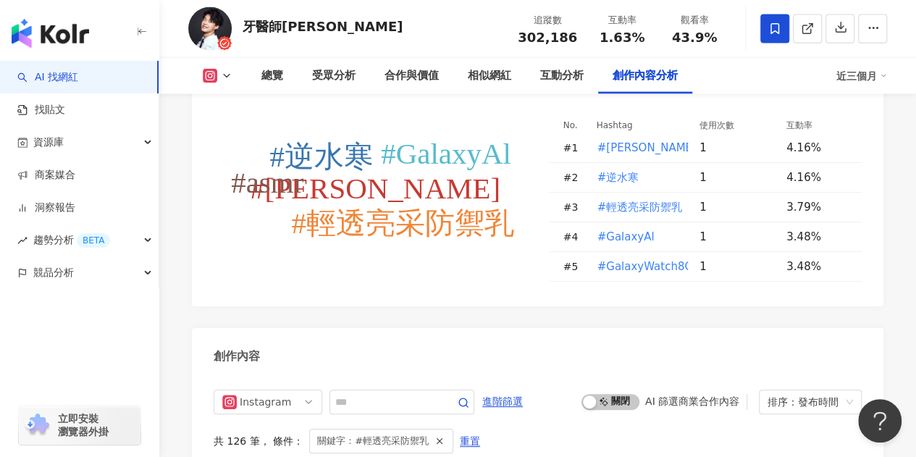
click at [424, 429] on div "關鍵字：#輕透亮采防禦乳" at bounding box center [381, 441] width 144 height 25
type input "********"
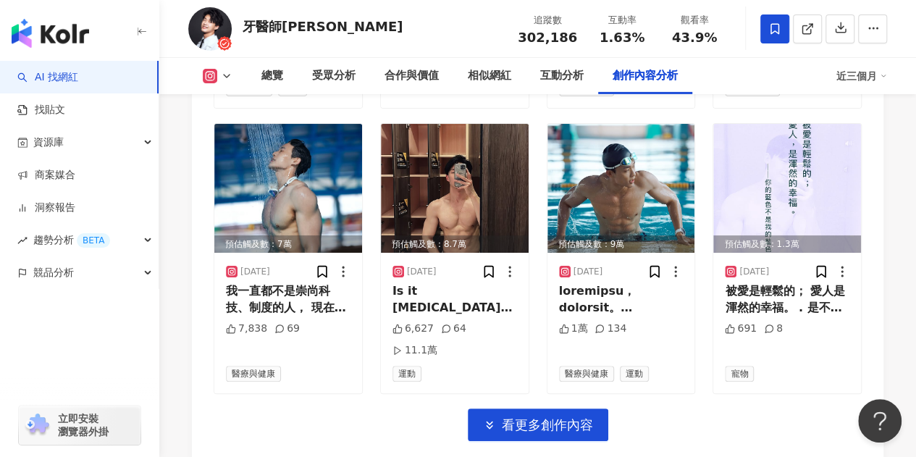
scroll to position [5257, 0]
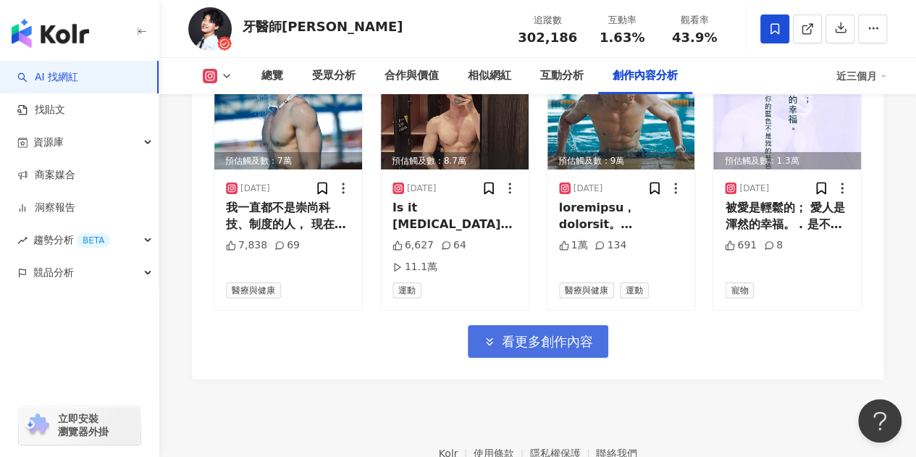
click at [572, 334] on span "看更多創作內容" at bounding box center [547, 342] width 91 height 16
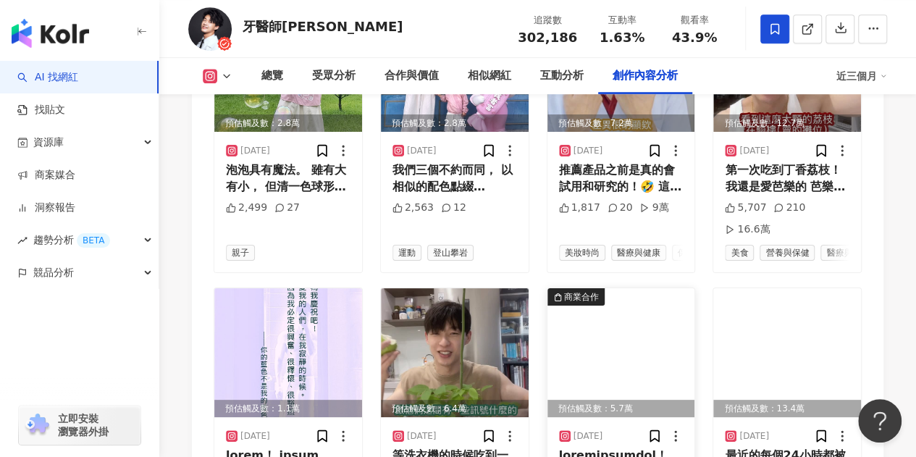
scroll to position [5908, 0]
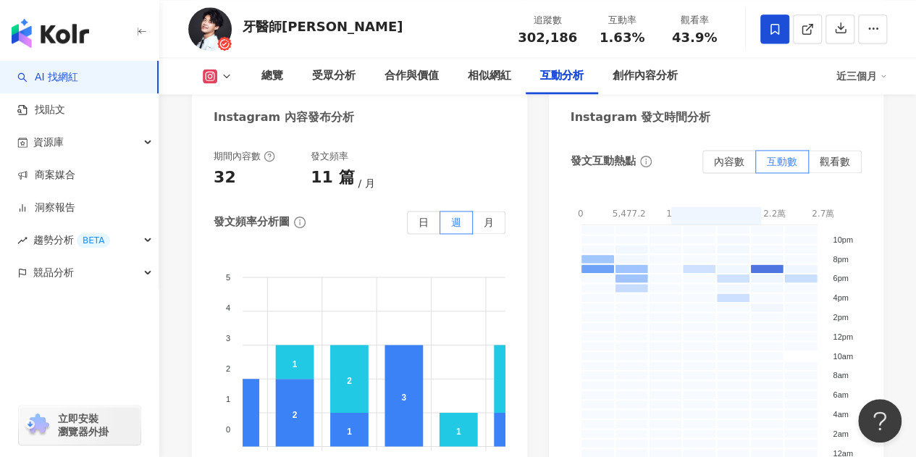
scroll to position [3736, 0]
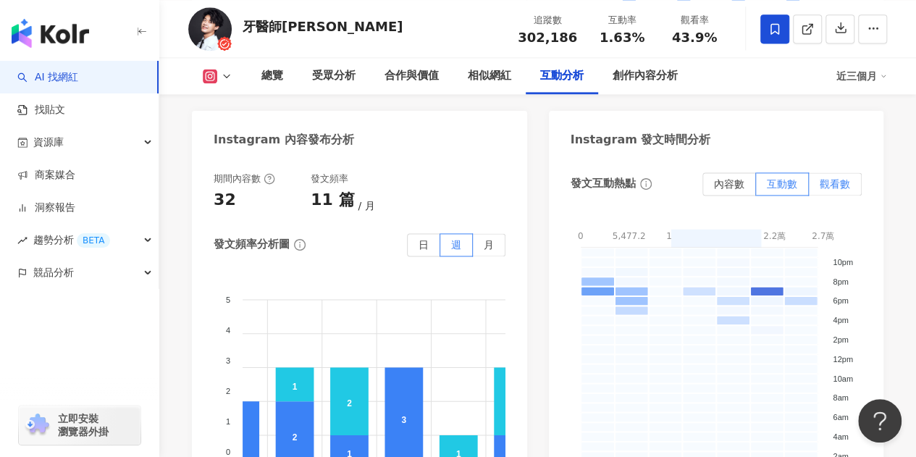
click at [821, 178] on span "觀看數" at bounding box center [835, 184] width 30 height 12
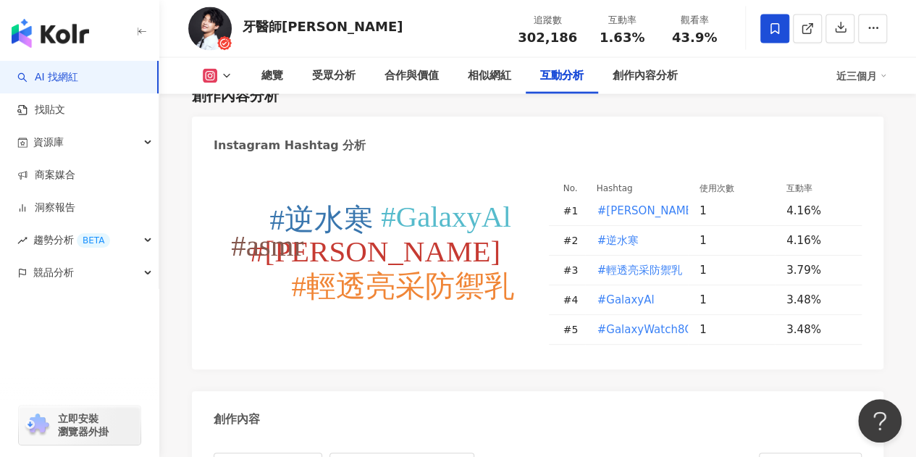
scroll to position [4098, 0]
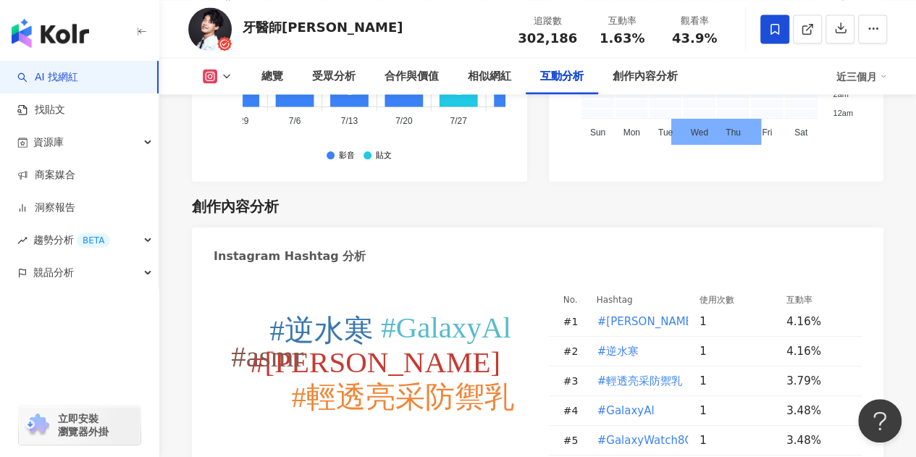
click at [339, 314] on tspan "#逆水寒" at bounding box center [321, 330] width 104 height 33
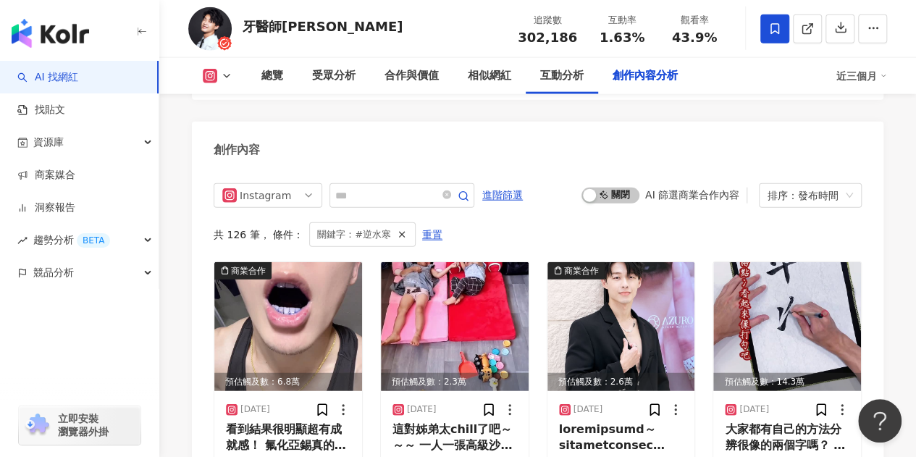
type input "****"
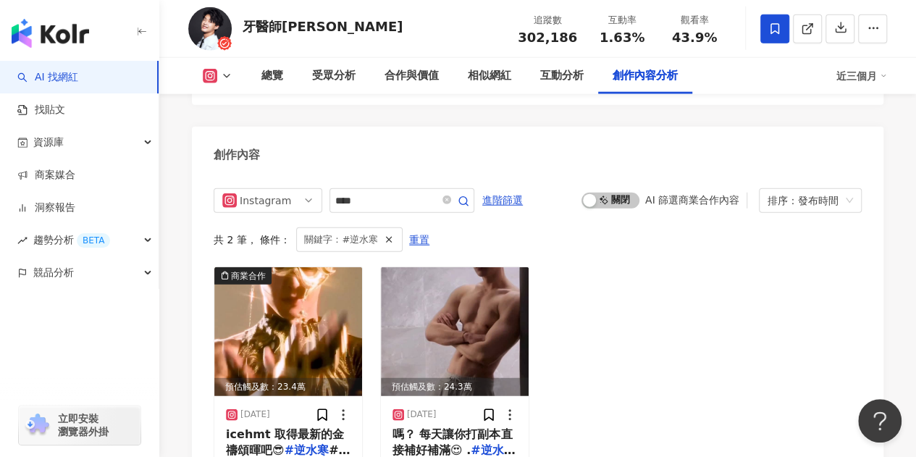
scroll to position [4489, 0]
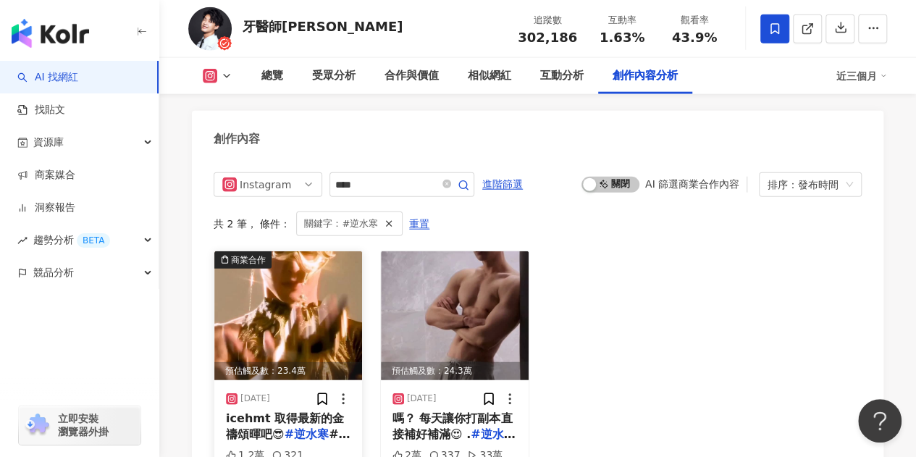
click at [330, 319] on img at bounding box center [288, 315] width 148 height 129
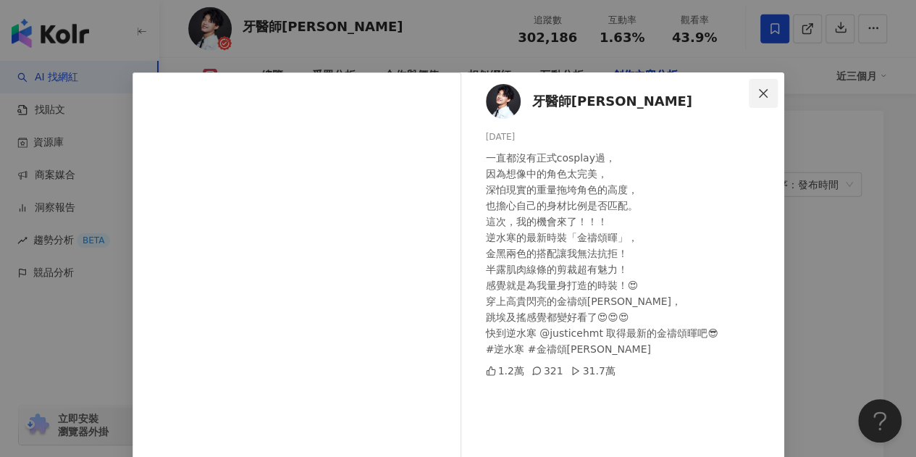
click at [757, 93] on icon "close" at bounding box center [763, 94] width 12 height 12
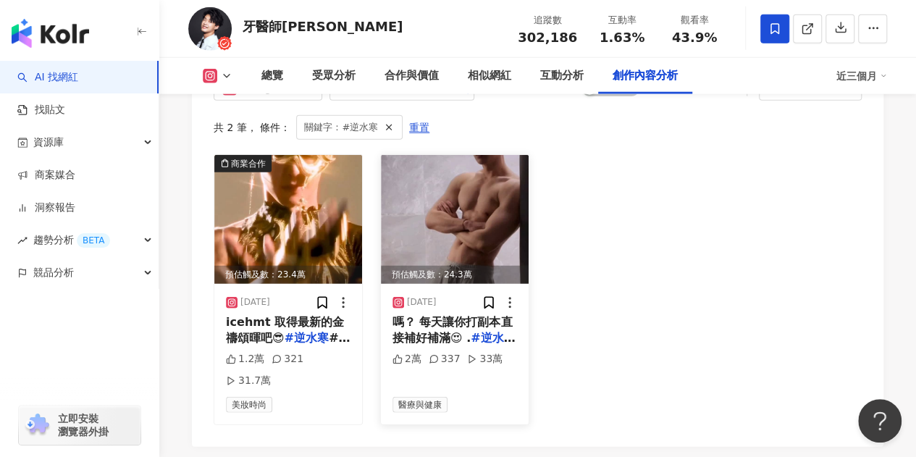
scroll to position [4407, 0]
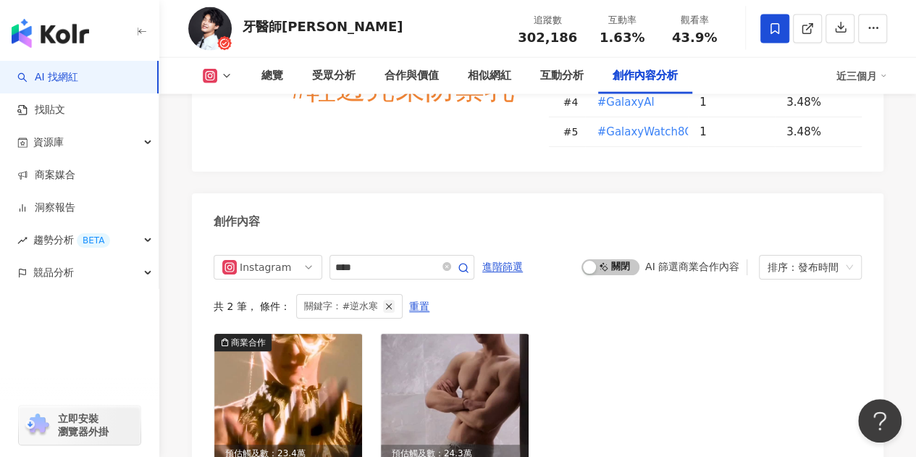
click at [384, 301] on icon "button" at bounding box center [389, 306] width 10 height 10
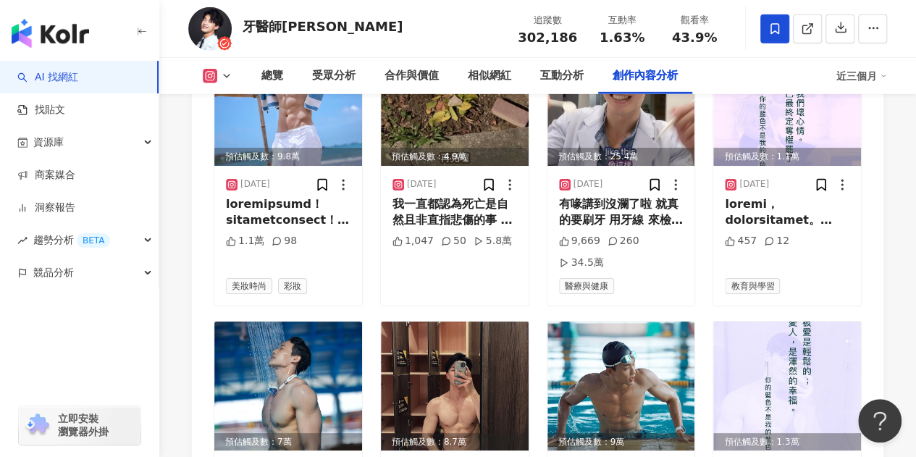
scroll to position [4851, 0]
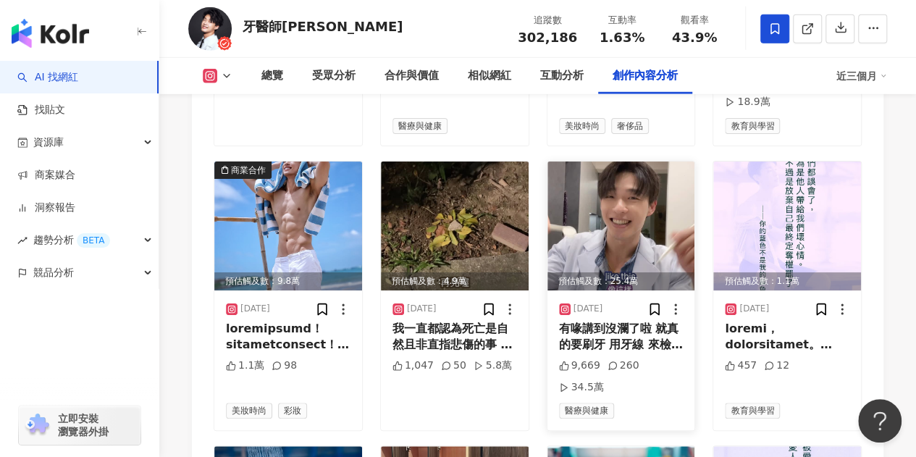
click at [612, 321] on div "有喙講到沒瀾了啦 就真的要刷牙 用牙線 來檢查 還有病人說「還可以吃啊」 「有時候痛一下而已」 「等等看它會不會自己好」 我真的被打敗😂 . 在這個分工精細的…" at bounding box center [621, 337] width 125 height 33
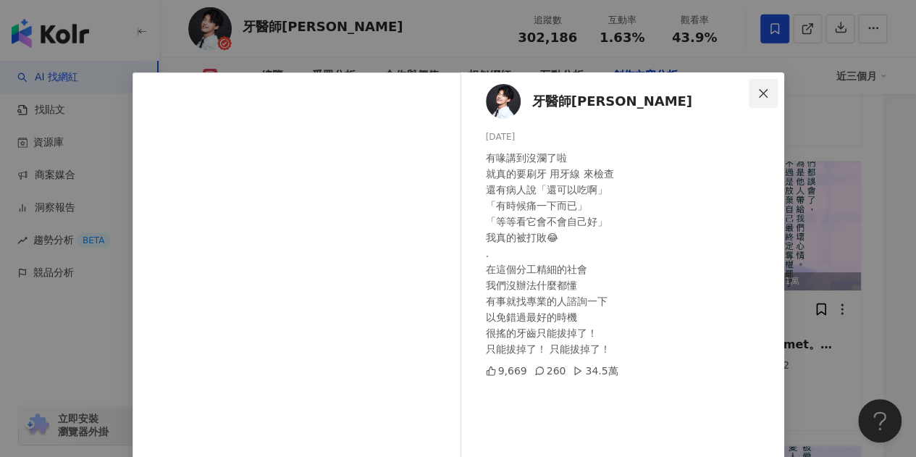
click at [757, 94] on icon "close" at bounding box center [763, 94] width 12 height 12
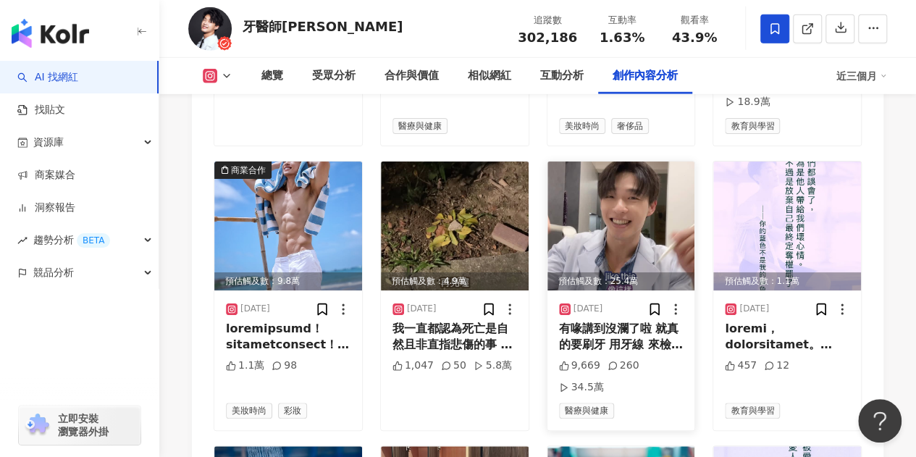
click at [626, 321] on div "有喙講到沒瀾了啦 就真的要刷牙 用牙線 來檢查 還有病人說「還可以吃啊」 「有時候痛一下而已」 「等等看它會不會自己好」 我真的被打敗😂 . 在這個分工精細的…" at bounding box center [621, 337] width 125 height 33
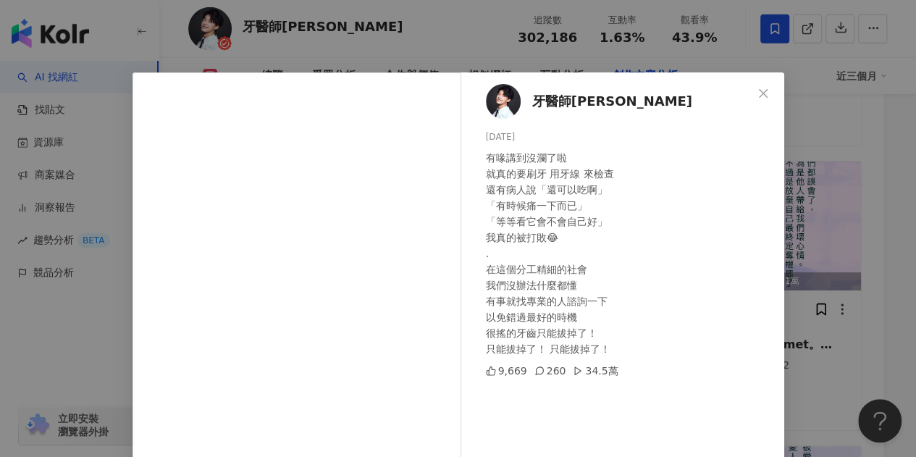
drag, startPoint x: 526, startPoint y: 154, endPoint x: 573, endPoint y: 235, distance: 93.8
click at [573, 235] on div "有喙講到沒瀾了啦 就真的要刷牙 用牙線 來檢查 還有病人說「還可以吃啊」 「有時候痛一下而已」 「等等看它會不會自己好」 我真的被打敗😂 . 在這個分工精細的…" at bounding box center [629, 253] width 287 height 207
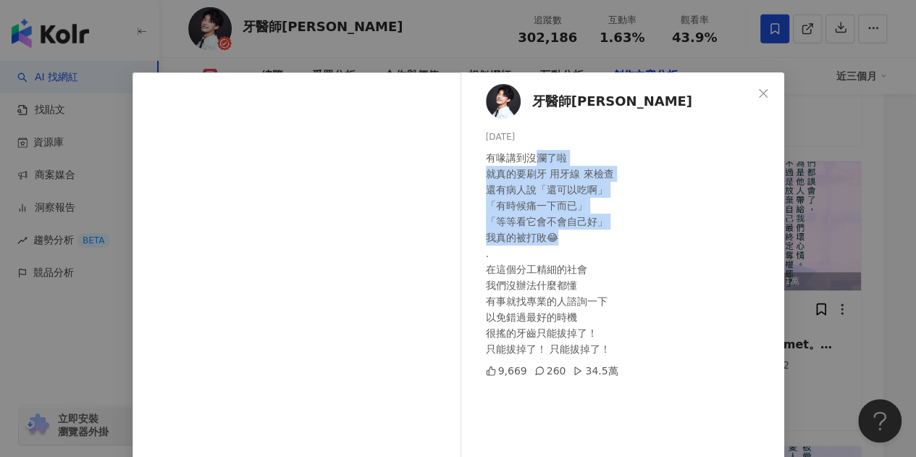
click at [573, 235] on div "有喙講到沒瀾了啦 就真的要刷牙 用牙線 來檢查 還有病人說「還可以吃啊」 「有時候痛一下而已」 「等等看它會不會自己好」 我真的被打敗😂 . 在這個分工精細的…" at bounding box center [629, 253] width 287 height 207
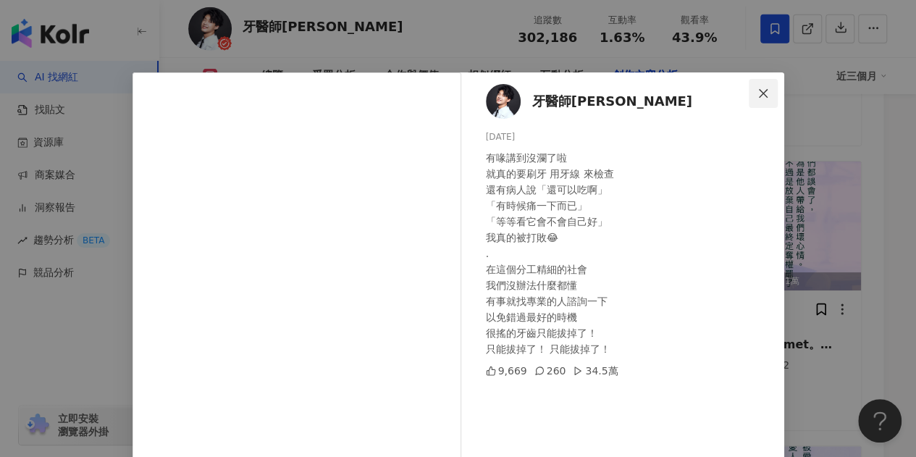
click at [758, 89] on icon "close" at bounding box center [763, 94] width 12 height 12
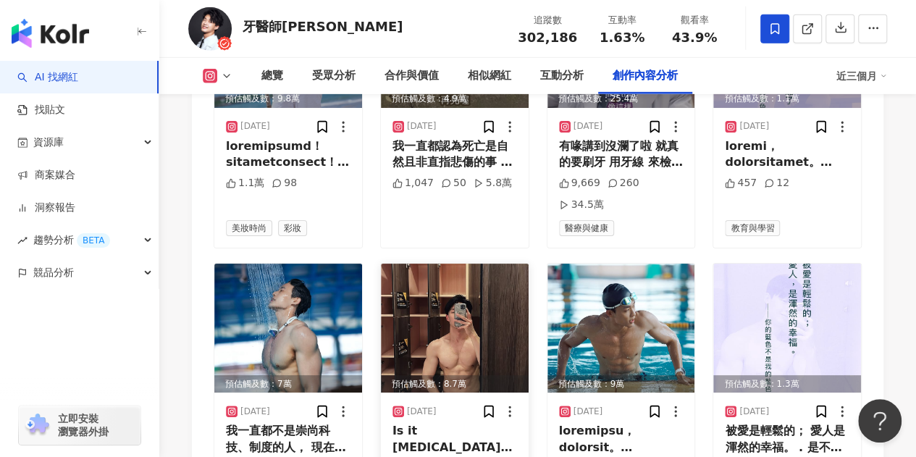
scroll to position [5141, 0]
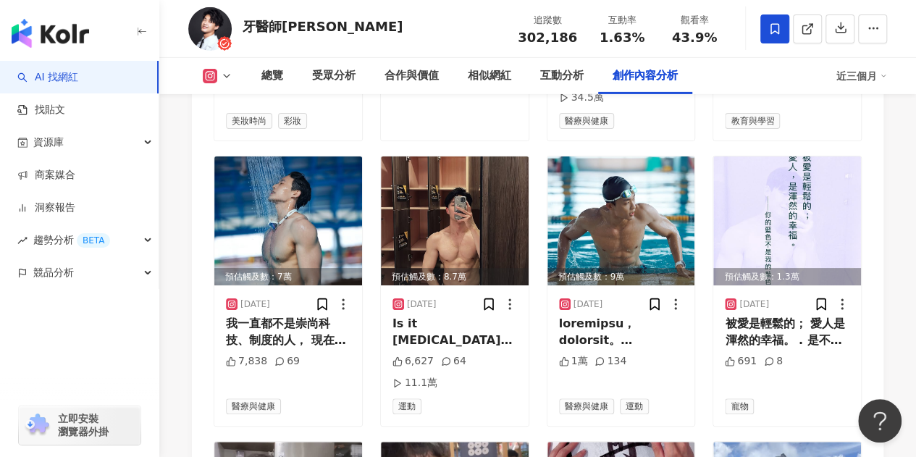
click at [78, 80] on link "AI 找網紅" at bounding box center [47, 77] width 61 height 14
click at [68, 77] on link "AI 找網紅" at bounding box center [47, 77] width 61 height 14
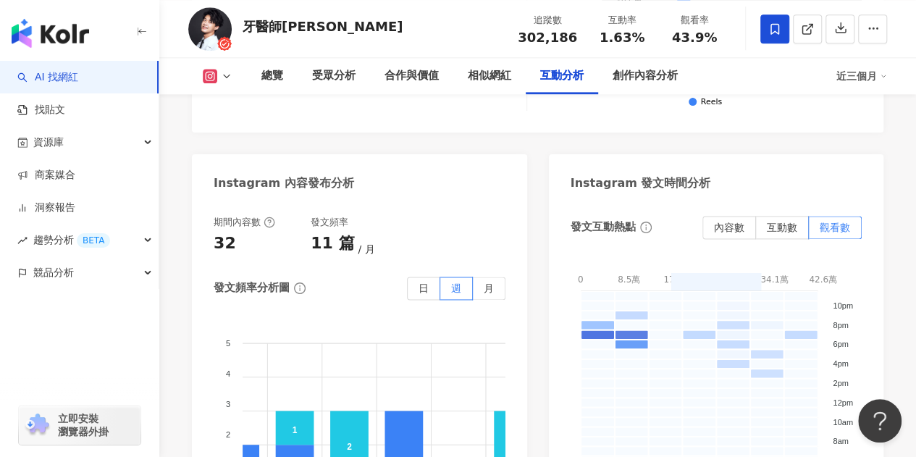
scroll to position [3258, 0]
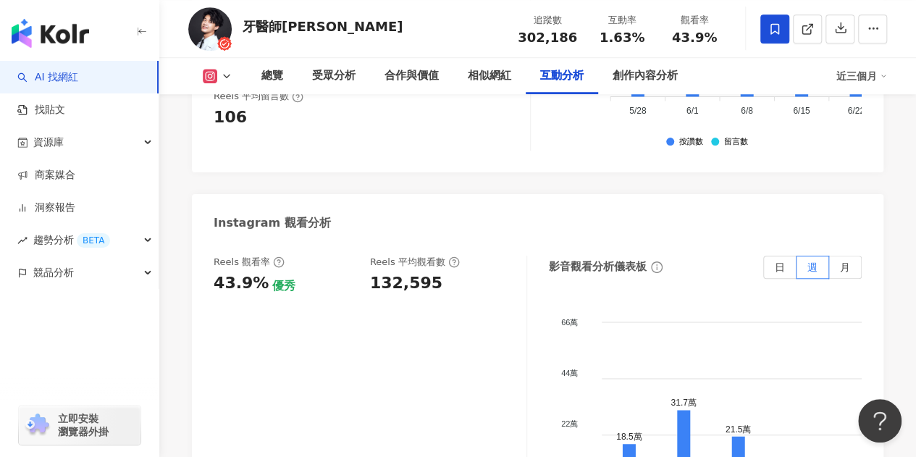
click at [64, 28] on img "button" at bounding box center [50, 33] width 77 height 29
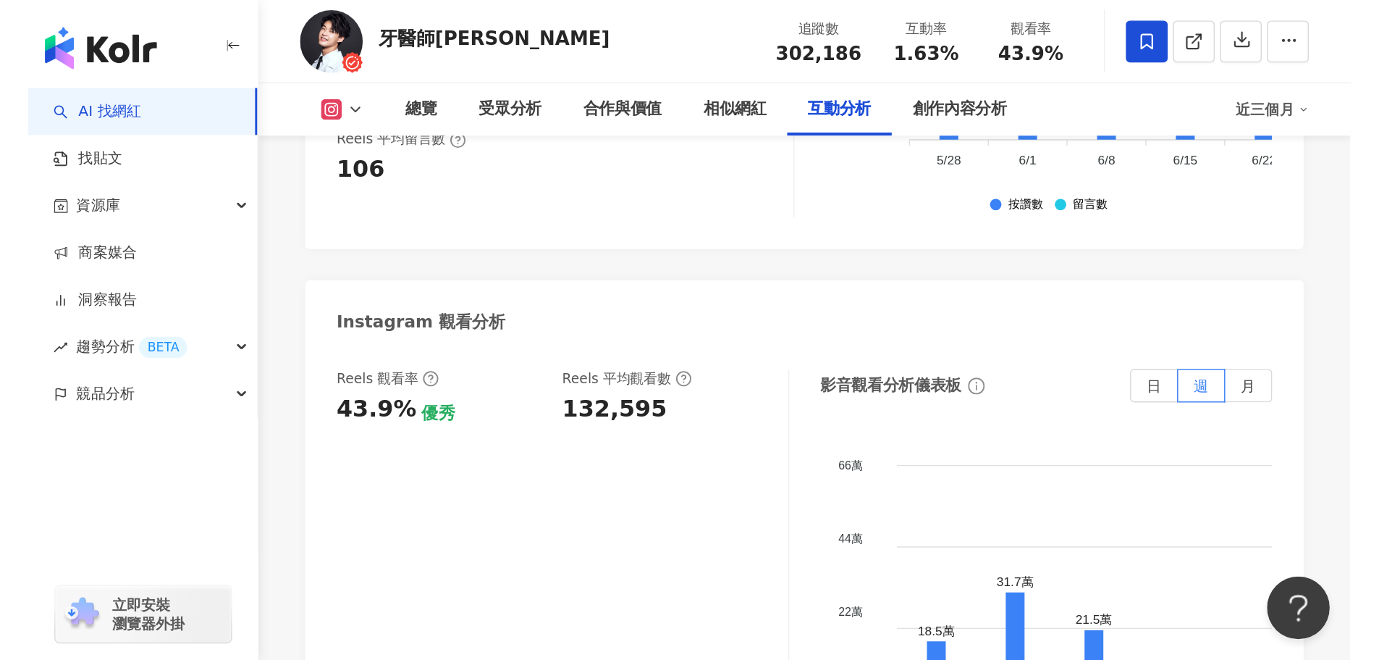
scroll to position [0, 0]
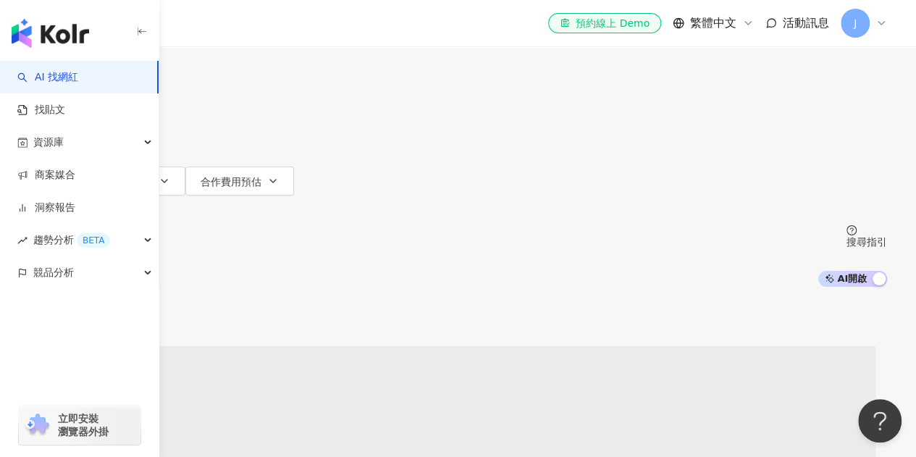
click at [240, 28] on input "search" at bounding box center [180, 14] width 117 height 28
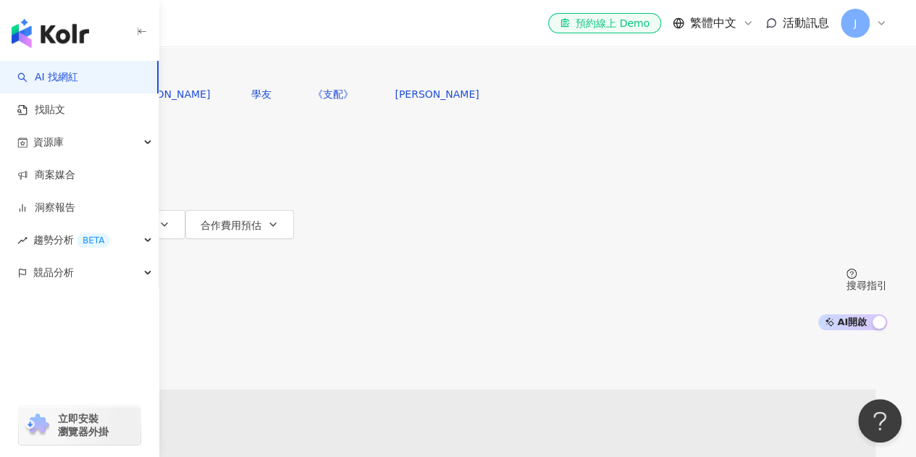
type input "**********"
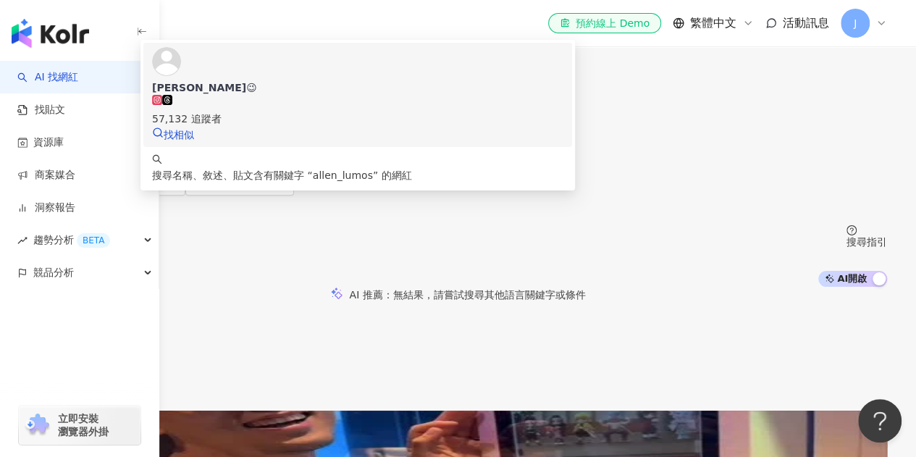
click at [417, 127] on div "57,132 追蹤者" at bounding box center [357, 119] width 411 height 16
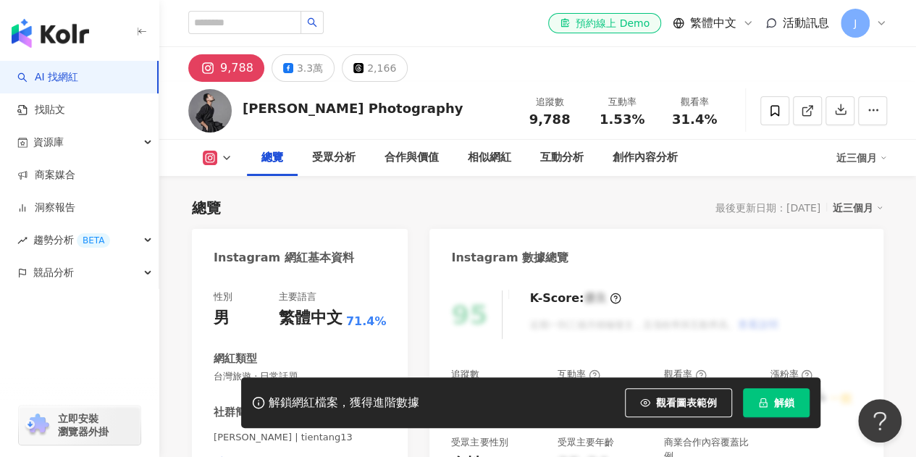
scroll to position [72, 0]
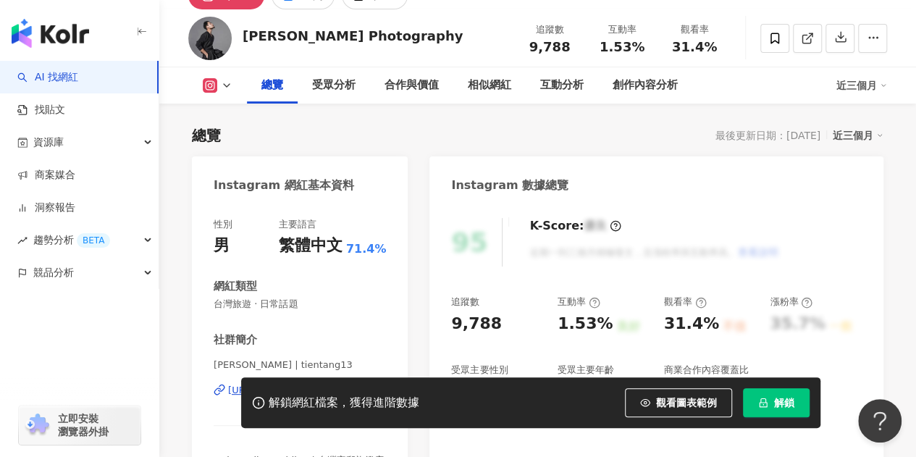
click at [285, 384] on div "[URL][DOMAIN_NAME]" at bounding box center [280, 390] width 105 height 13
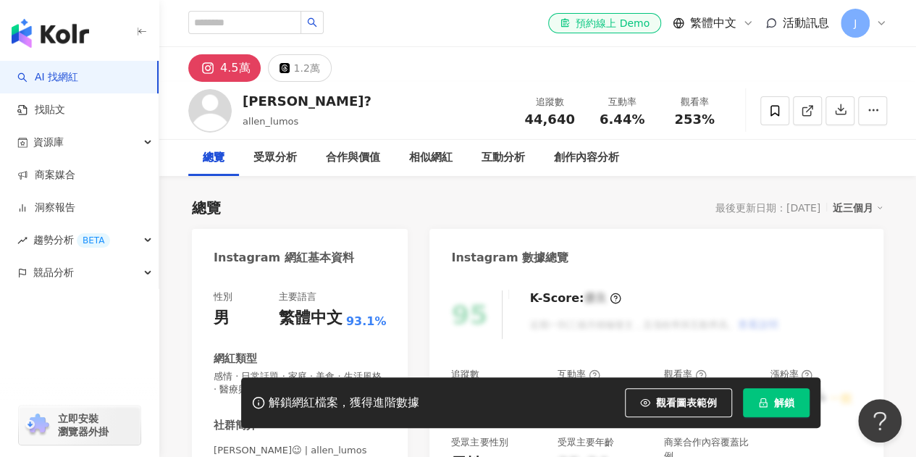
click at [297, 290] on div "主要語言" at bounding box center [298, 296] width 38 height 13
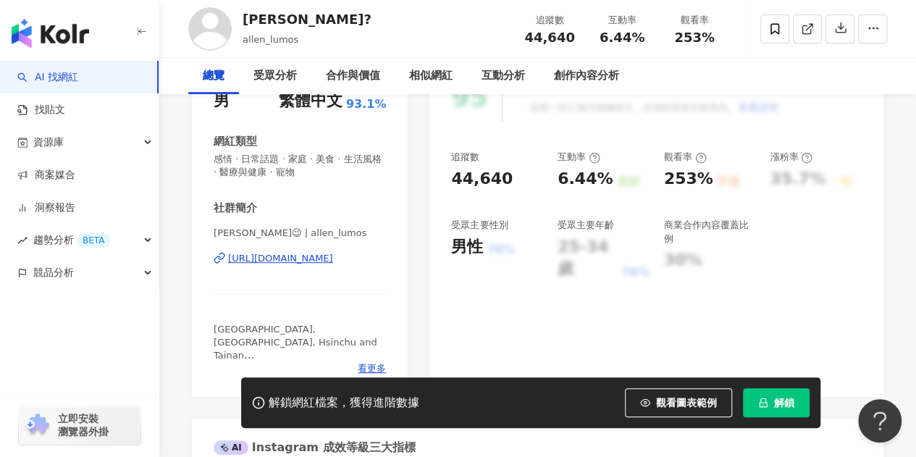
click at [297, 258] on div "[URL][DOMAIN_NAME]" at bounding box center [280, 258] width 105 height 13
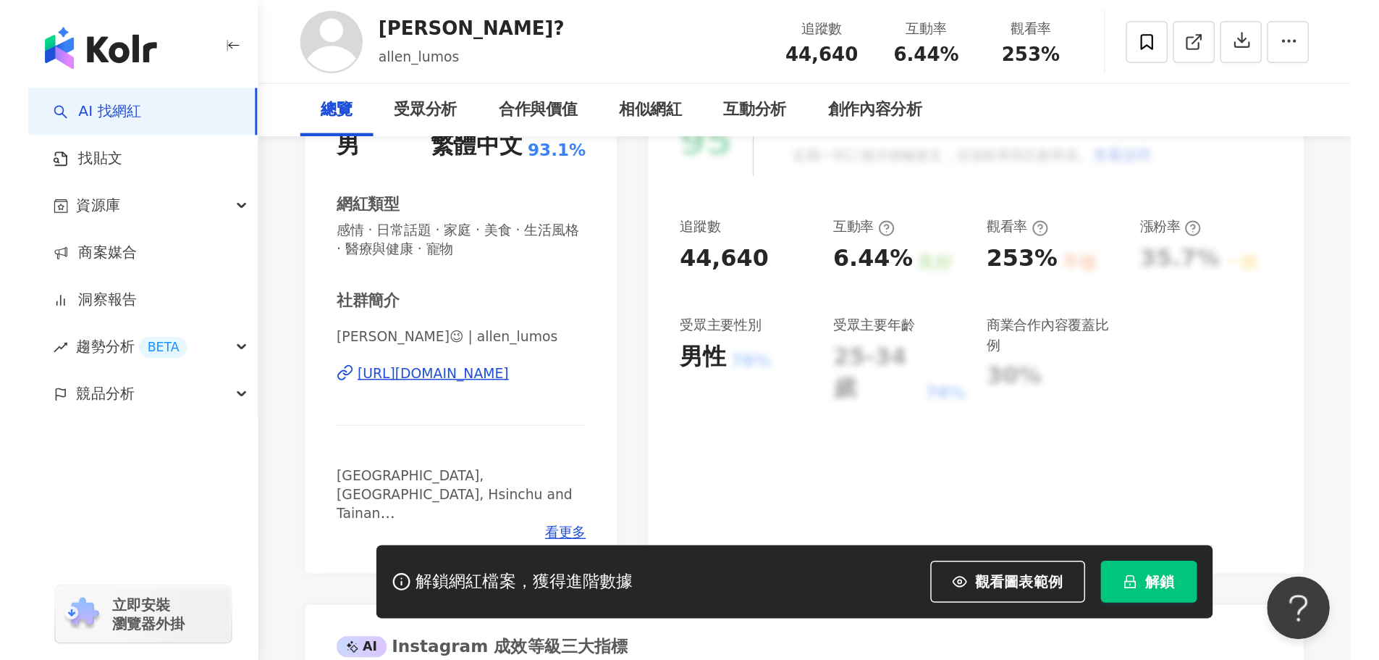
scroll to position [0, 0]
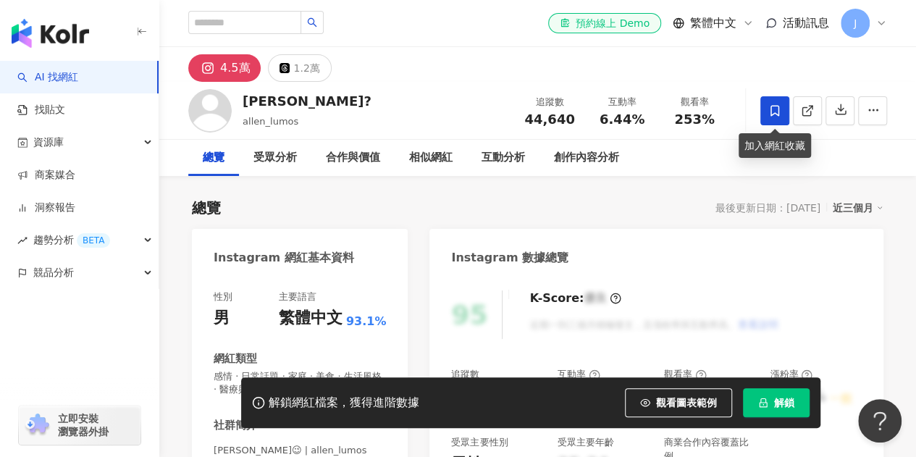
click at [762, 119] on span at bounding box center [774, 110] width 29 height 29
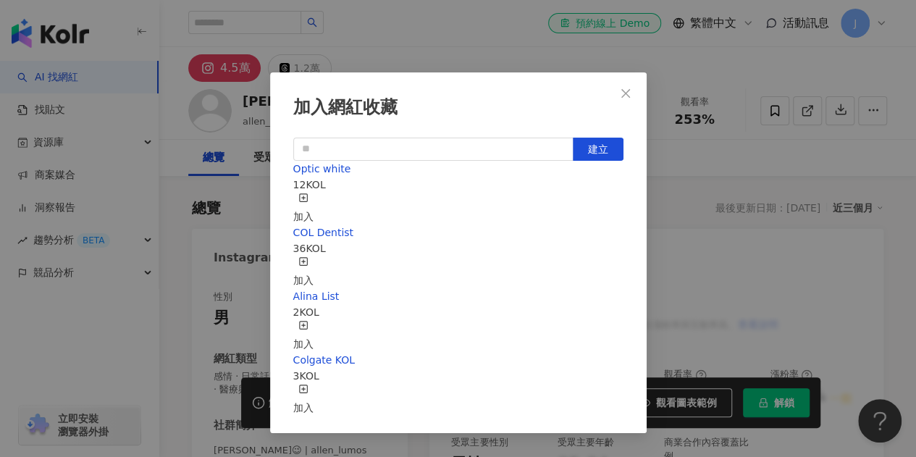
click at [308, 196] on icon "button" at bounding box center [303, 198] width 10 height 10
click at [621, 91] on icon "close" at bounding box center [625, 92] width 9 height 9
